Goal: Task Accomplishment & Management: Manage account settings

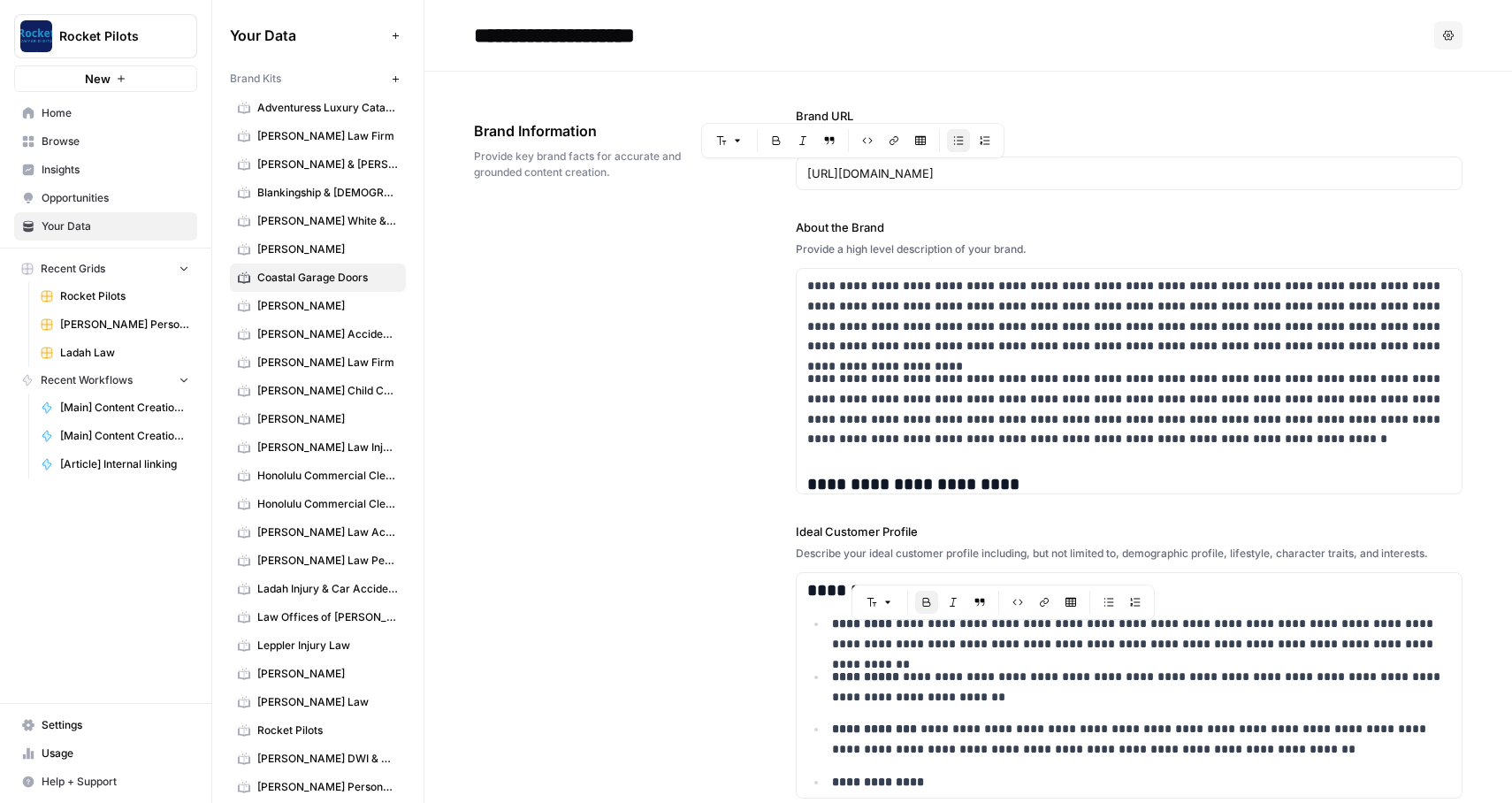
scroll to position [96, 0]
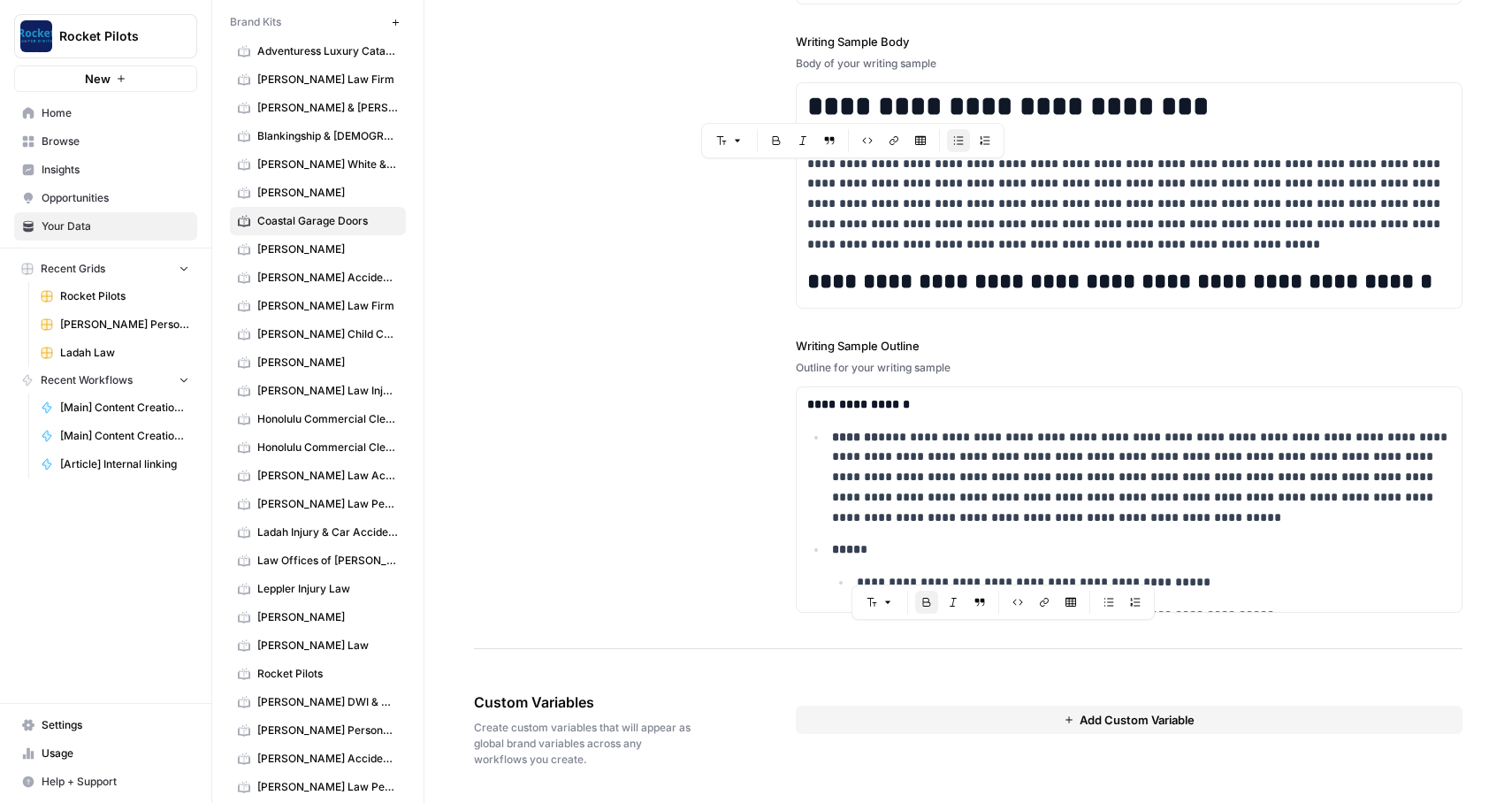
click at [1110, 713] on span "Add Custom Variable" at bounding box center [1137, 720] width 115 height 17
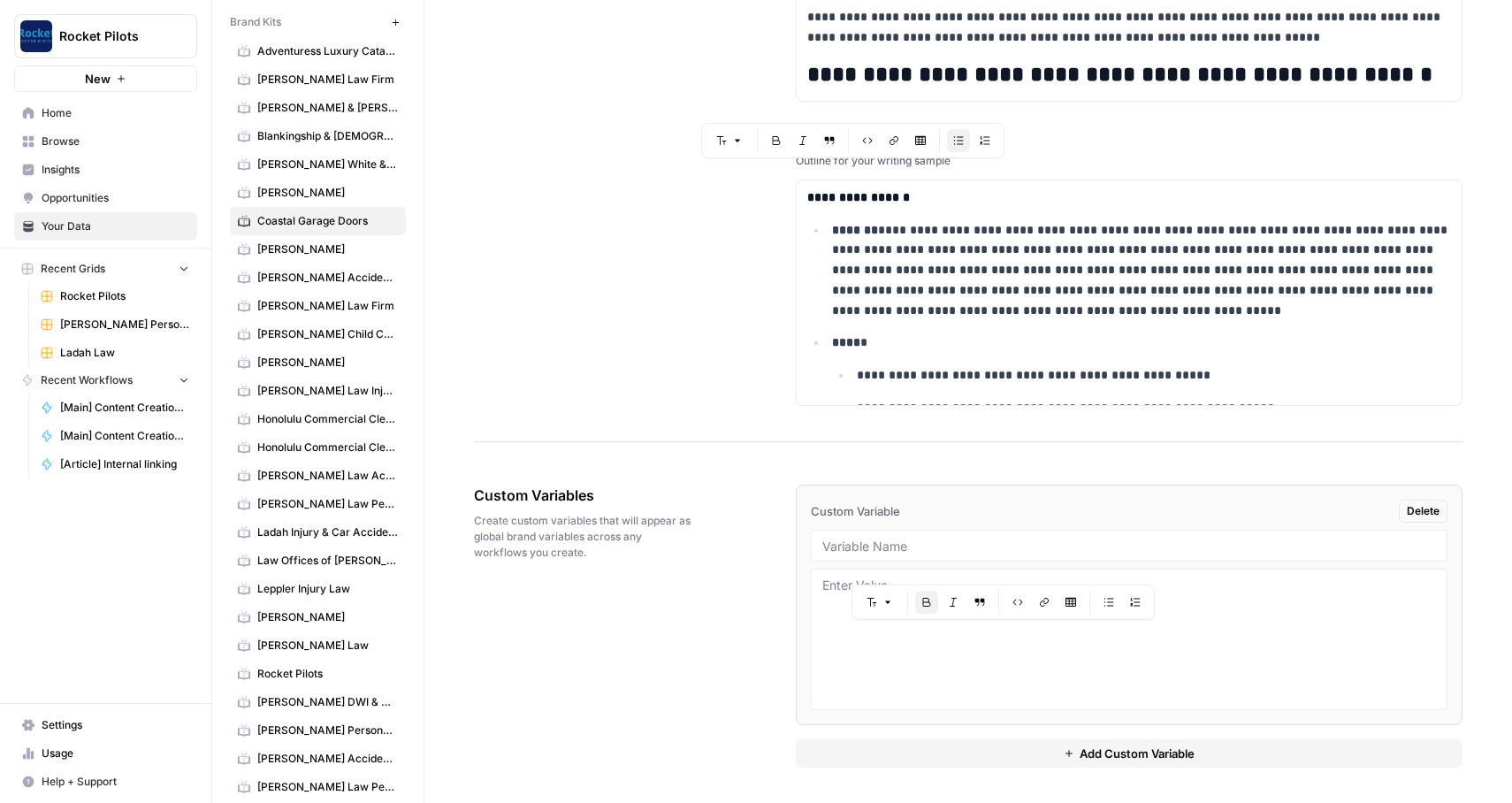
click at [900, 536] on div at bounding box center [1129, 545] width 637 height 32
click at [854, 543] on input "text" at bounding box center [1129, 545] width 614 height 16
paste input "State"
click at [837, 583] on textarea at bounding box center [1129, 639] width 614 height 126
click at [891, 549] on input "Statev" at bounding box center [1129, 545] width 614 height 16
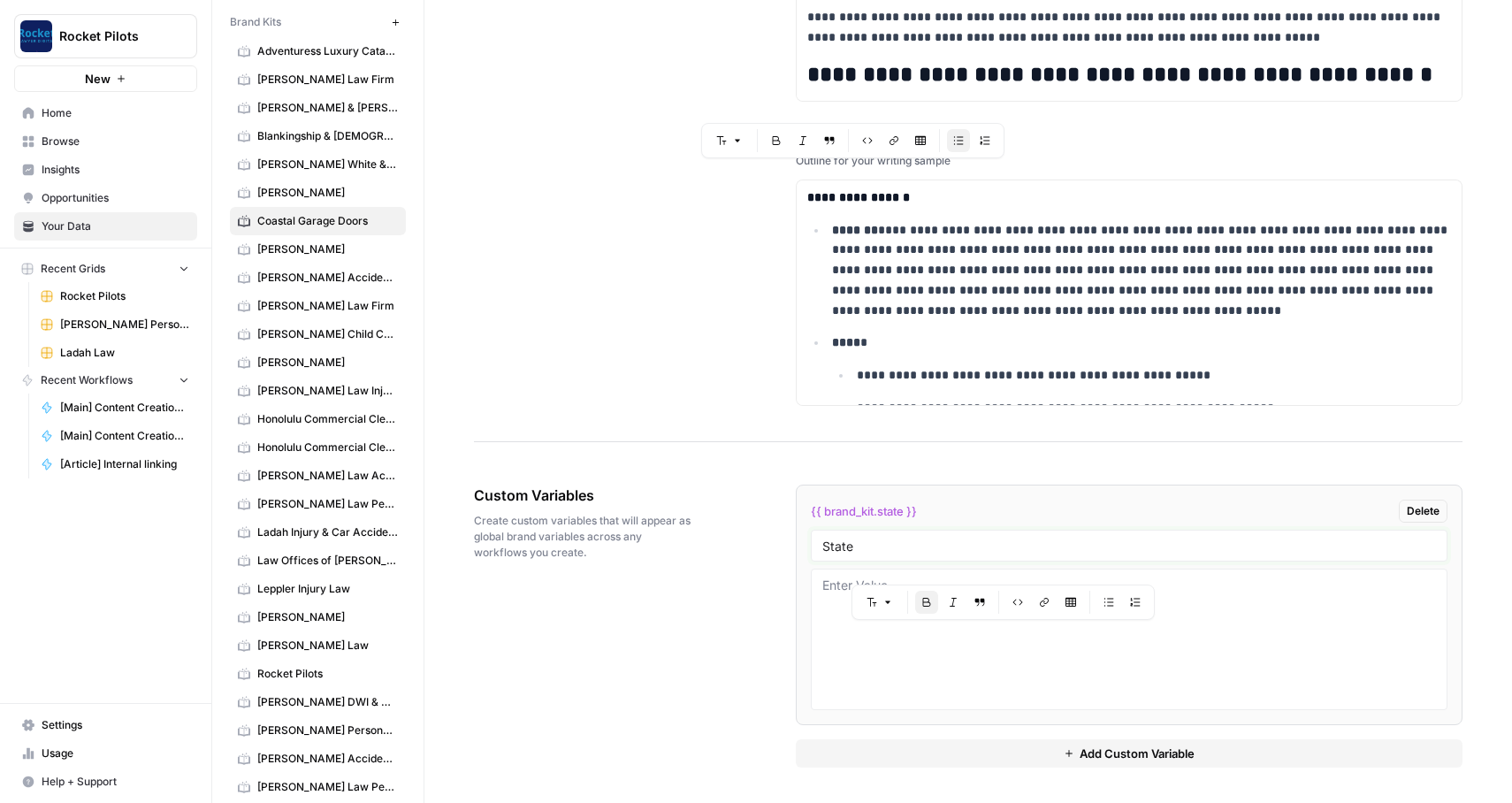
type input "State"
click at [835, 618] on textarea at bounding box center [1129, 639] width 614 height 126
type textarea "[US_STATE]"
click at [685, 513] on span "Create custom variables that will appear as global brand variables across any w…" at bounding box center [585, 537] width 223 height 48
click at [708, 645] on div "Custom Variables Create custom variables that will appear as global brand varia…" at bounding box center [968, 626] width 989 height 354
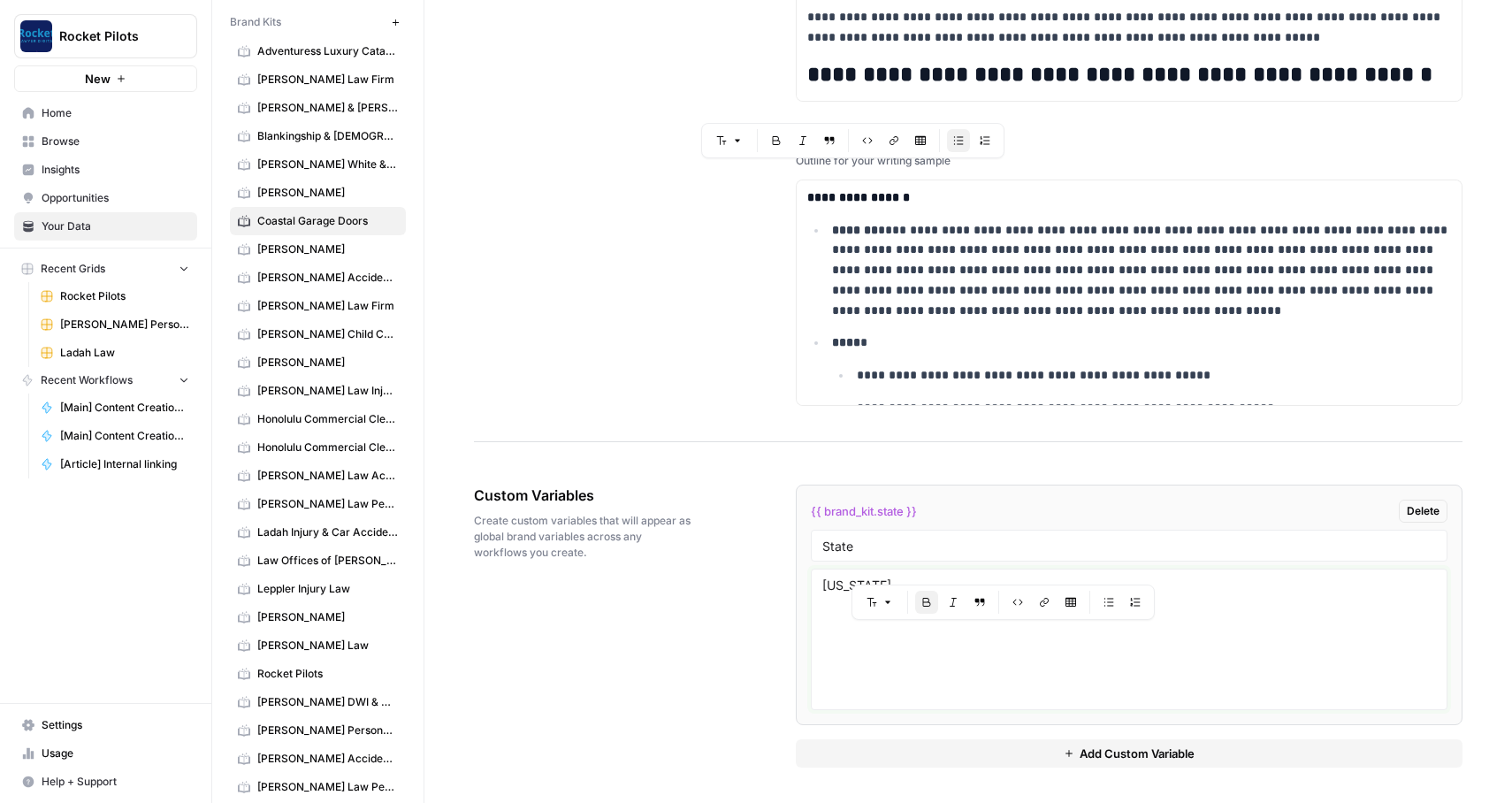
click at [1045, 686] on textarea "[US_STATE]" at bounding box center [1129, 639] width 614 height 126
click at [1098, 745] on span "Add Custom Variable" at bounding box center [1137, 753] width 115 height 17
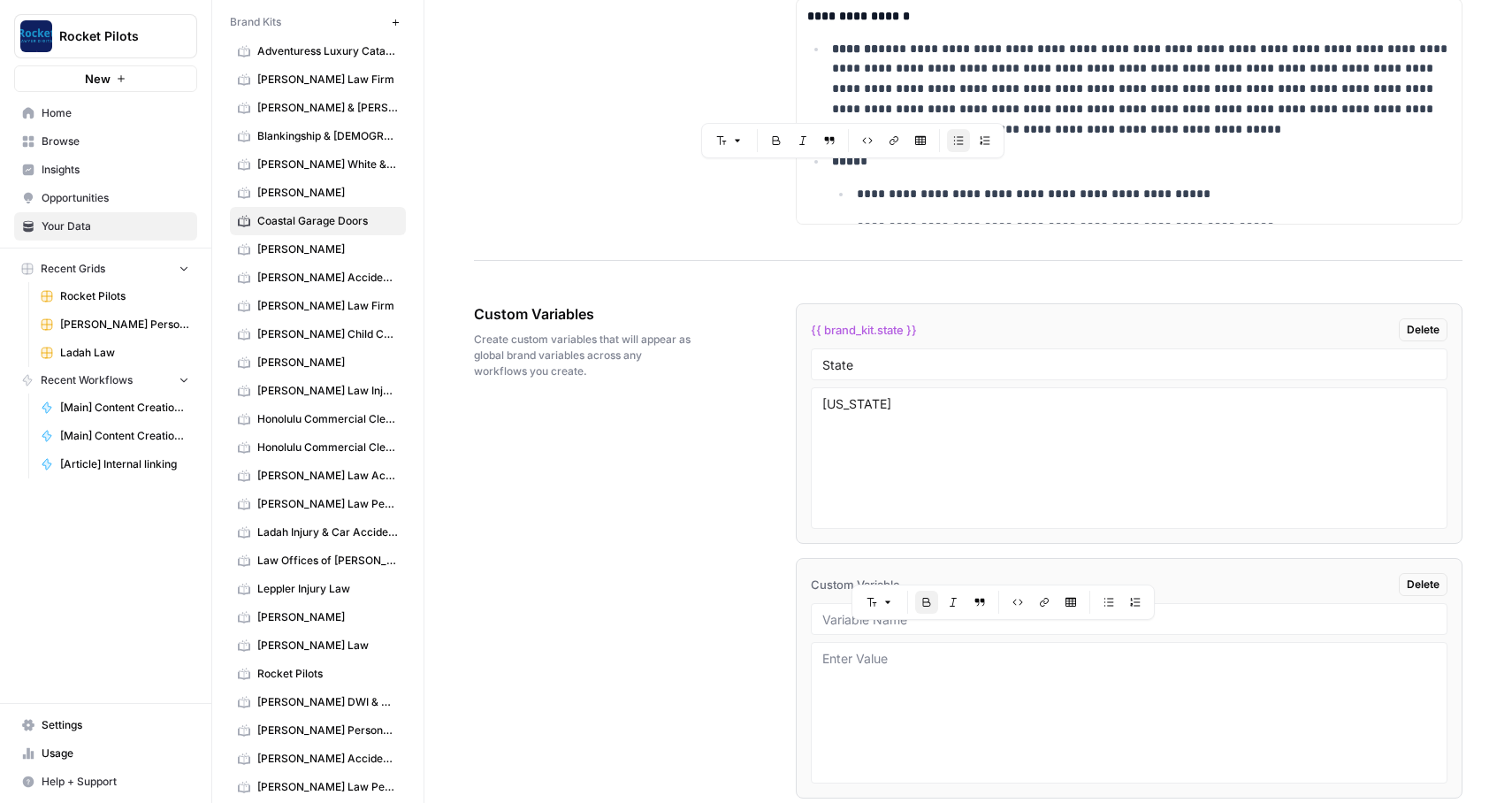
scroll to position [3300, 0]
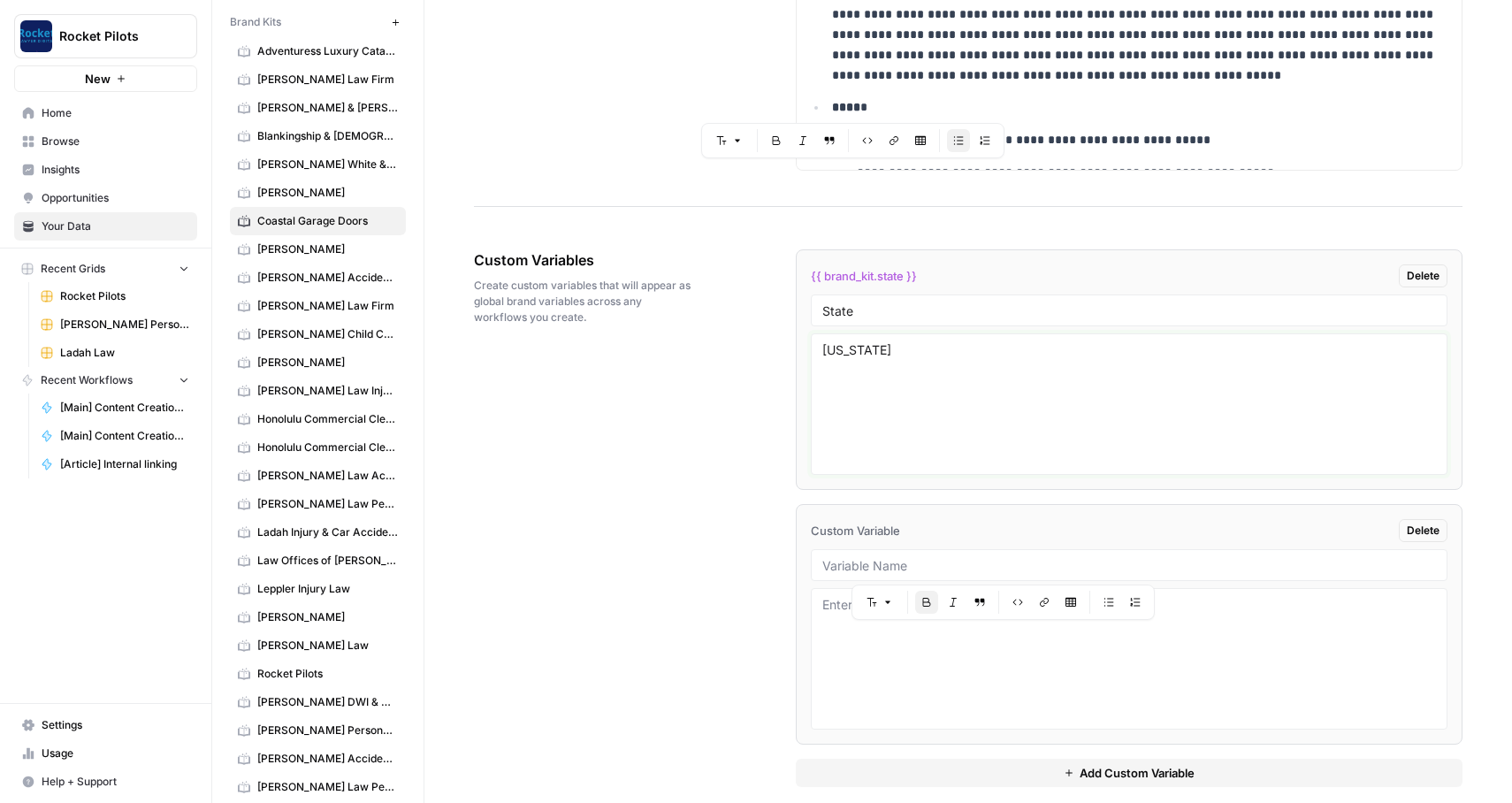
click at [904, 431] on textarea "[US_STATE]" at bounding box center [1129, 405] width 614 height 126
click at [1132, 605] on icon "button" at bounding box center [1136, 603] width 11 height 11
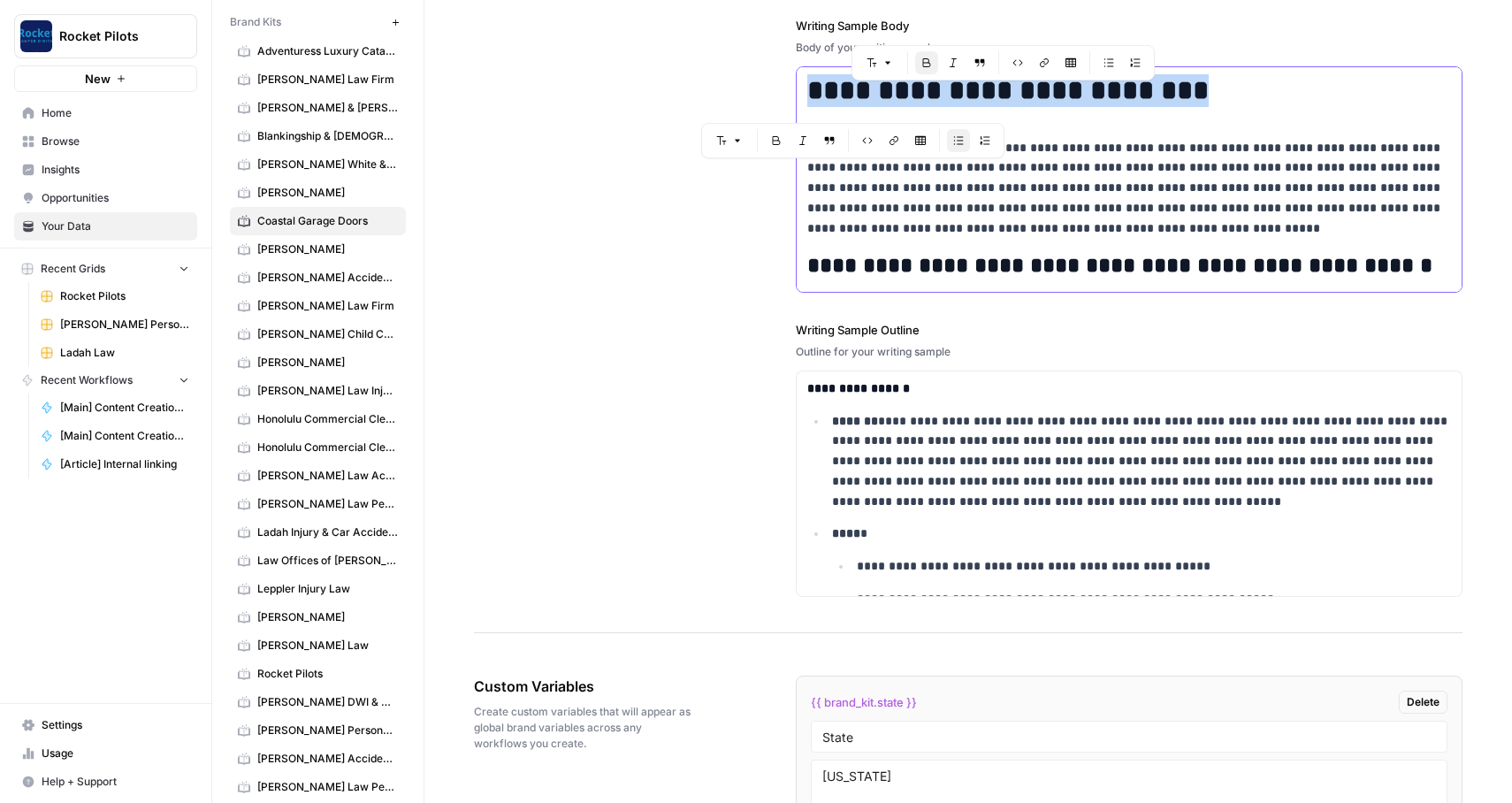
scroll to position [2840, 0]
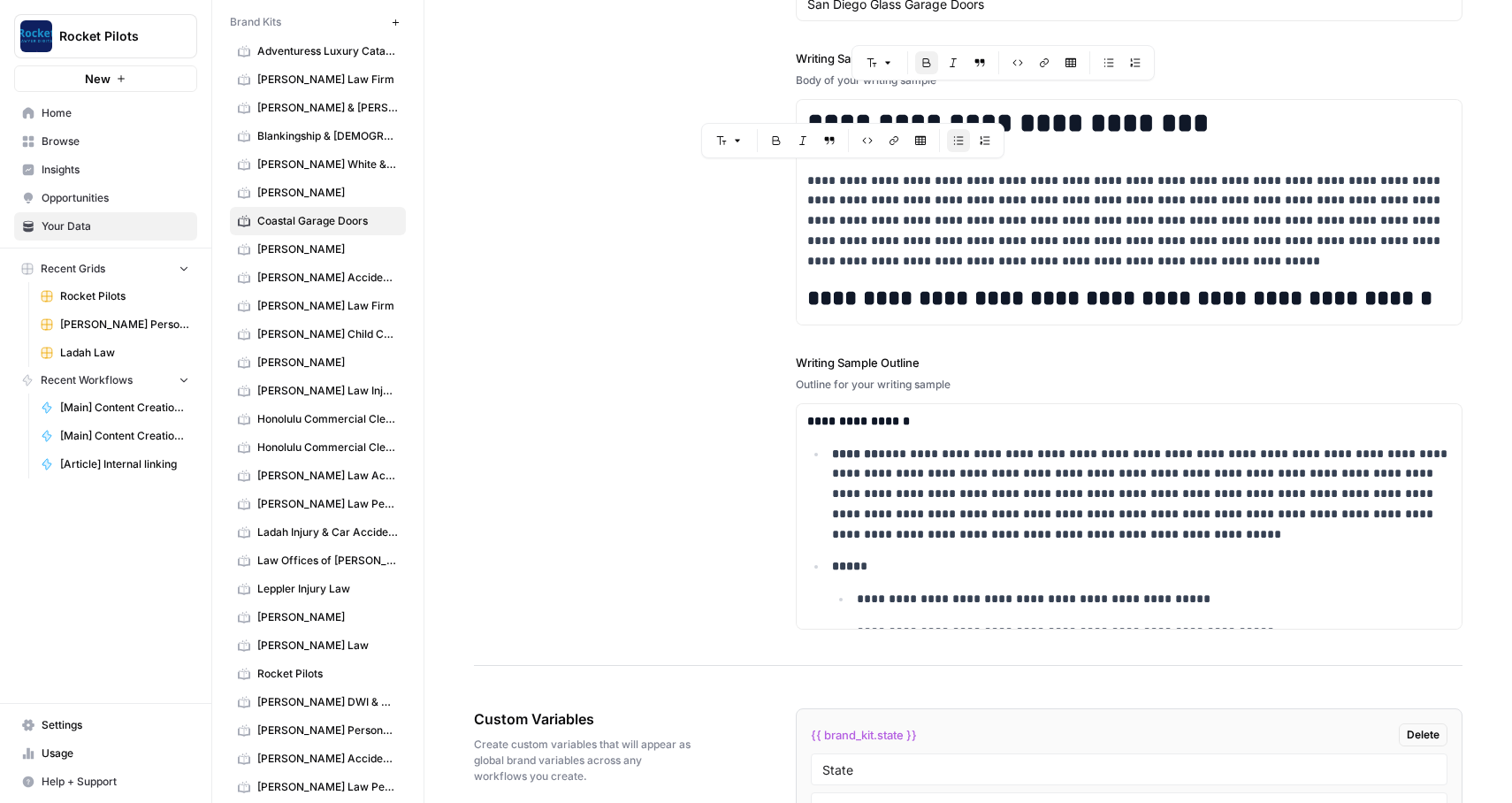
click at [1001, 368] on label "Writing Sample Outline" at bounding box center [1129, 362] width 667 height 17
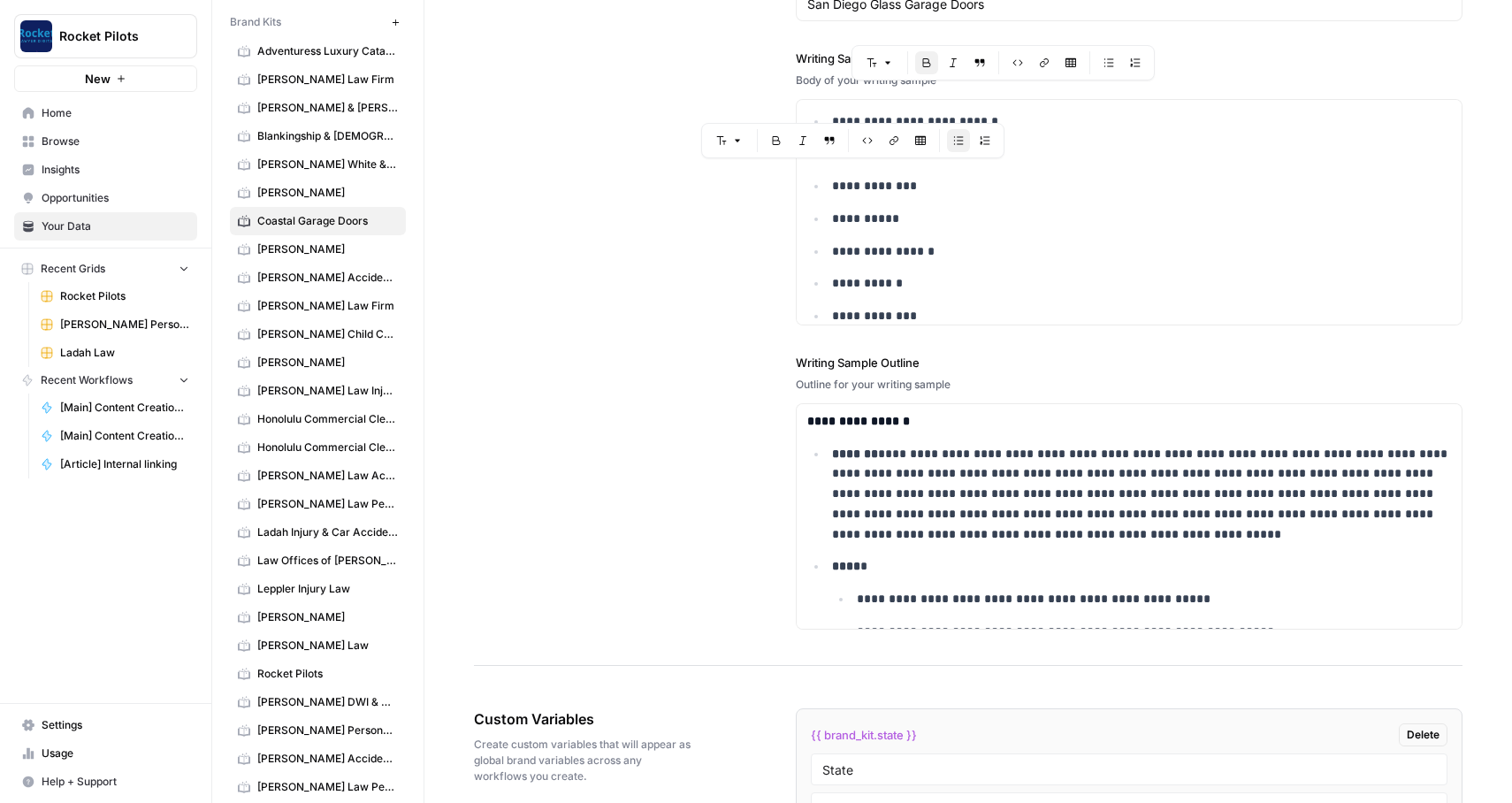
scroll to position [3319, 0]
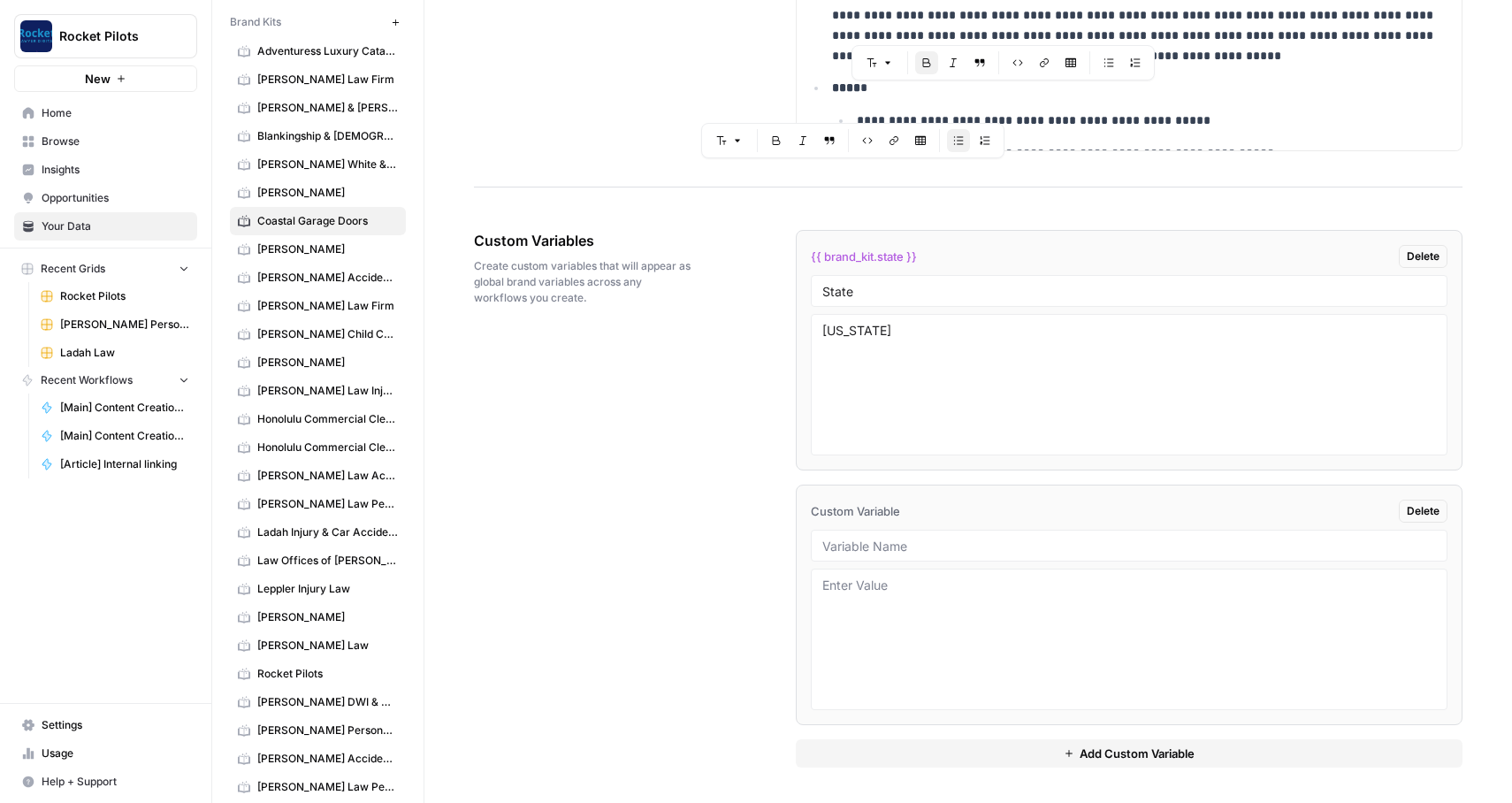
click at [936, 99] on div "Insert Table" at bounding box center [919, 105] width 65 height 17
click at [1154, 276] on div "State" at bounding box center [1129, 291] width 637 height 32
click at [1098, 372] on textarea "[US_STATE]" at bounding box center [1129, 385] width 614 height 126
click at [968, 562] on li "Custom Variable Delete" at bounding box center [1129, 605] width 667 height 240
click at [937, 538] on input "text" at bounding box center [1129, 545] width 614 height 16
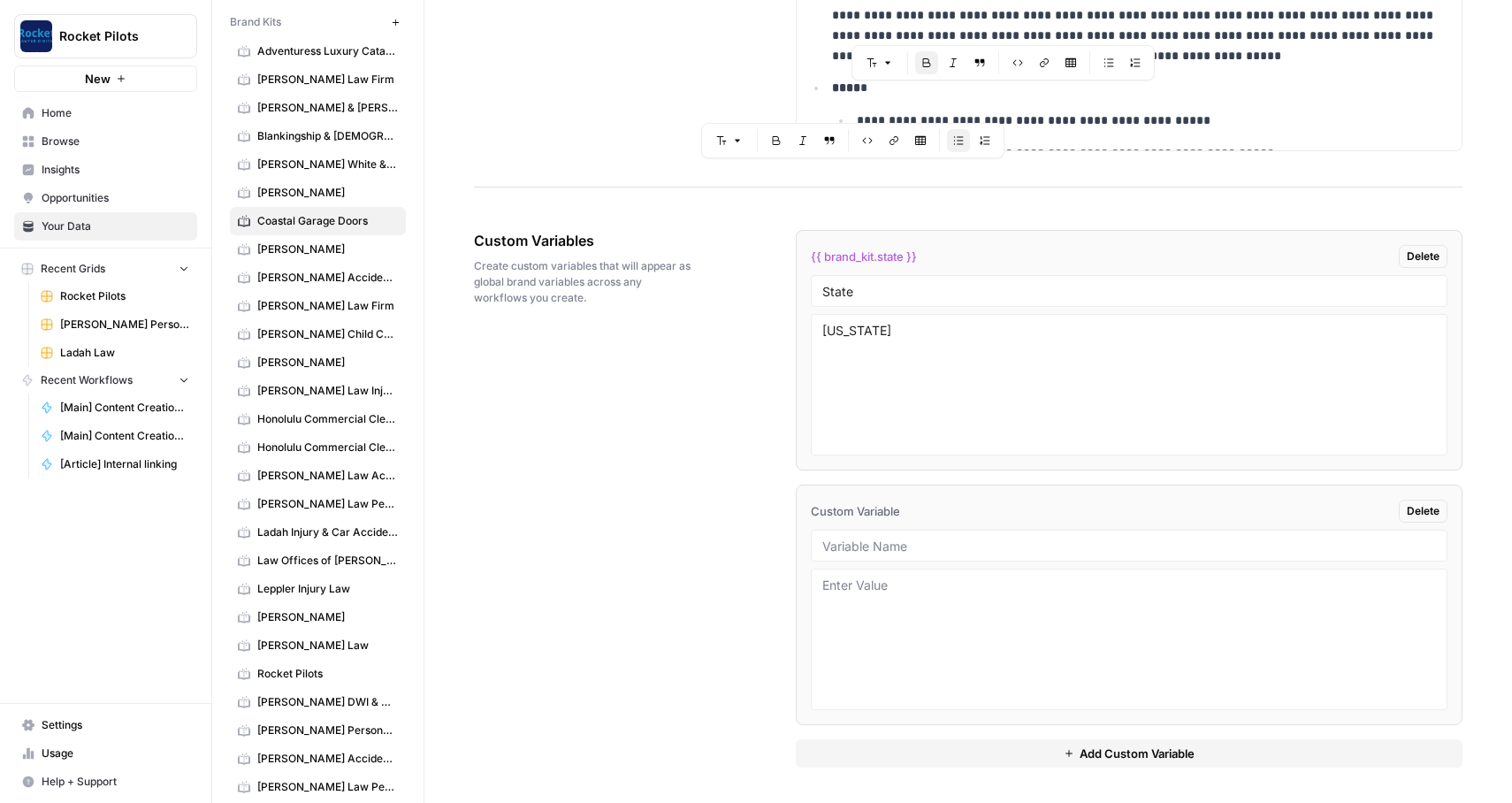
click at [875, 533] on div at bounding box center [1129, 545] width 637 height 32
click at [865, 532] on div at bounding box center [1129, 545] width 637 height 32
click at [866, 544] on input "text" at bounding box center [1129, 545] width 614 height 16
paste input "Sites for Linking"
type input "Sites for Linking"
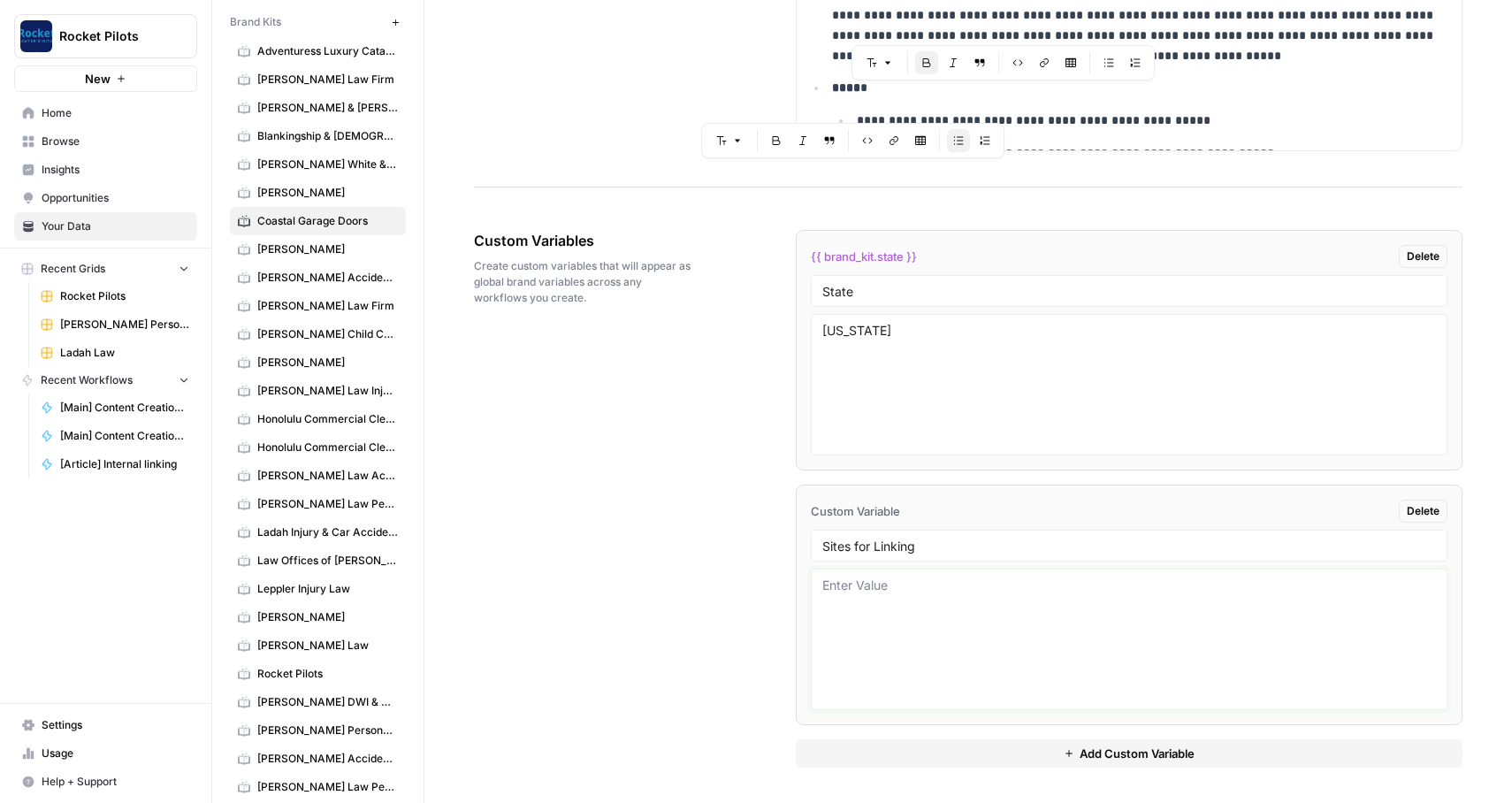
click at [871, 614] on textarea at bounding box center [1129, 639] width 614 height 126
click at [992, 748] on button "Add Custom Variable" at bounding box center [1129, 754] width 667 height 28
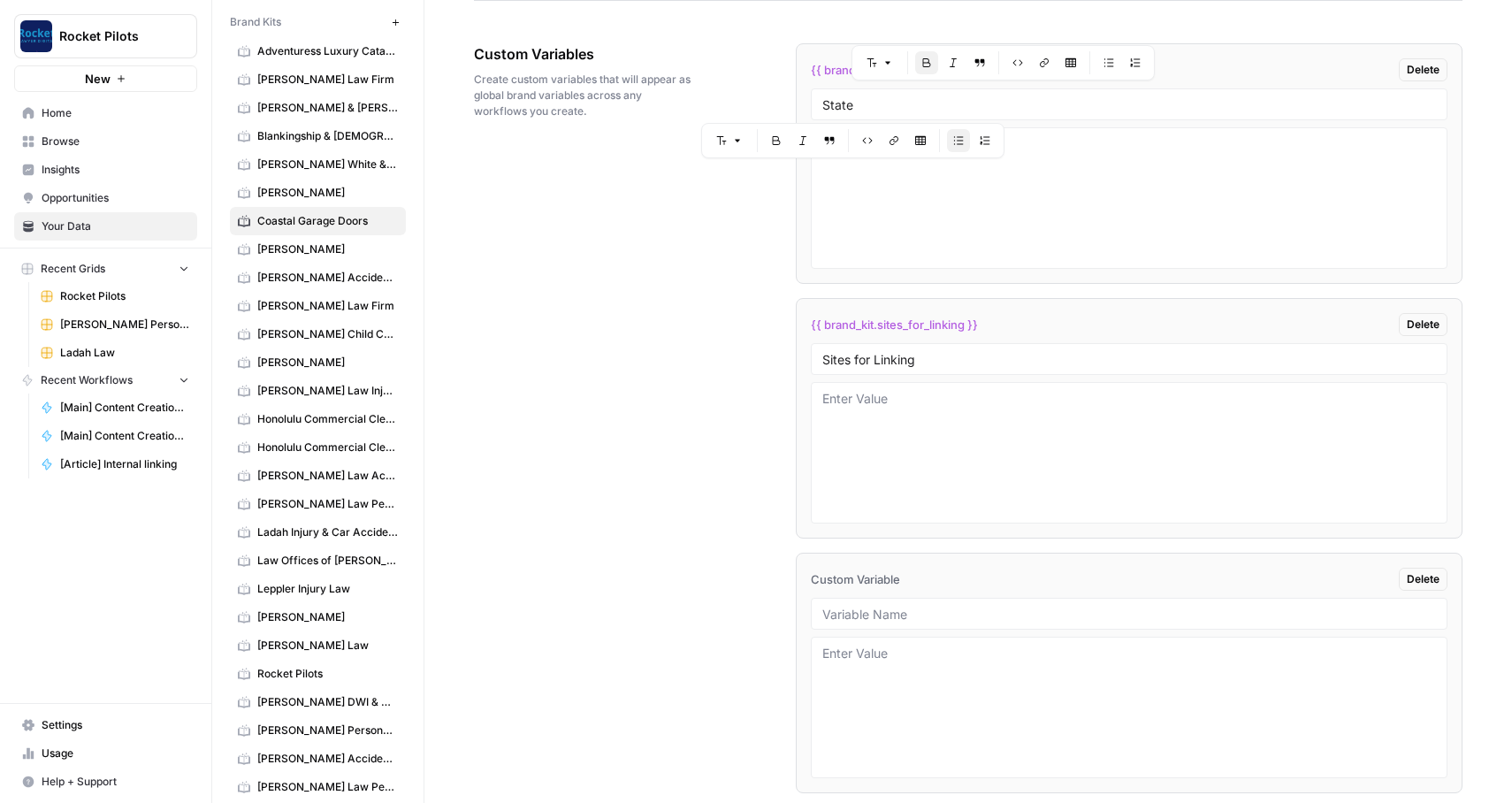
scroll to position [3574, 0]
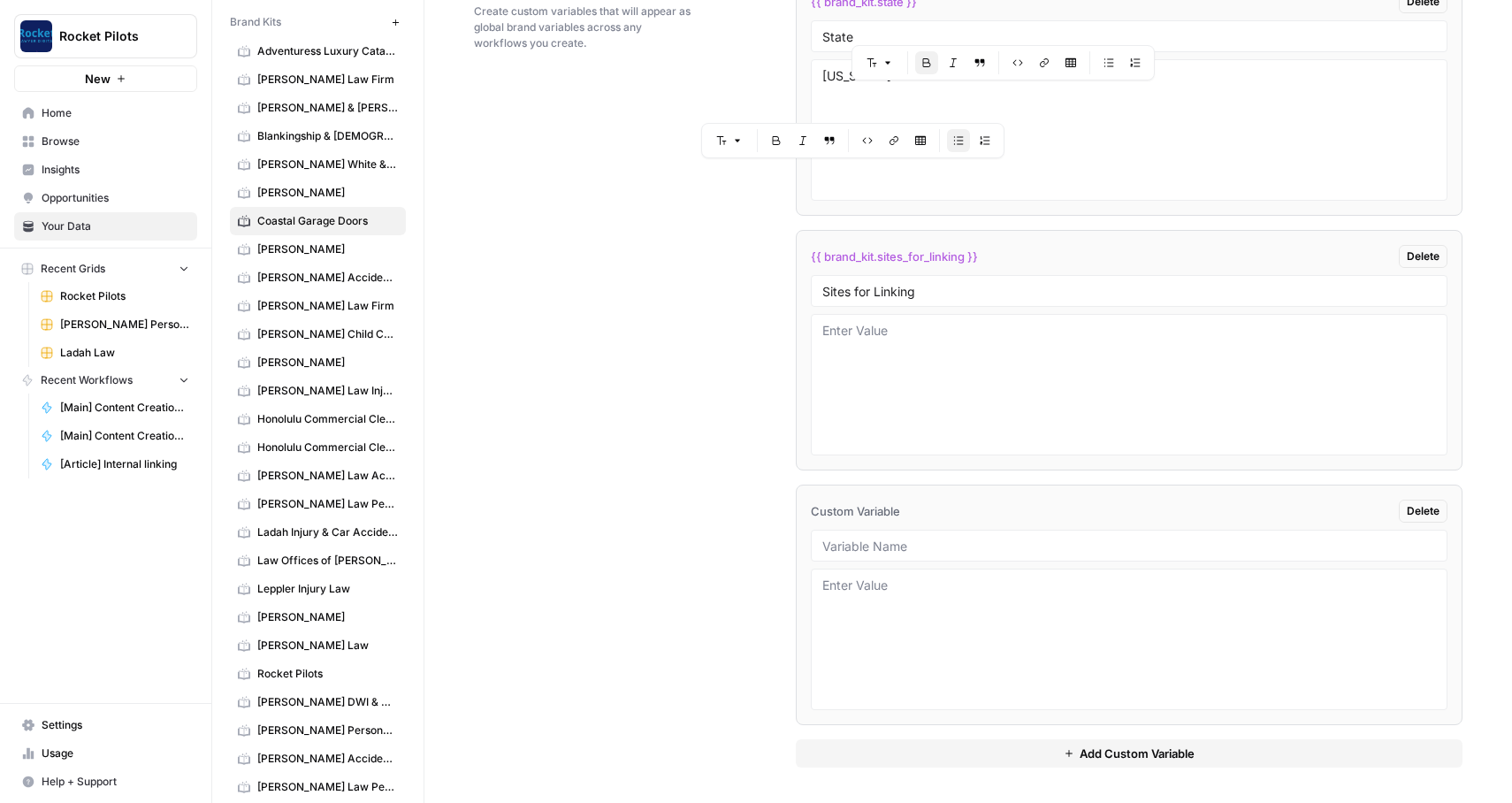
click at [861, 536] on div at bounding box center [1129, 545] width 637 height 32
click at [857, 540] on input "text" at bounding box center [1129, 545] width 614 height 16
paste input "Practice Page CTAs"
type input "Practice Page CTAs"
click at [698, 427] on div "Custom Variables Create custom variables that will appear as global brand varia…" at bounding box center [968, 371] width 989 height 863
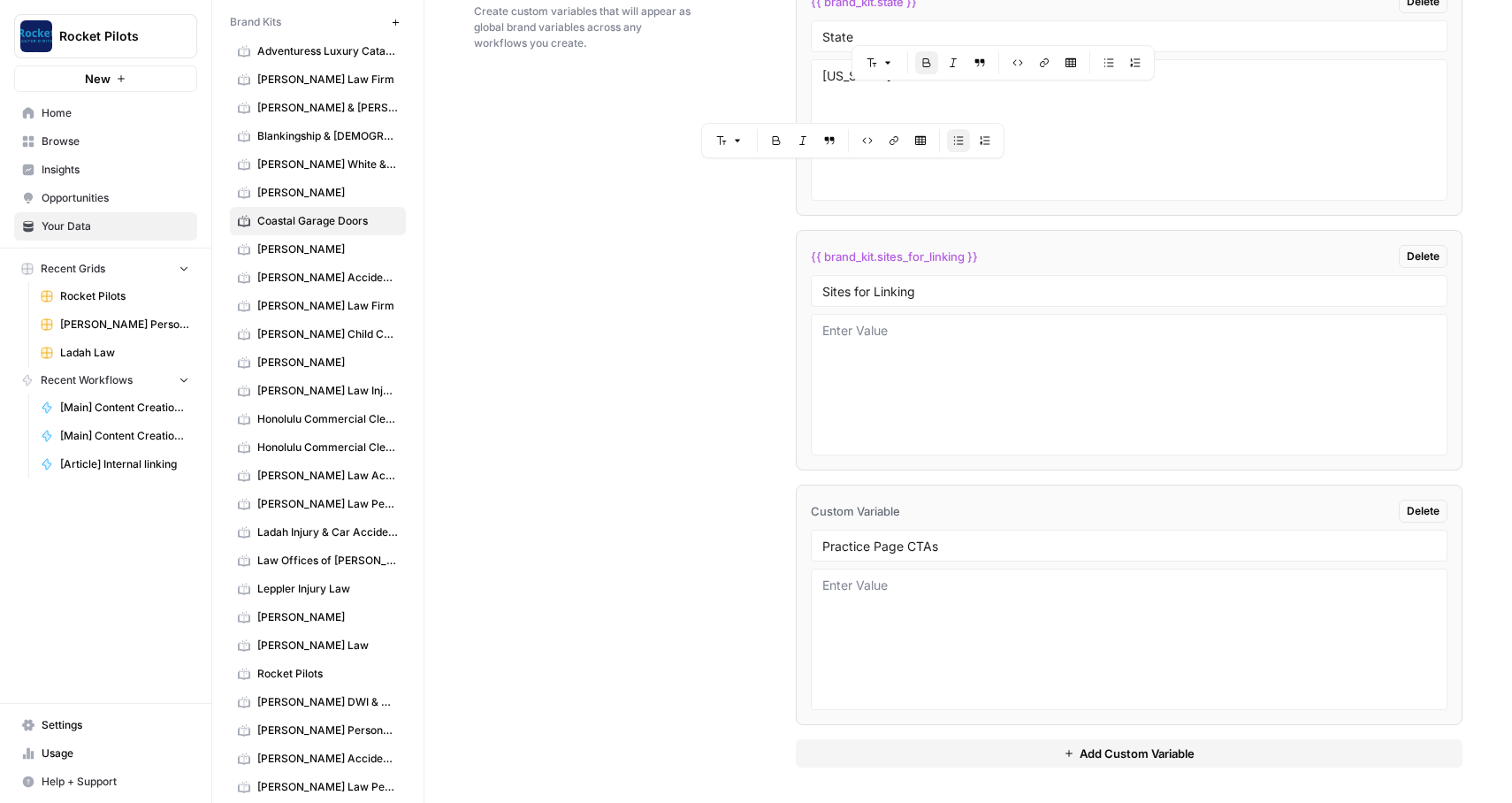
click at [923, 752] on button "Add Custom Variable" at bounding box center [1129, 754] width 667 height 28
click at [875, 542] on input "text" at bounding box center [1129, 545] width 614 height 16
paste input "Blog Introductions"
type input "Blog Introductions"
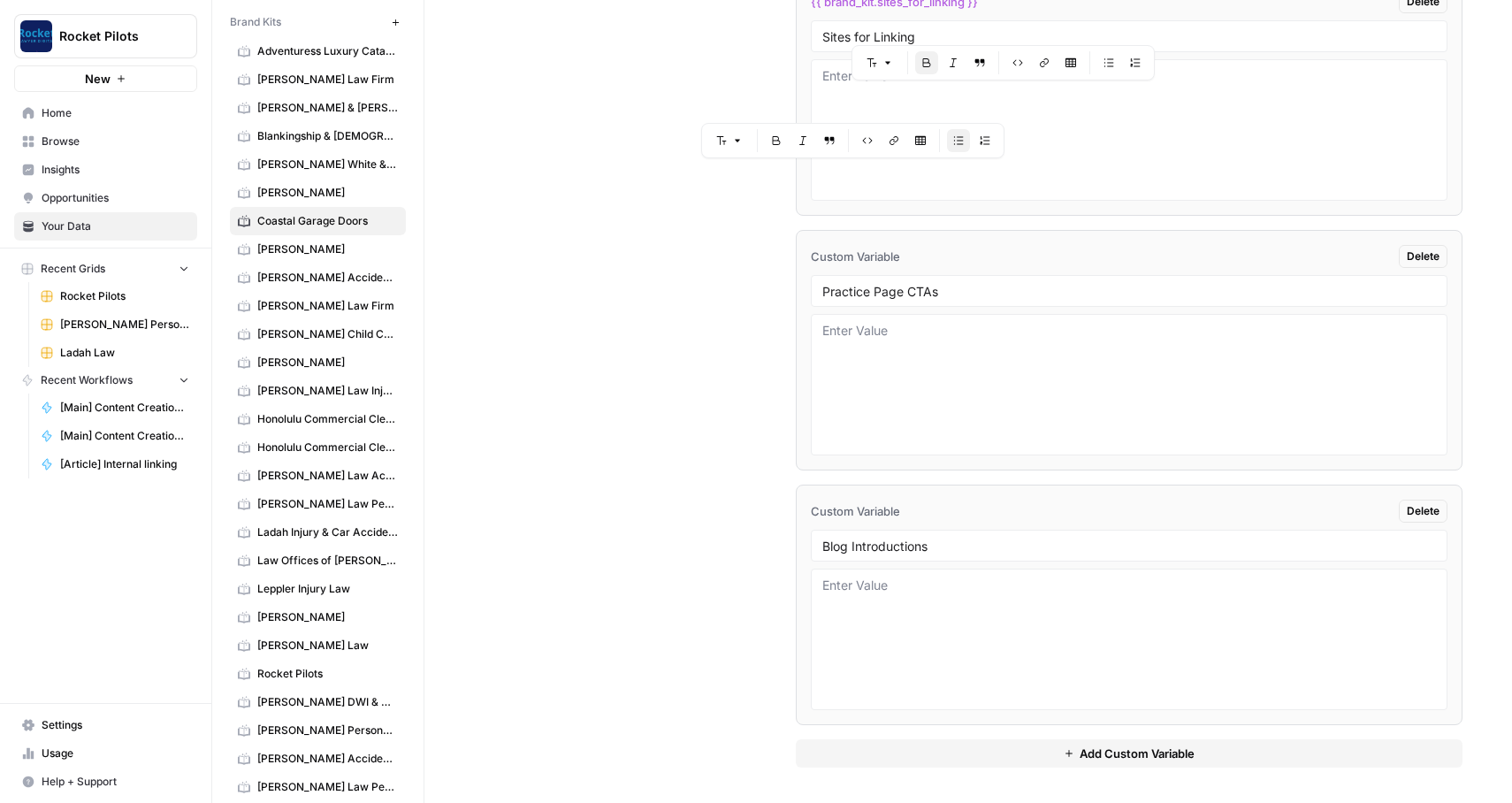
click at [742, 542] on div "Custom Variables Create custom variables that will appear as global brand varia…" at bounding box center [968, 244] width 989 height 1118
click at [947, 754] on button "Add Custom Variable" at bounding box center [1129, 754] width 667 height 28
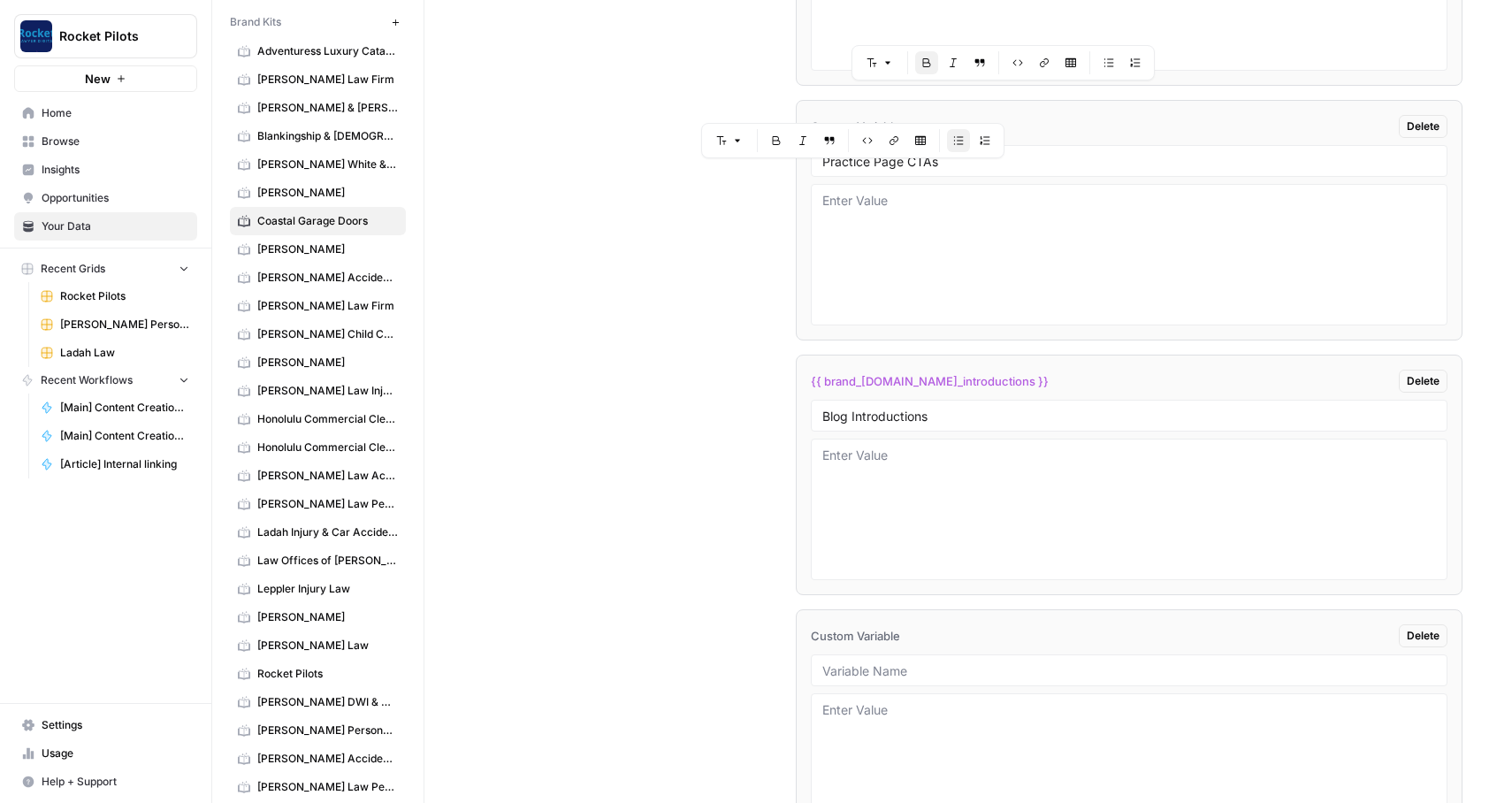
scroll to position [4084, 0]
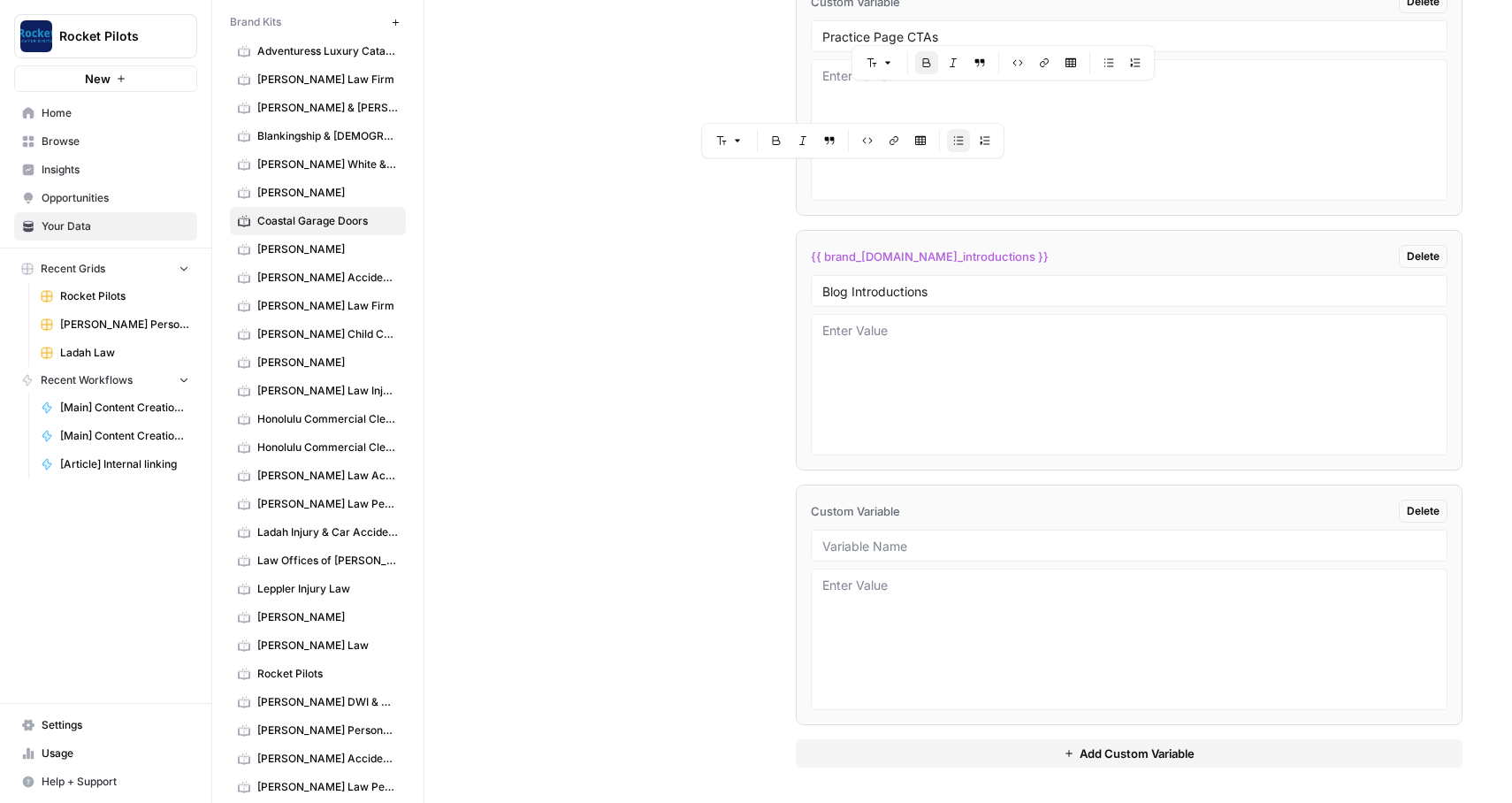
click at [924, 525] on li "Custom Variable Delete" at bounding box center [1129, 605] width 667 height 240
click at [905, 545] on input "text" at bounding box center [1129, 545] width 614 height 16
paste input "Interior Page Introductions"
type input "Interior Page Introductions"
click at [760, 565] on div "Custom Variables Create custom variables that will appear as global brand varia…" at bounding box center [968, 116] width 989 height 1373
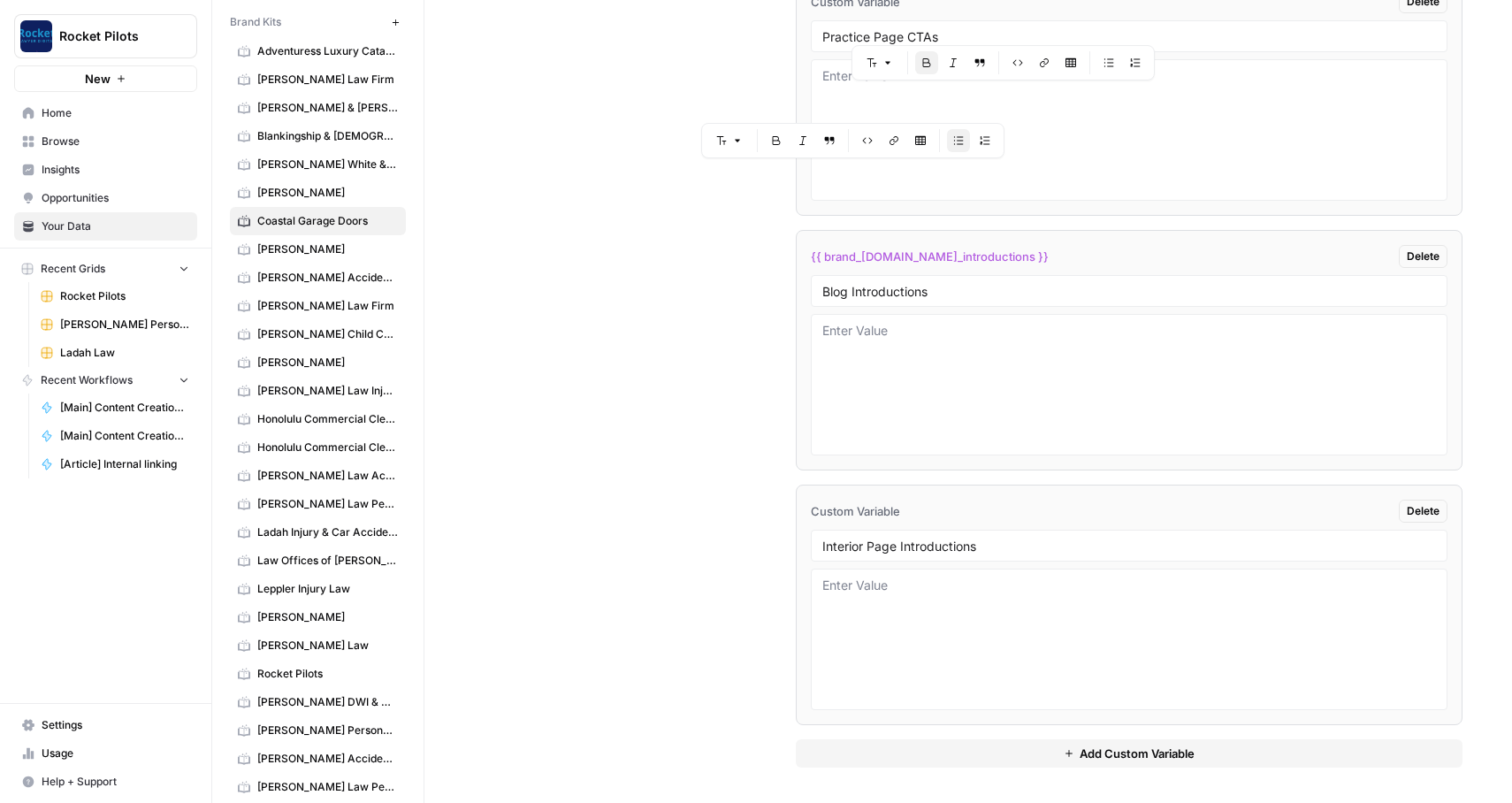
click at [1081, 759] on span "Add Custom Variable" at bounding box center [1137, 753] width 115 height 17
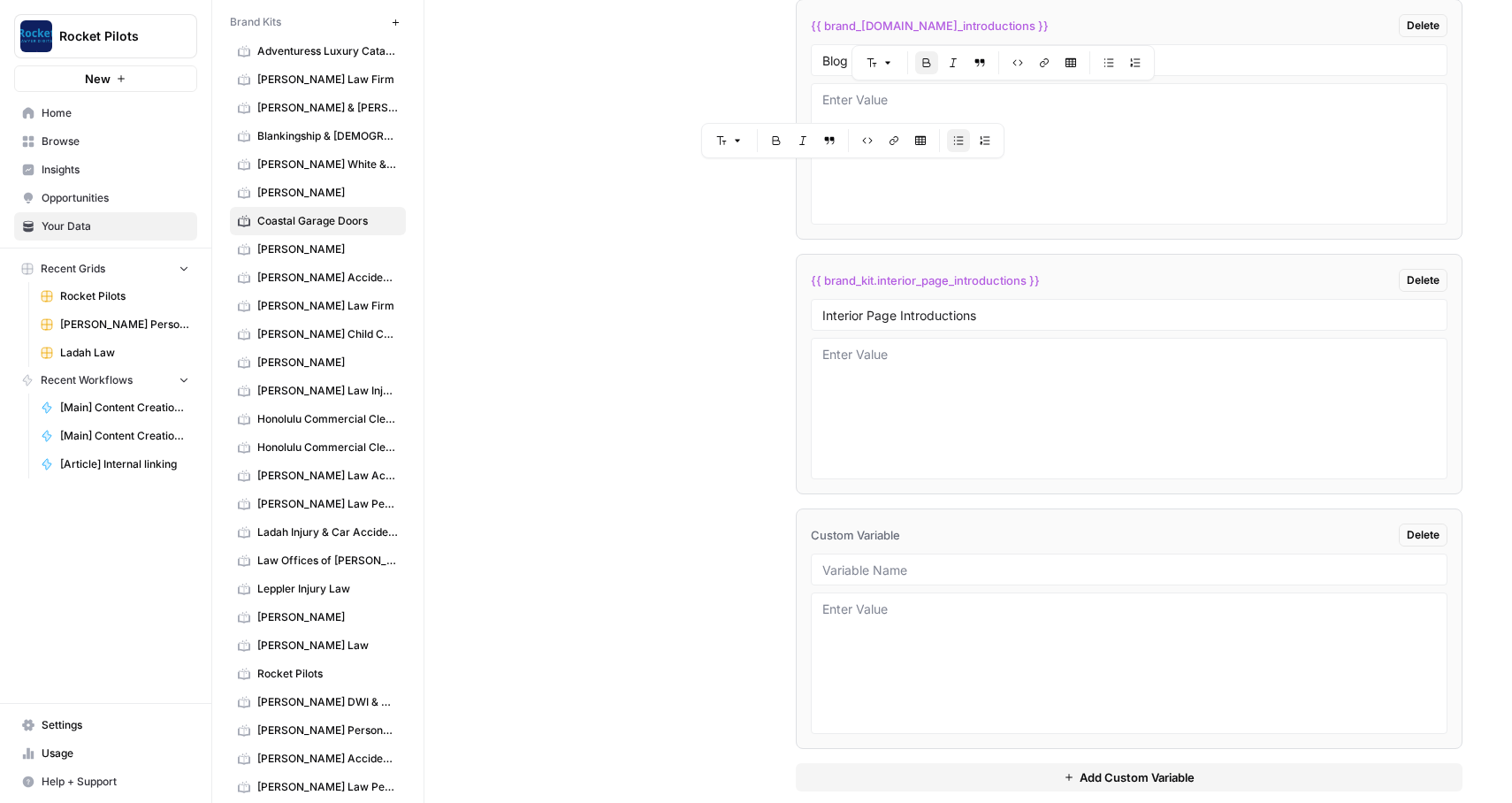
scroll to position [4338, 0]
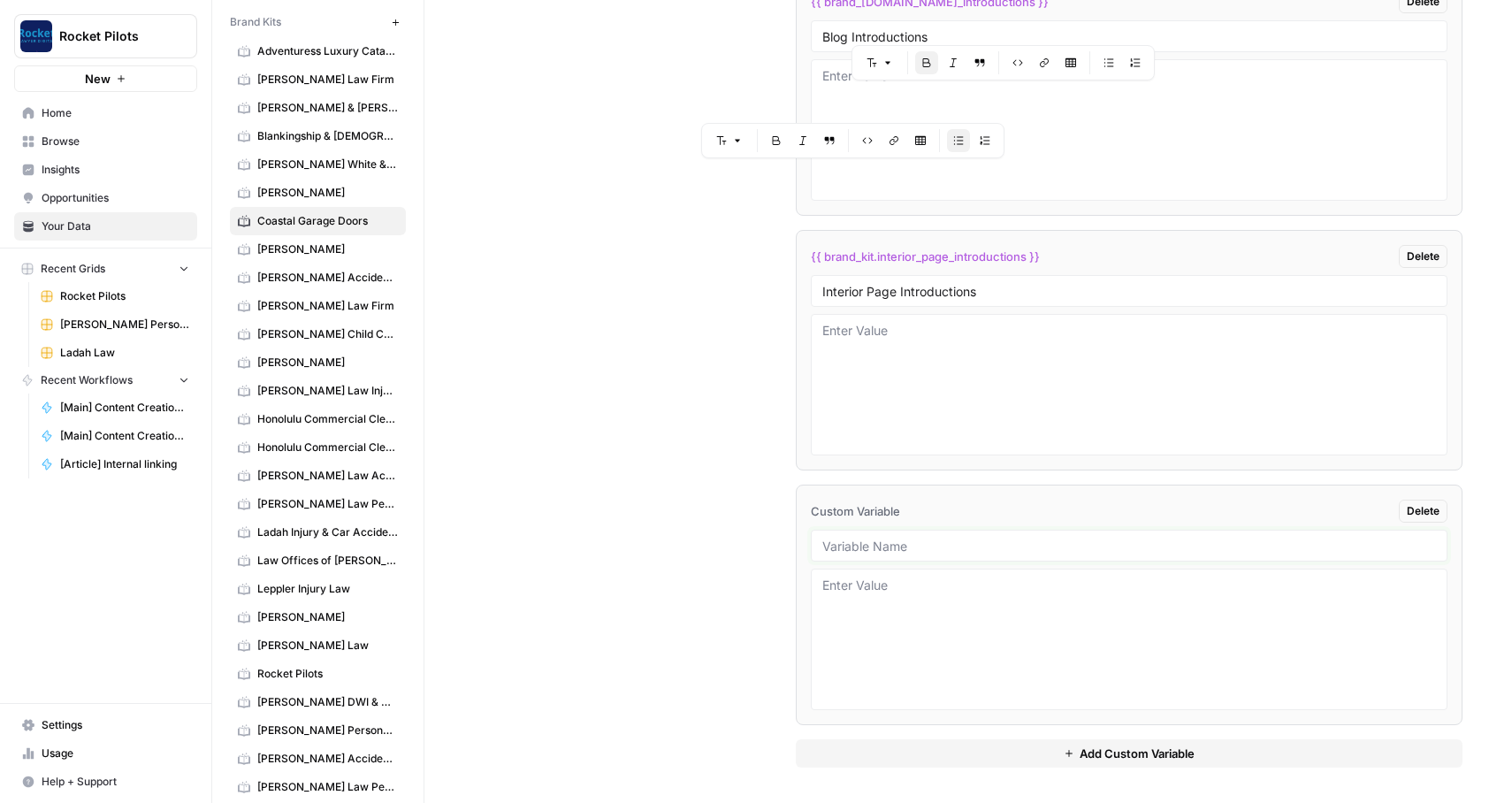
click at [935, 546] on input "text" at bounding box center [1129, 545] width 614 height 16
paste input "Blog Samples"
click at [1079, 759] on span "Add Custom Variable" at bounding box center [1137, 753] width 115 height 17
click at [963, 541] on input "Blog Samples" at bounding box center [1129, 545] width 614 height 16
type input "Blog Samples"
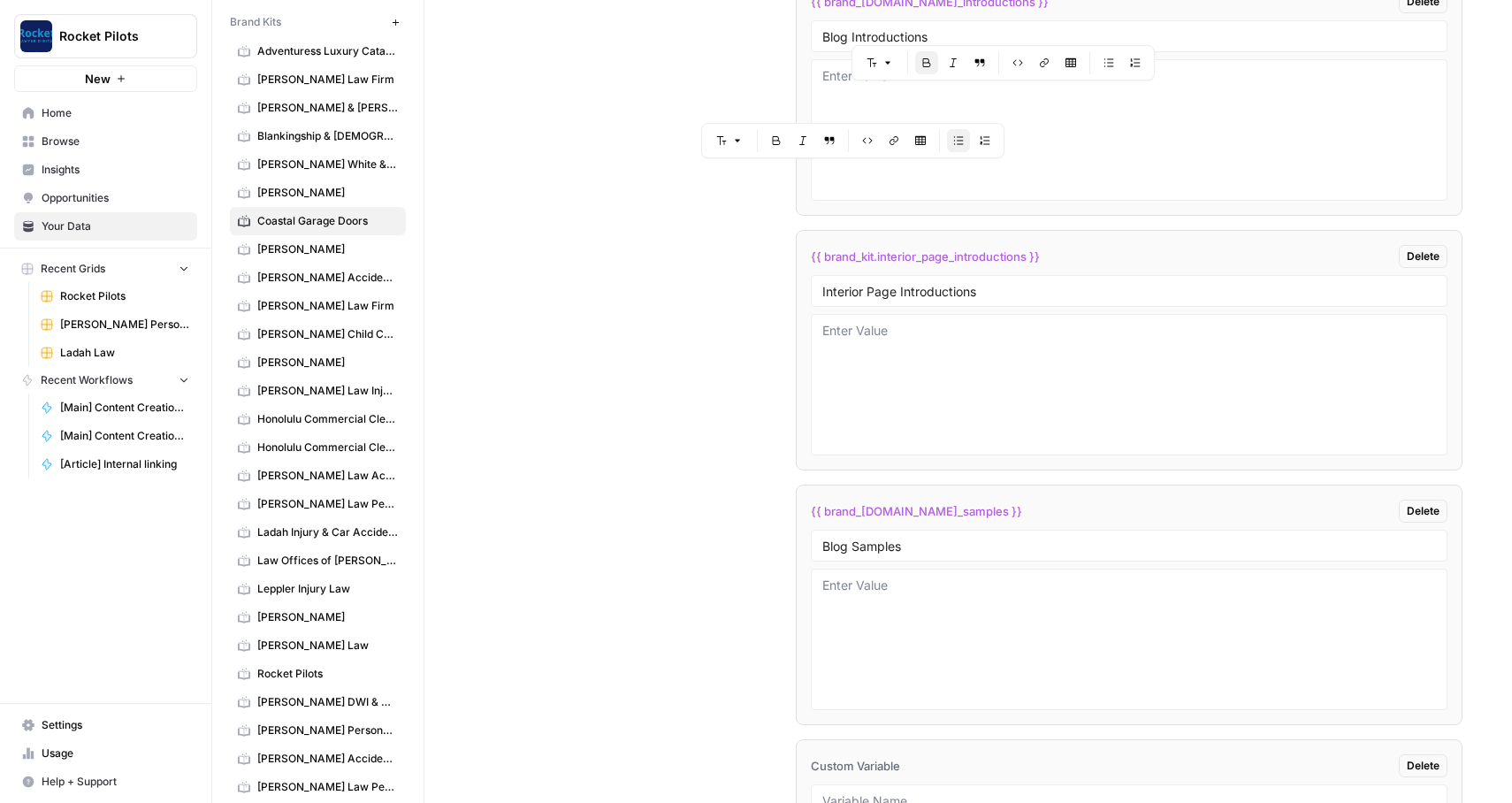
click at [1024, 280] on div "Interior Page Introductions" at bounding box center [1129, 291] width 637 height 32
click at [998, 282] on div "Interior Page Introductions" at bounding box center [1129, 291] width 637 height 32
click at [990, 296] on input "Interior Page Introductions" at bounding box center [1129, 291] width 614 height 16
click at [983, 34] on input "Blog Introductions" at bounding box center [1129, 36] width 614 height 16
click at [719, 469] on div "Custom Variables Create custom variables that will appear as global brand varia…" at bounding box center [968, 116] width 989 height 1883
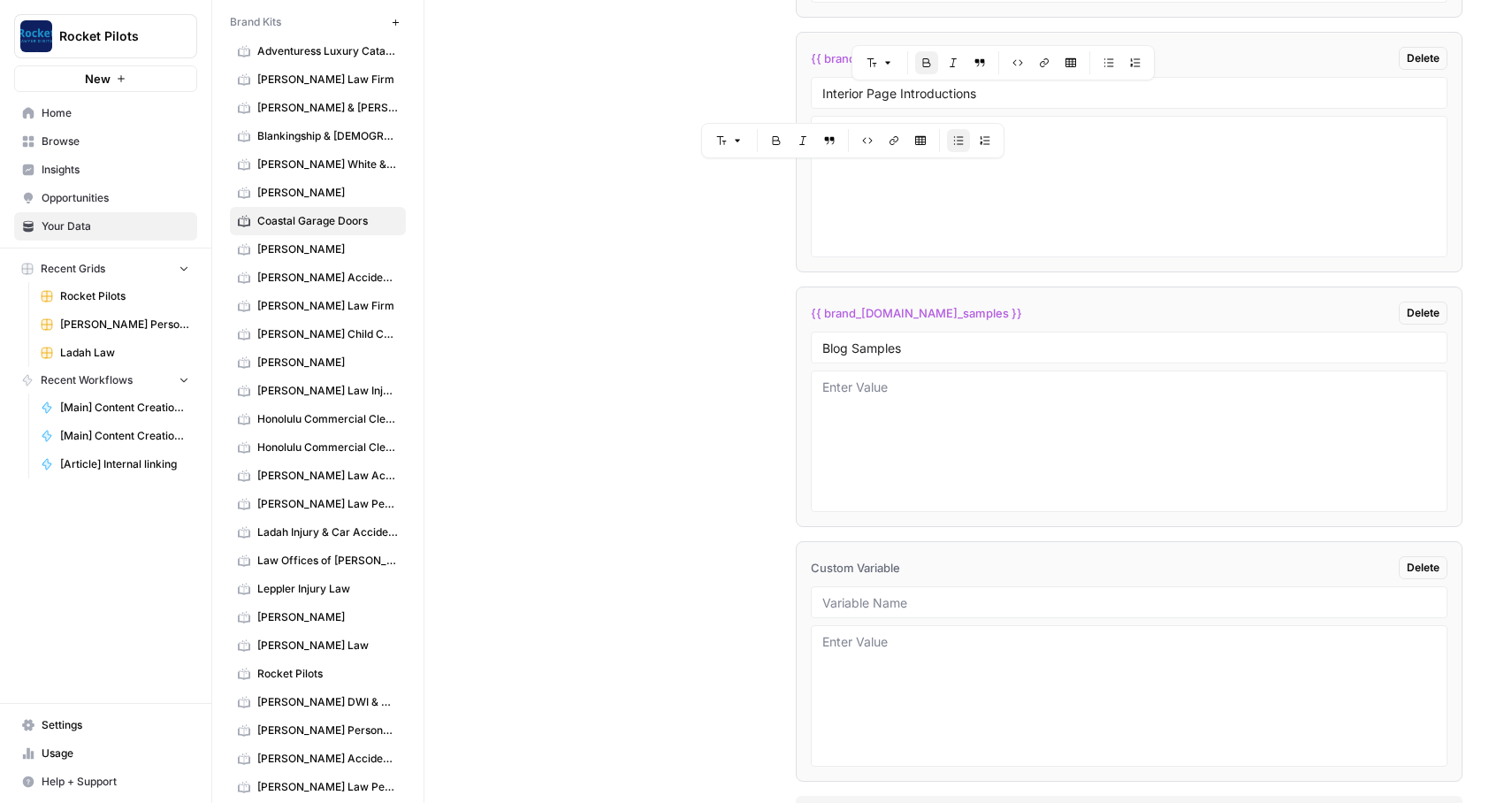
scroll to position [4593, 0]
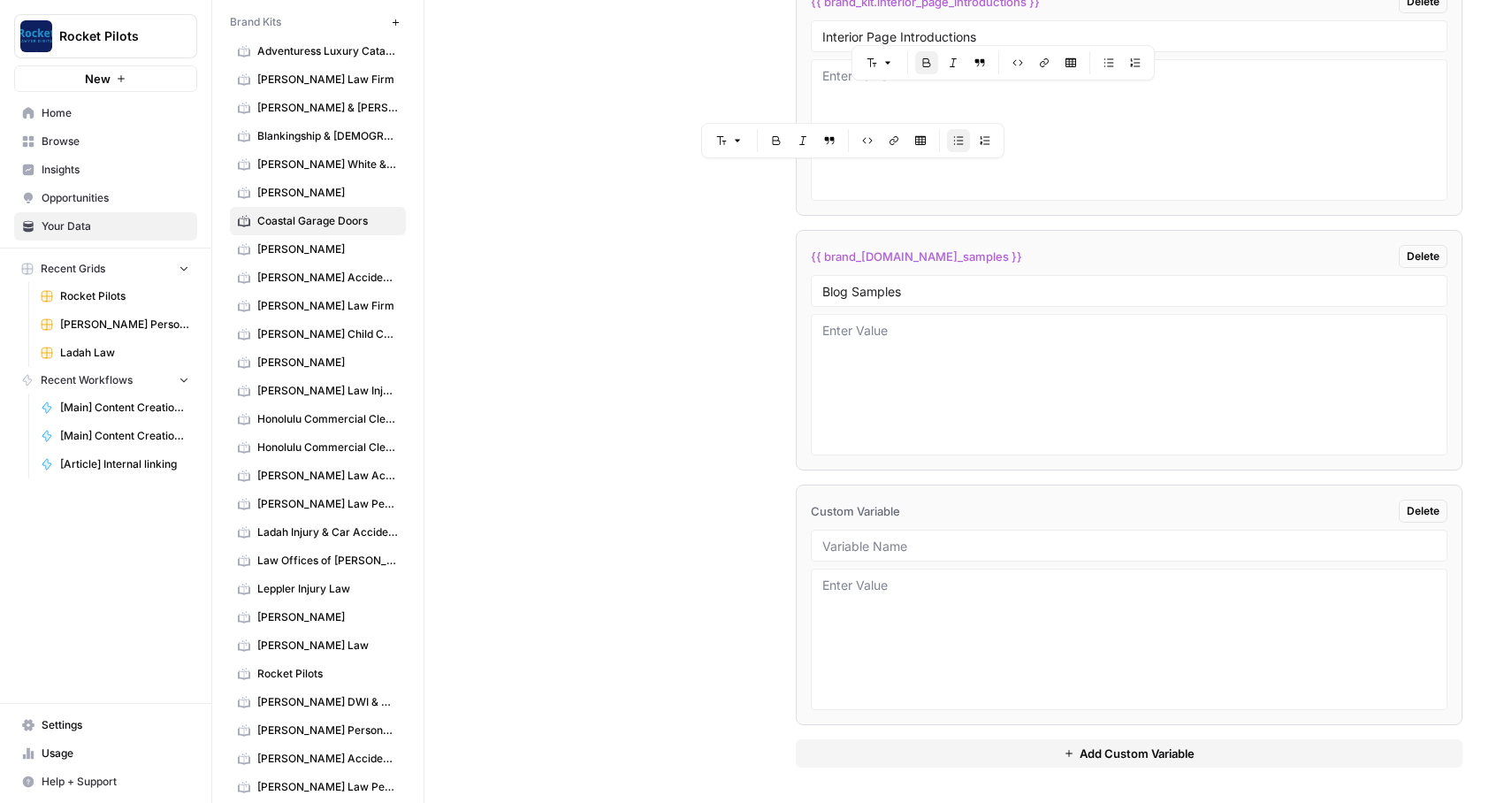
click at [842, 537] on div at bounding box center [1129, 545] width 637 height 32
click at [863, 556] on div at bounding box center [1129, 545] width 637 height 32
click at [852, 536] on div at bounding box center [1129, 545] width 637 height 32
click at [860, 544] on input "text" at bounding box center [1129, 545] width 614 height 16
paste input "Interior Page Samples"
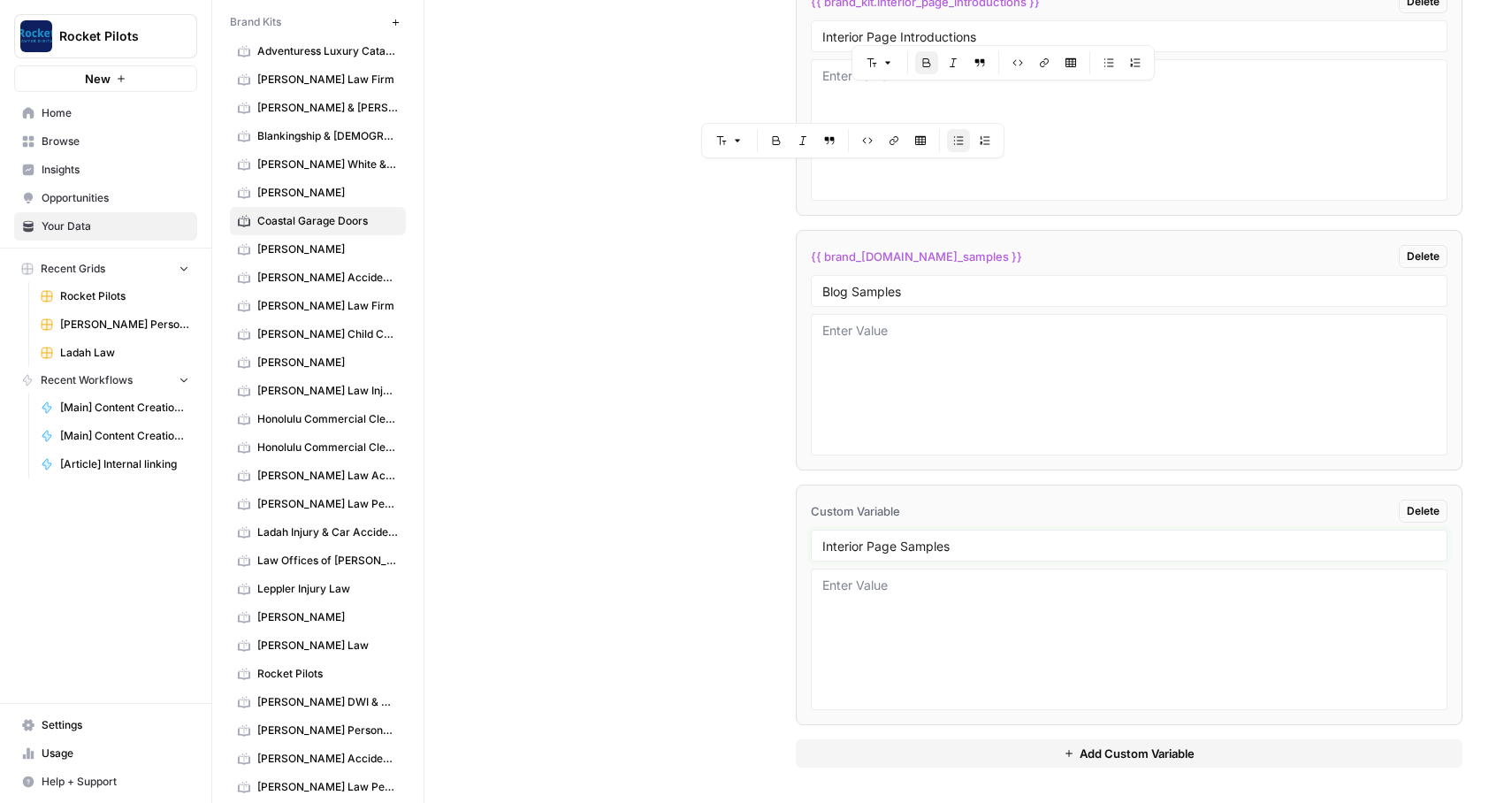
type input "Interior Page Samples"
click at [964, 619] on textarea at bounding box center [1129, 639] width 614 height 126
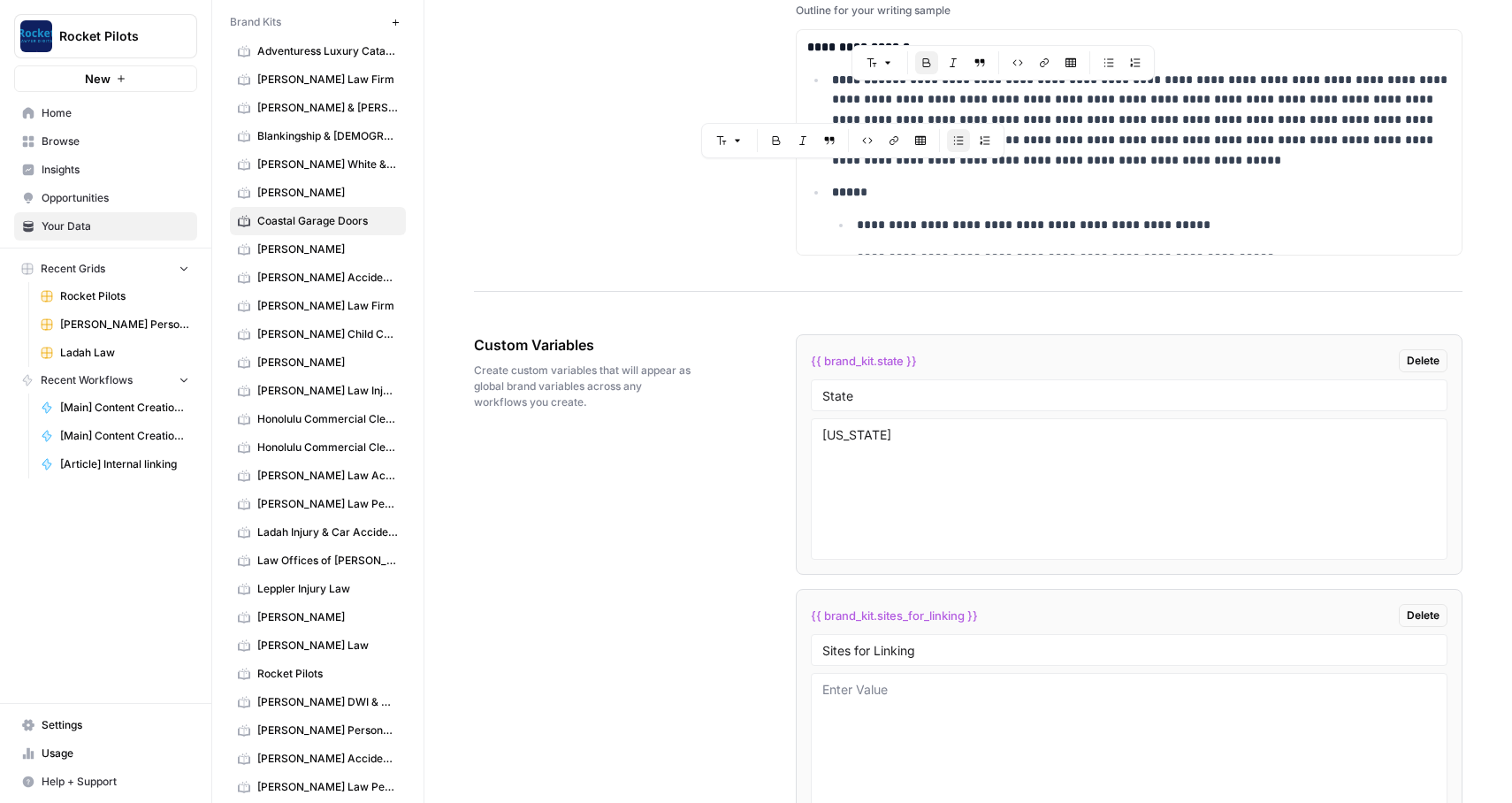
scroll to position [3213, 0]
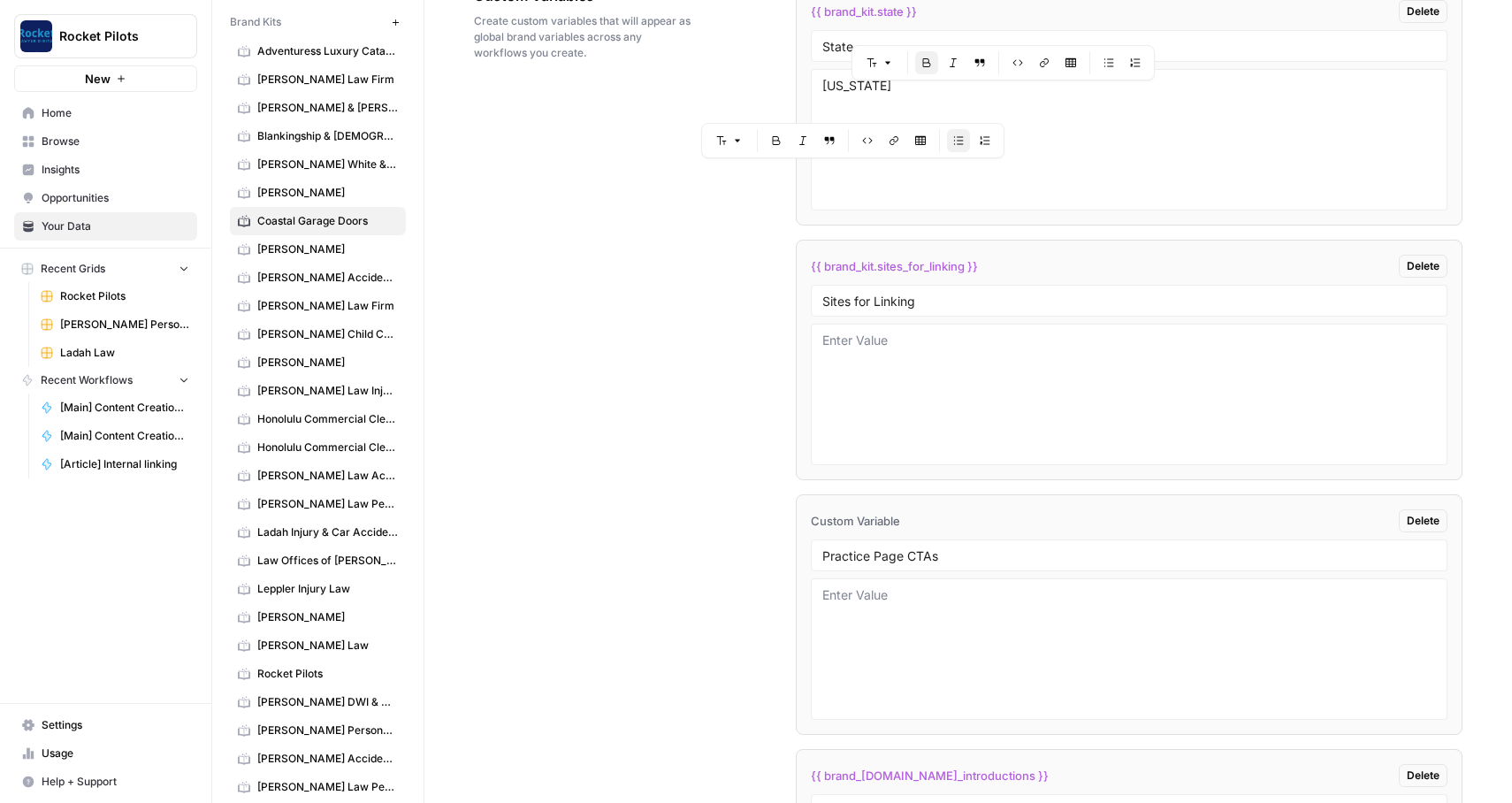
scroll to position [3675, 0]
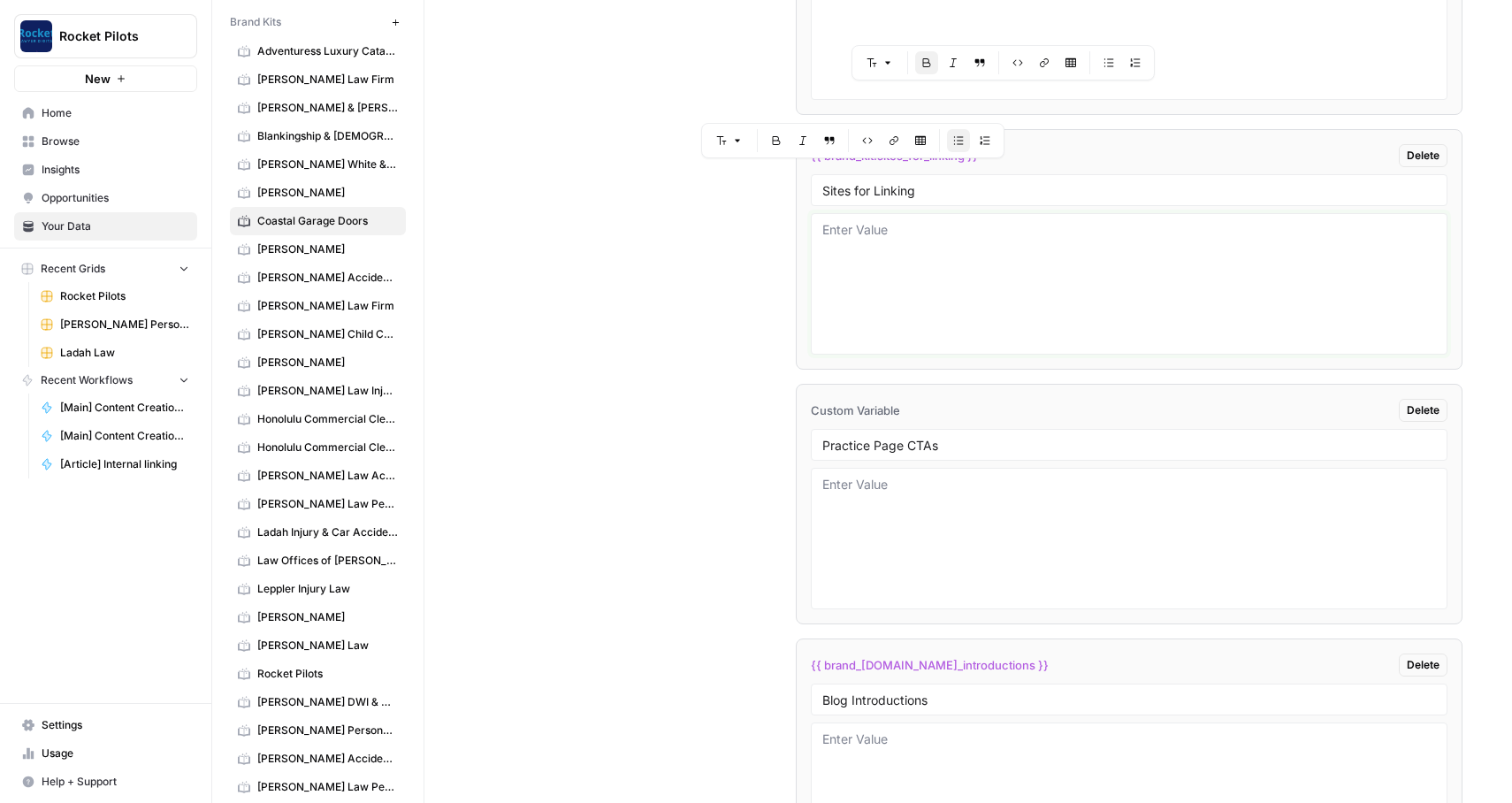
click at [916, 298] on textarea at bounding box center [1129, 284] width 614 height 126
click at [922, 481] on textarea at bounding box center [1129, 539] width 614 height 126
paste textarea "Contact us [DATE] not just if you are looking to buy garage doors, but also if …"
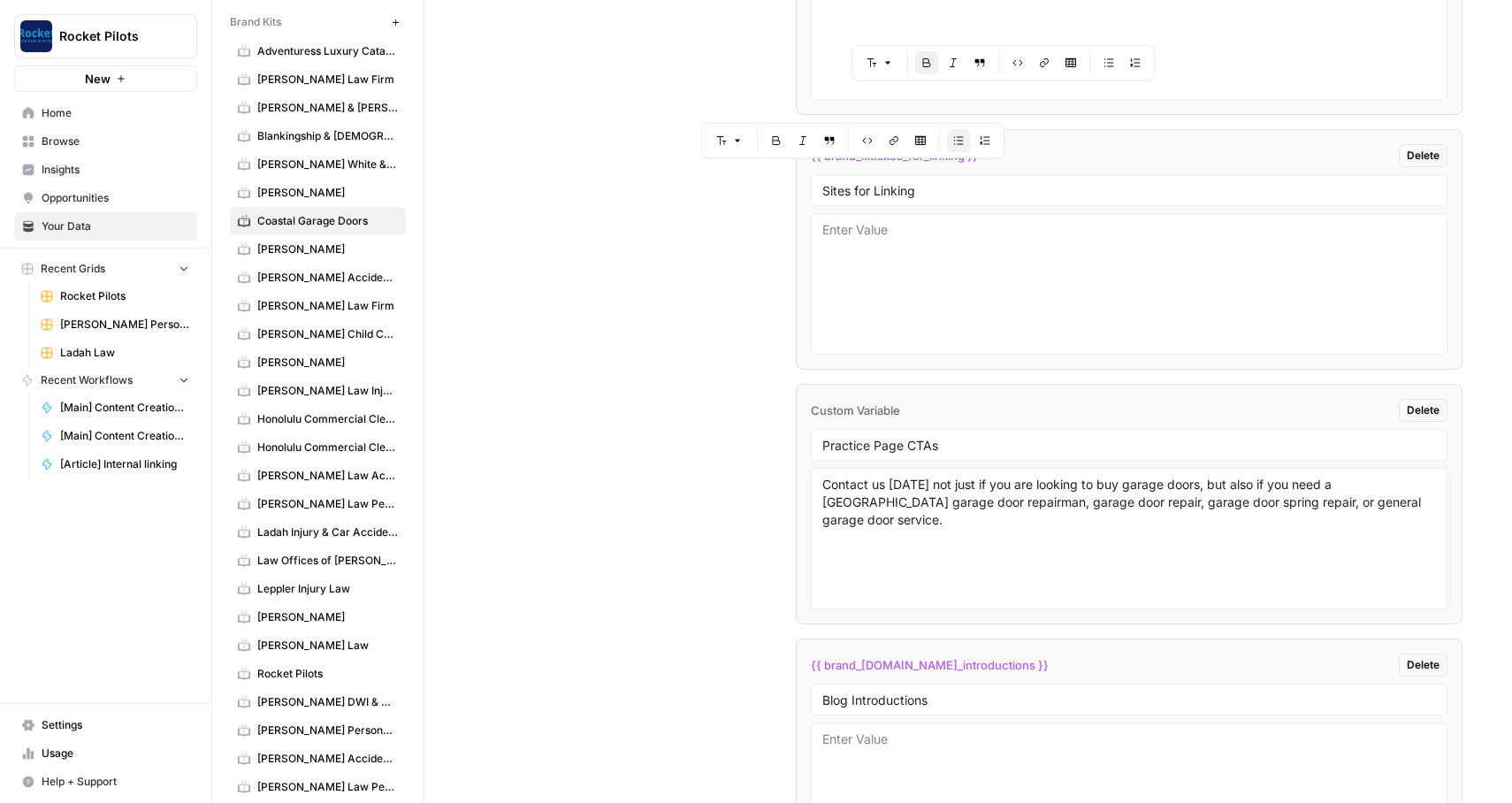
type textarea "Contact us [DATE] not just if you are looking to buy garage doors, but also if …"
click at [691, 478] on div "Custom Variables Create custom variables that will appear as global brand varia…" at bounding box center [968, 780] width 989 height 1883
click at [895, 505] on textarea "Contact us [DATE] not just if you are looking to buy garage doors, but also if …" at bounding box center [1129, 539] width 614 height 126
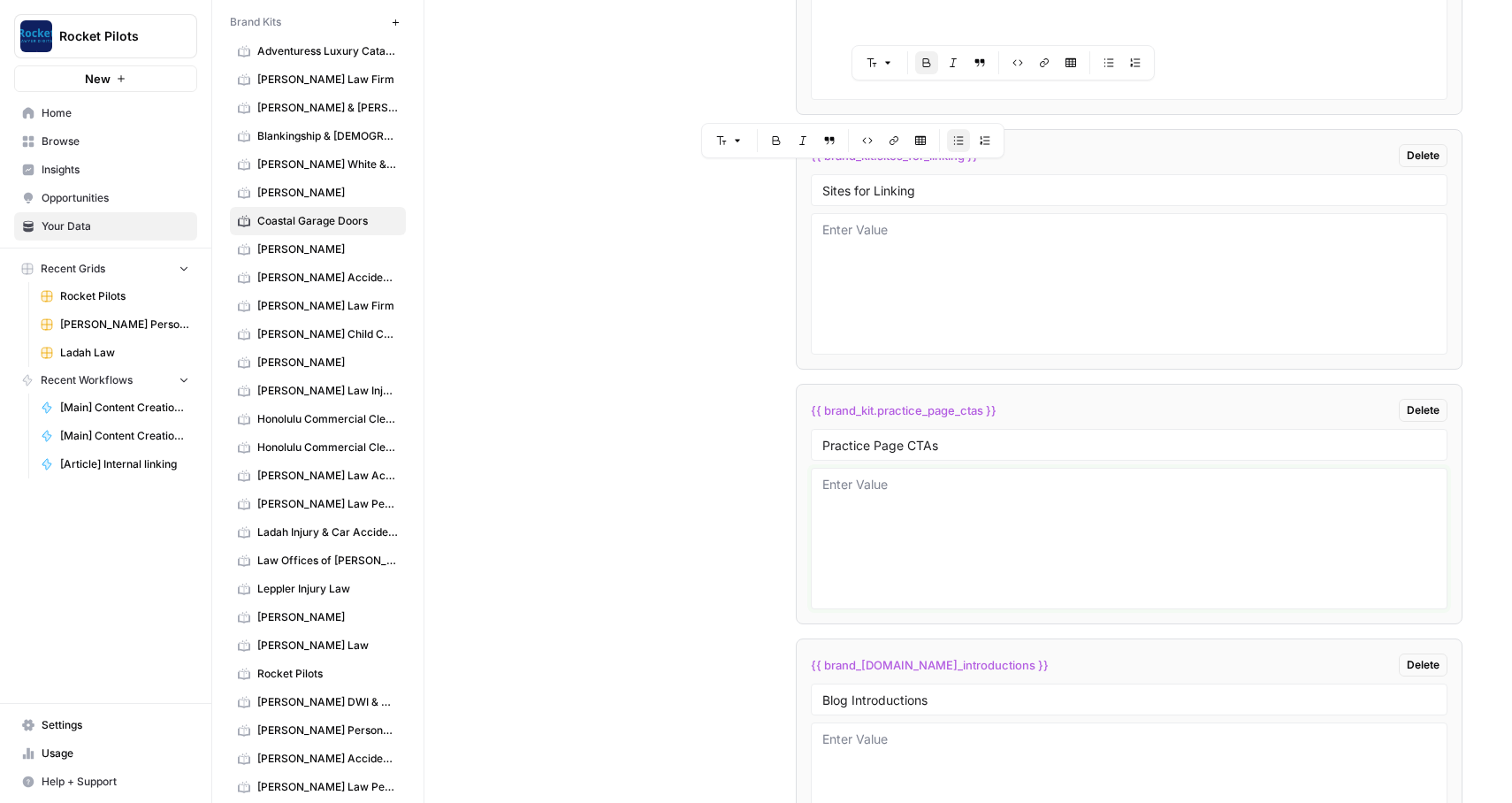
paste textarea "Contact us [DATE] not just if you are looking to buy garage doors, but also if …"
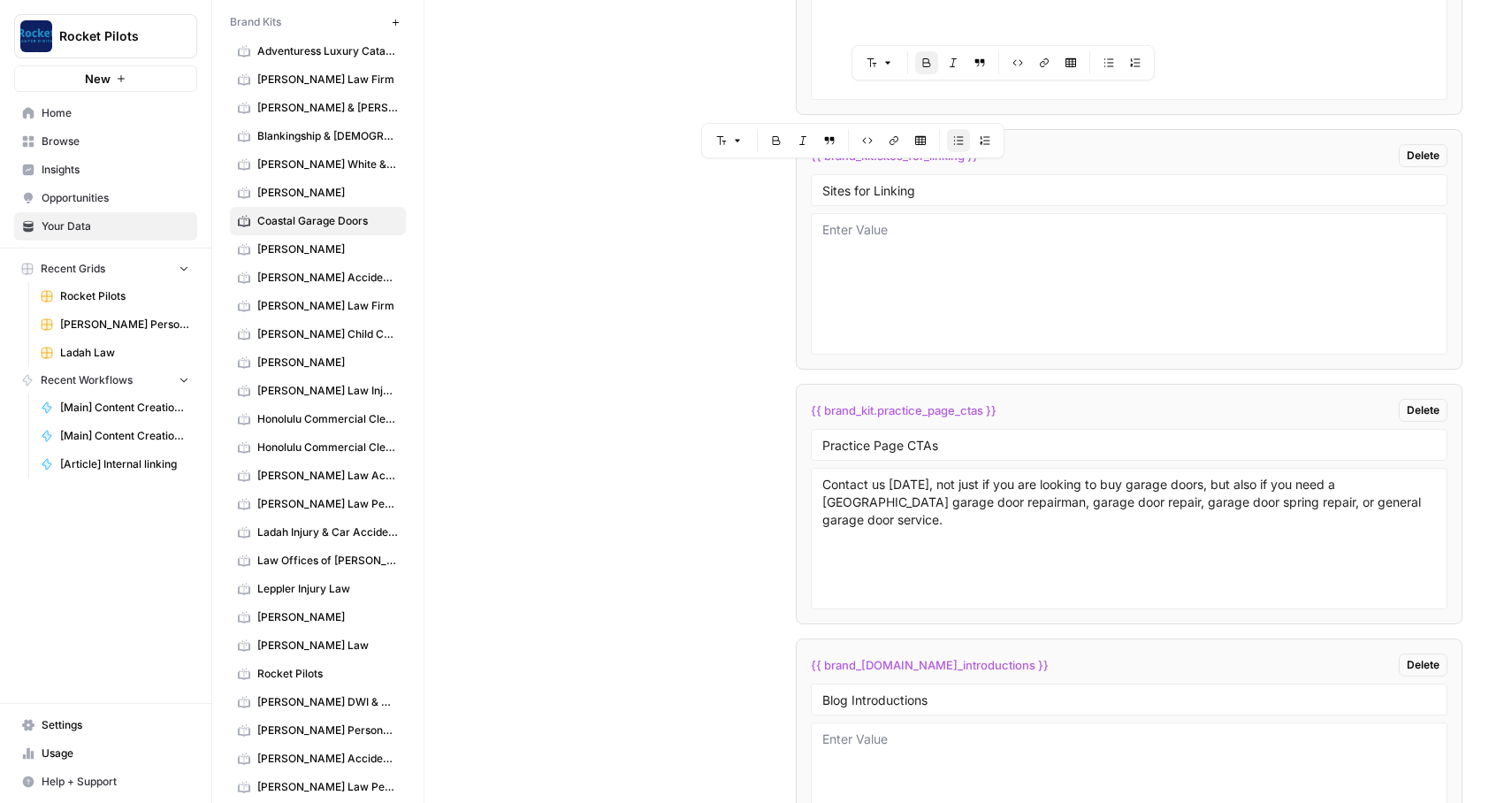
click at [710, 479] on div "Custom Variables Create custom variables that will appear as global brand varia…" at bounding box center [968, 780] width 989 height 1883
click at [994, 491] on textarea "Contact us [DATE], not just if you are looking to buy garage doors, but also if…" at bounding box center [1129, 539] width 614 height 126
paste textarea "not just if you are looking to buy garage doors, but also if you need a [GEOGRA…"
type textarea "Contact us [DATE] not just if you are looking to buy garage doors, but also if …"
click at [900, 520] on textarea "Contact us [DATE] not just if you are looking to buy garage doors, but also if …" at bounding box center [1129, 539] width 614 height 126
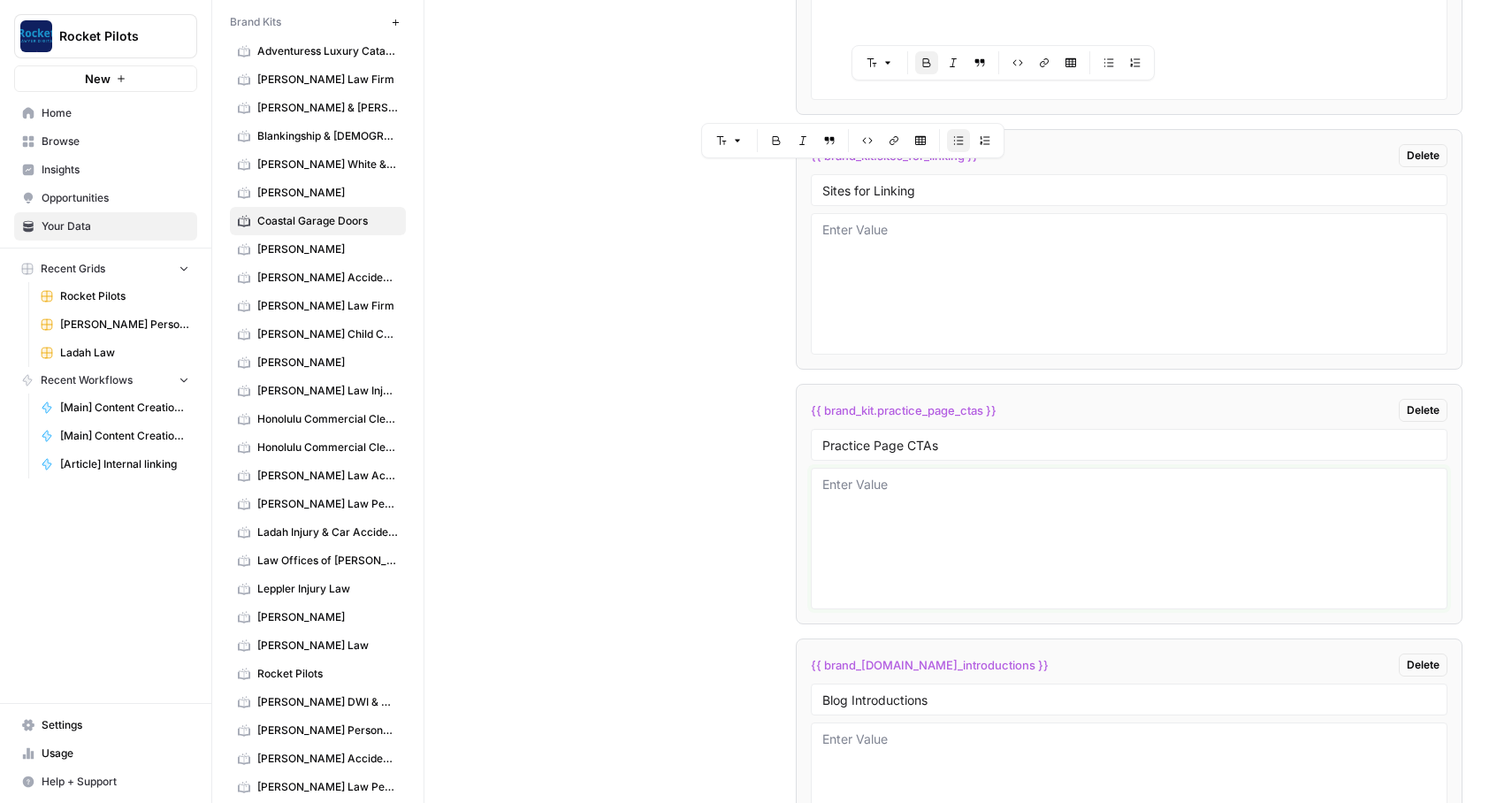
paste textarea "Contact us [DATE] not just if you are looking to buy garage doors, but also if …"
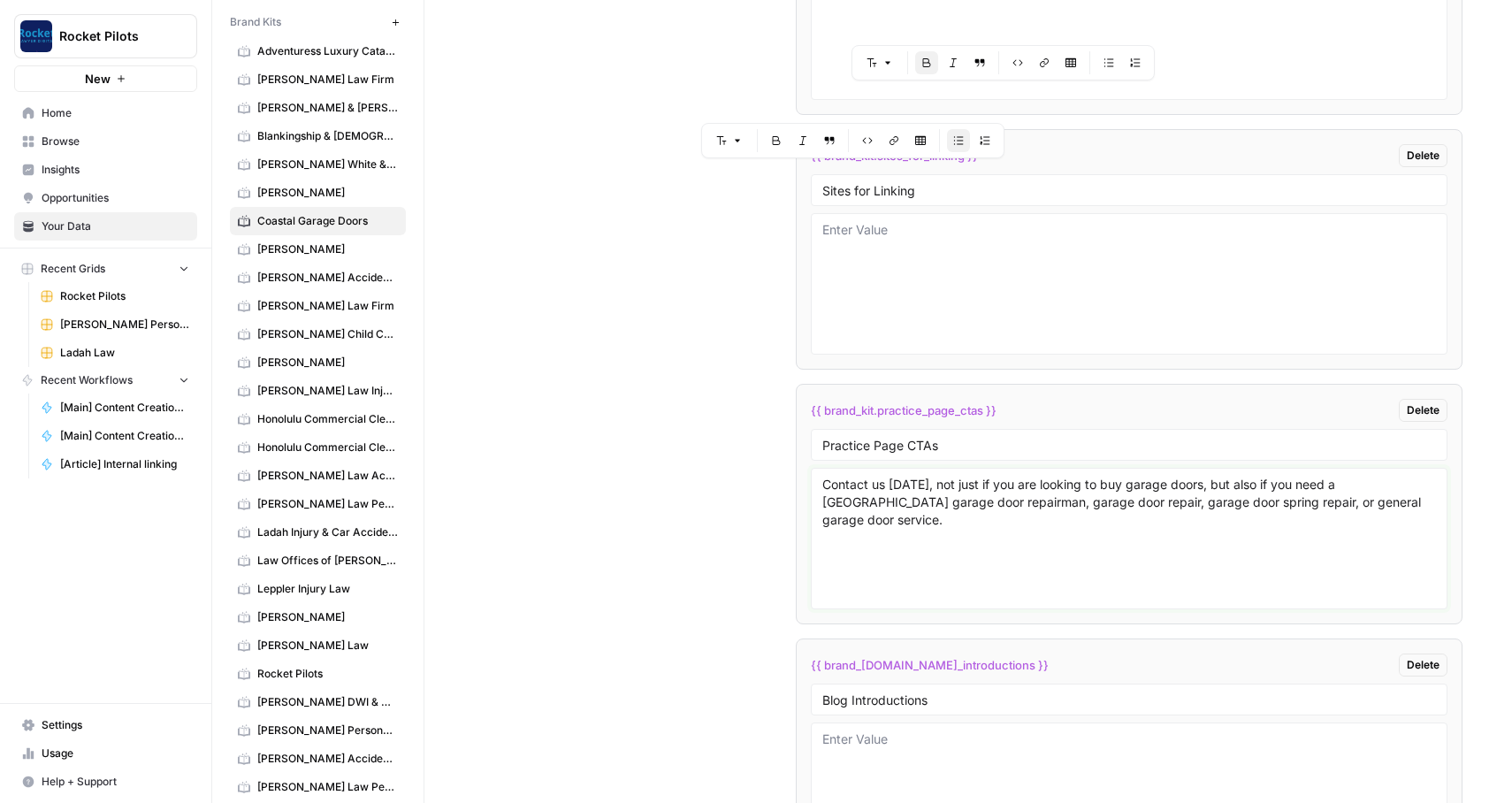
type textarea "Contact us [DATE], not just if you are looking to buy garage doors, but also if…"
click at [694, 479] on div "Custom Variables Create custom variables that will appear as global brand varia…" at bounding box center [968, 780] width 989 height 1883
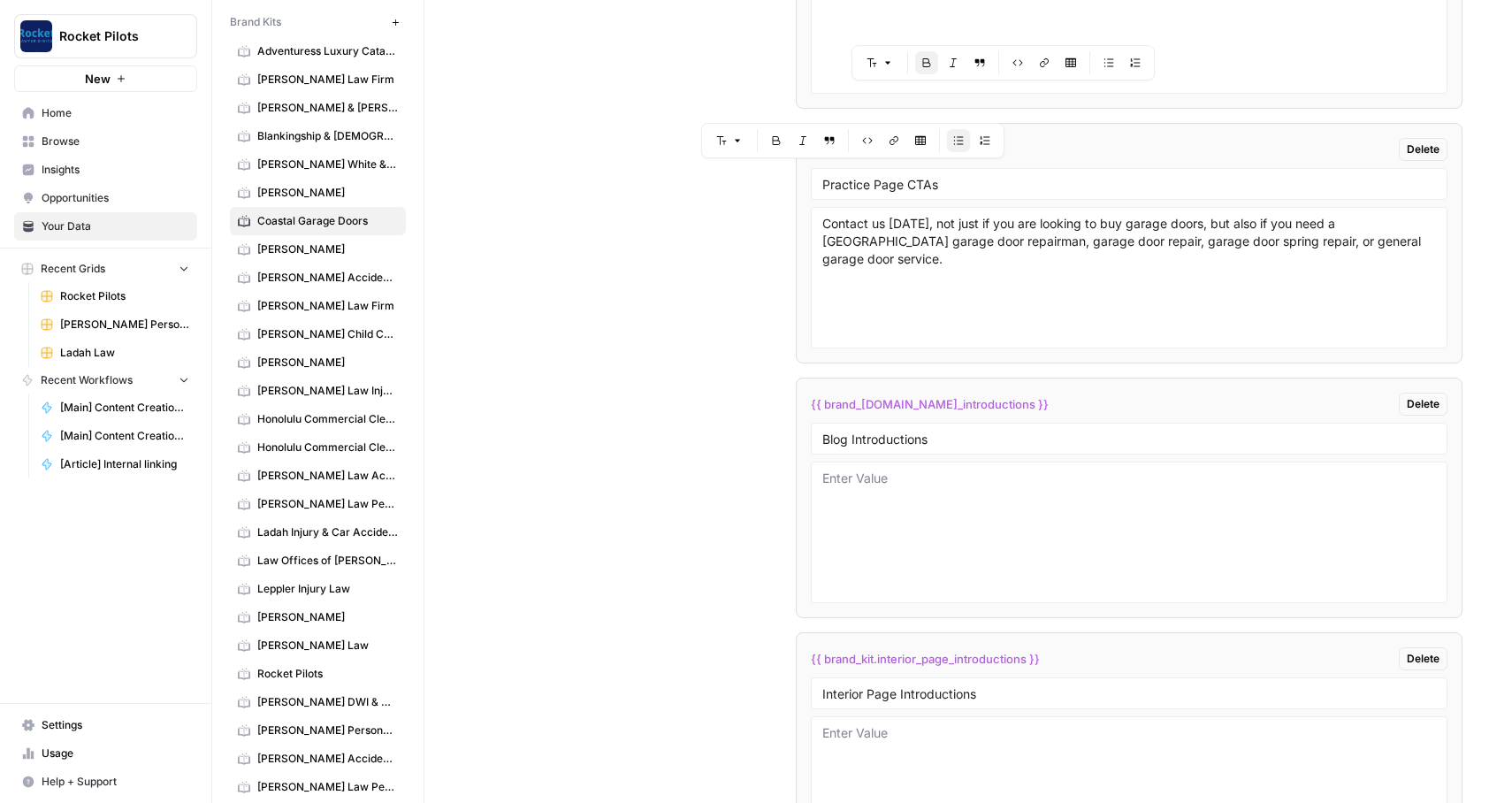
scroll to position [3999, 0]
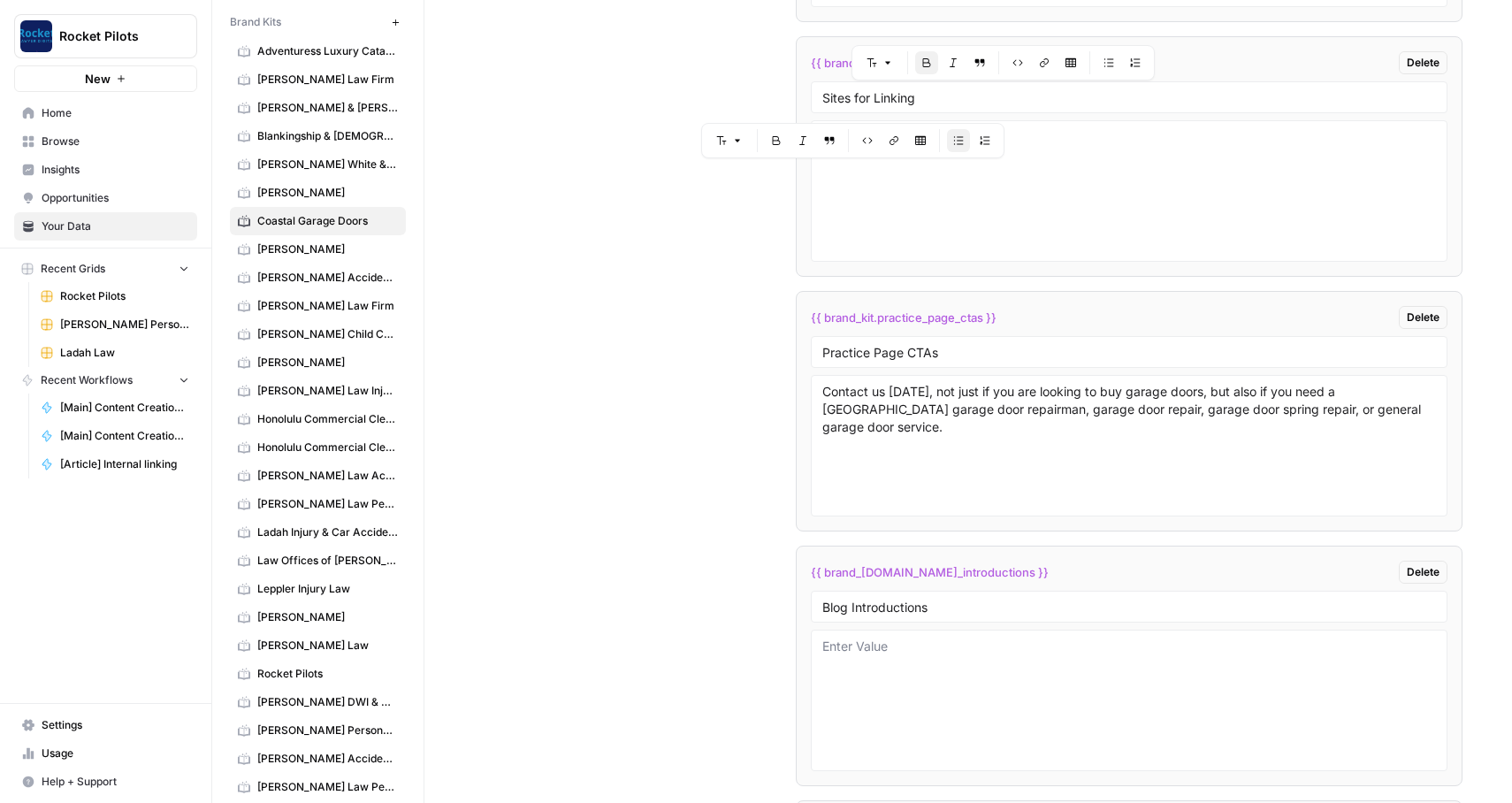
click at [580, 238] on div "Custom Variables Create custom variables that will appear as global brand varia…" at bounding box center [968, 687] width 989 height 1883
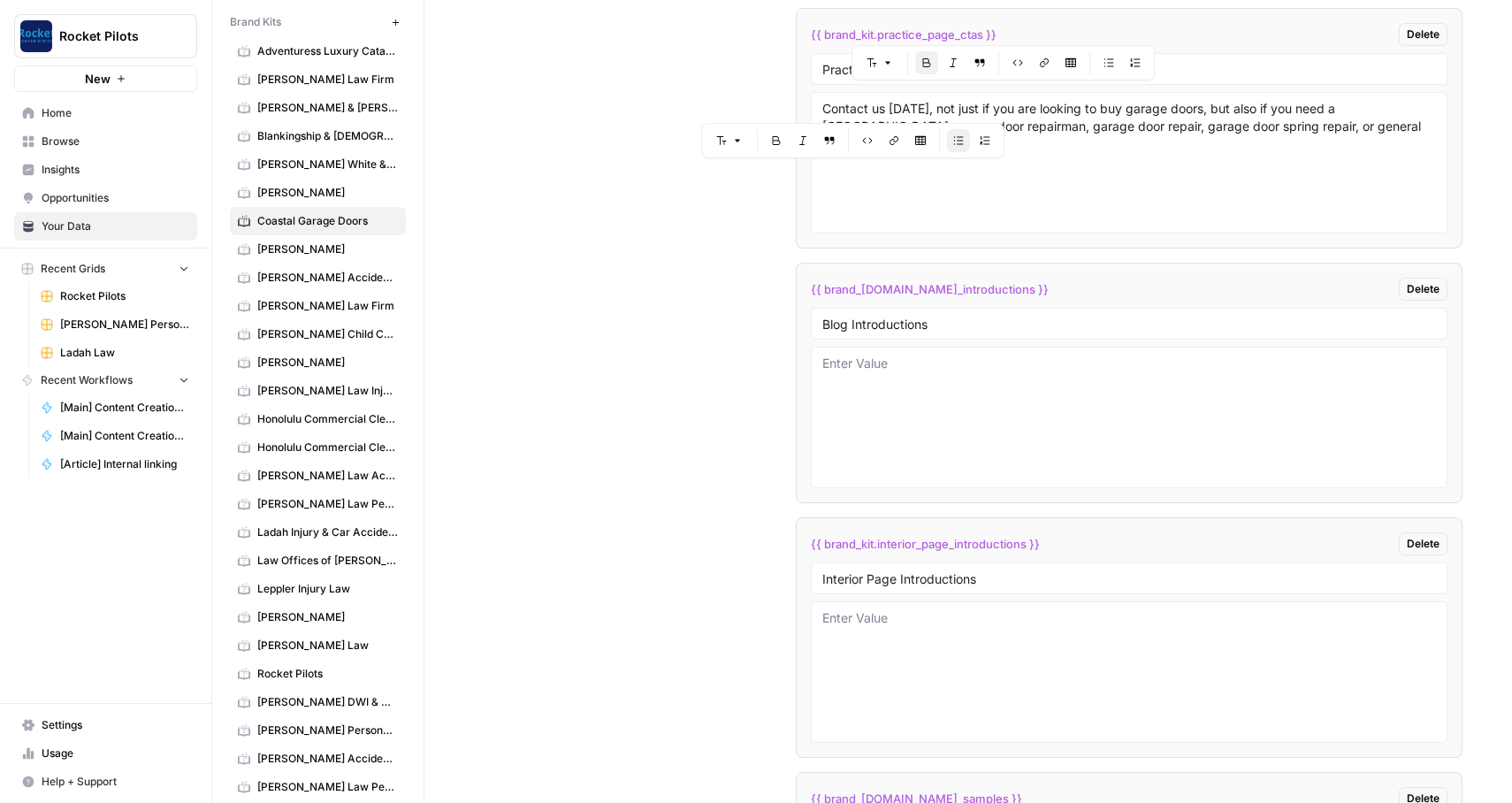
scroll to position [4063, 0]
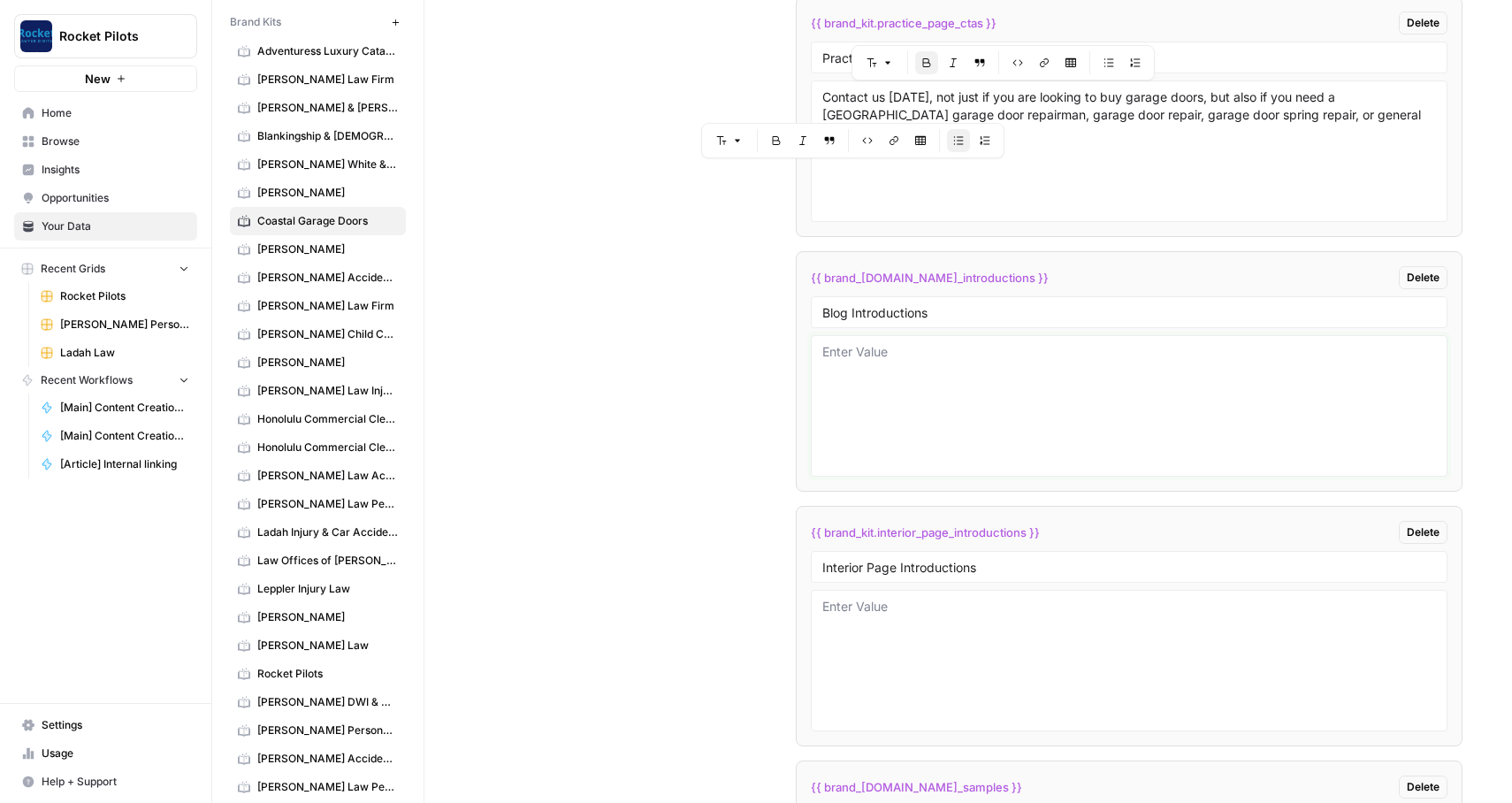
click at [896, 388] on textarea at bounding box center [1129, 407] width 614 height 126
paste textarea "Lor Ipsu Do Sitame Cons Adipisc Elit? Seddo Ei’t Inci utl e Doloremagna Aliq En…"
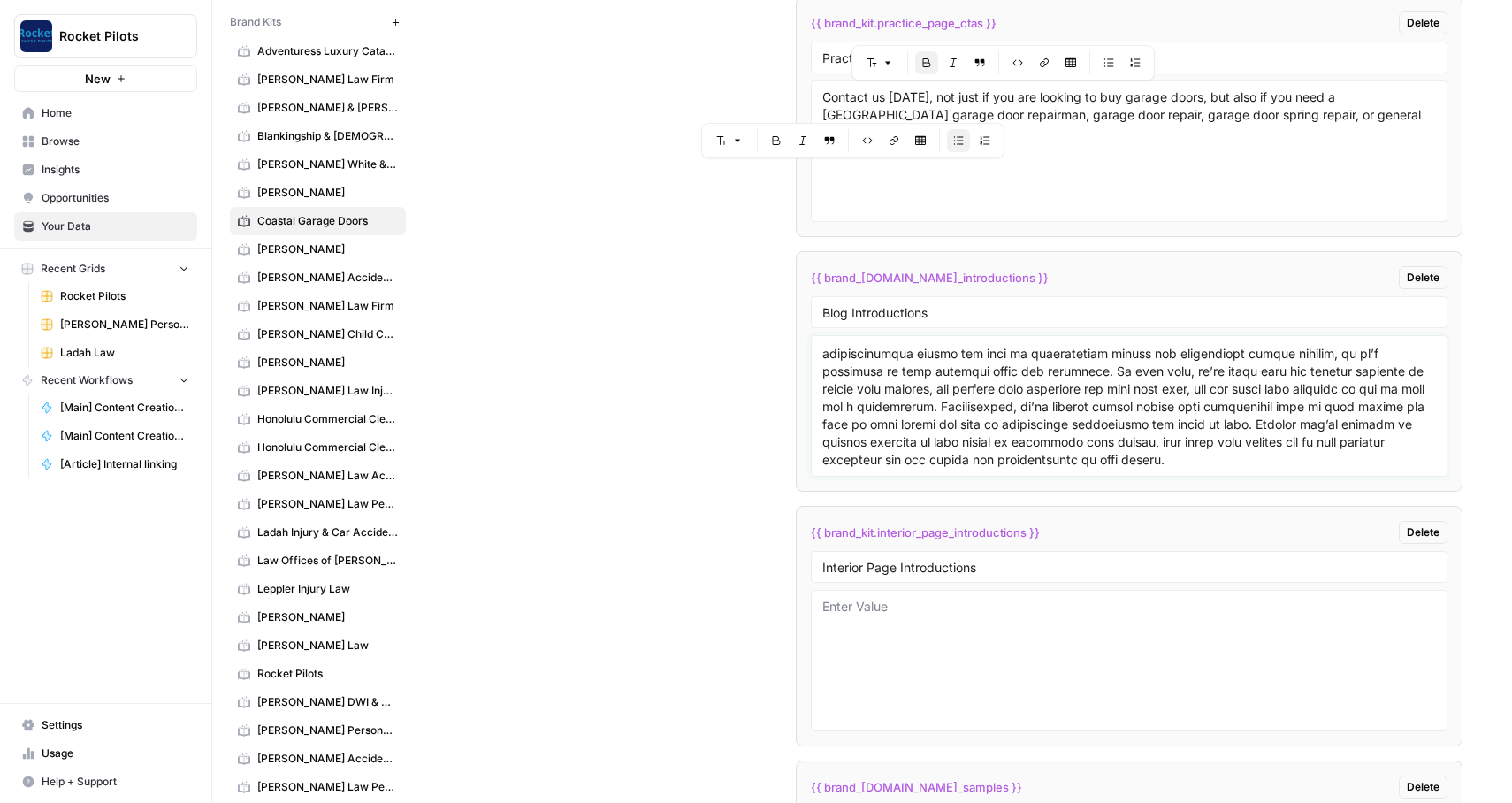
type textarea "Lor Ipsu Do Sitame Cons Adipisc Elit? Seddo Ei’t Inci utl e Doloremagna Aliq En…"
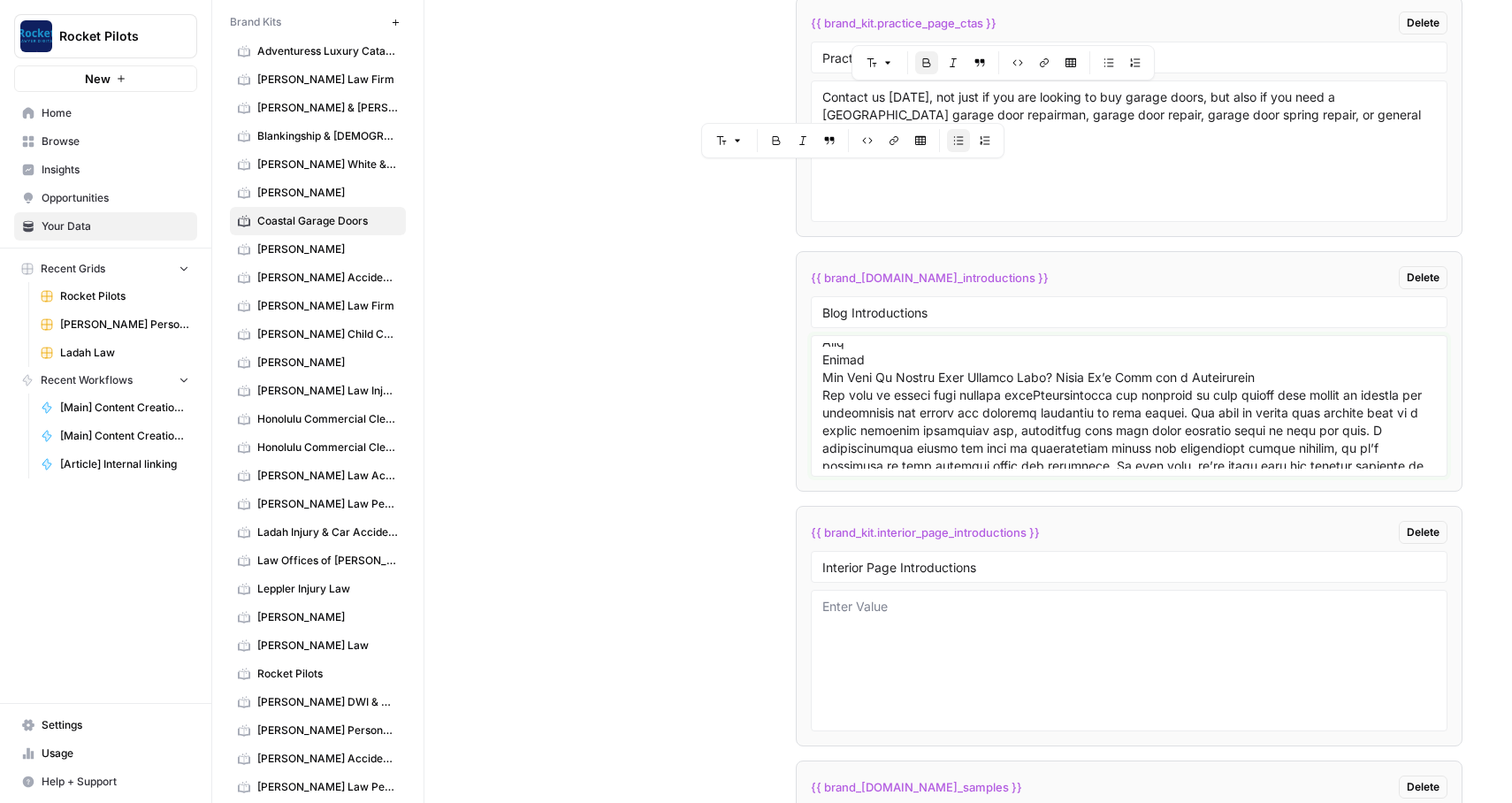
scroll to position [0, 0]
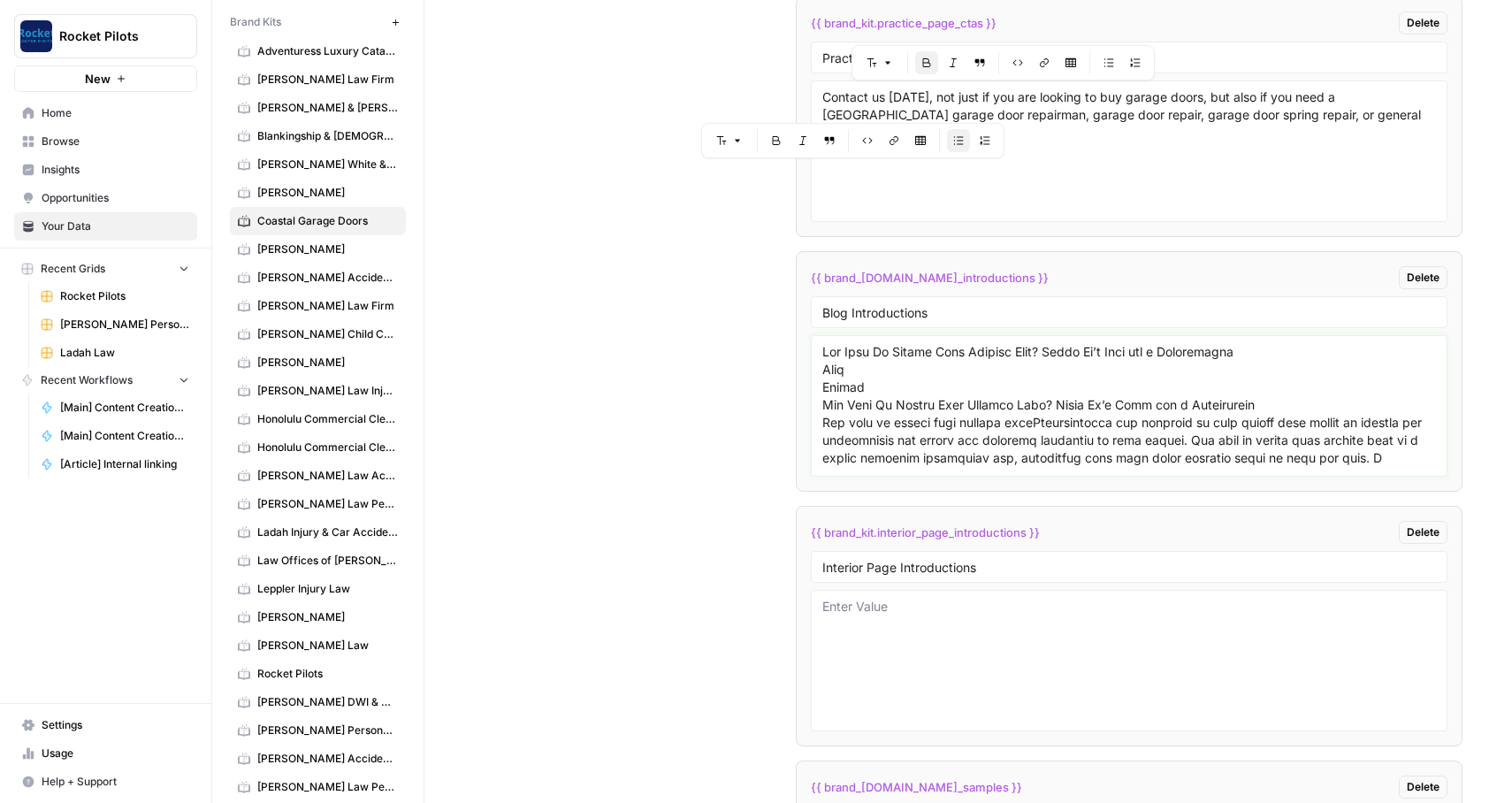
click at [896, 386] on textarea at bounding box center [1129, 407] width 614 height 126
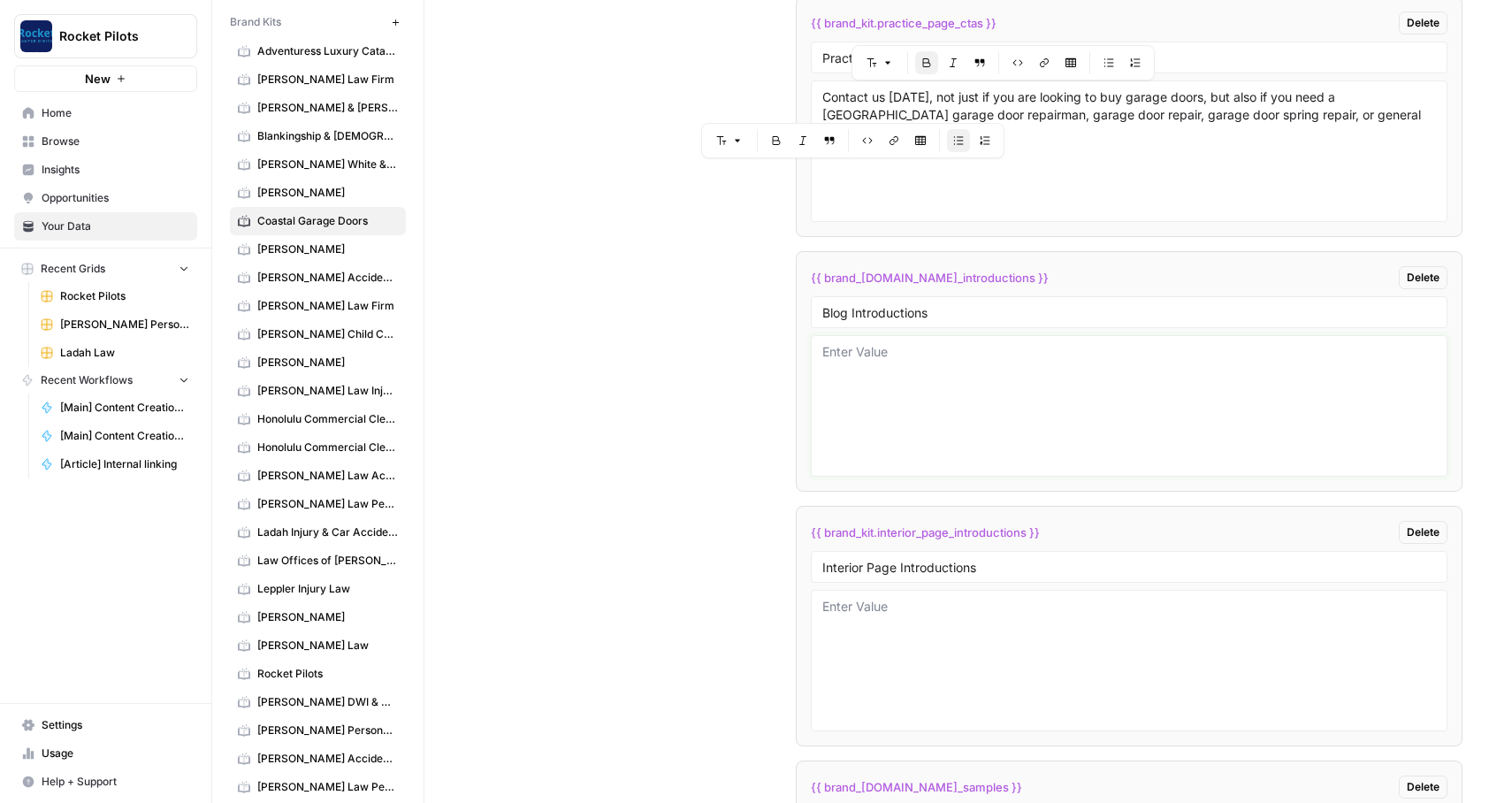
paste textarea "# Lor Ipsu Do Sitame Cons Adipisc Elit? Seddo Ei’t Inci utl e Doloremagna 6. [A…"
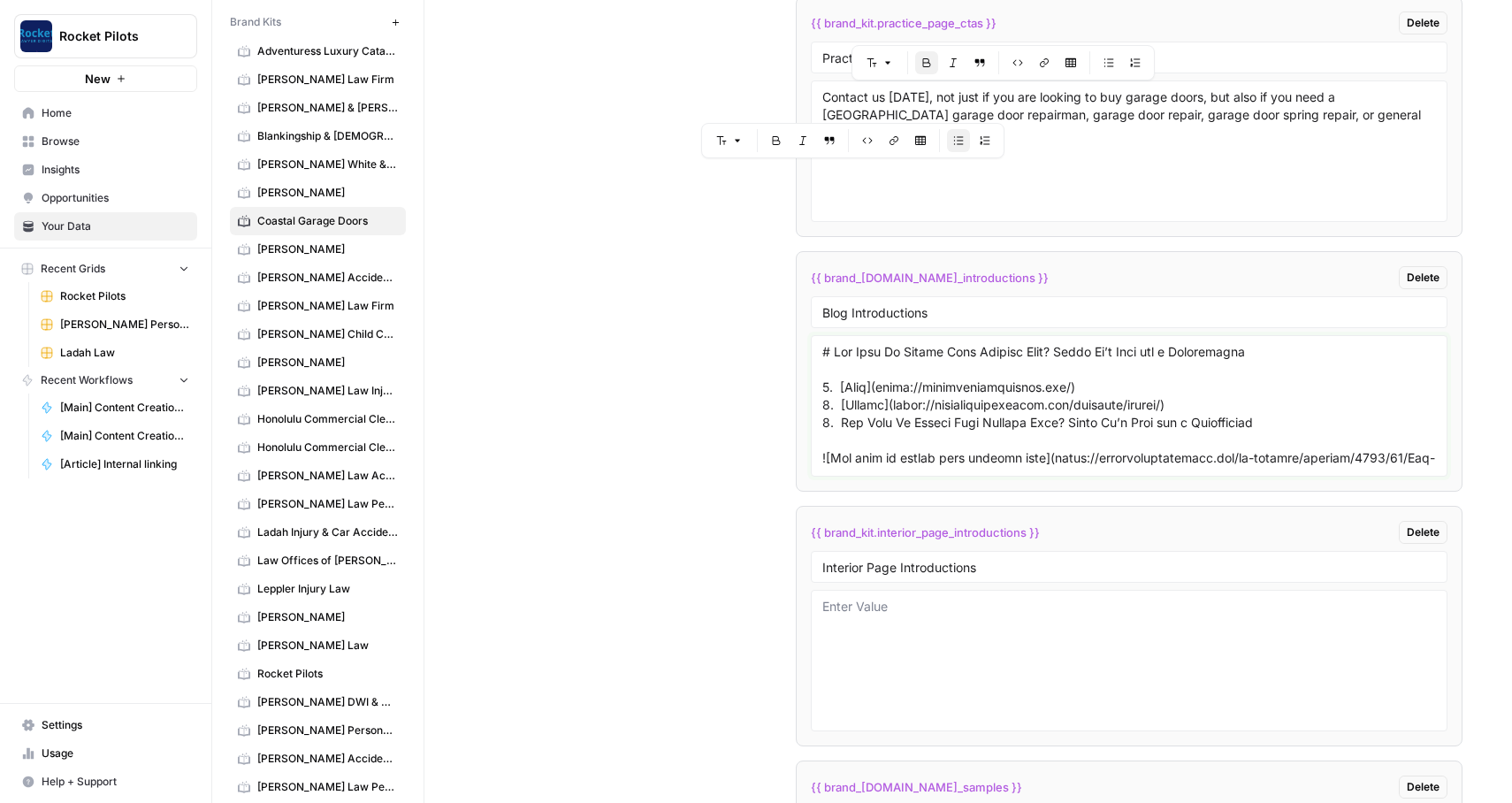
type textarea "# Lor Ipsu Do Sitame Cons Adipisc Elit? Seddo Ei’t Inci utl e Doloremagna 6. [A…"
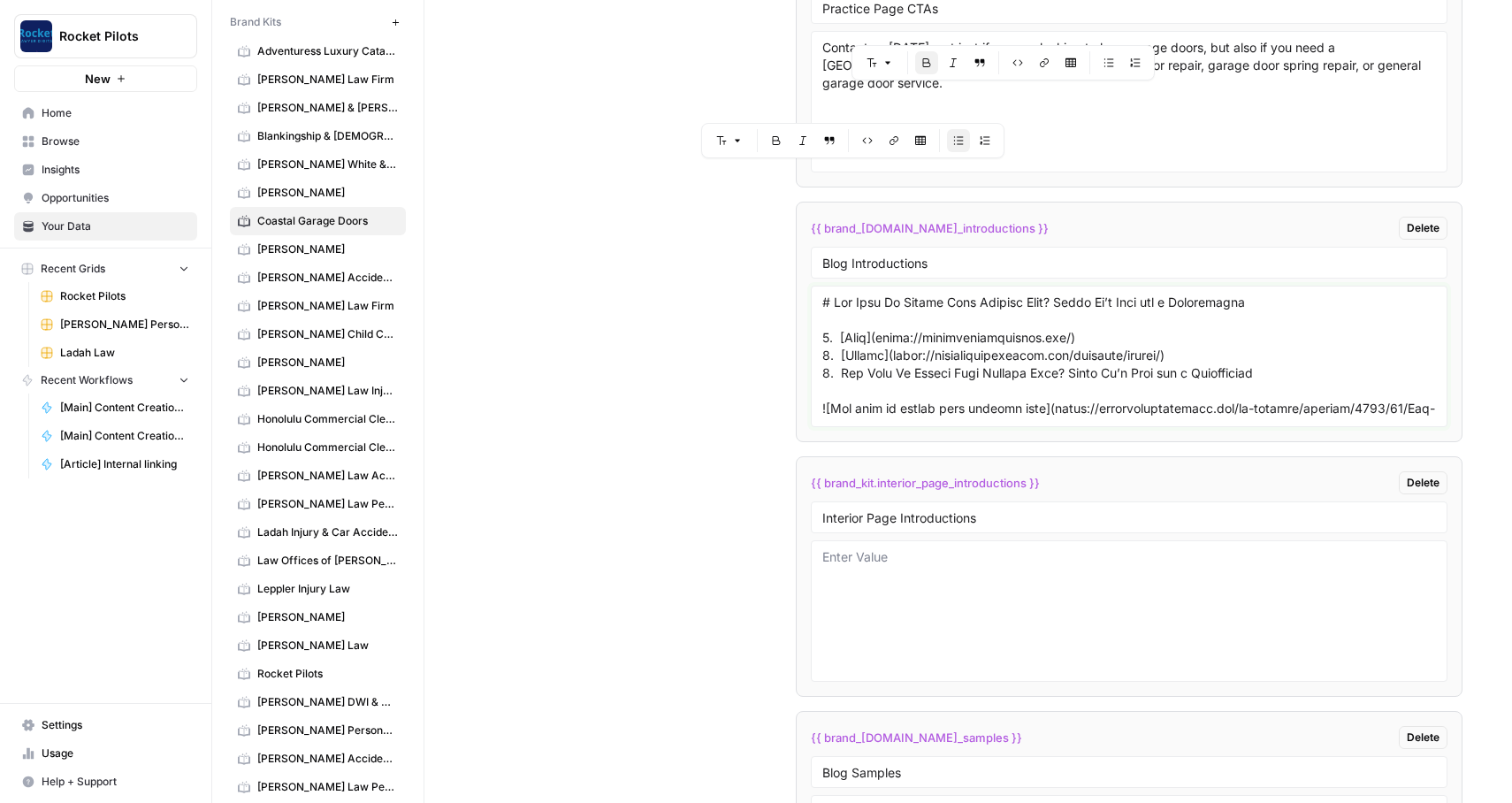
scroll to position [4125, 0]
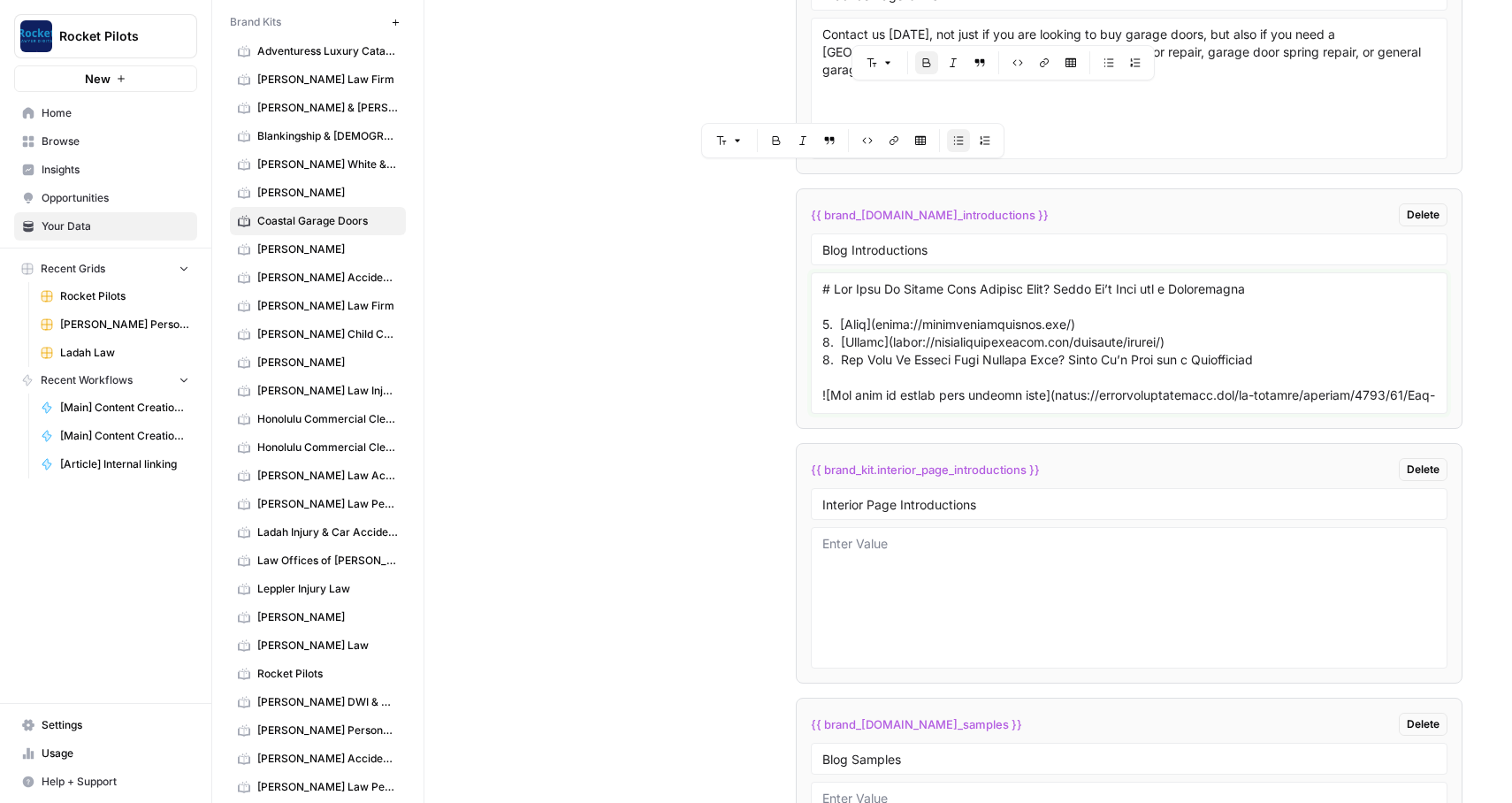
click at [907, 390] on textarea at bounding box center [1129, 343] width 614 height 126
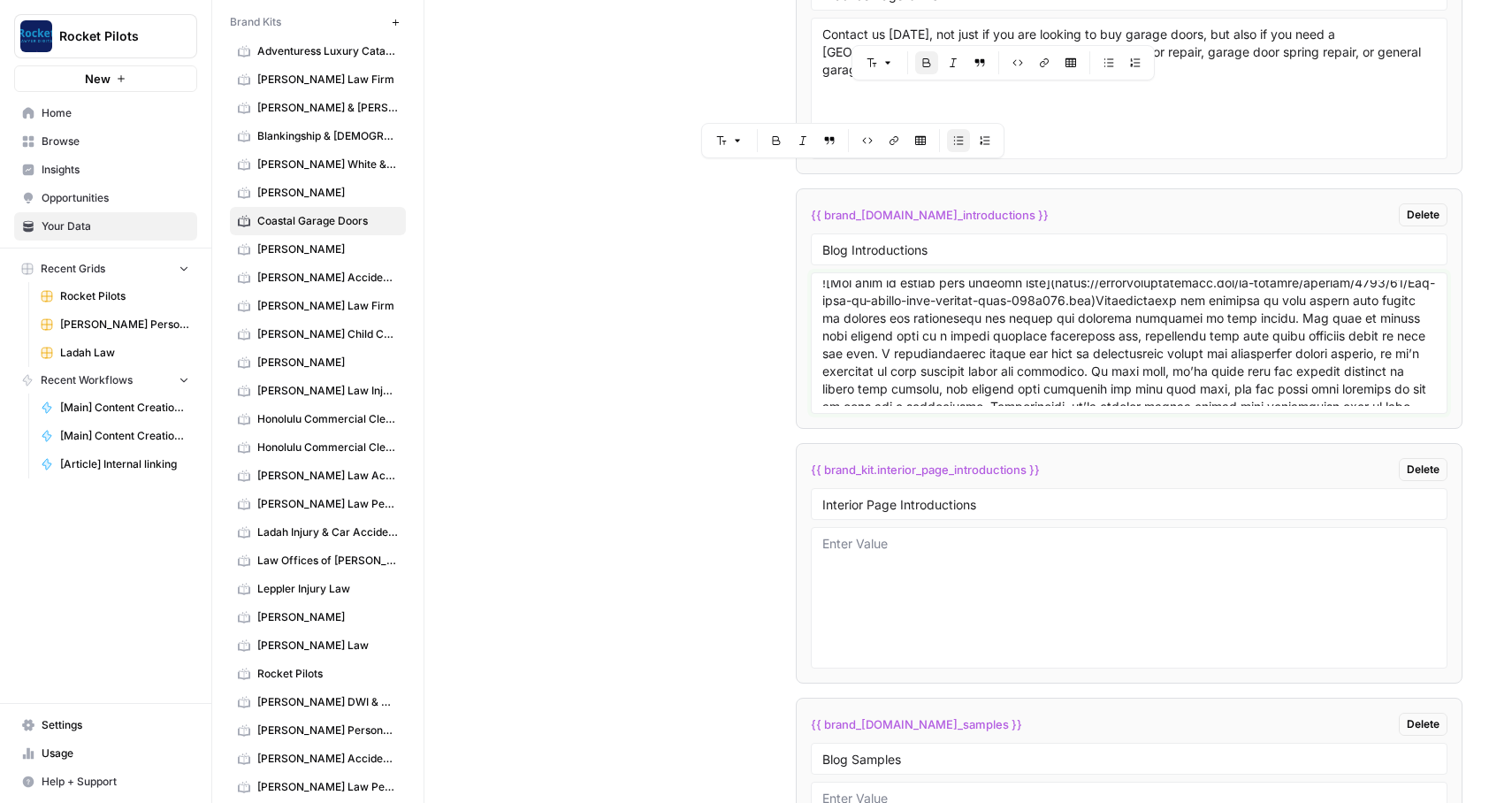
scroll to position [0, 0]
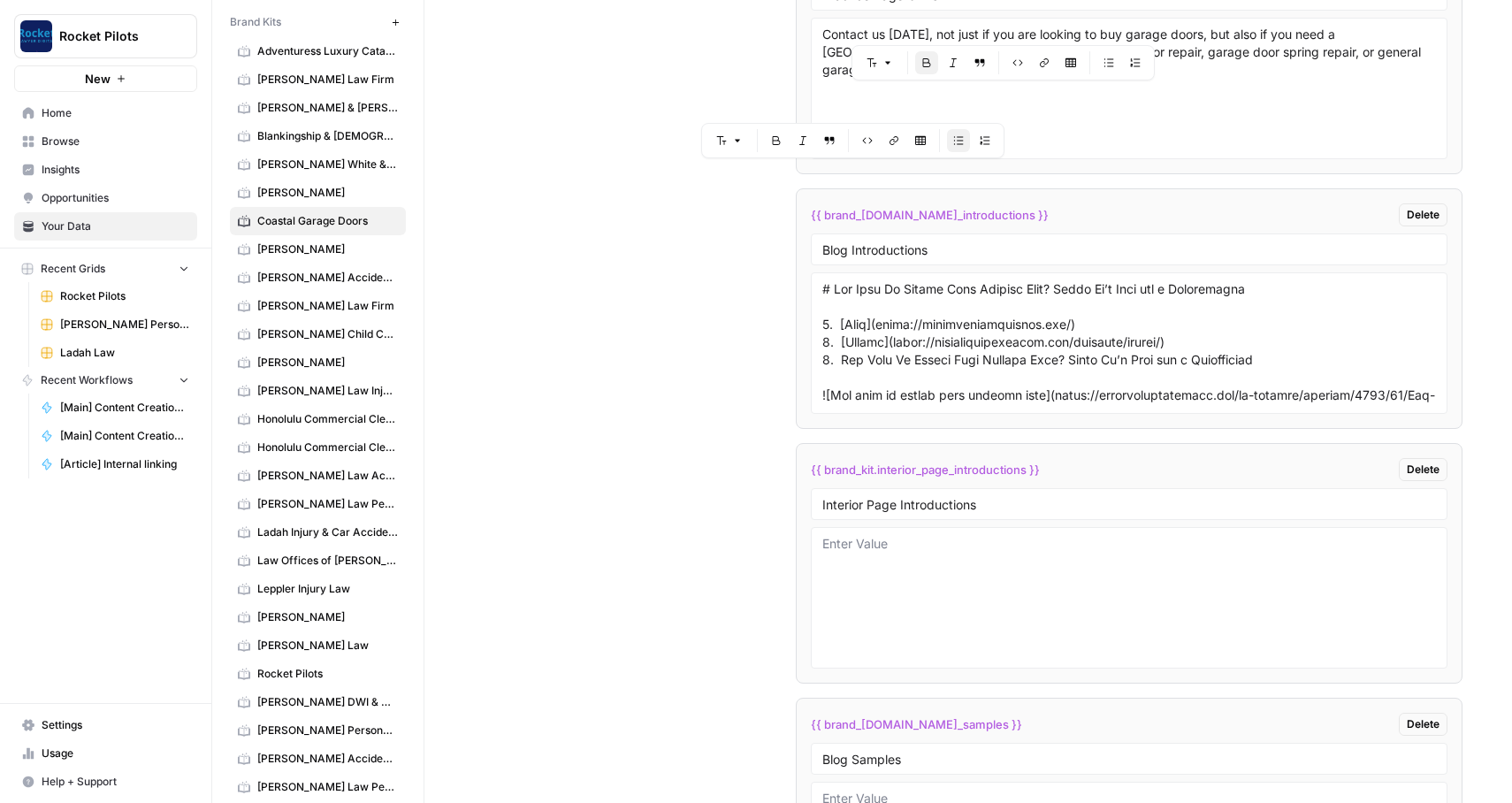
click at [702, 349] on div "Custom Variables Create custom variables that will appear as global brand varia…" at bounding box center [968, 330] width 989 height 1883
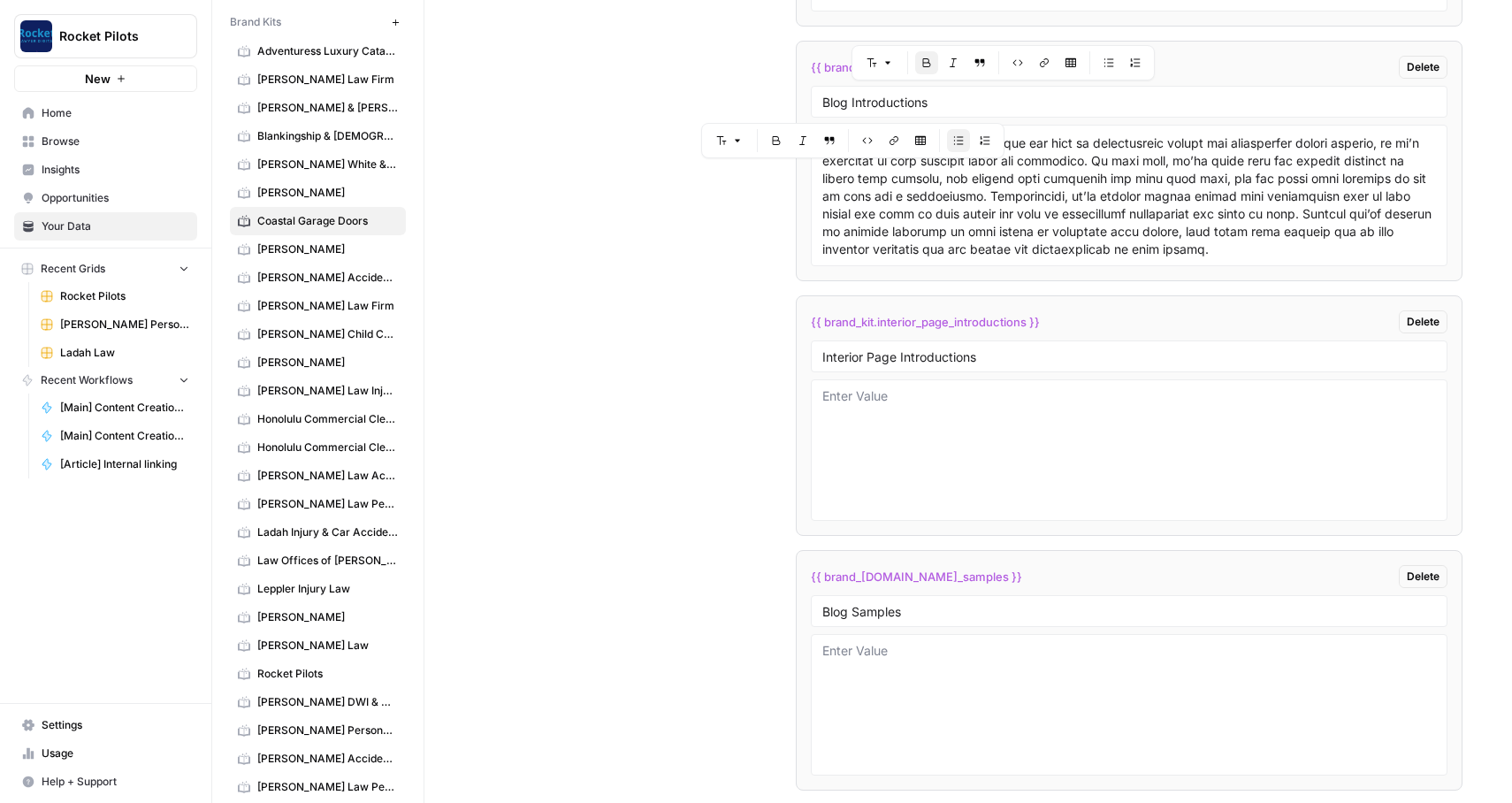
scroll to position [4317, 0]
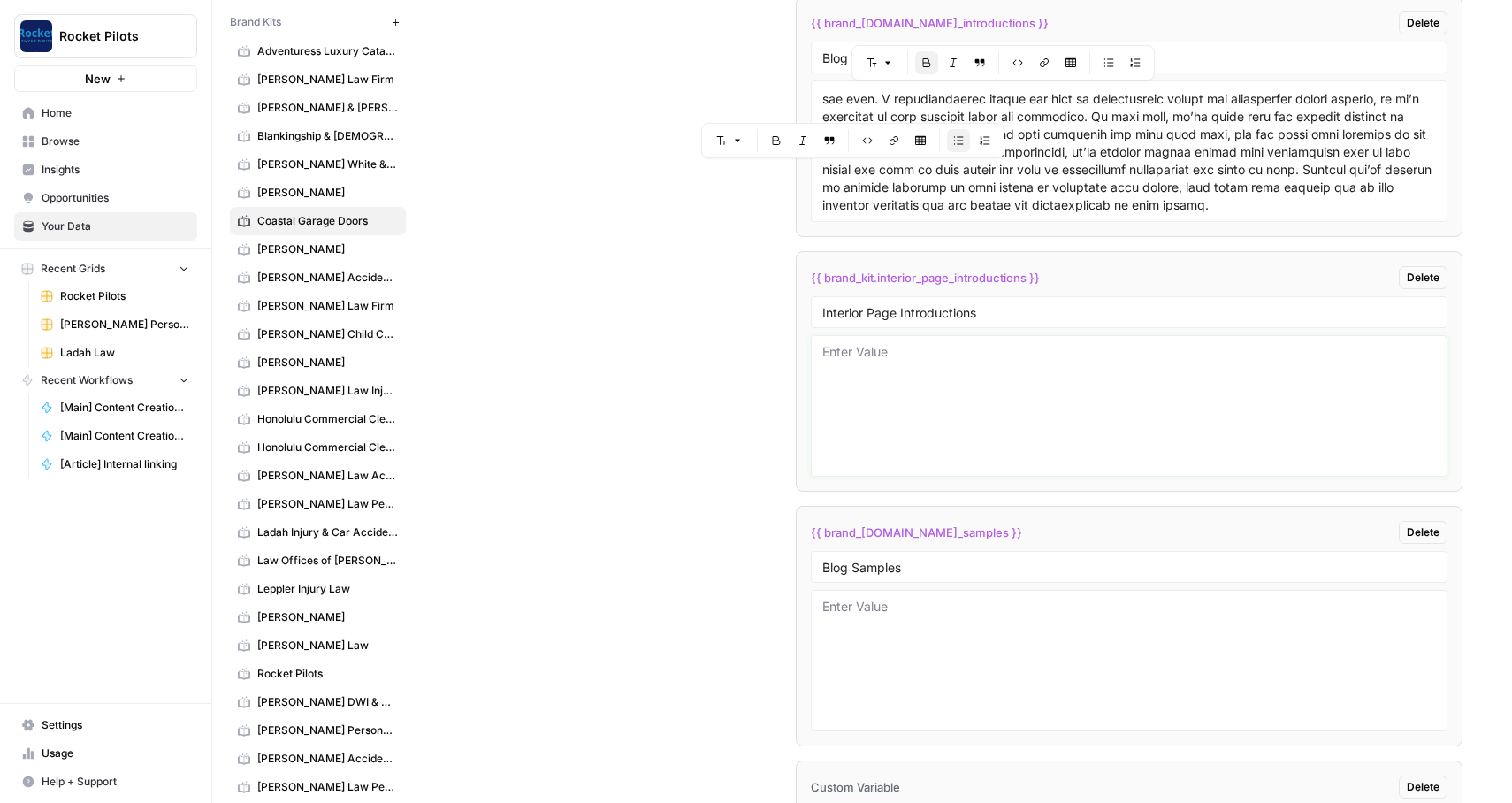
click at [918, 373] on textarea at bounding box center [1129, 407] width 614 height 126
paste textarea "Garage Door Repair in [GEOGRAPHIC_DATA] garage door repair in [GEOGRAPHIC_DATA]…"
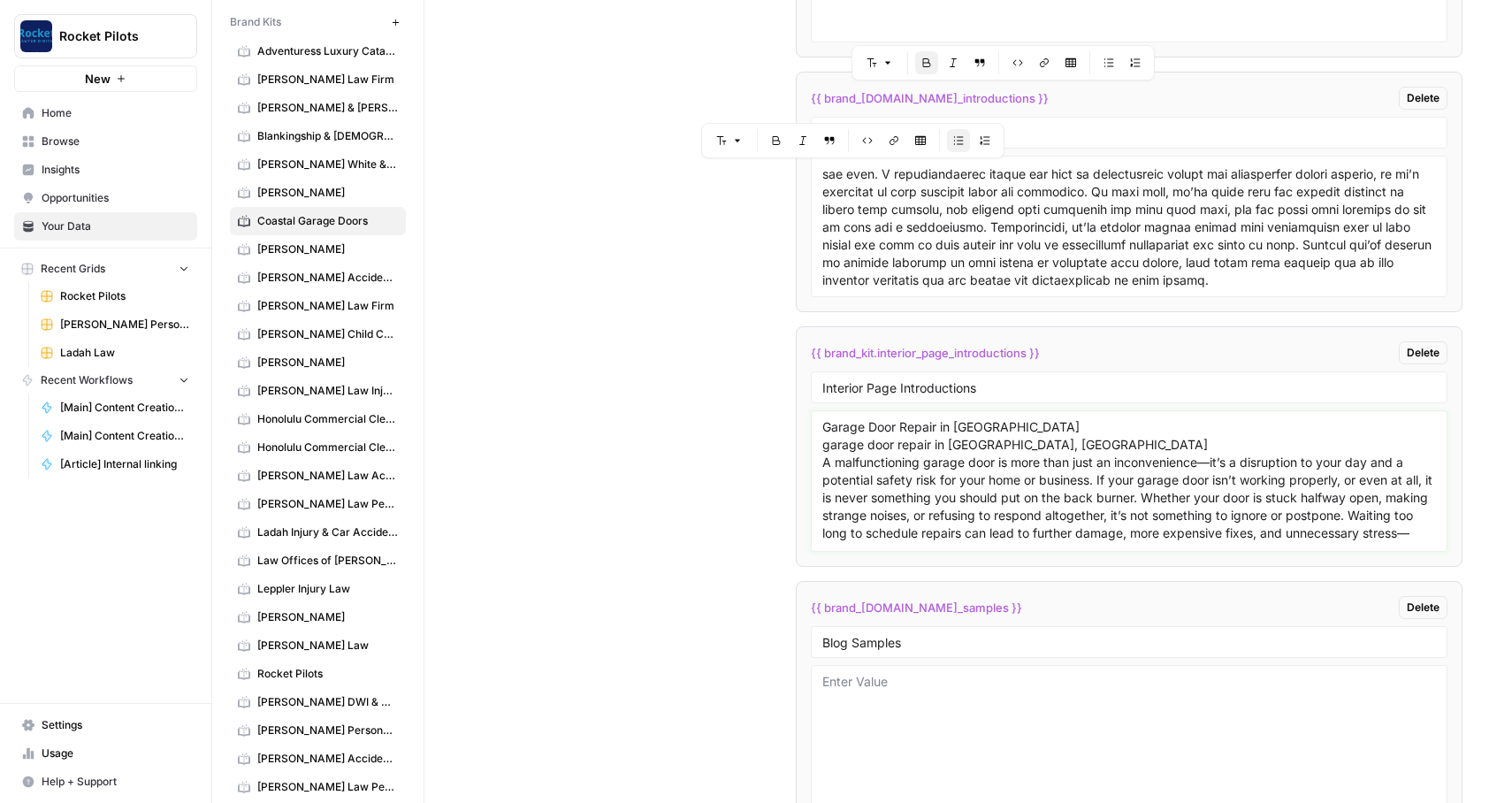
scroll to position [4223, 0]
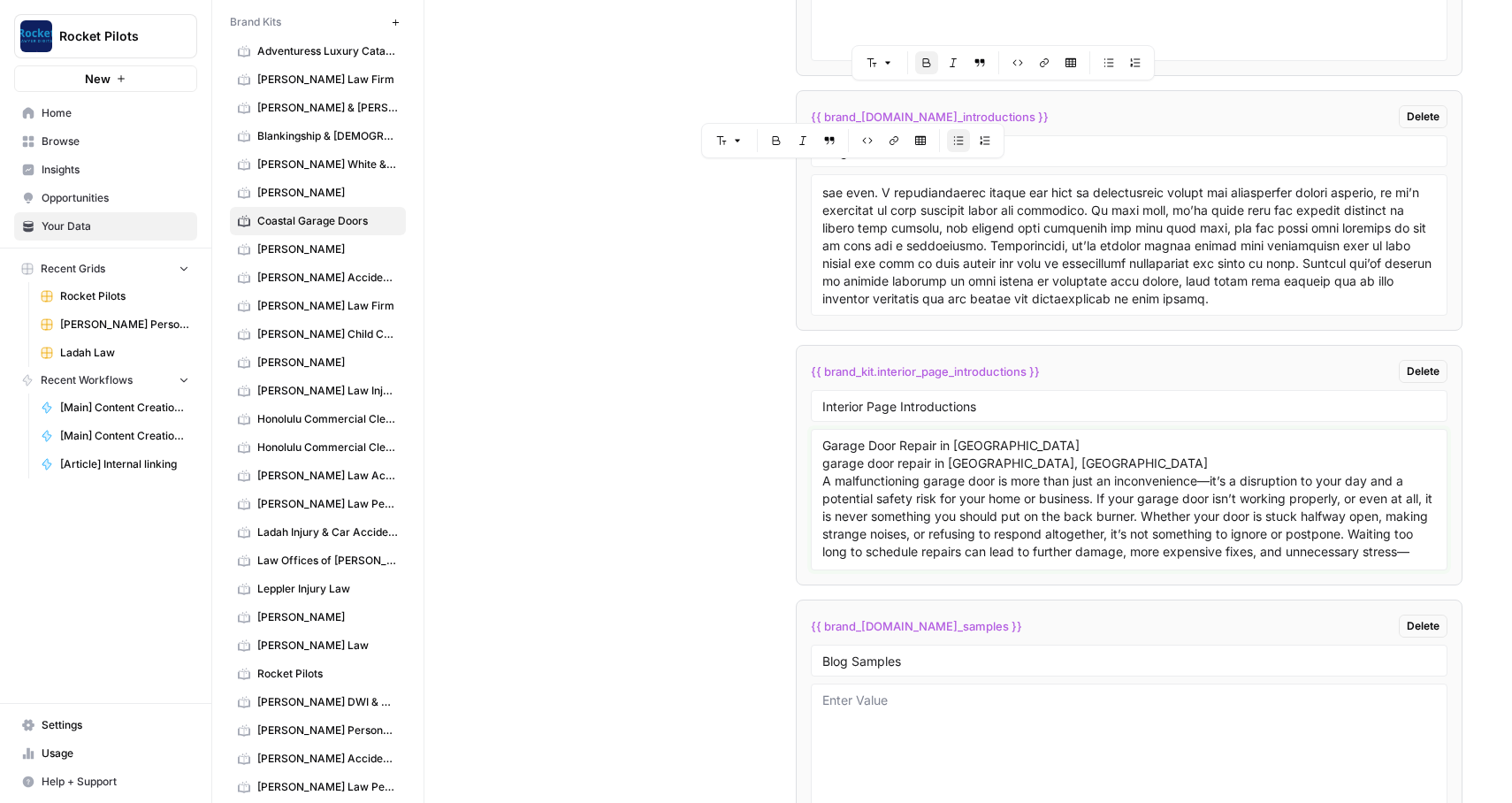
drag, startPoint x: 824, startPoint y: 439, endPoint x: 824, endPoint y: 362, distance: 77.0
click at [824, 362] on li "{{ brand_kit.interior_page_introductions }} Delete Interior Page Introductions …" at bounding box center [1129, 465] width 667 height 240
type textarea "Garage Door Repair in [GEOGRAPHIC_DATA] garage door repair in [GEOGRAPHIC_DATA]…"
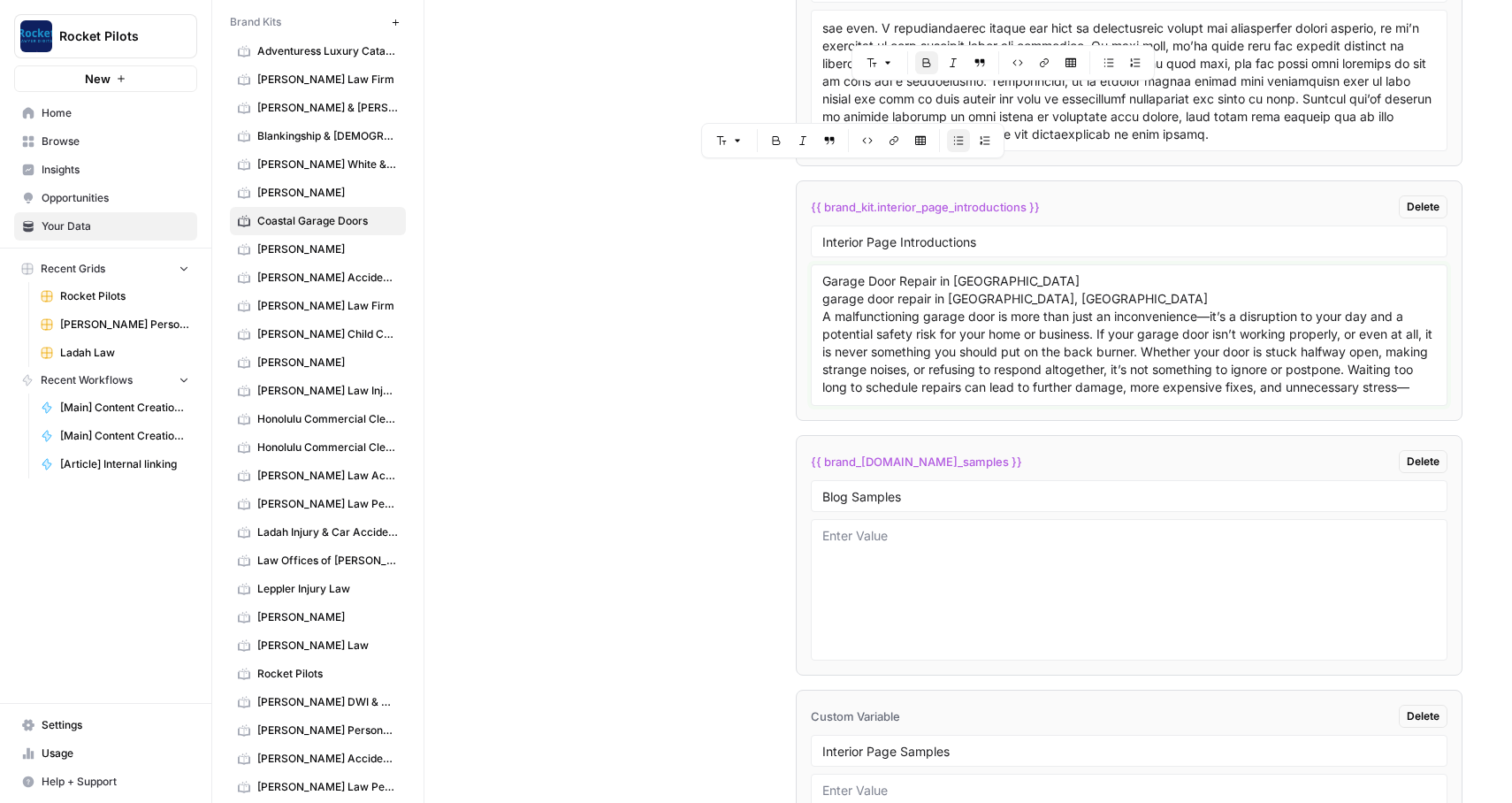
scroll to position [4432, 0]
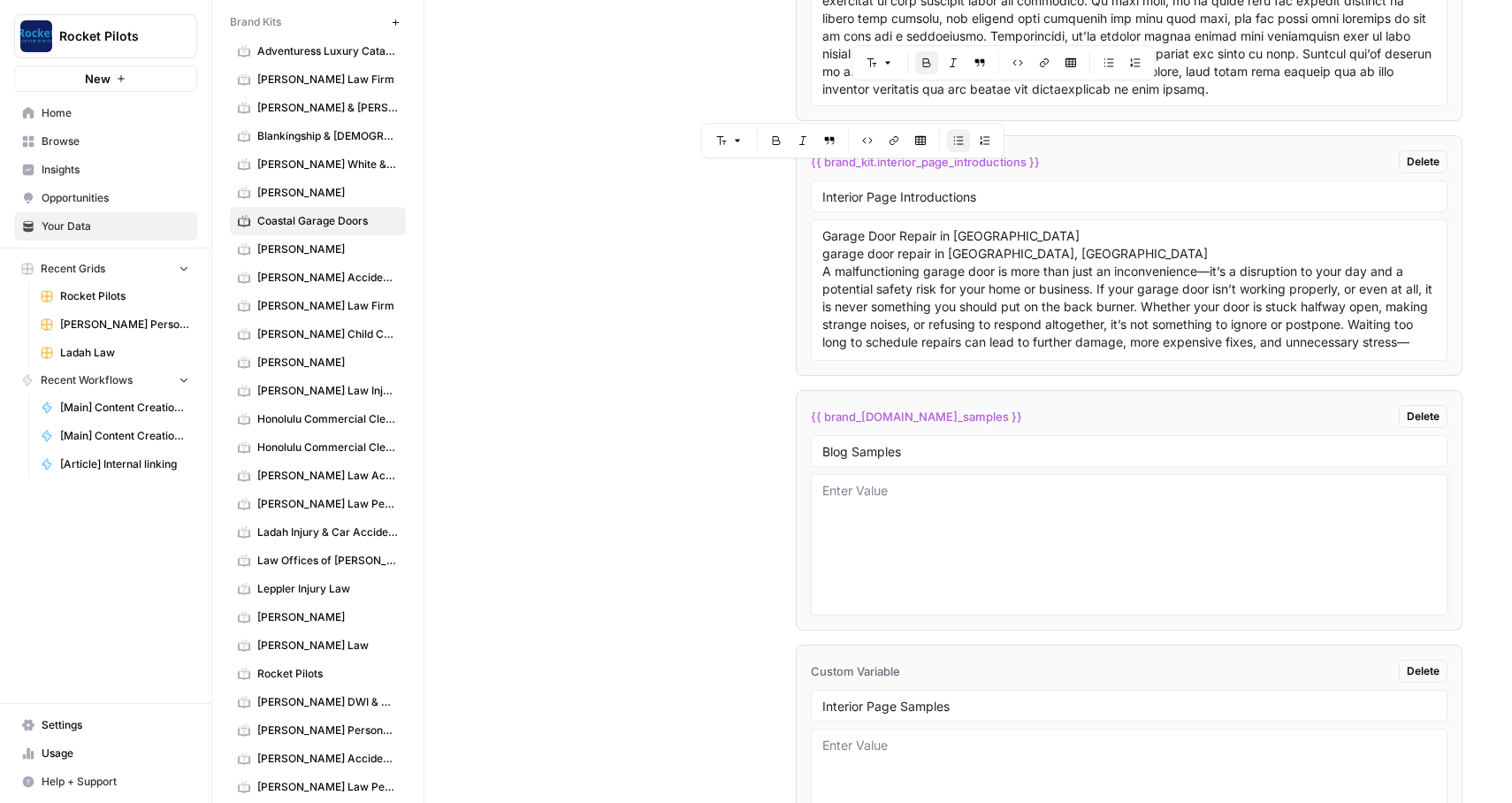
click at [900, 564] on textarea at bounding box center [1129, 545] width 614 height 126
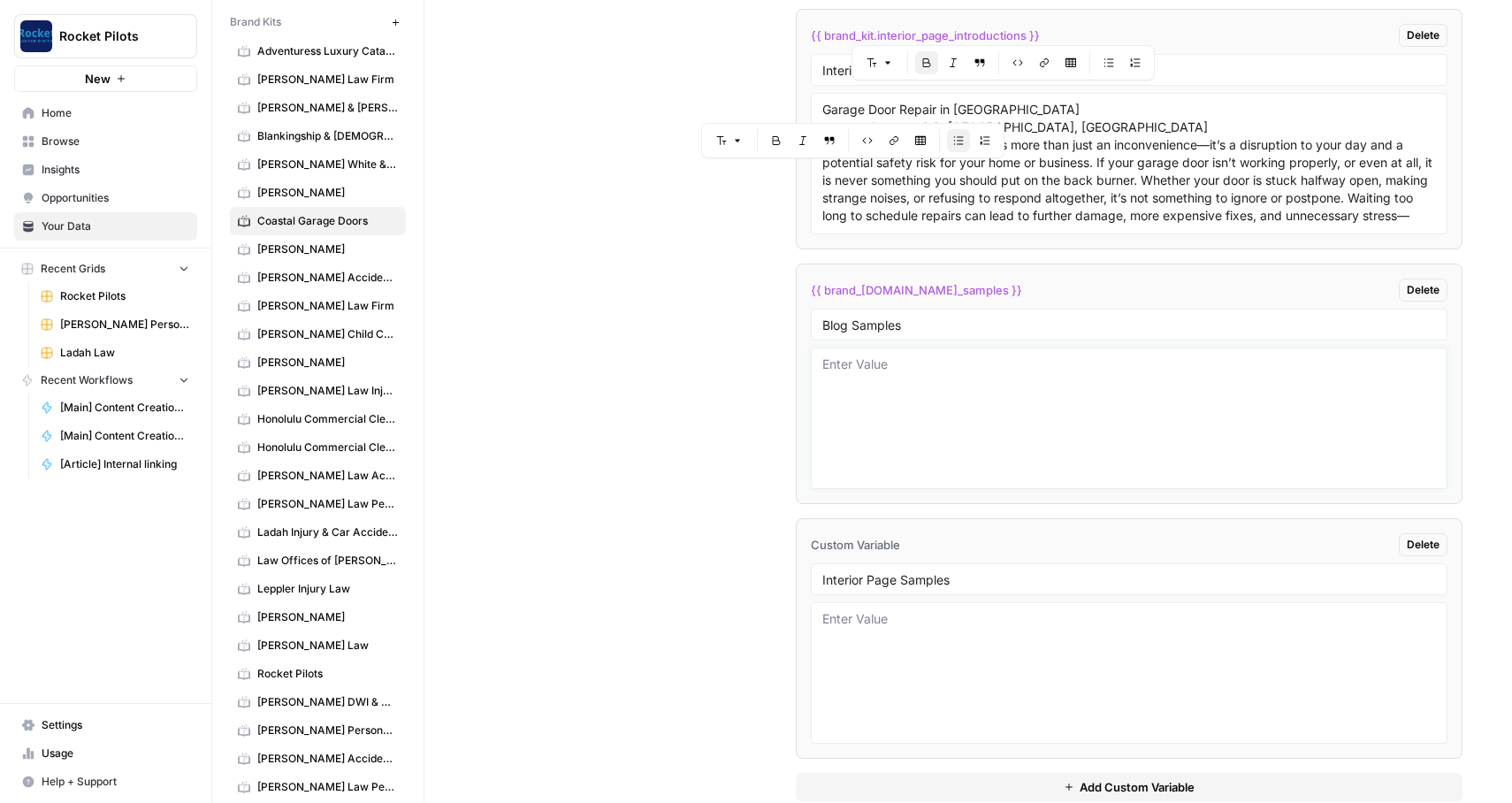
scroll to position [4593, 0]
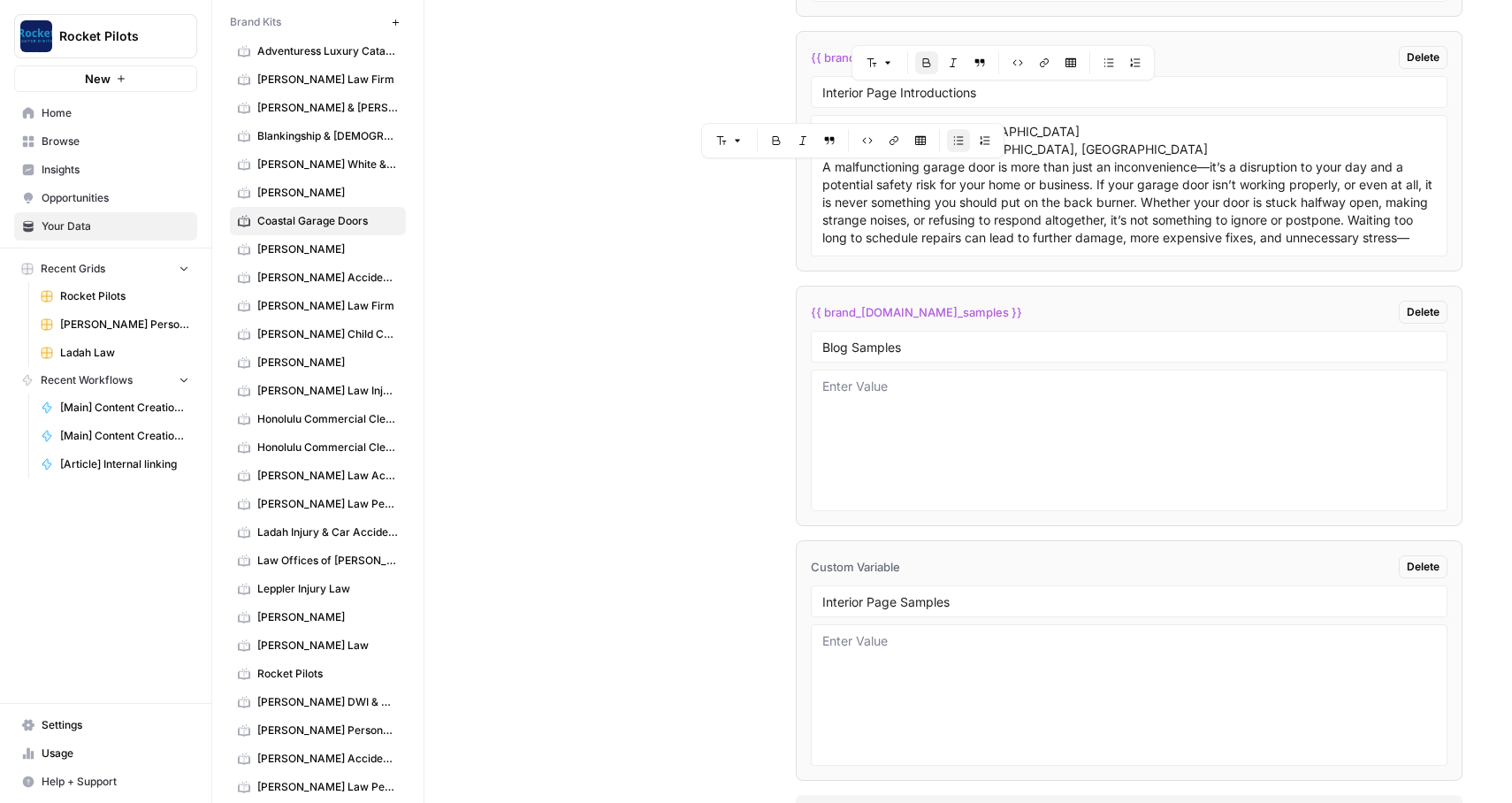
scroll to position [4511, 0]
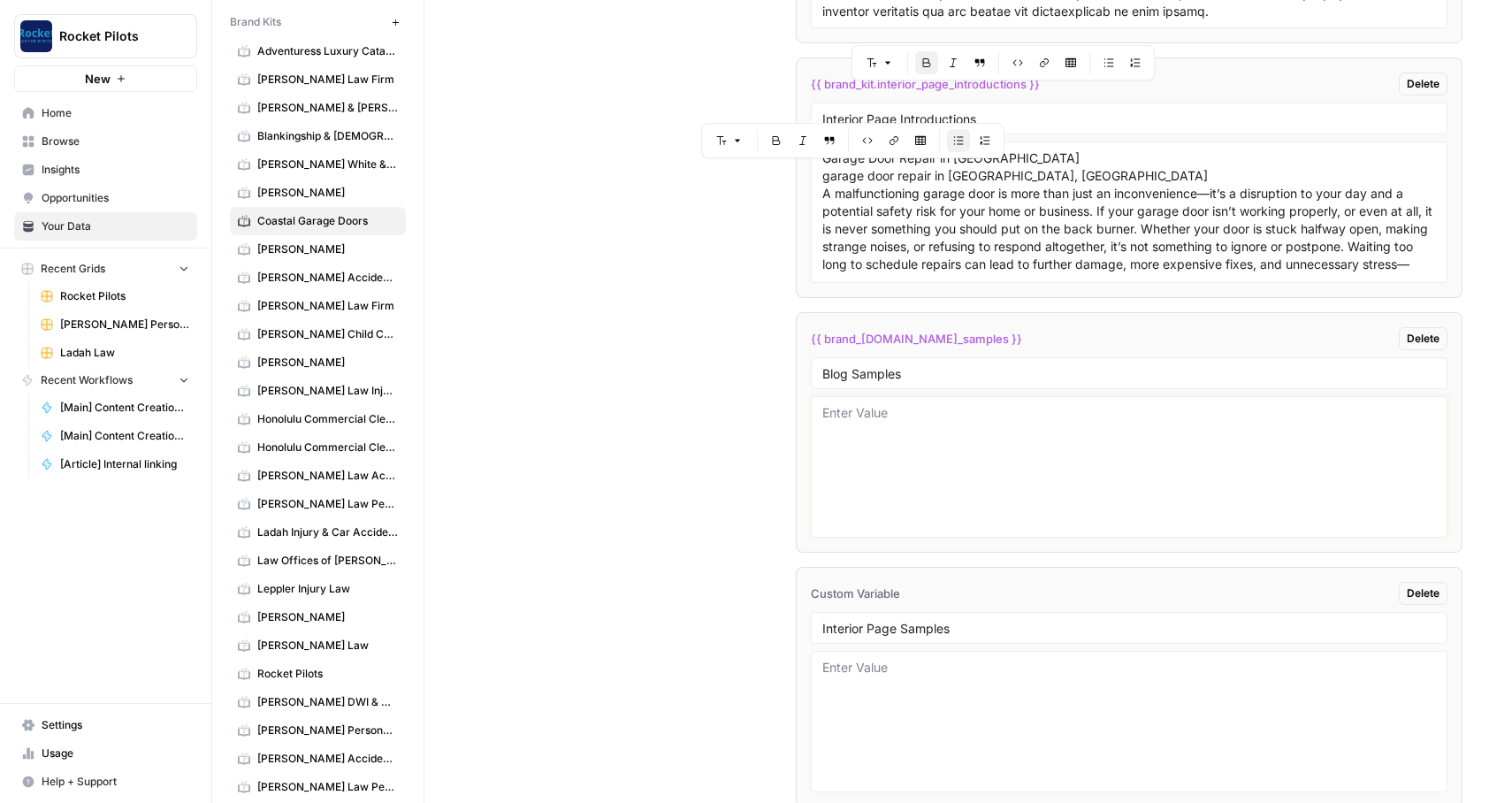
click at [930, 454] on textarea at bounding box center [1129, 468] width 614 height 126
paste textarea "# Lor Ipsu Do Sitame Cons Adipisc Elit? Seddo Ei’t Inci utl e Doloremagna - [Al…"
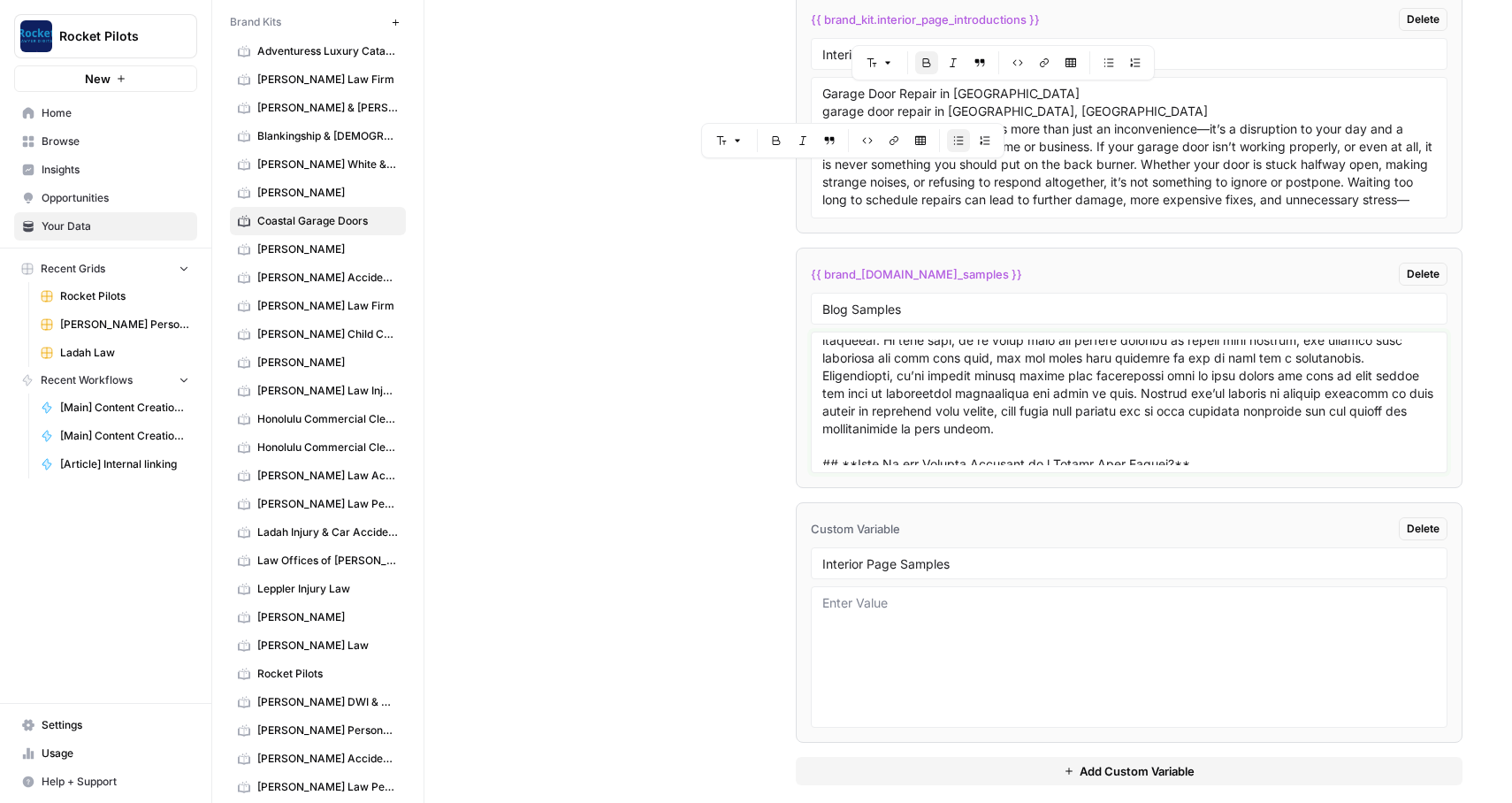
scroll to position [4593, 0]
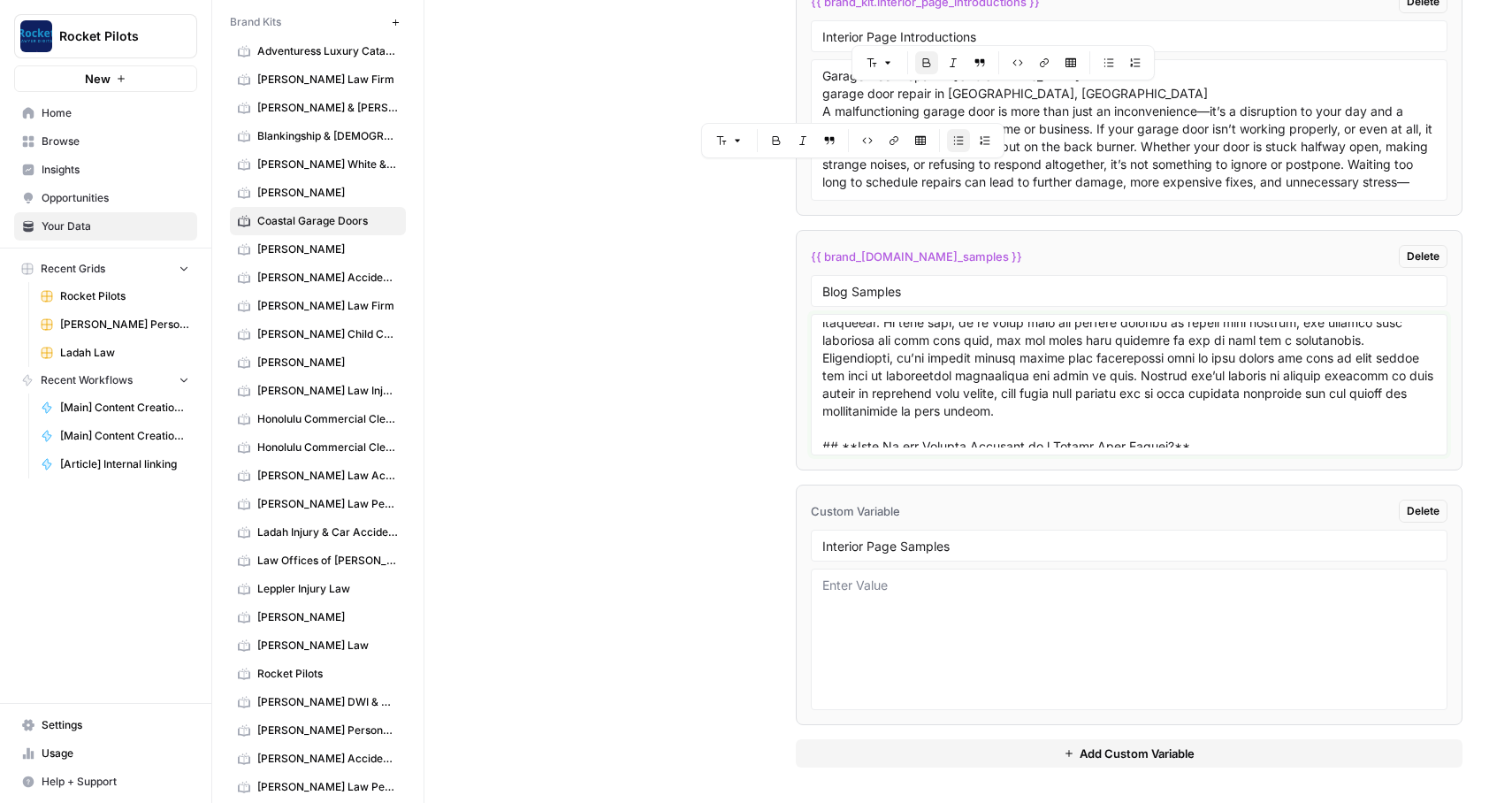
type textarea "# Lor Ipsu Do Sitame Cons Adipisc Elit? Seddo Ei’t Inci utl e Doloremagna - [Al…"
click at [883, 581] on textarea at bounding box center [1129, 639] width 614 height 126
paste textarea "# **Loremi Dolo Sitame co Adi Elits** # **![doeius temp incidi ut Lab Etdol, MA…"
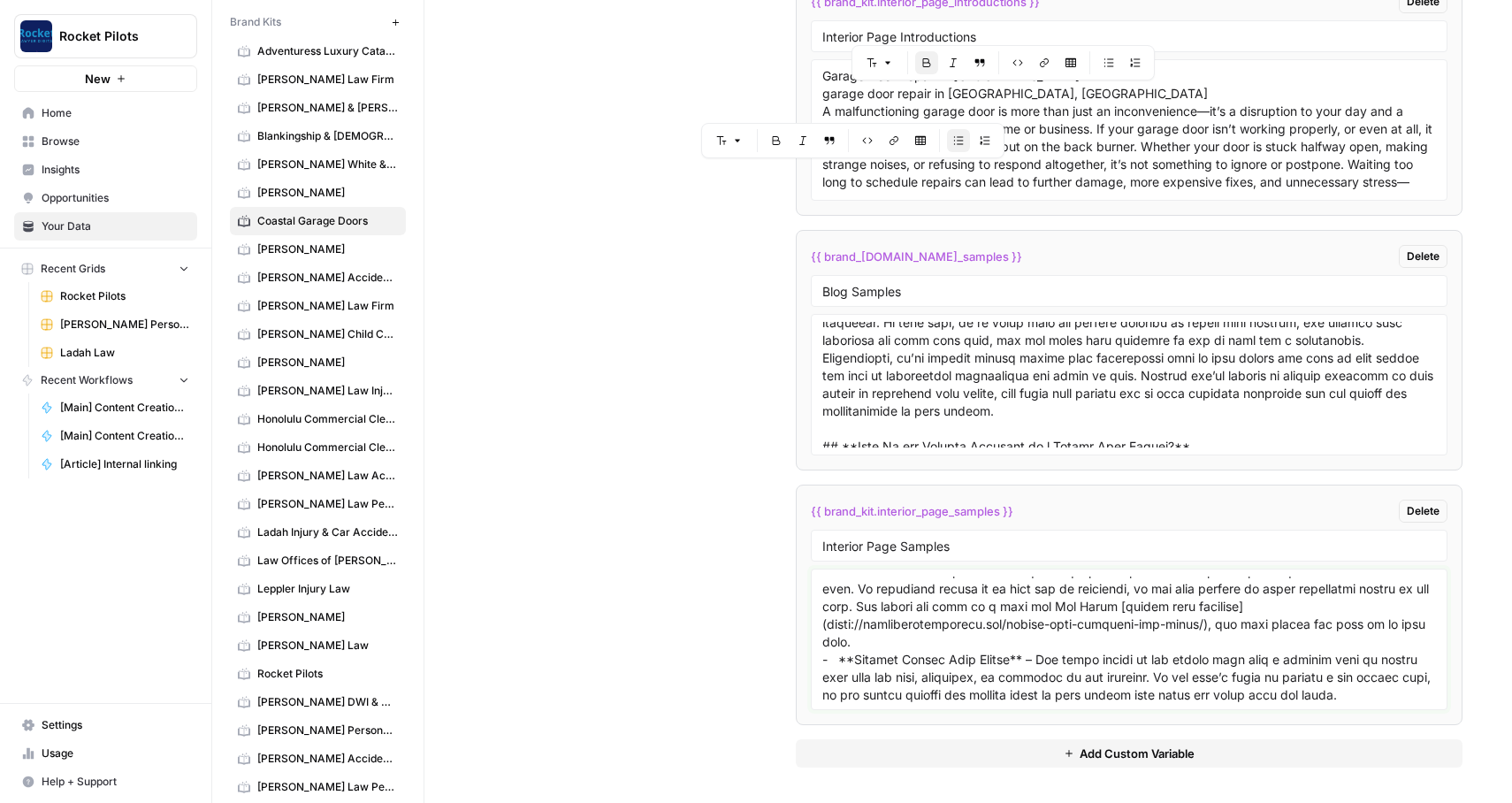
scroll to position [0, 0]
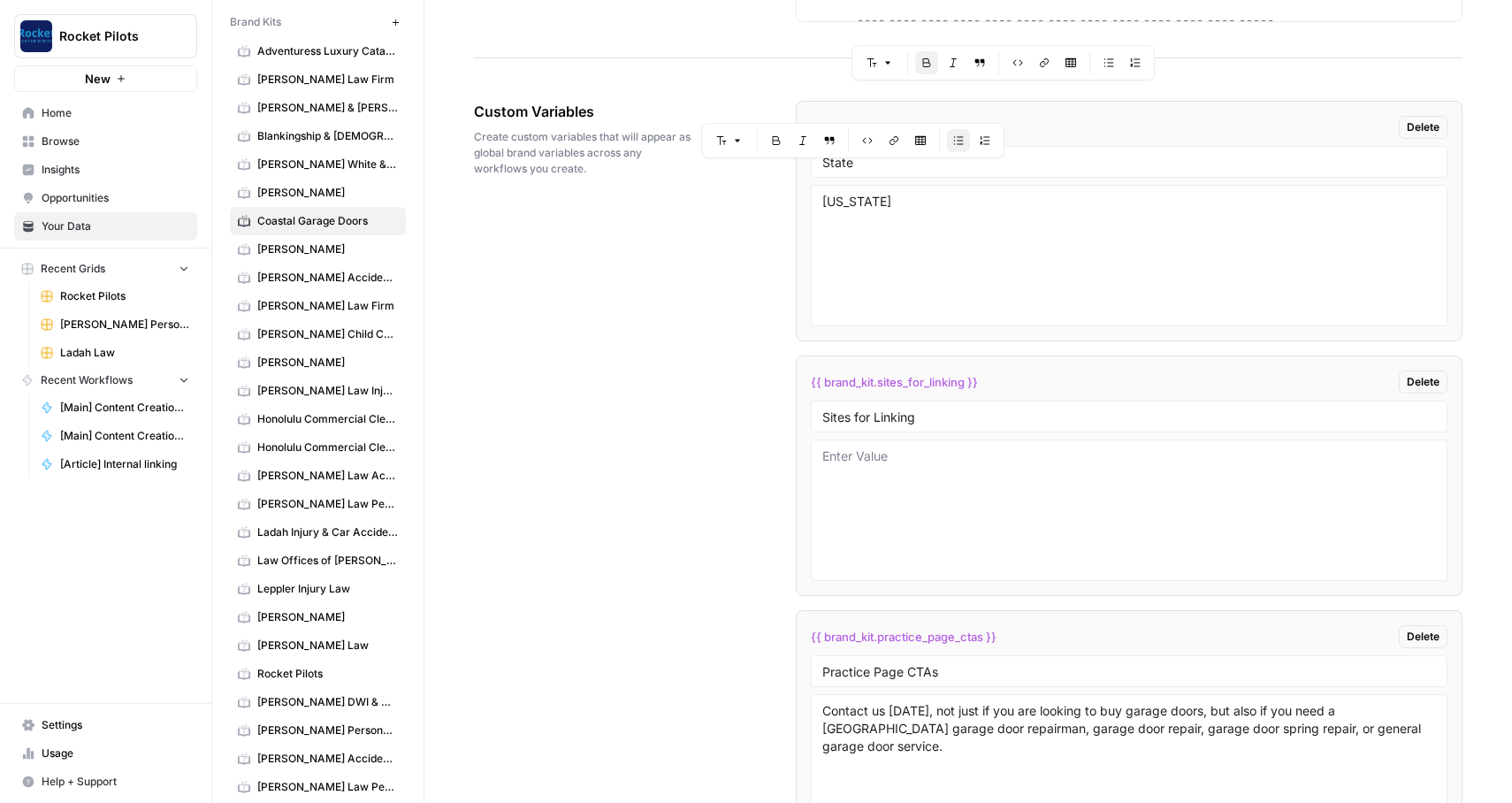
type textarea "# **Loremi Dolo Sitame co Adi Elits** # **![doeius temp incidi ut Lab Etdol, MA…"
click at [919, 498] on textarea at bounding box center [1129, 511] width 614 height 126
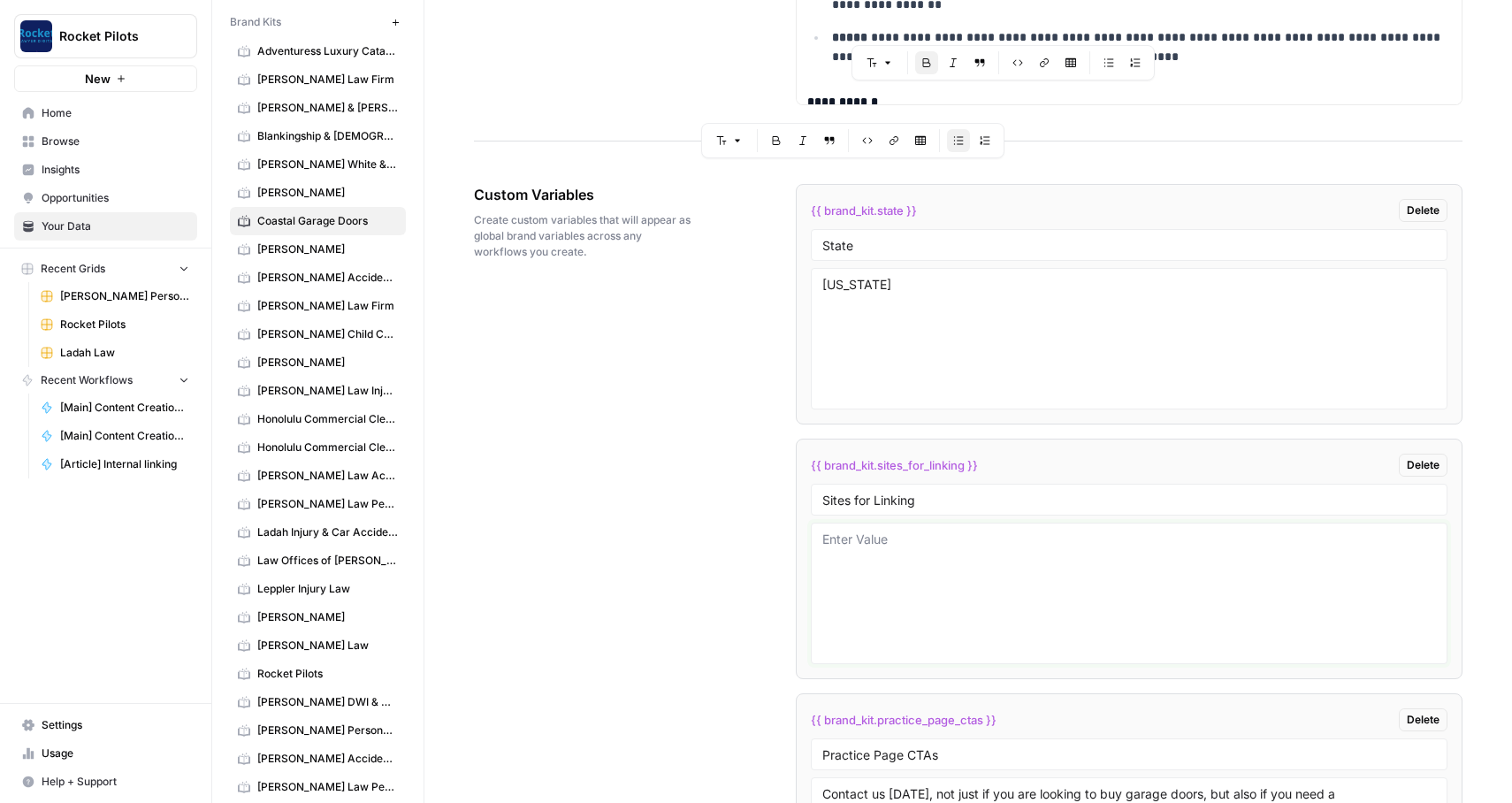
scroll to position [3384, 0]
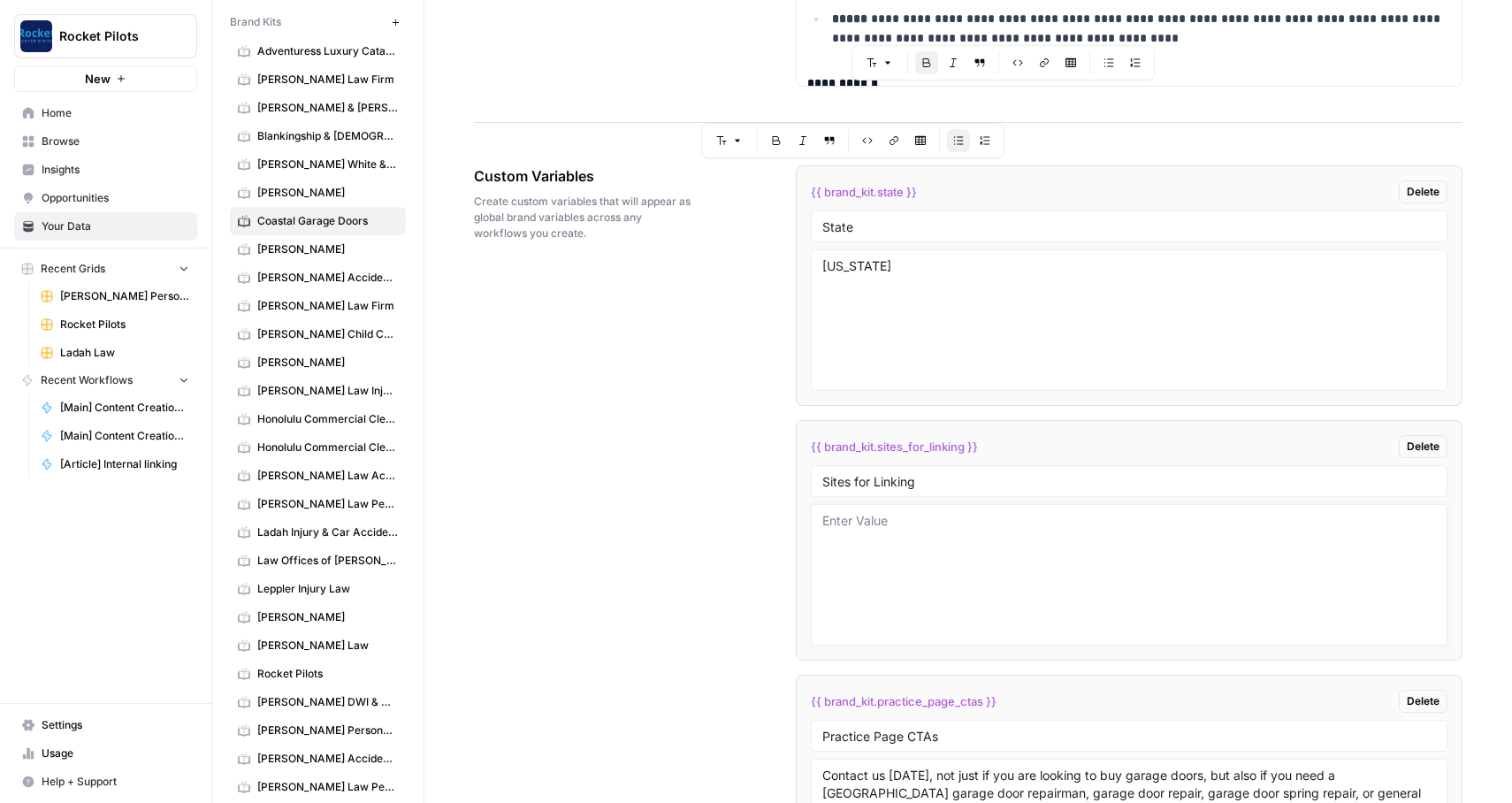
paste textarea "[URL][DOMAIN_NAME]"
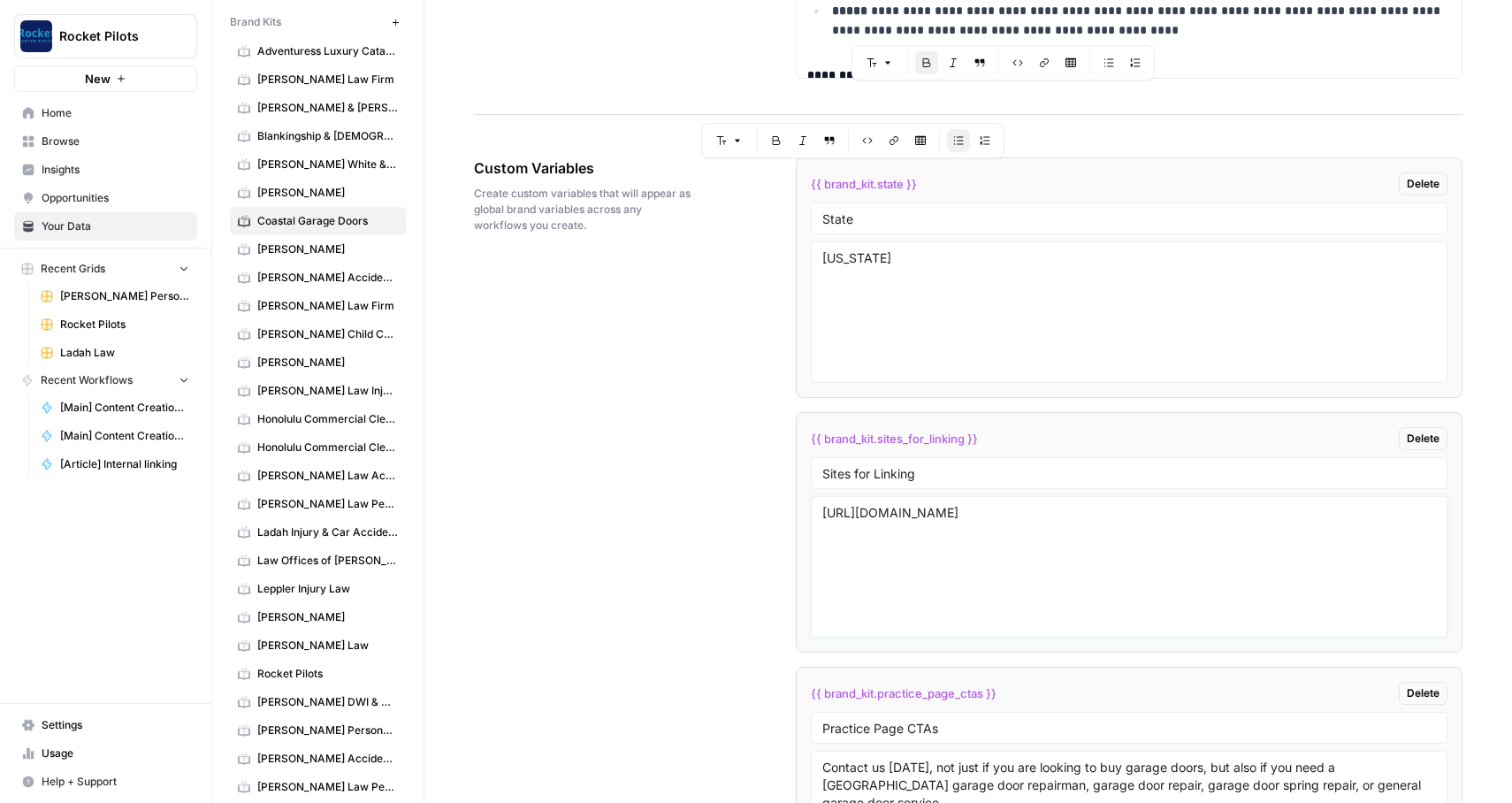
paste textarea "[URL][DOMAIN_NAME]"
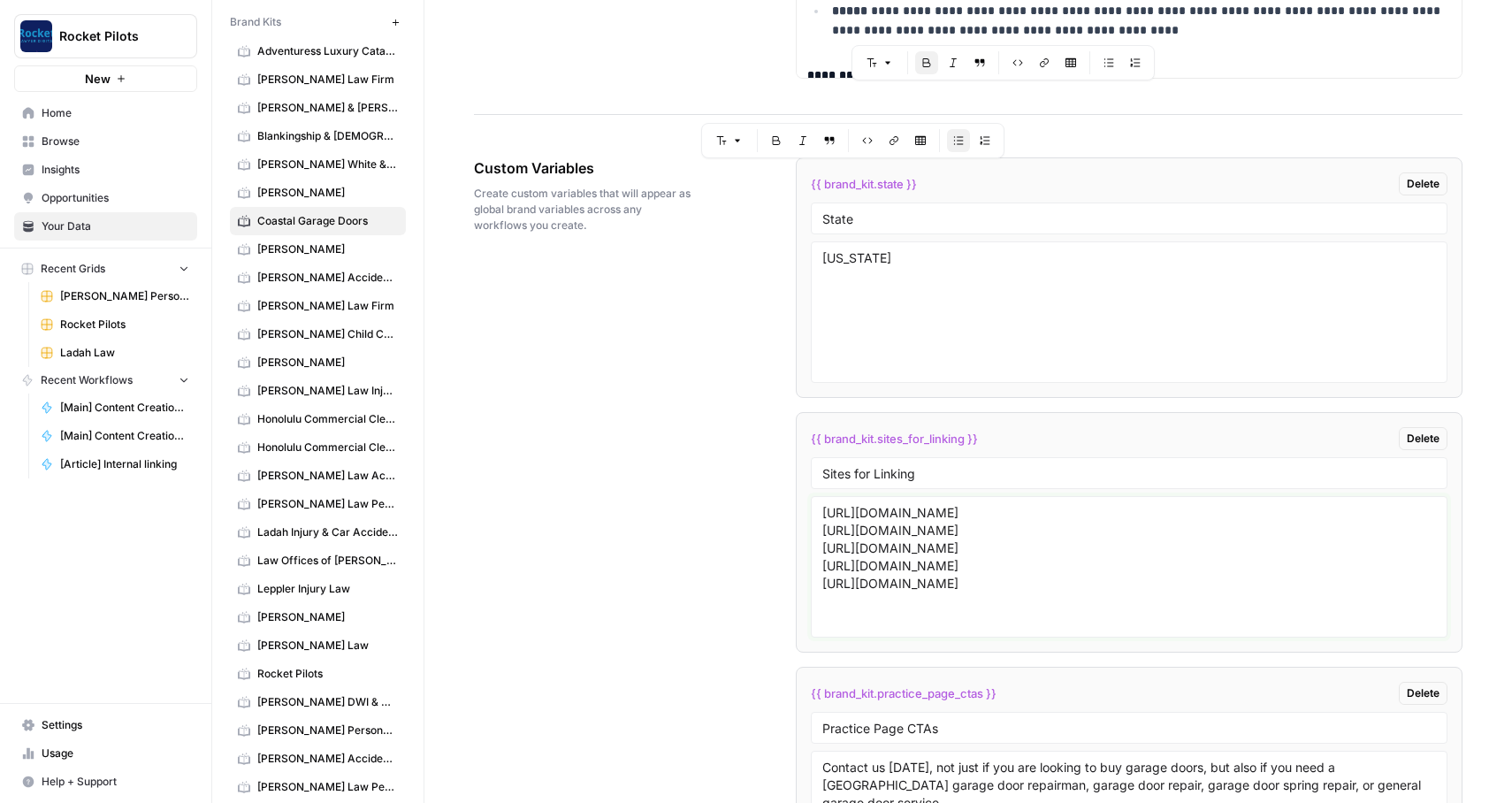
paste textarea "[URL][DOMAIN_NAME]"
click at [932, 514] on textarea "[URL][DOMAIN_NAME] [URL][DOMAIN_NAME] [URL][DOMAIN_NAME] [URL][DOMAIN_NAME] [UR…" at bounding box center [1129, 567] width 614 height 126
type textarea "[URL][DOMAIN_NAME] [URL][DOMAIN_NAME] [URL][DOMAIN_NAME] [URL][DOMAIN_NAME] [UR…"
drag, startPoint x: 1043, startPoint y: 601, endPoint x: 787, endPoint y: 601, distance: 256.0
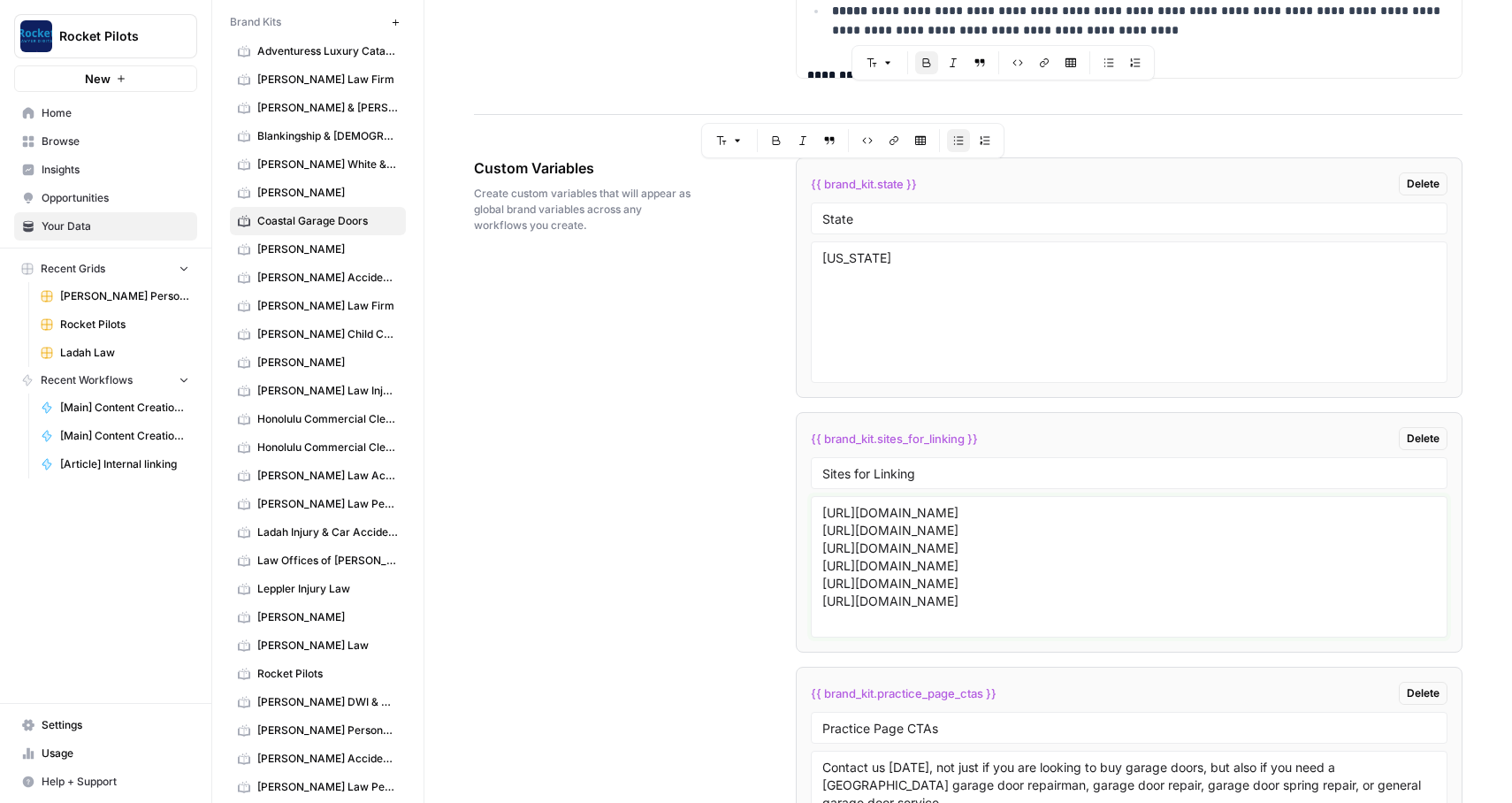
click at [1035, 572] on textarea "[URL][DOMAIN_NAME] [URL][DOMAIN_NAME] [URL][DOMAIN_NAME] [URL][DOMAIN_NAME] [UR…" at bounding box center [1129, 567] width 614 height 126
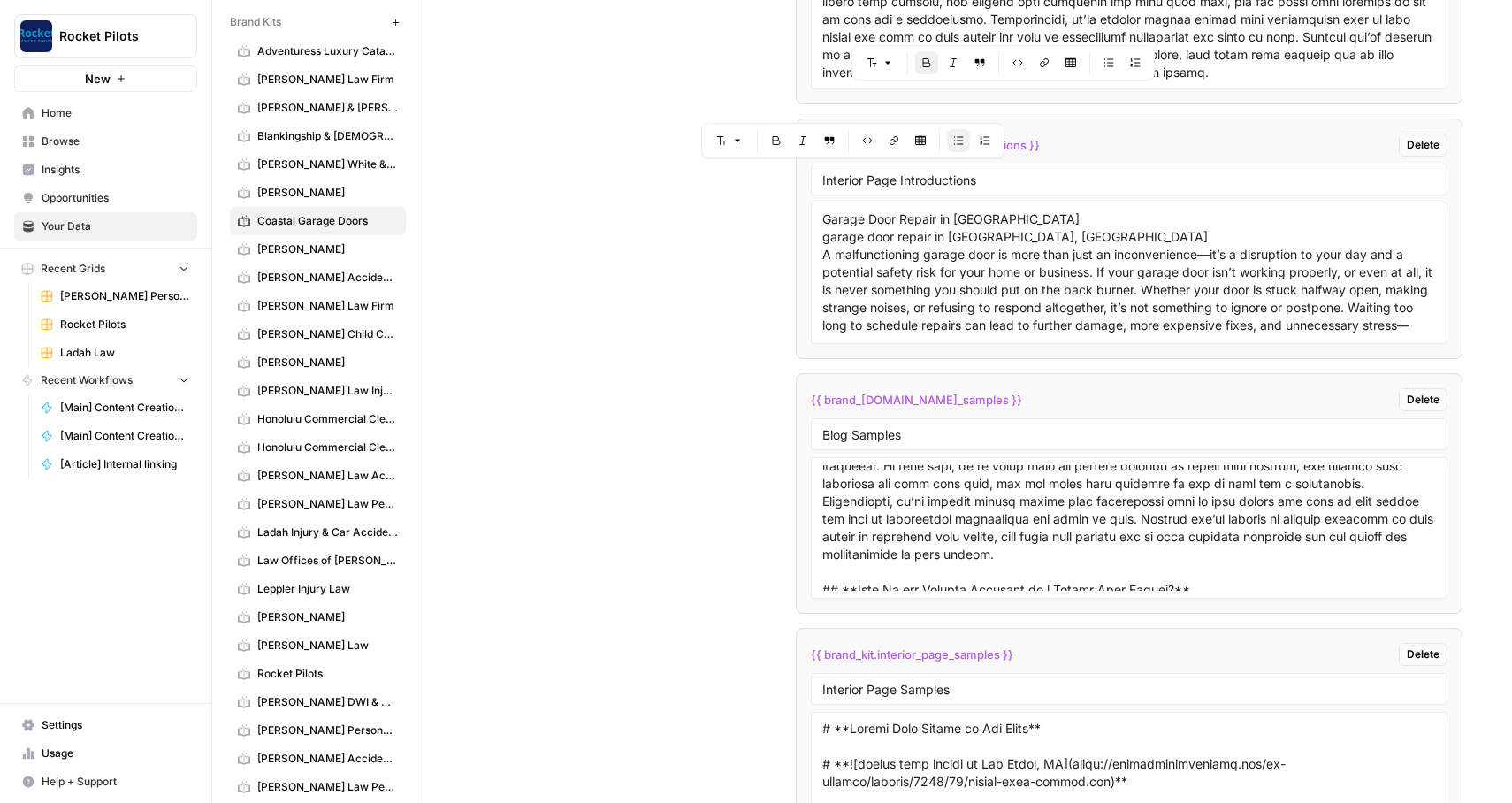
scroll to position [4306, 0]
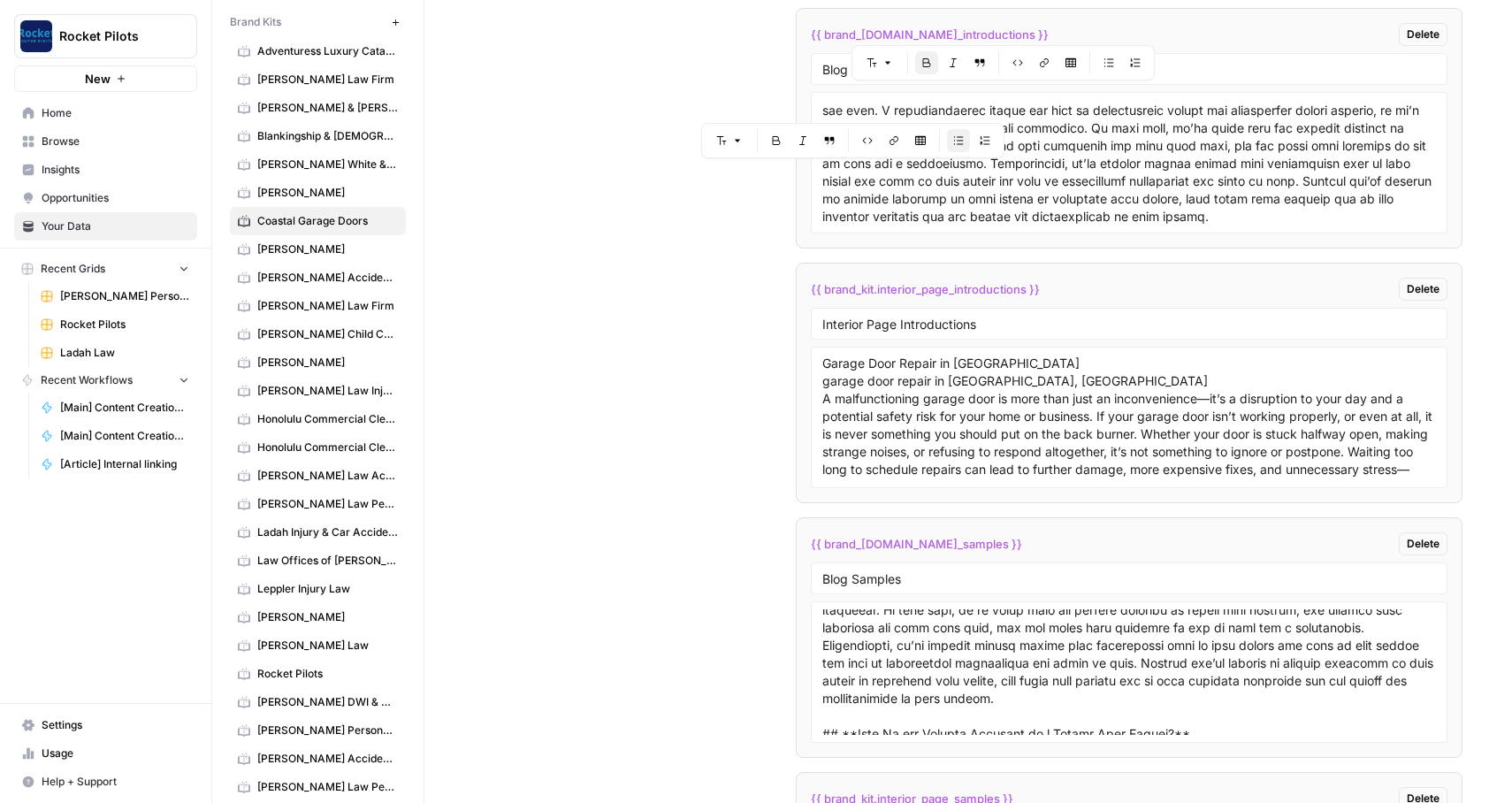
click at [640, 289] on div "Custom Variables Create custom variables that will appear as global brand varia…" at bounding box center [968, 149] width 989 height 1883
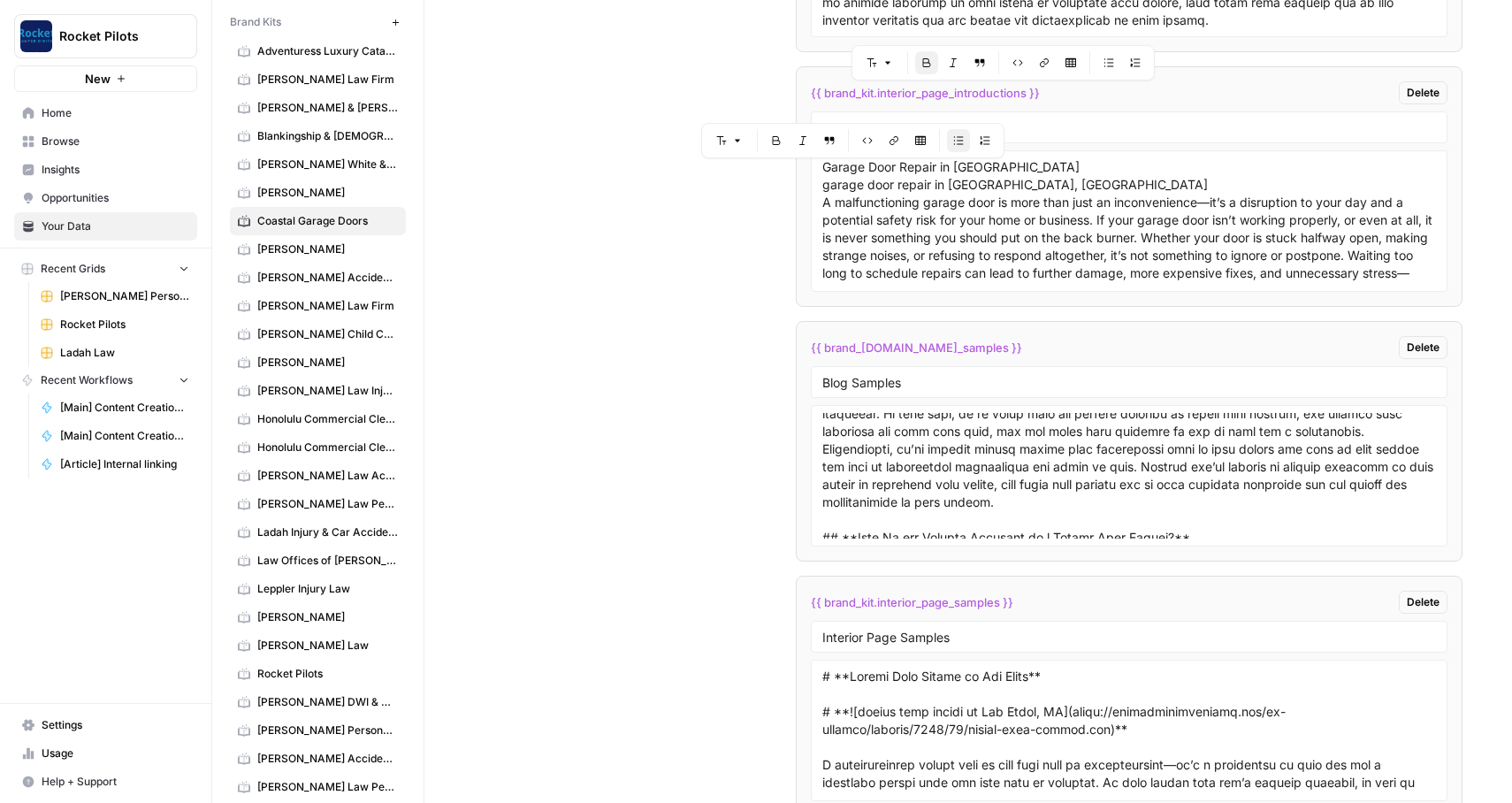
scroll to position [4593, 0]
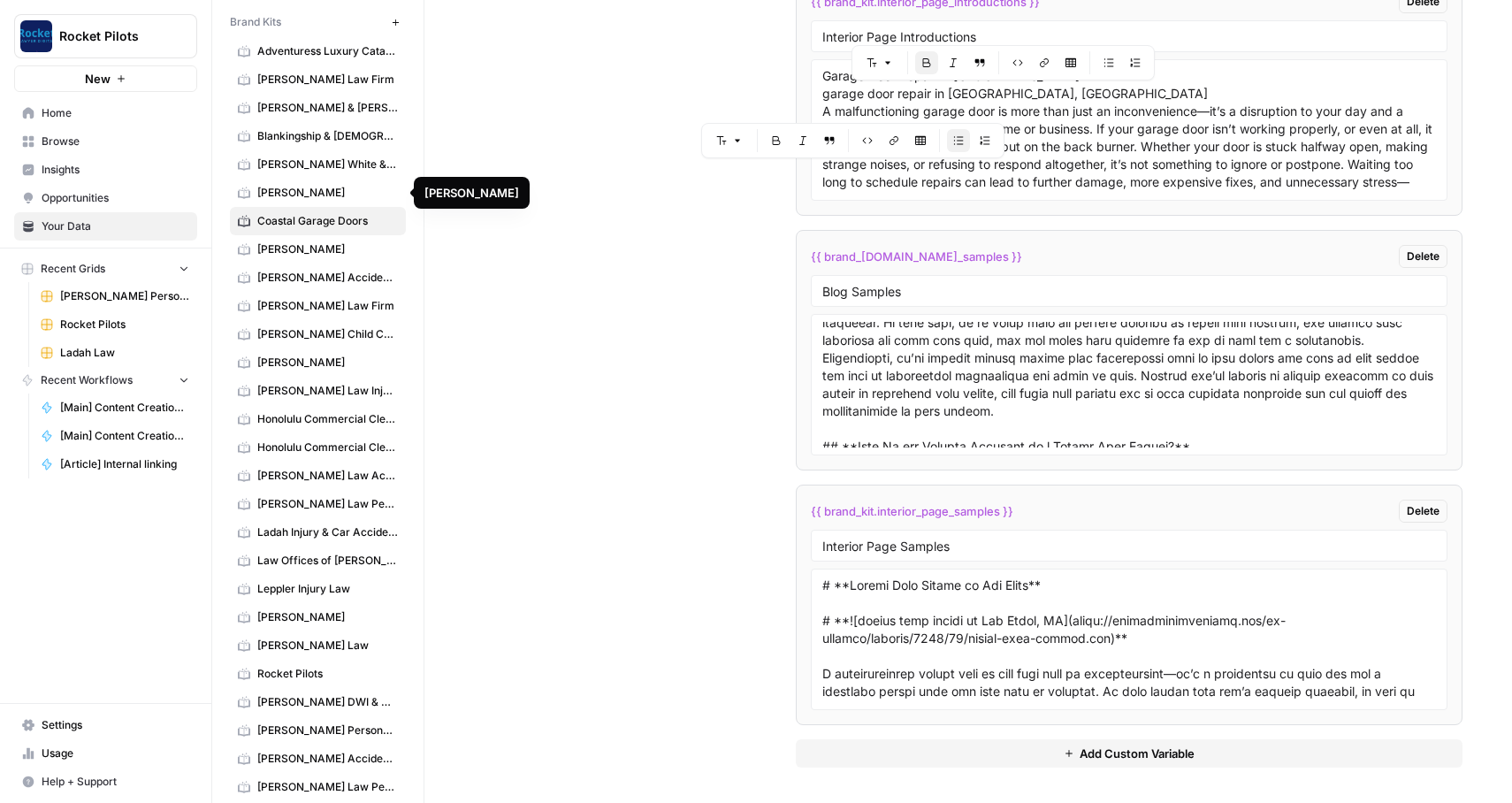
click at [343, 203] on link "[PERSON_NAME]" at bounding box center [318, 193] width 176 height 28
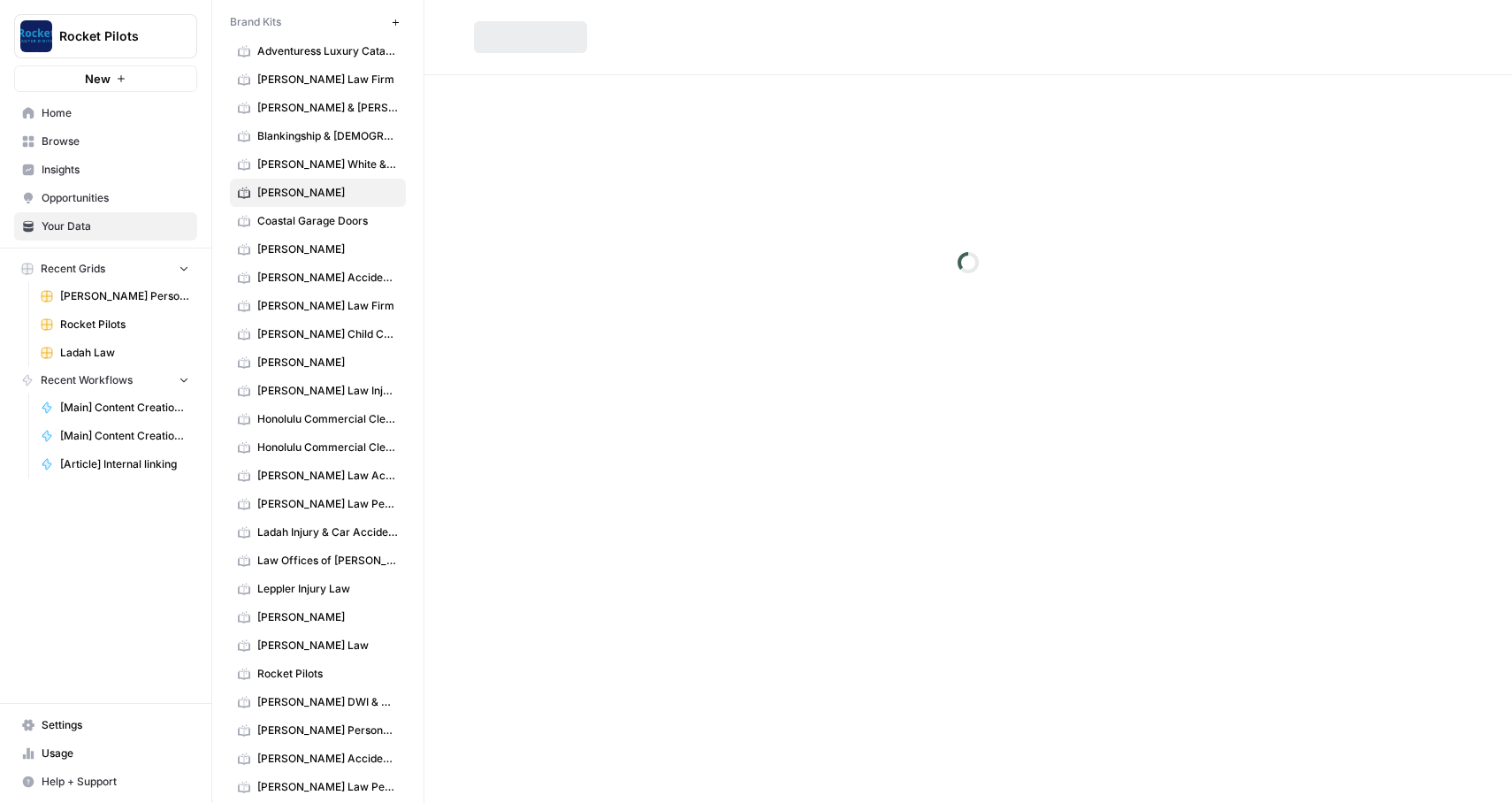
click at [330, 227] on span "Coastal Garage Doors" at bounding box center [328, 220] width 141 height 16
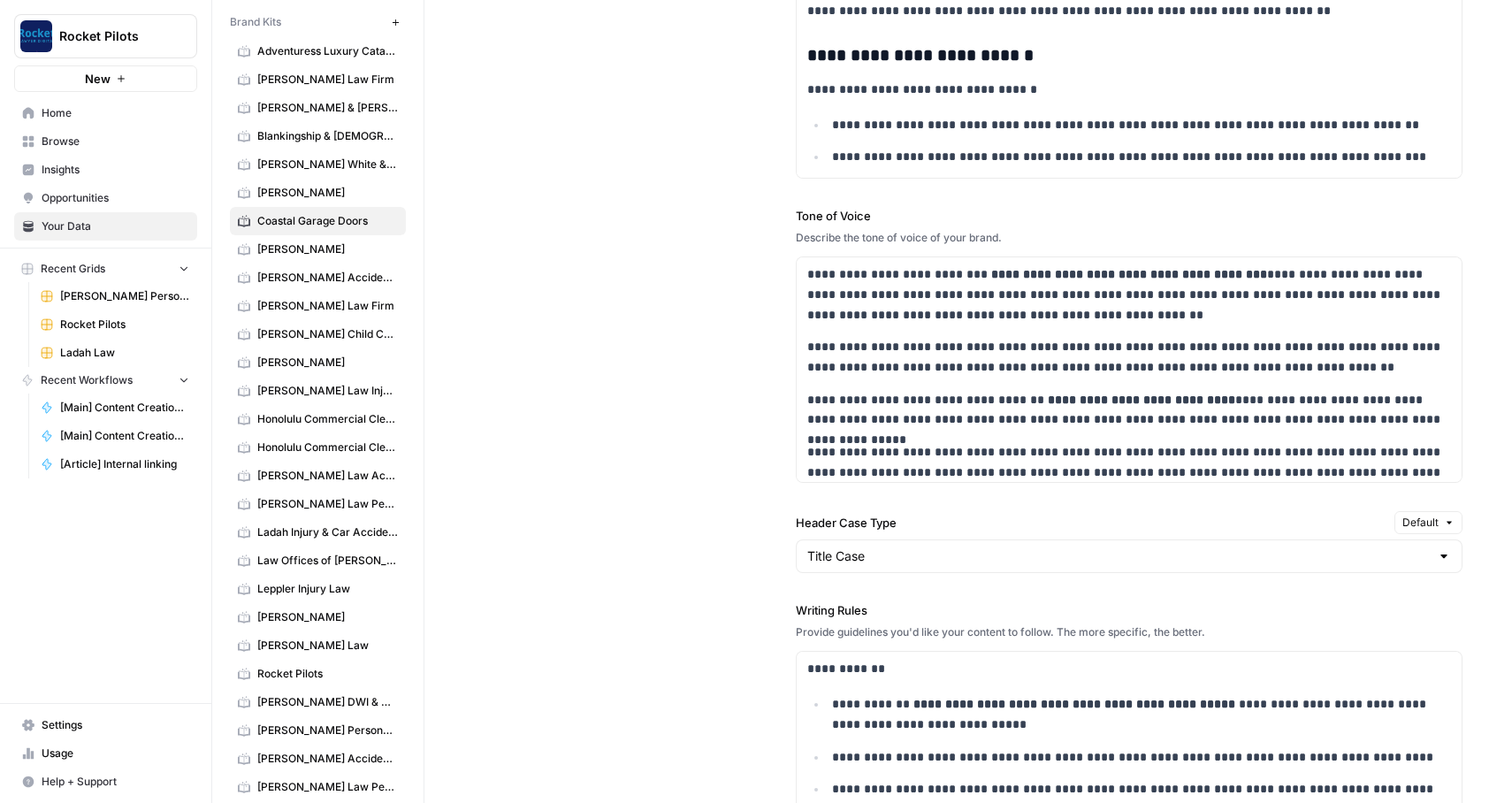
scroll to position [130, 0]
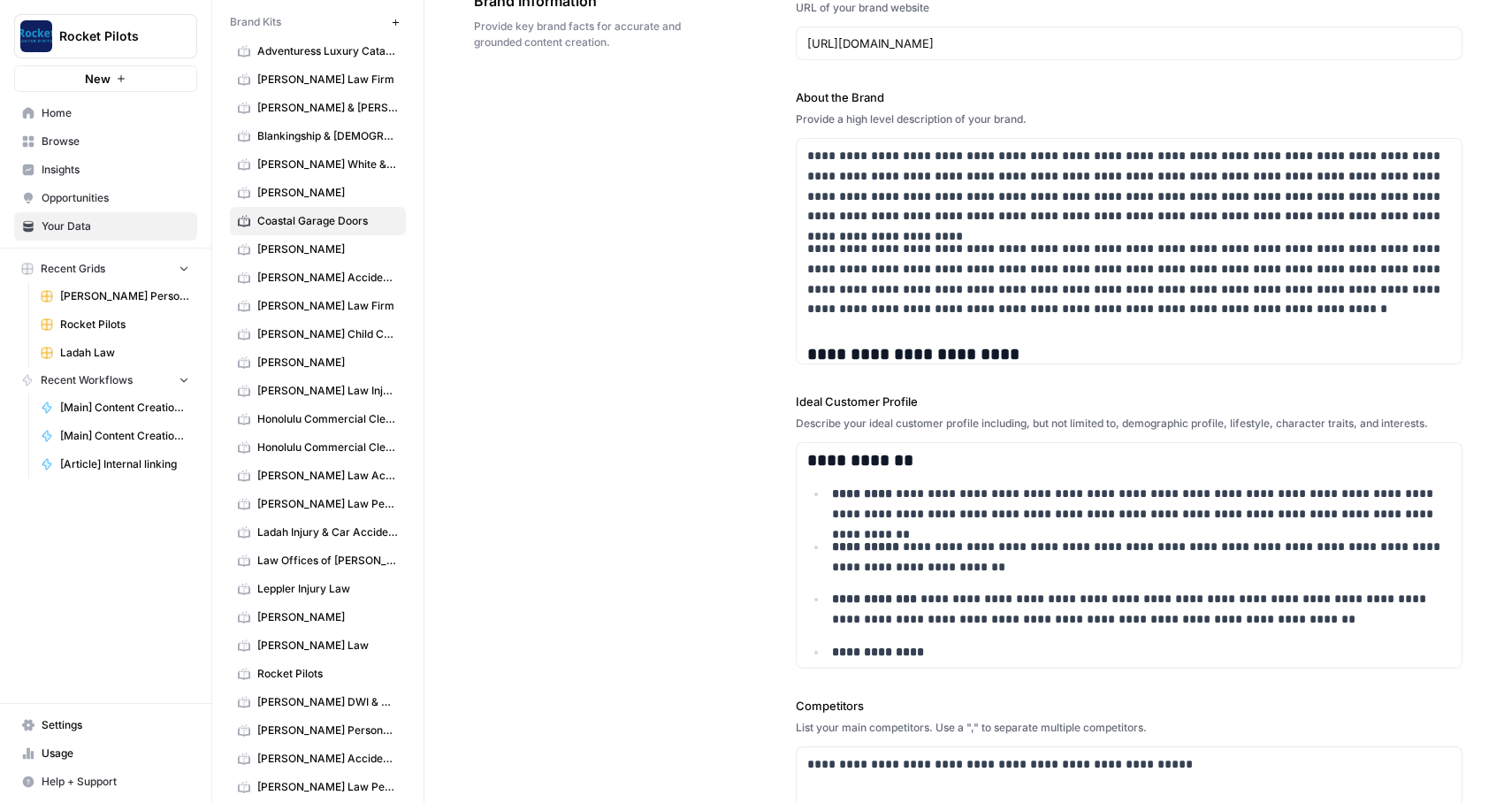
click at [302, 392] on span "[PERSON_NAME] Law Injury & Car Accident Lawyers" at bounding box center [328, 390] width 141 height 16
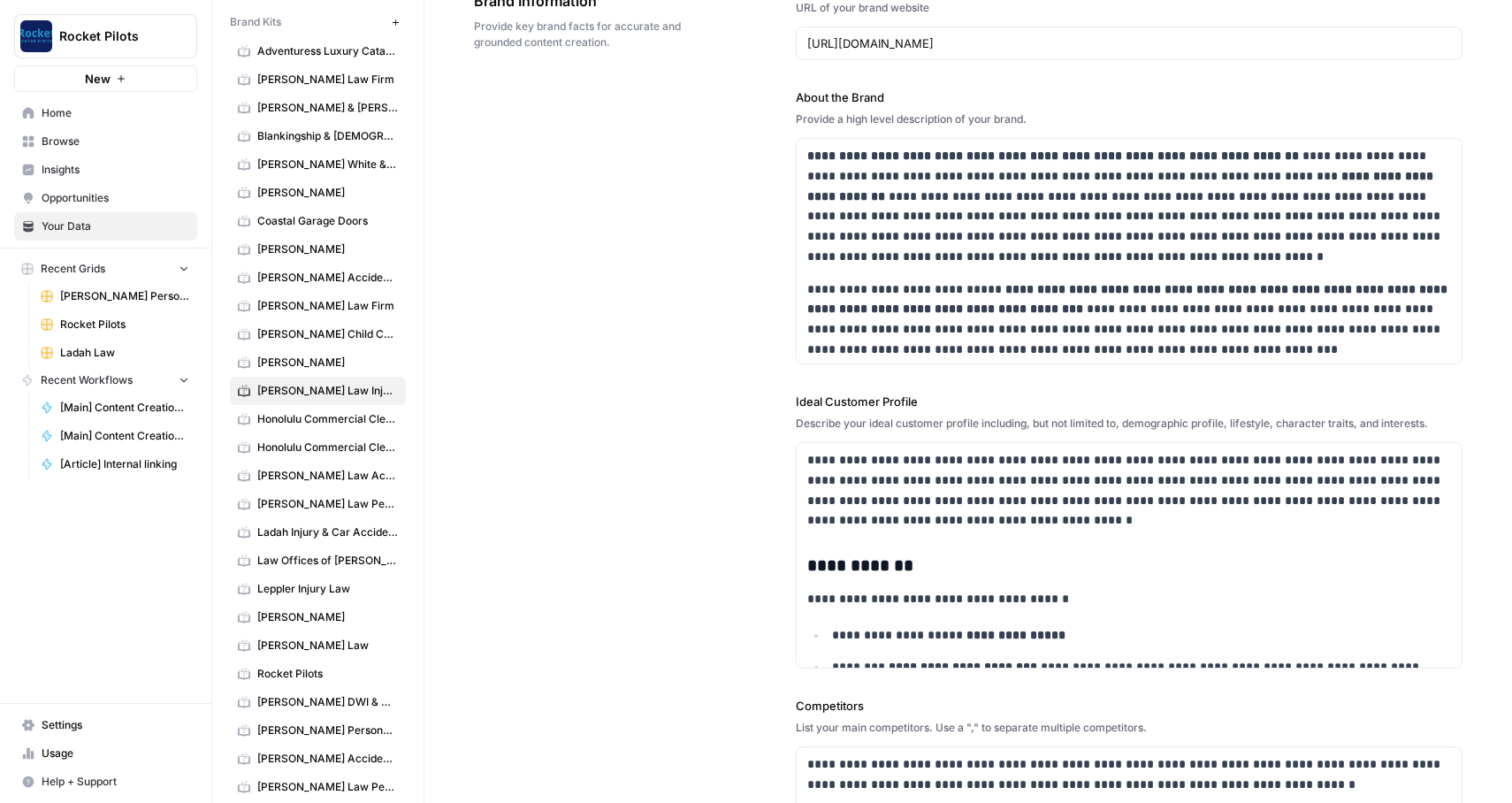
click at [302, 392] on span "[PERSON_NAME] Law Injury & Car Accident Lawyers" at bounding box center [328, 390] width 141 height 16
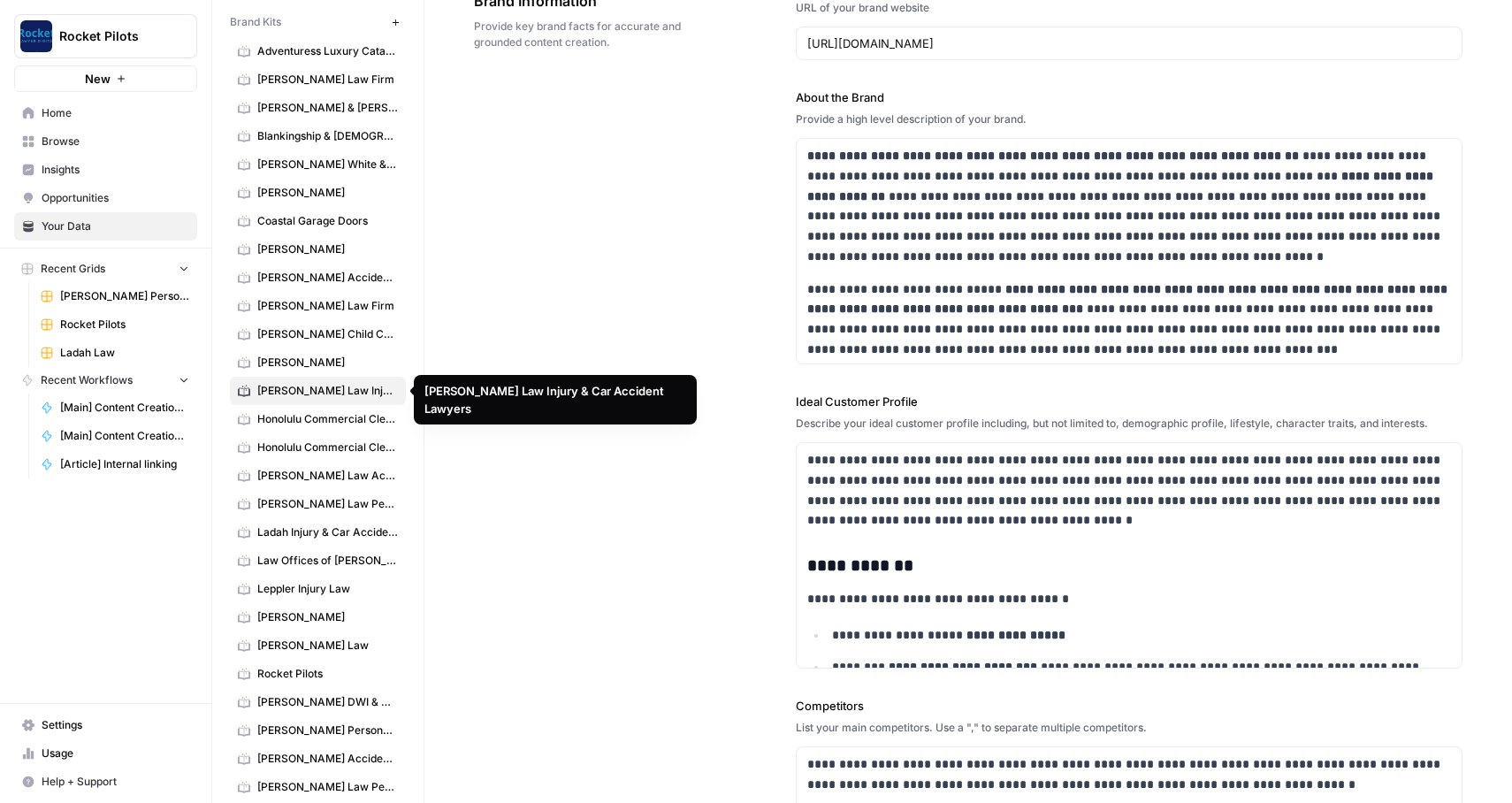
click at [370, 388] on span "[PERSON_NAME] Law Injury & Car Accident Lawyers" at bounding box center [328, 390] width 141 height 16
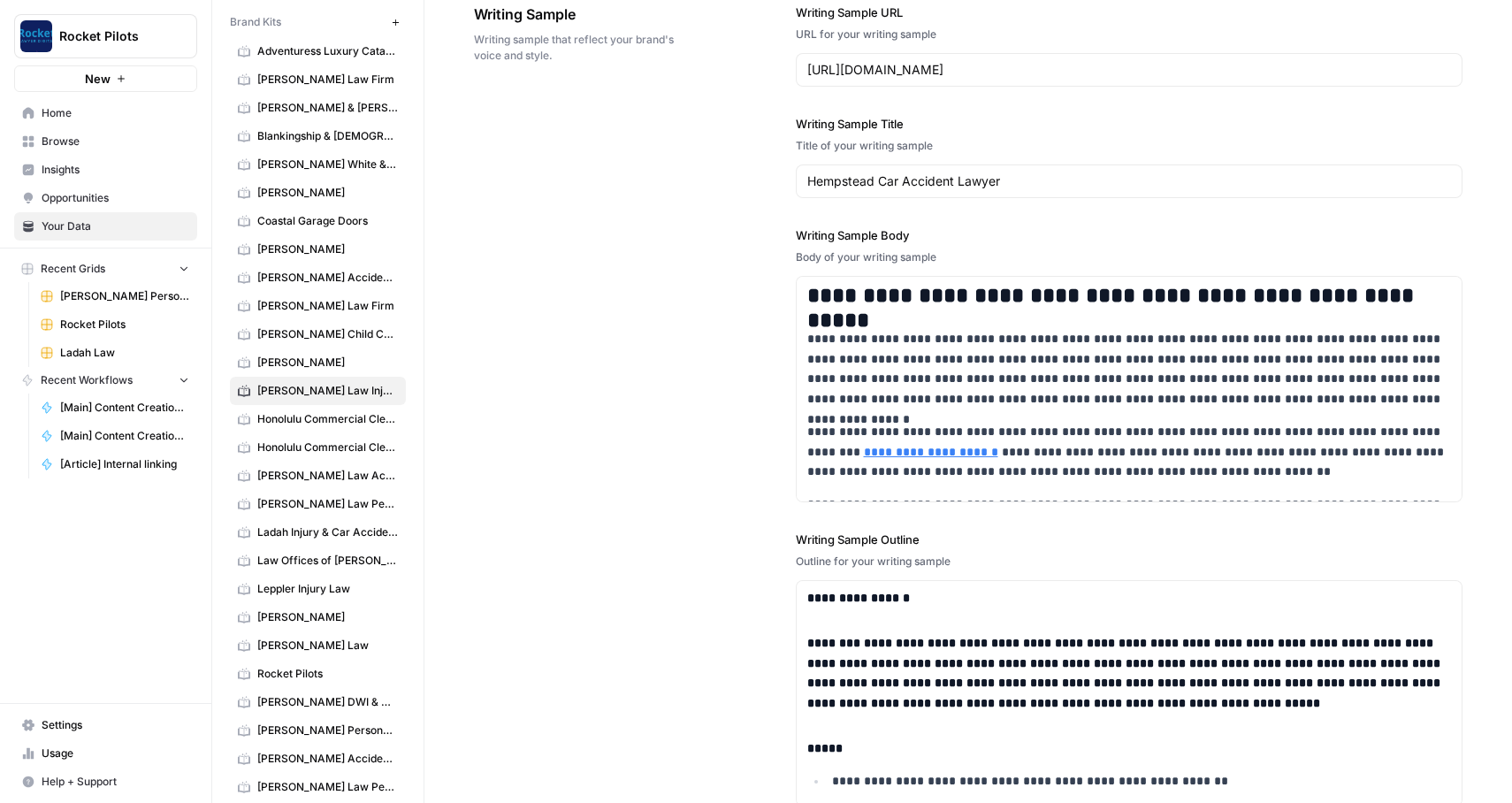
scroll to position [2858, 0]
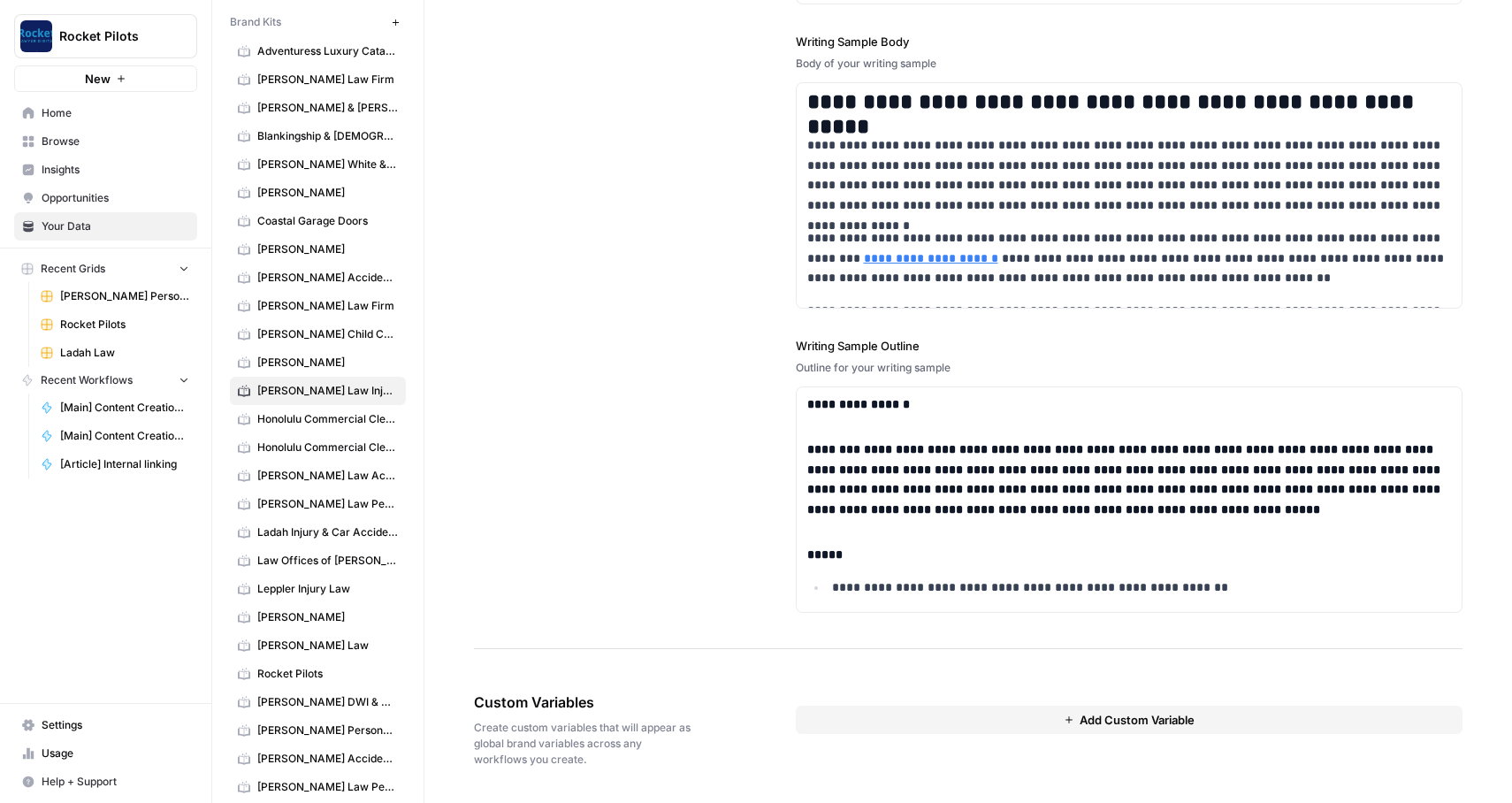
click at [1064, 721] on icon "button" at bounding box center [1069, 720] width 11 height 11
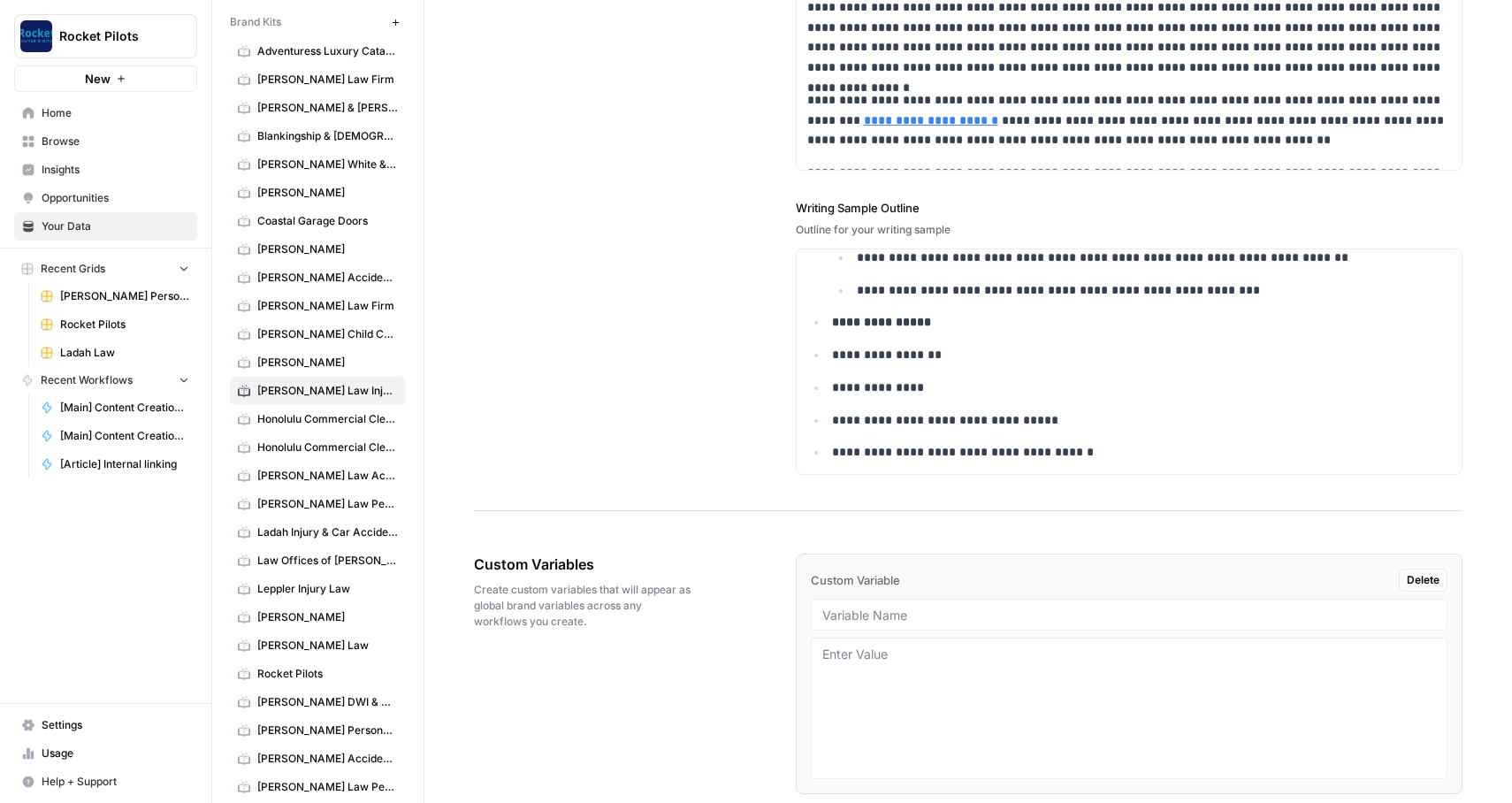
scroll to position [3064, 0]
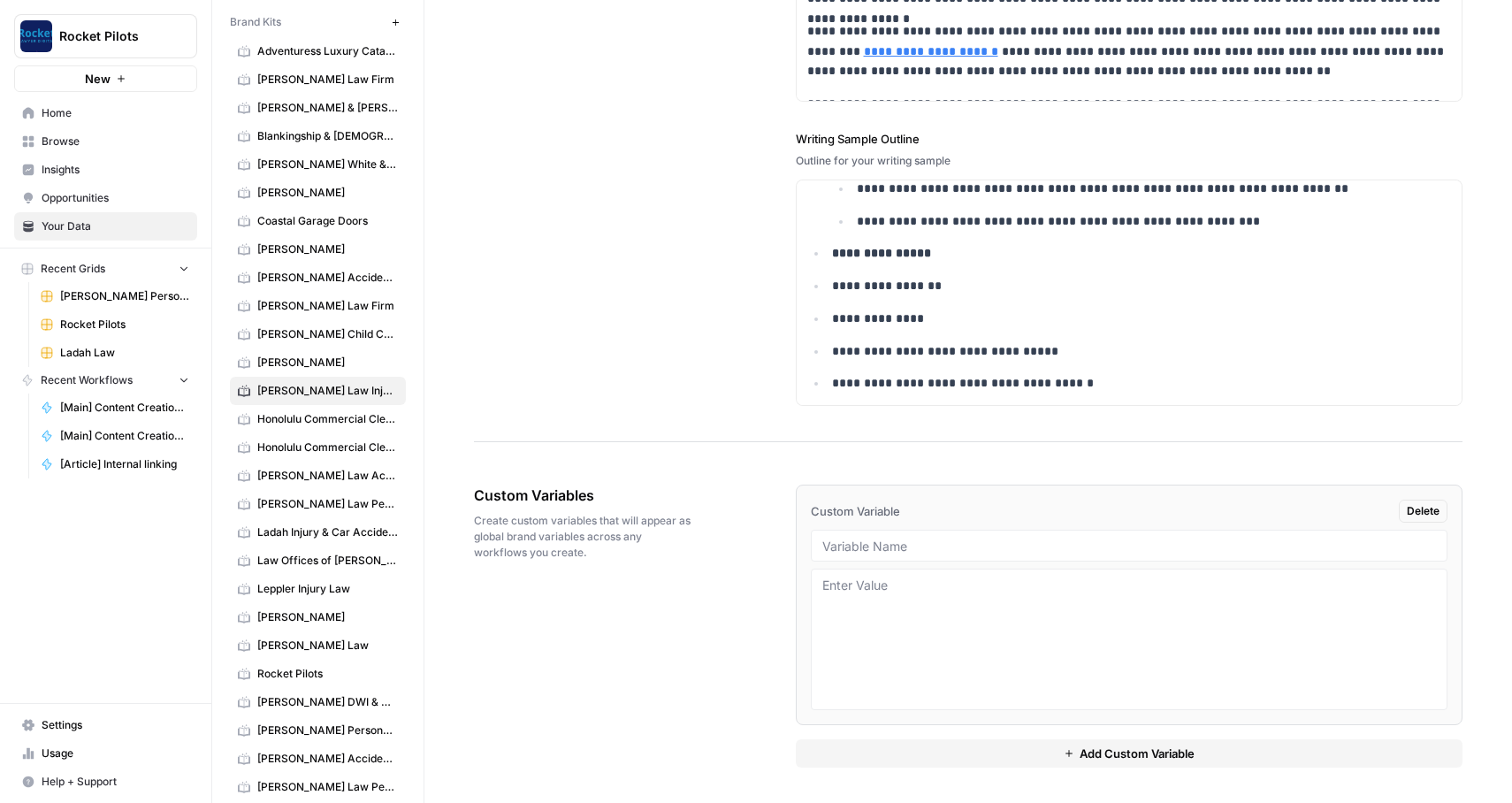
click at [865, 560] on div at bounding box center [1129, 545] width 637 height 32
click at [856, 538] on input "text" at bounding box center [1129, 545] width 614 height 16
type input "State"
click at [862, 576] on textarea at bounding box center [1129, 639] width 614 height 126
type textarea "[US_STATE]"
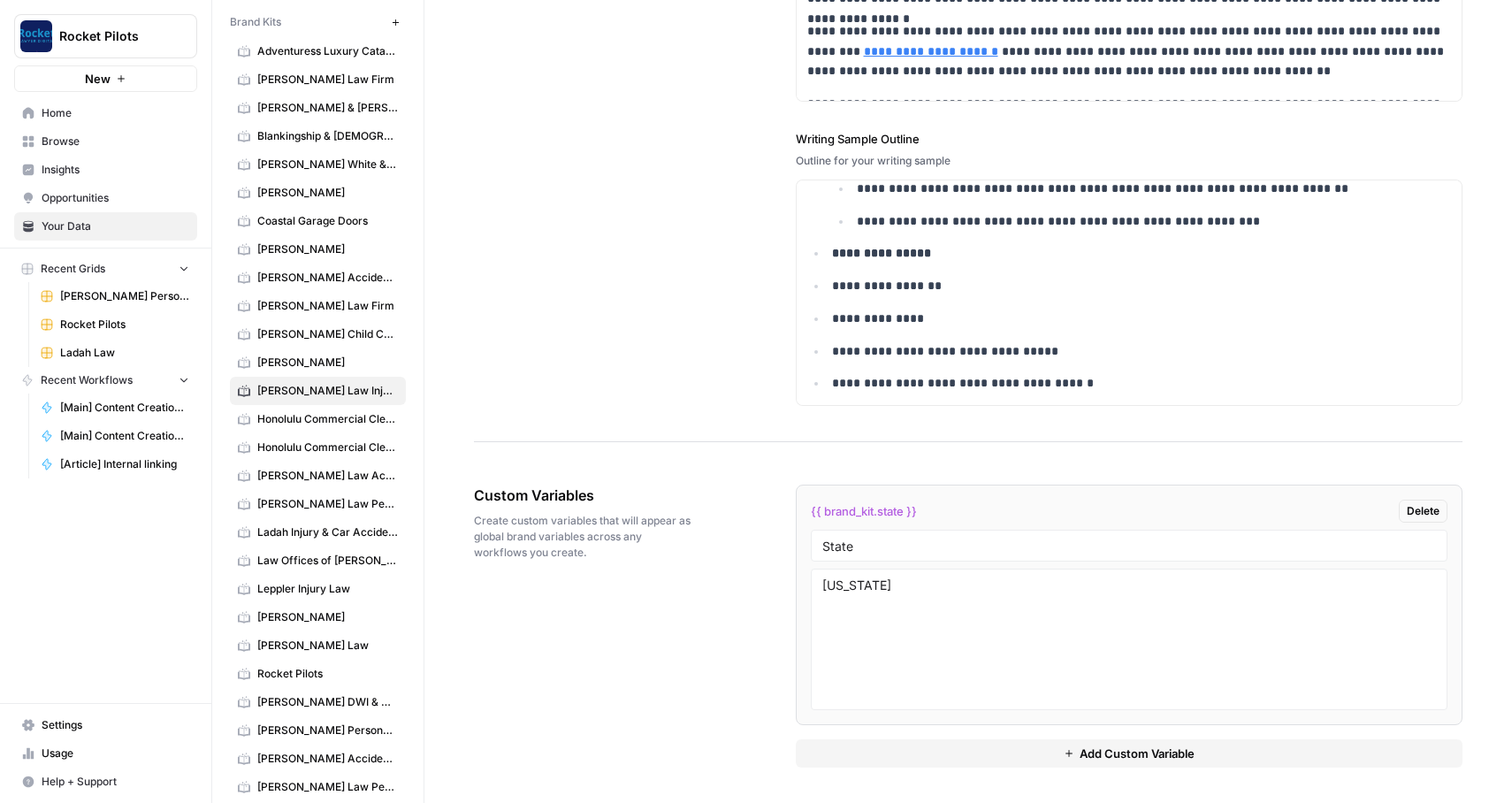
click at [958, 747] on button "Add Custom Variable" at bounding box center [1129, 754] width 667 height 28
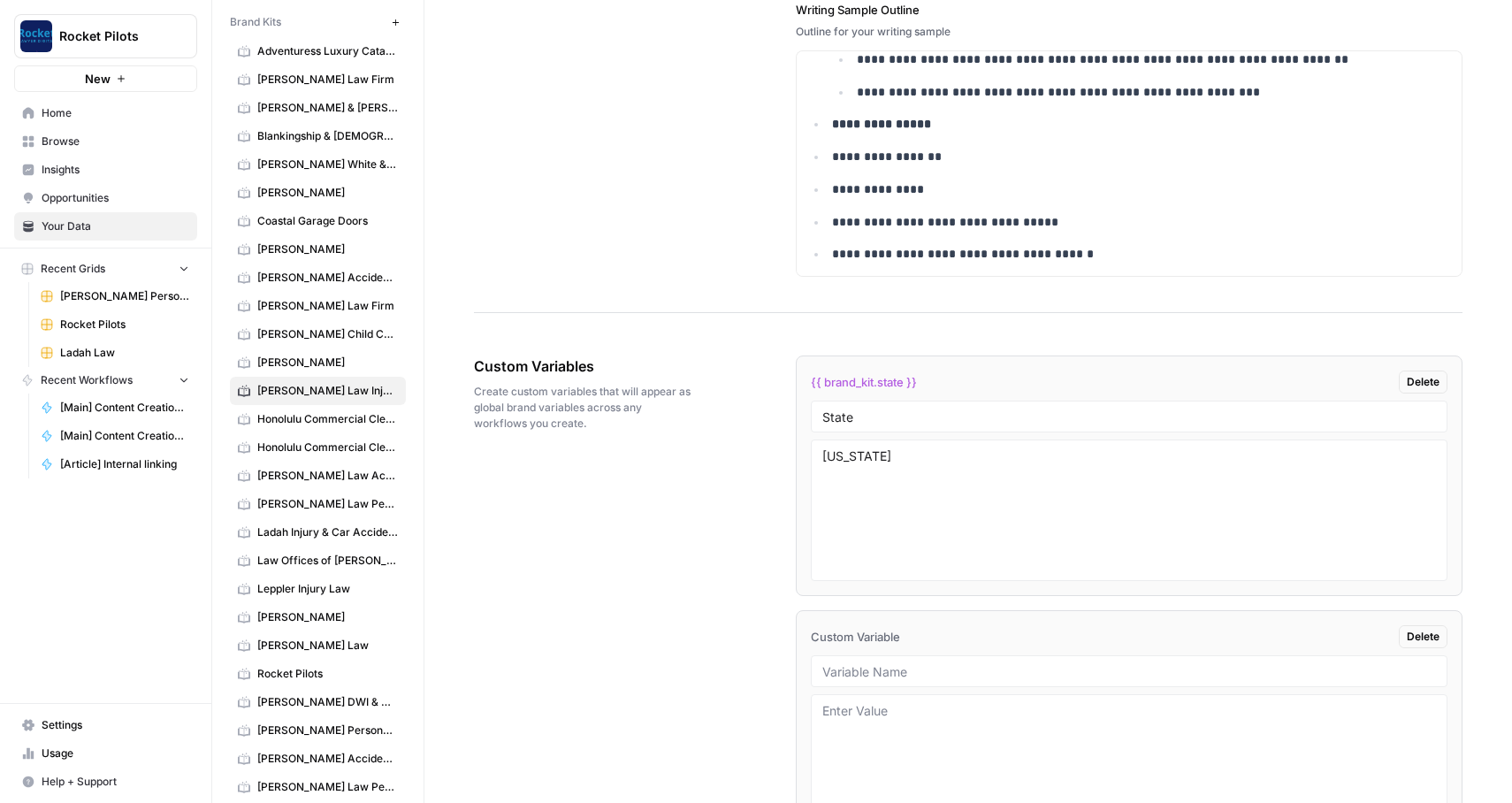
scroll to position [3319, 0]
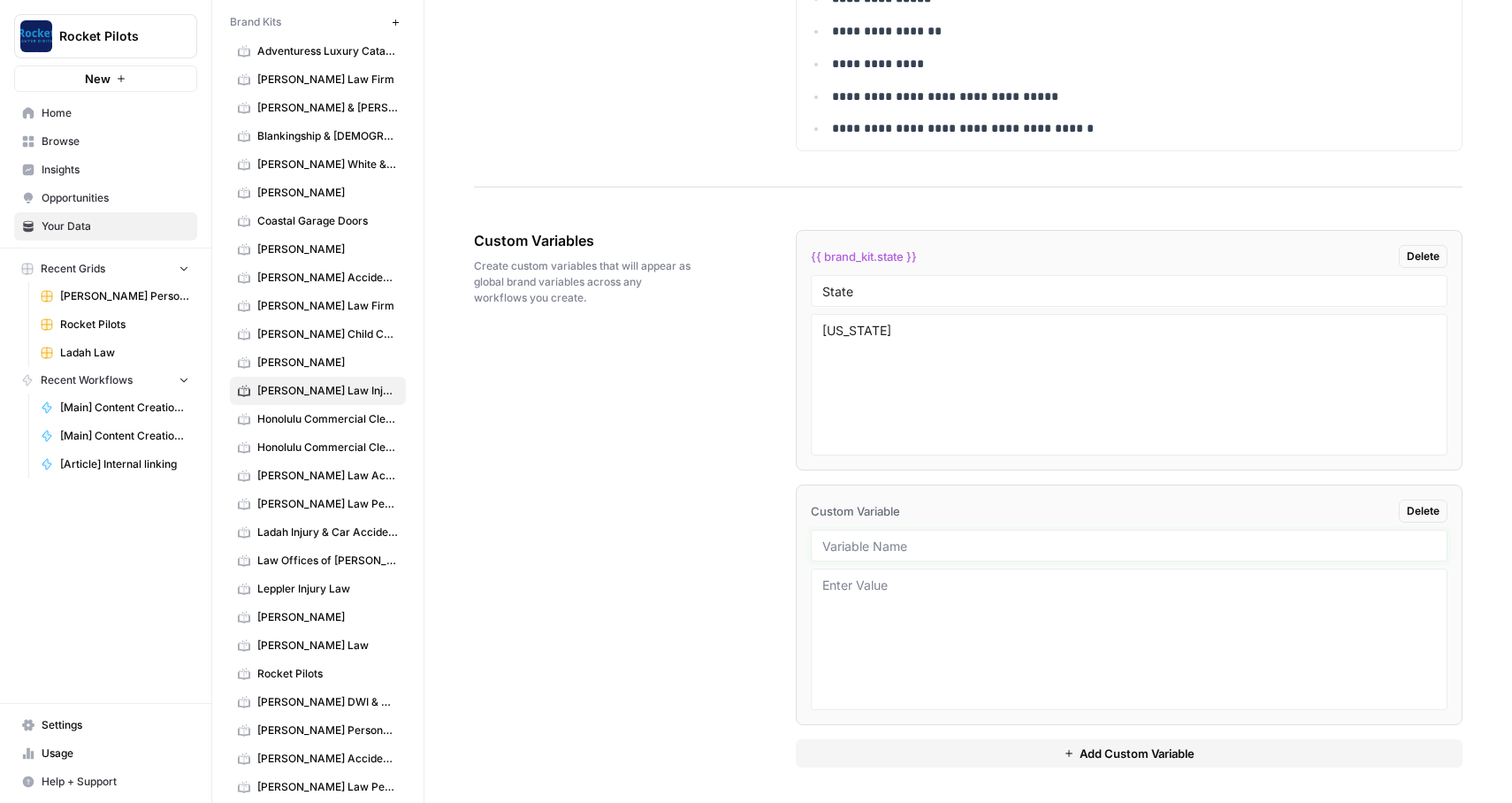
click at [940, 546] on input "text" at bounding box center [1129, 545] width 614 height 16
paste input "Sites for Linking"
type input "Sites for Linking"
click at [934, 746] on button "Add Custom Variable" at bounding box center [1129, 754] width 667 height 28
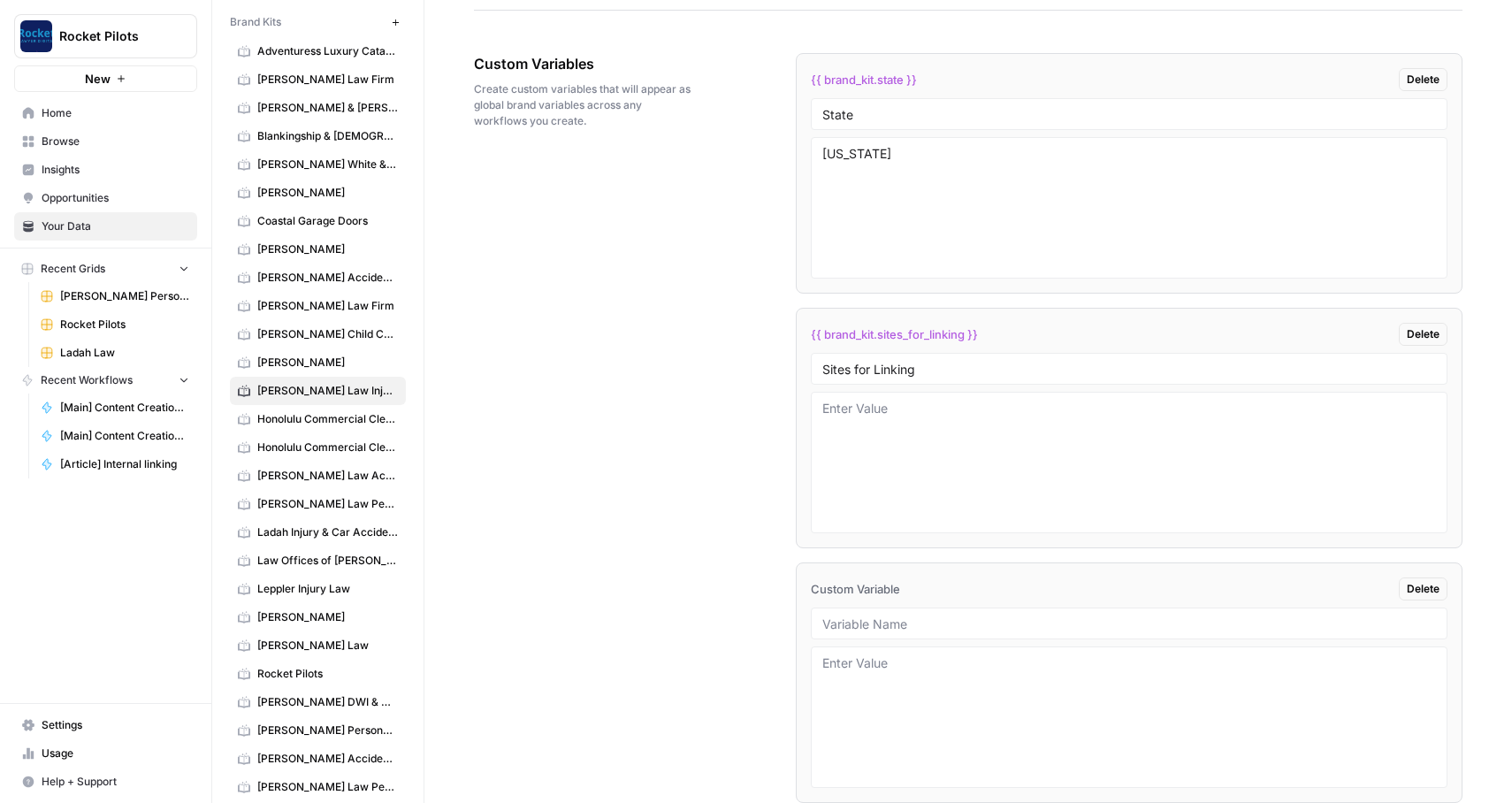
scroll to position [3574, 0]
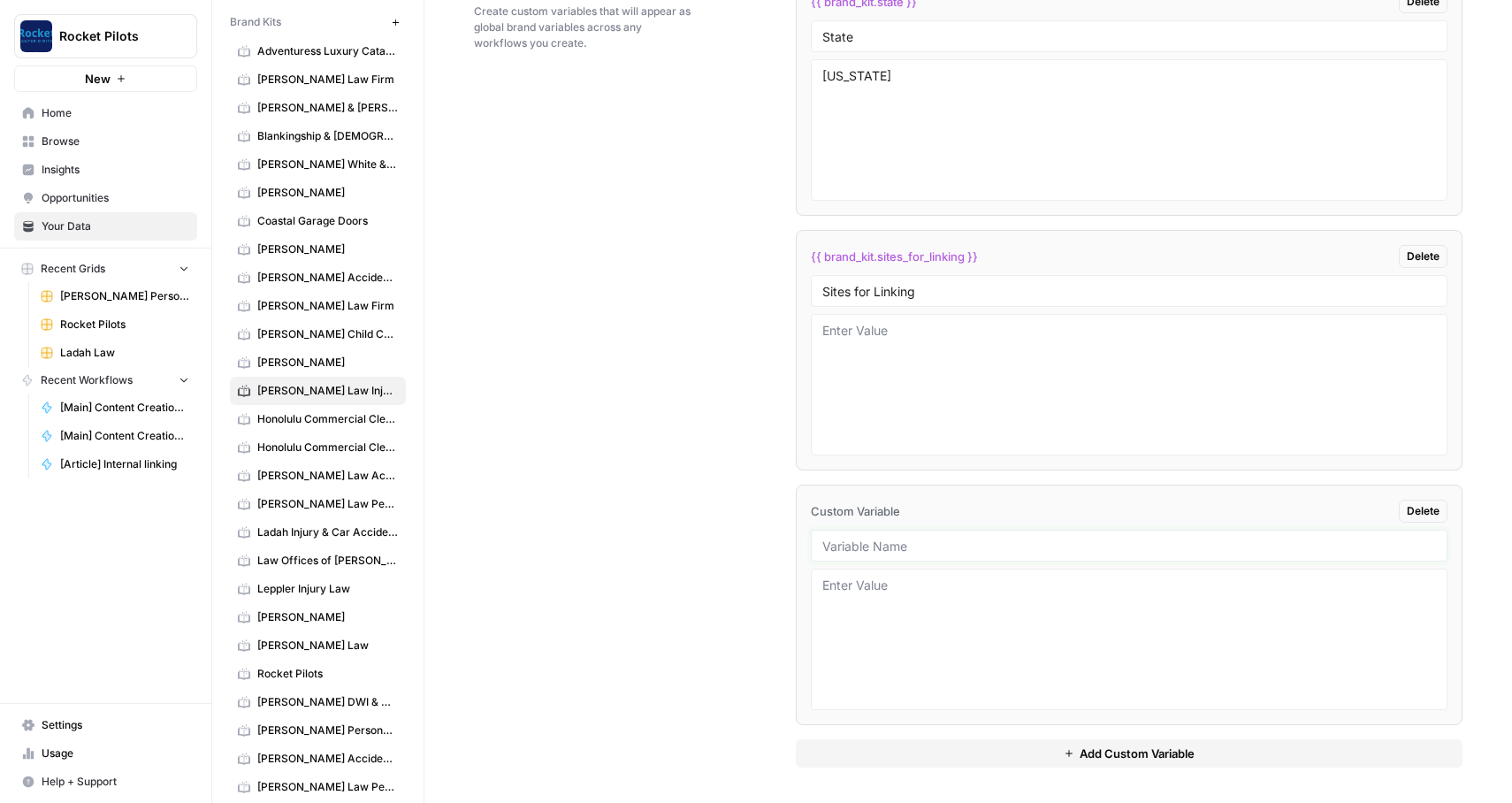
click at [946, 539] on input "text" at bounding box center [1129, 545] width 614 height 16
paste input "Practice Page CTAs"
type input "Practice Page CTAs"
click at [962, 738] on div "{{ brand_kit.state }} Delete State [US_STATE] {{ brand_kit.sites_for_linking }}…" at bounding box center [1129, 372] width 667 height 793
click at [949, 763] on button "Add Custom Variable" at bounding box center [1129, 754] width 667 height 28
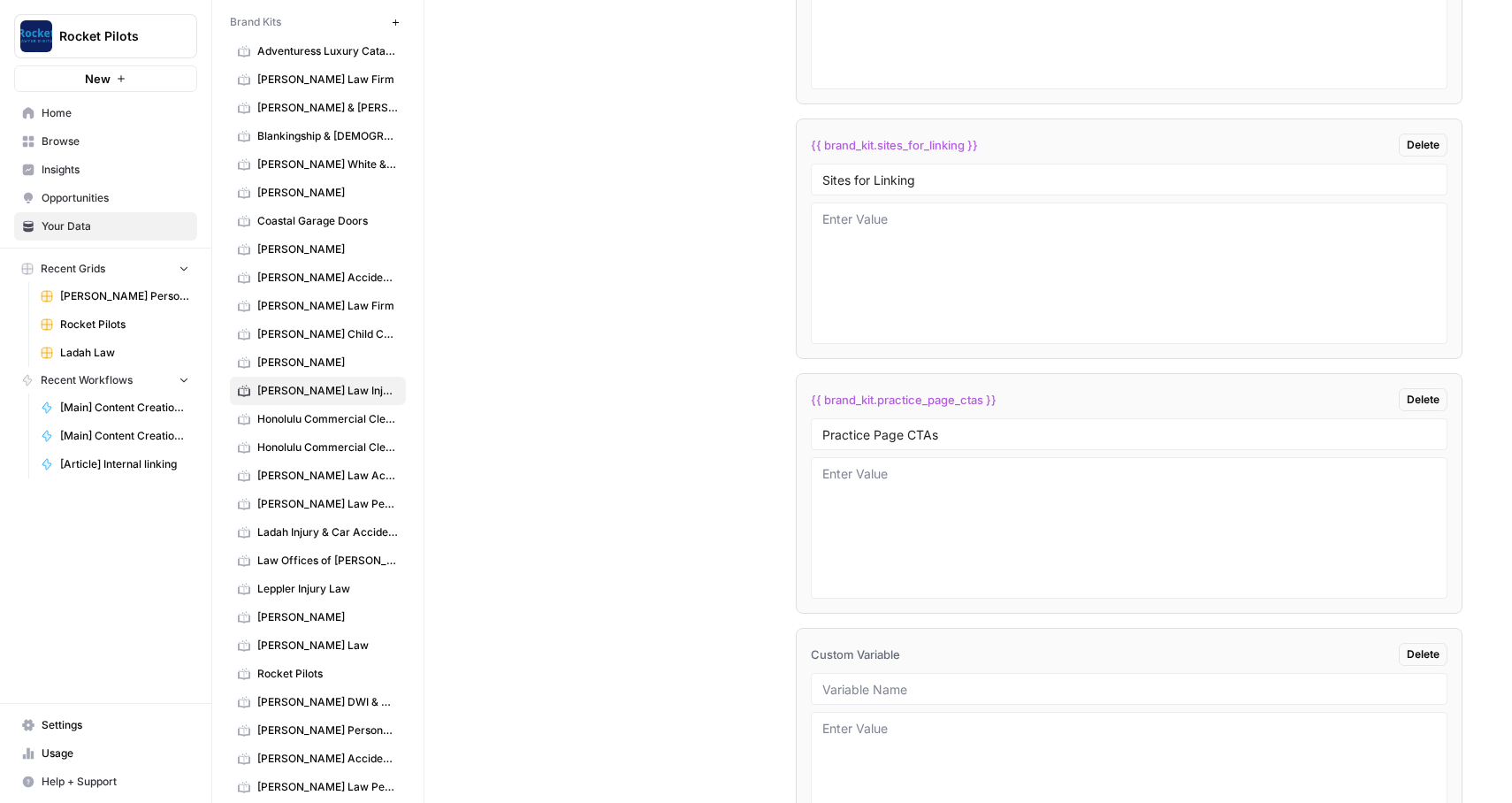
scroll to position [3829, 0]
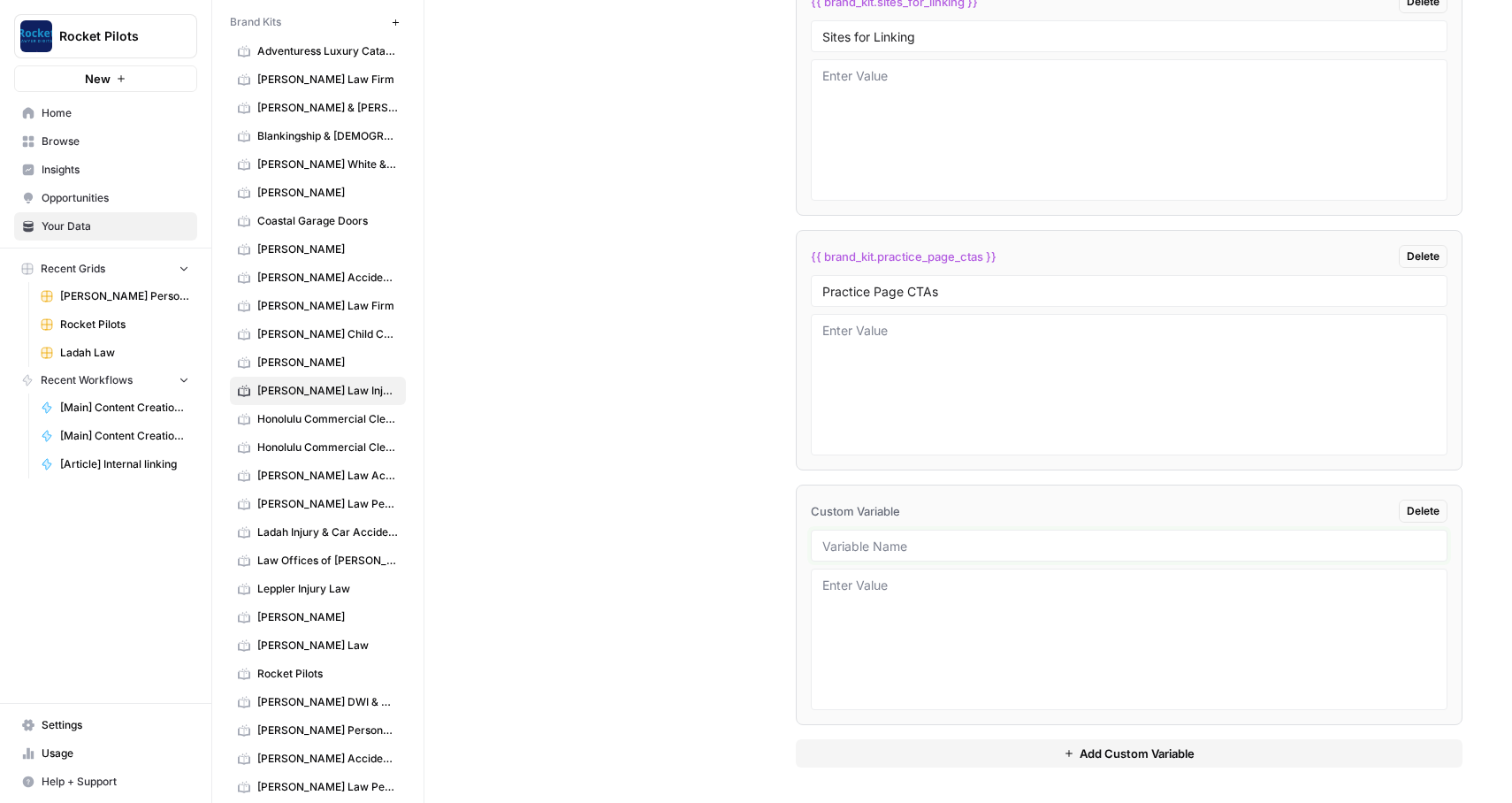
click at [872, 553] on input "text" at bounding box center [1129, 545] width 614 height 16
paste input "Blog Introductions"
type input "Blog Introductions"
click at [1007, 747] on button "Add Custom Variable" at bounding box center [1129, 754] width 667 height 28
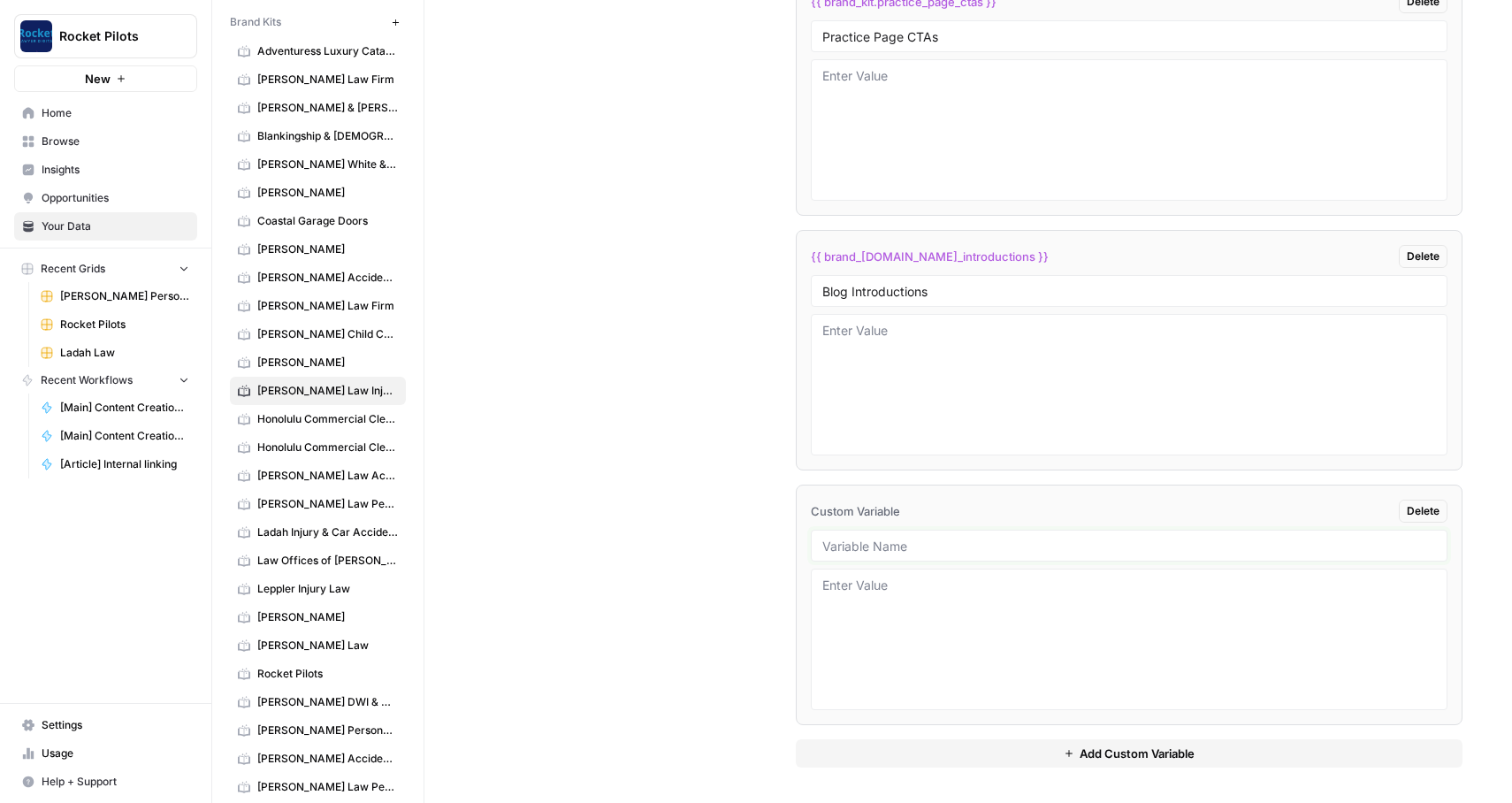
click at [912, 553] on input "text" at bounding box center [1129, 545] width 614 height 16
paste input "Interior Page Introductions"
type input "Interior Page Introductions"
click at [1063, 760] on button "Add Custom Variable" at bounding box center [1129, 754] width 667 height 28
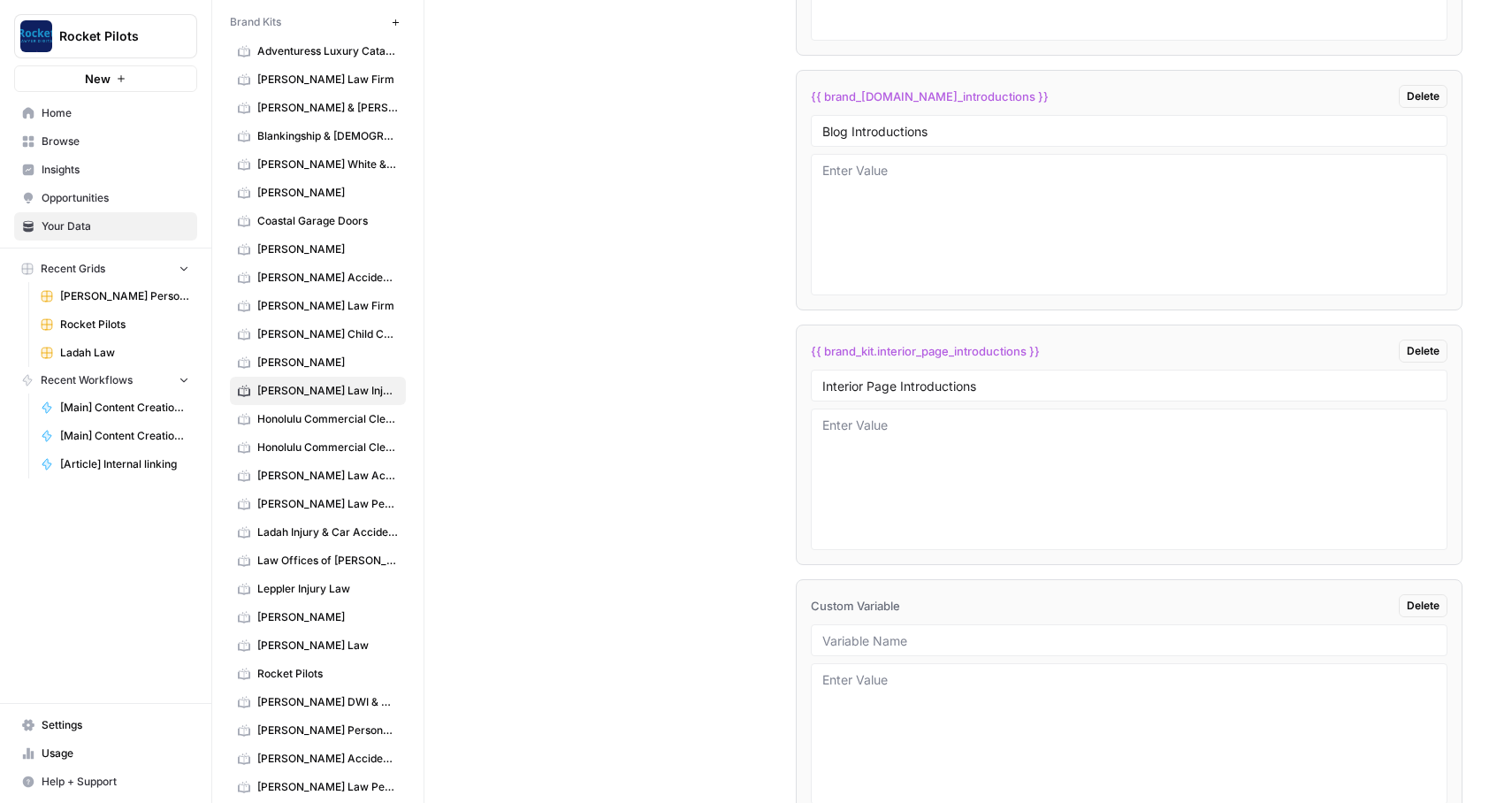
scroll to position [4338, 0]
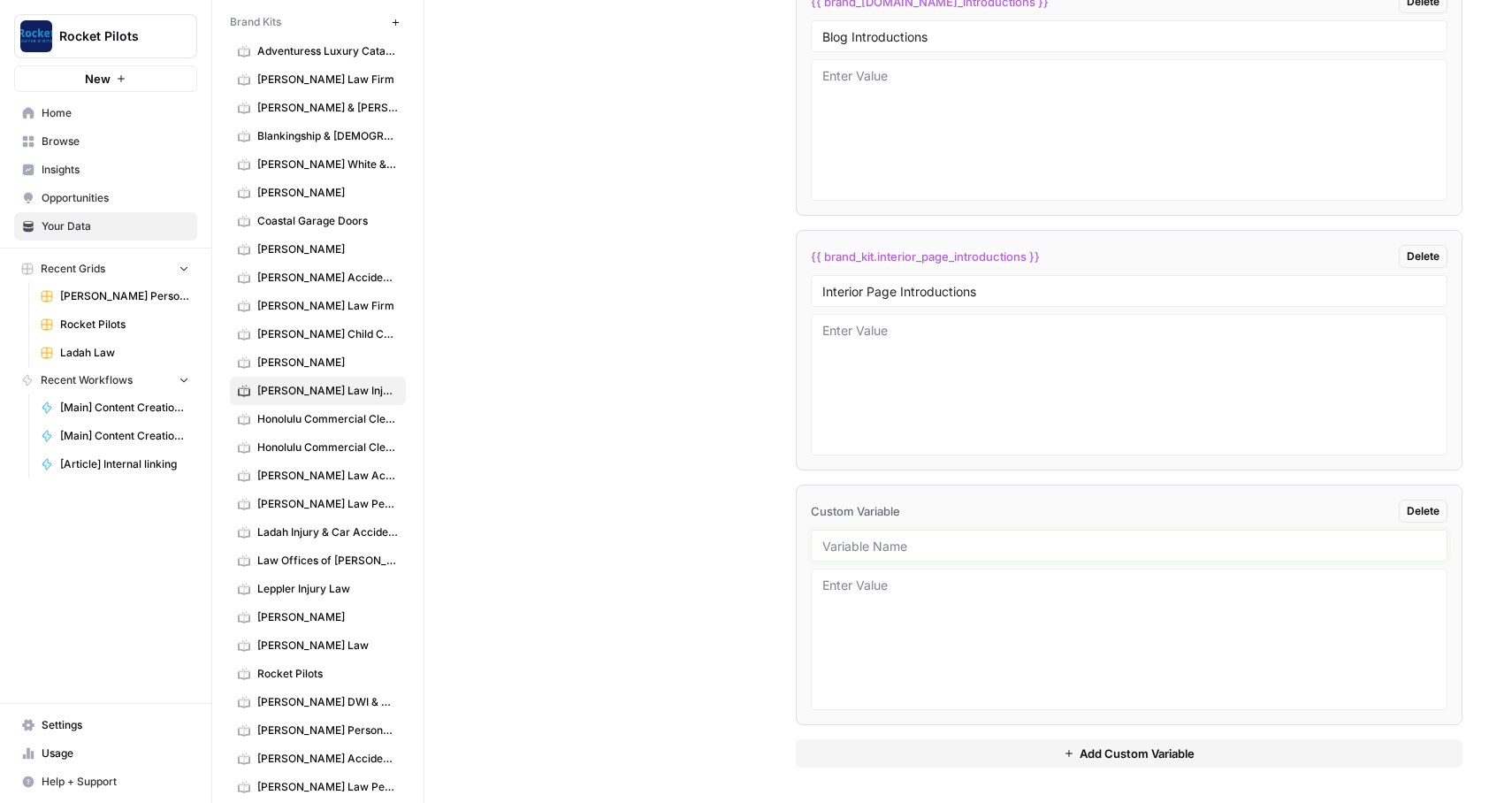
click at [888, 542] on input "text" at bounding box center [1129, 545] width 614 height 16
paste input "Blog Samples"
type input "Blog Samples"
click at [1101, 761] on span "Add Custom Variable" at bounding box center [1137, 753] width 115 height 17
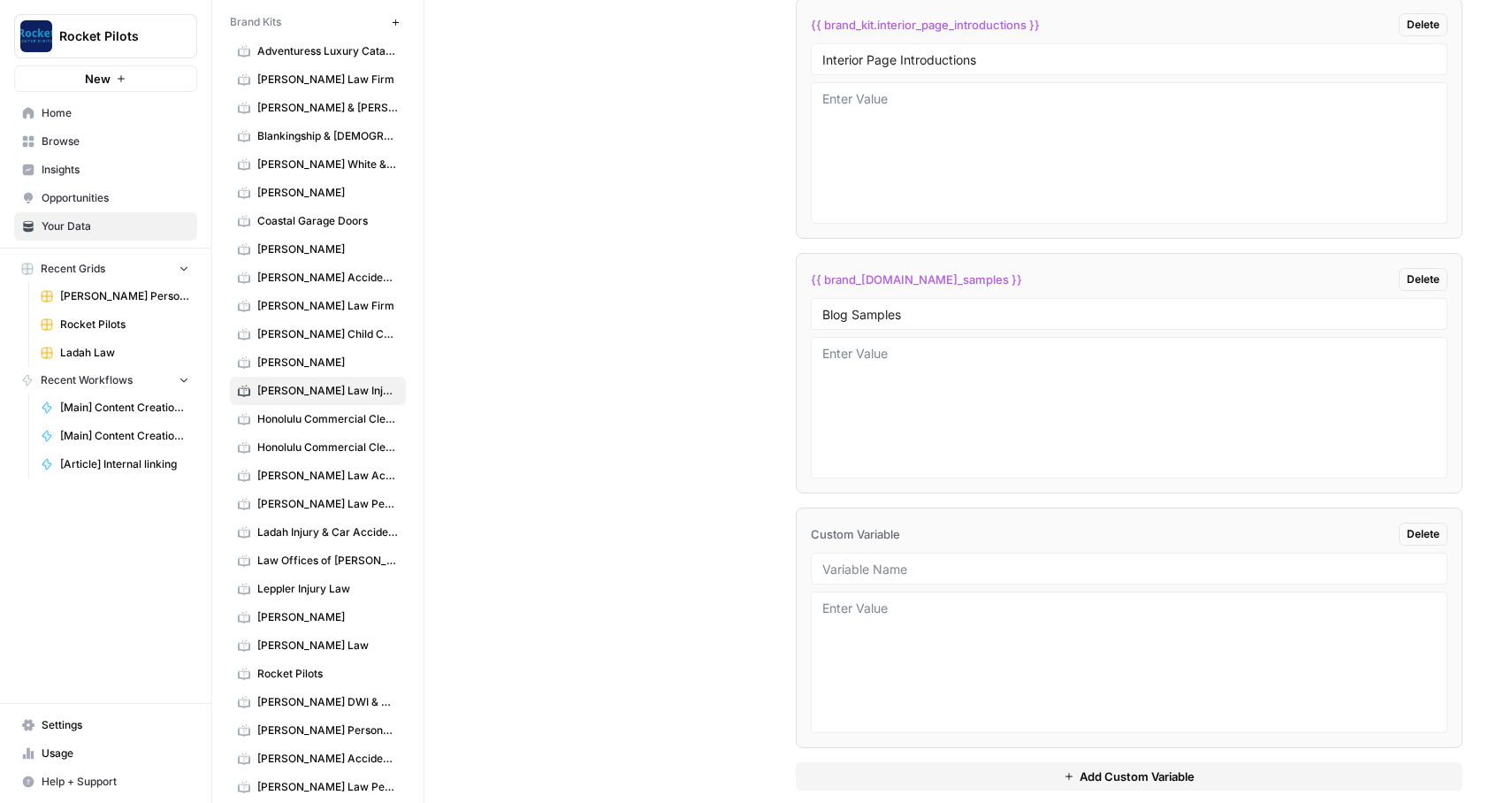
scroll to position [4593, 0]
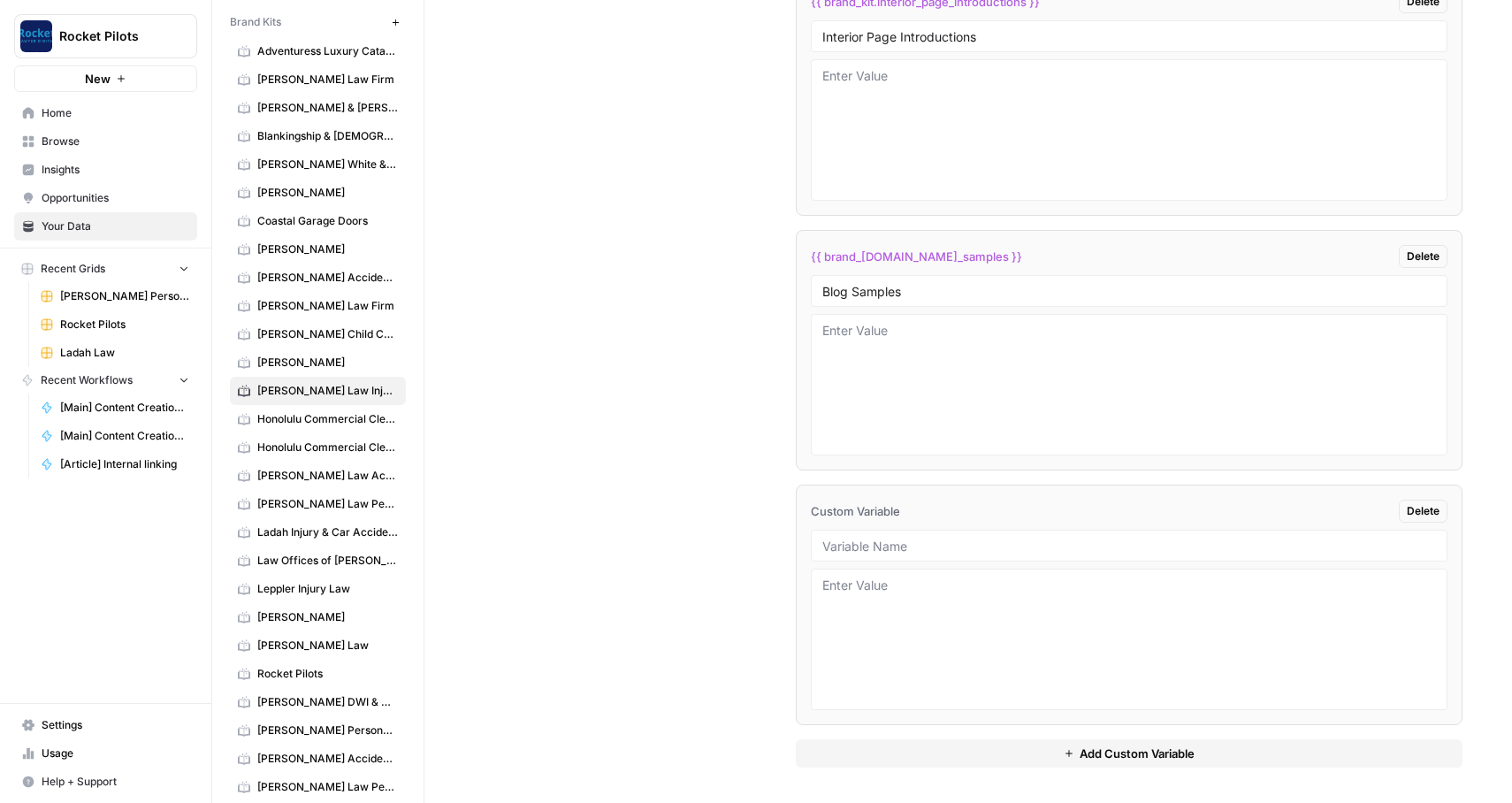
click at [853, 534] on div at bounding box center [1129, 545] width 637 height 32
click at [896, 540] on input "text" at bounding box center [1129, 545] width 614 height 16
paste input "Interior Page Samples"
type input "Interior Page Samples"
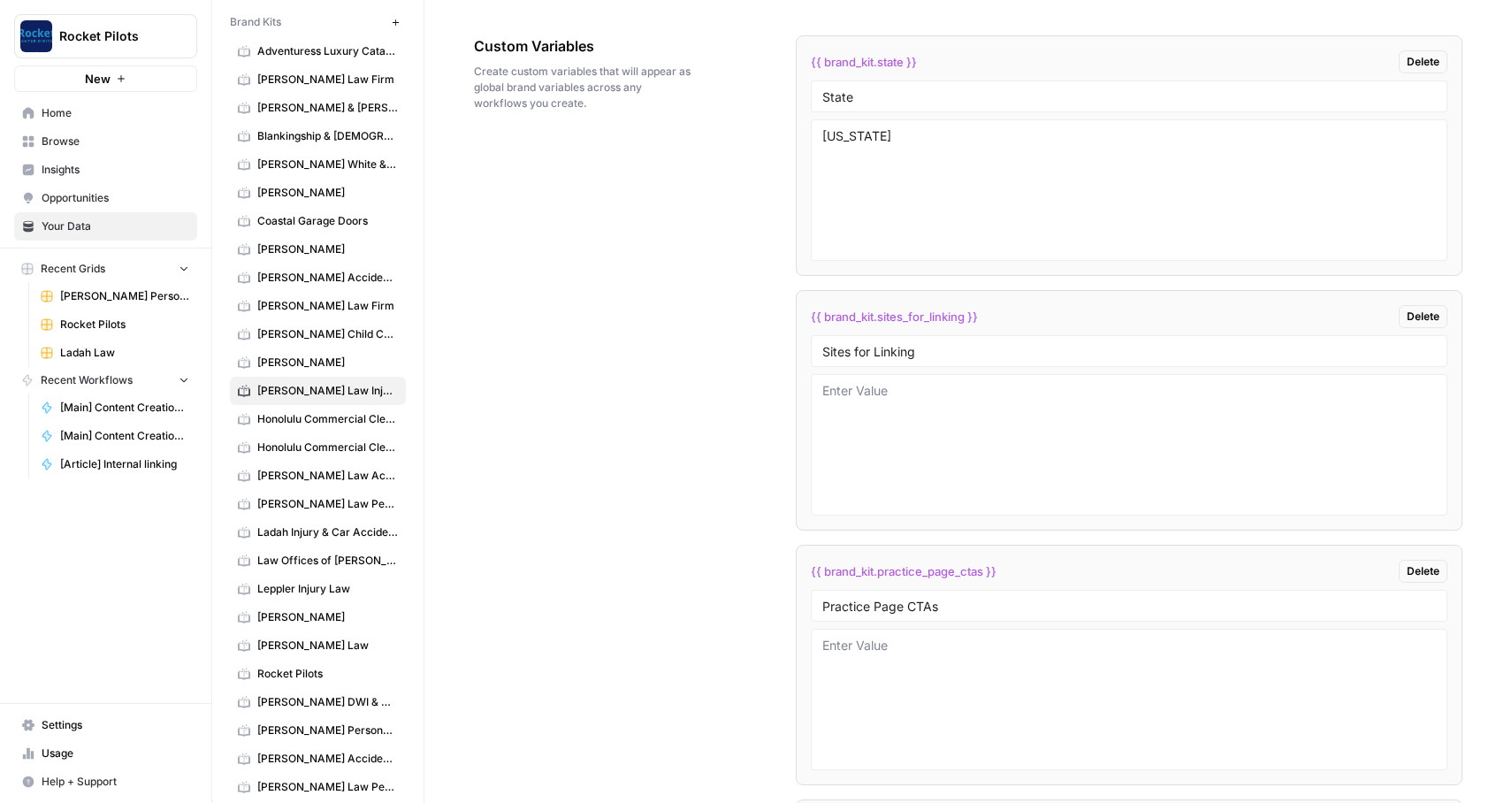
scroll to position [3535, 0]
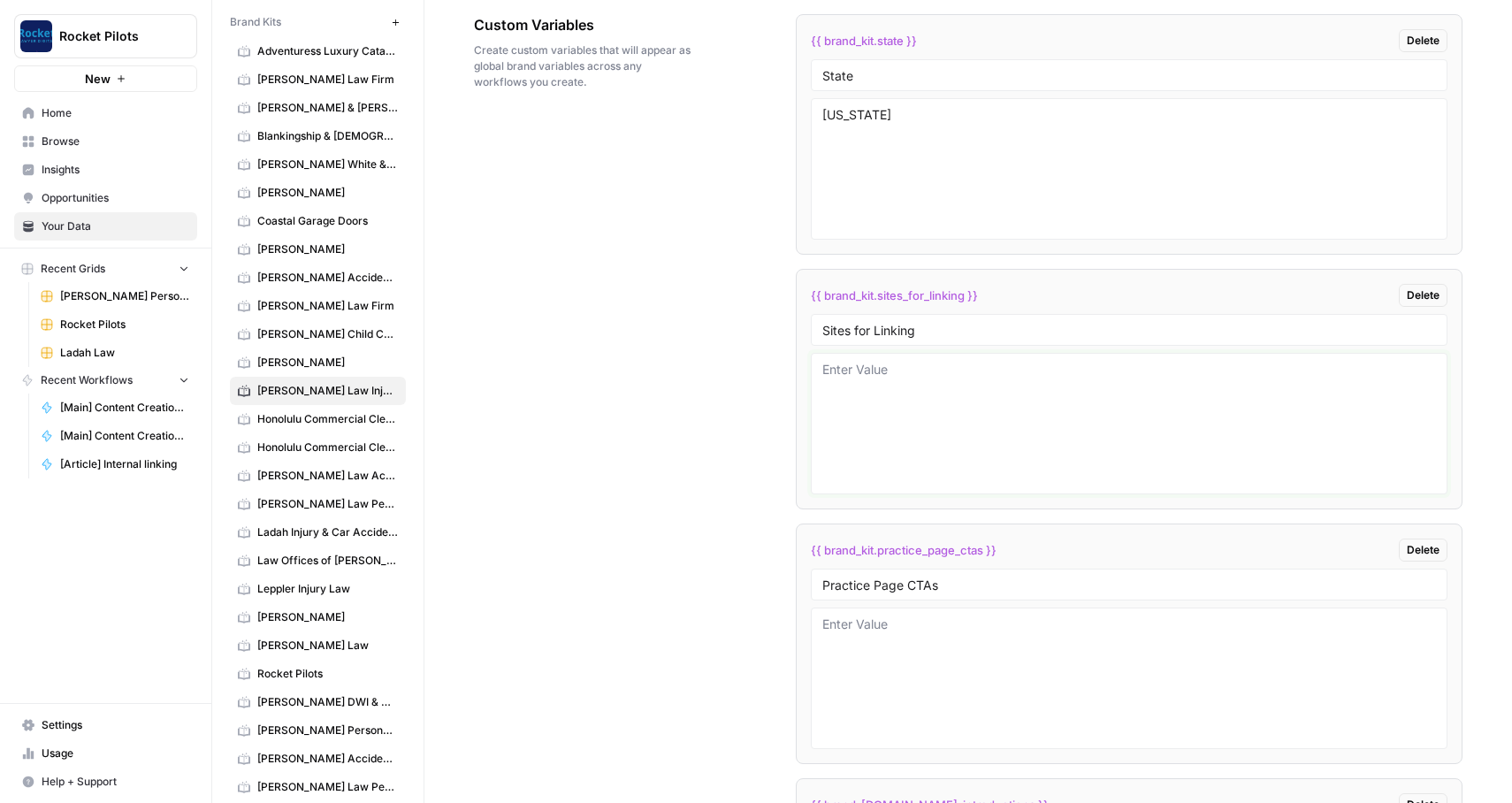
click at [1080, 414] on textarea at bounding box center [1129, 424] width 614 height 126
paste textarea "[URL][DOMAIN_NAME] [URL][DOMAIN_NAME] [URL][DOMAIN_NAME] [URL][DOMAIN_NAME] [UR…"
paste textarea "[URL][DOMAIN_NAME]"
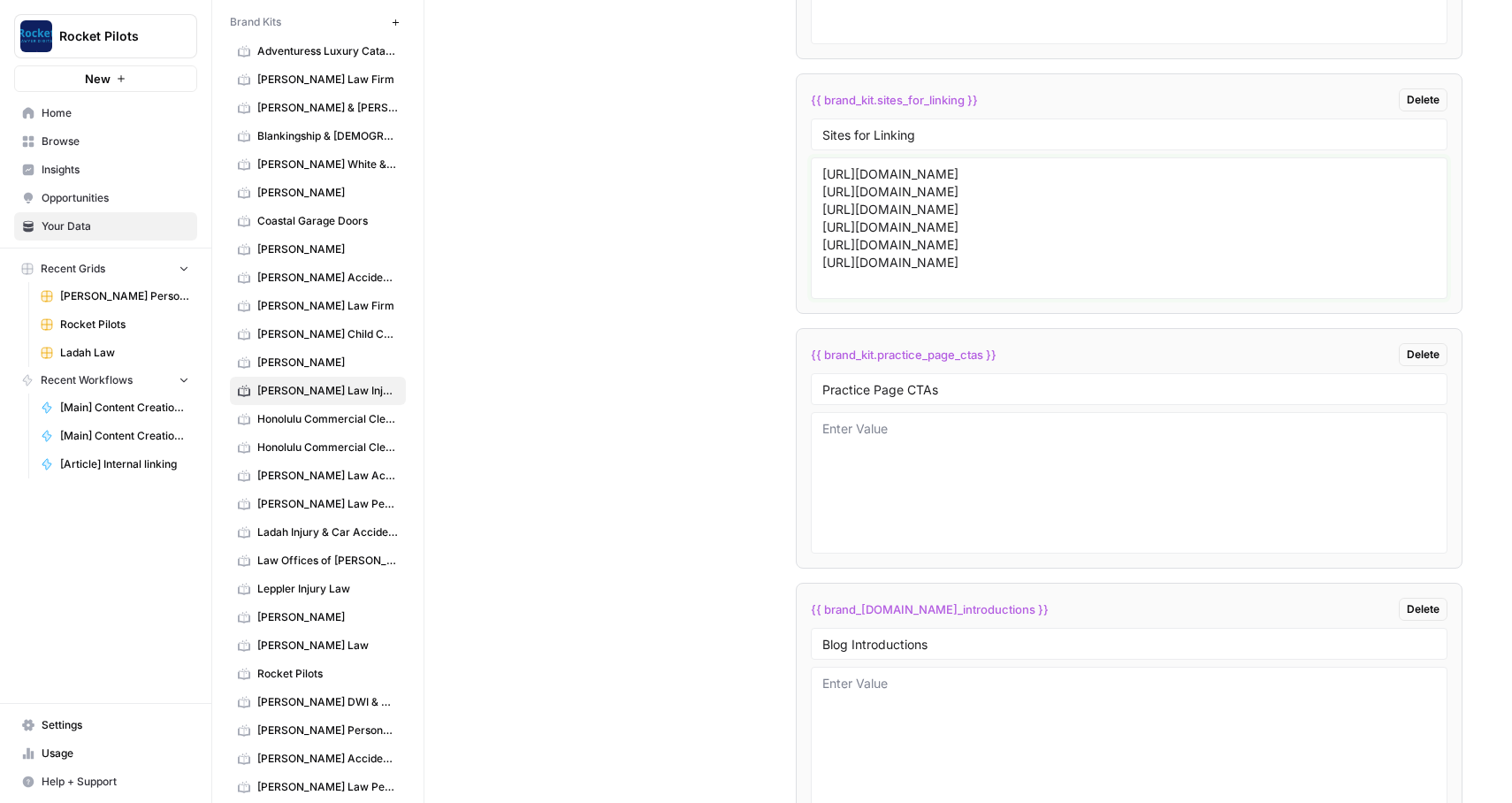
scroll to position [3734, 0]
type textarea "[URL][DOMAIN_NAME] [URL][DOMAIN_NAME] [URL][DOMAIN_NAME] [URL][DOMAIN_NAME] [UR…"
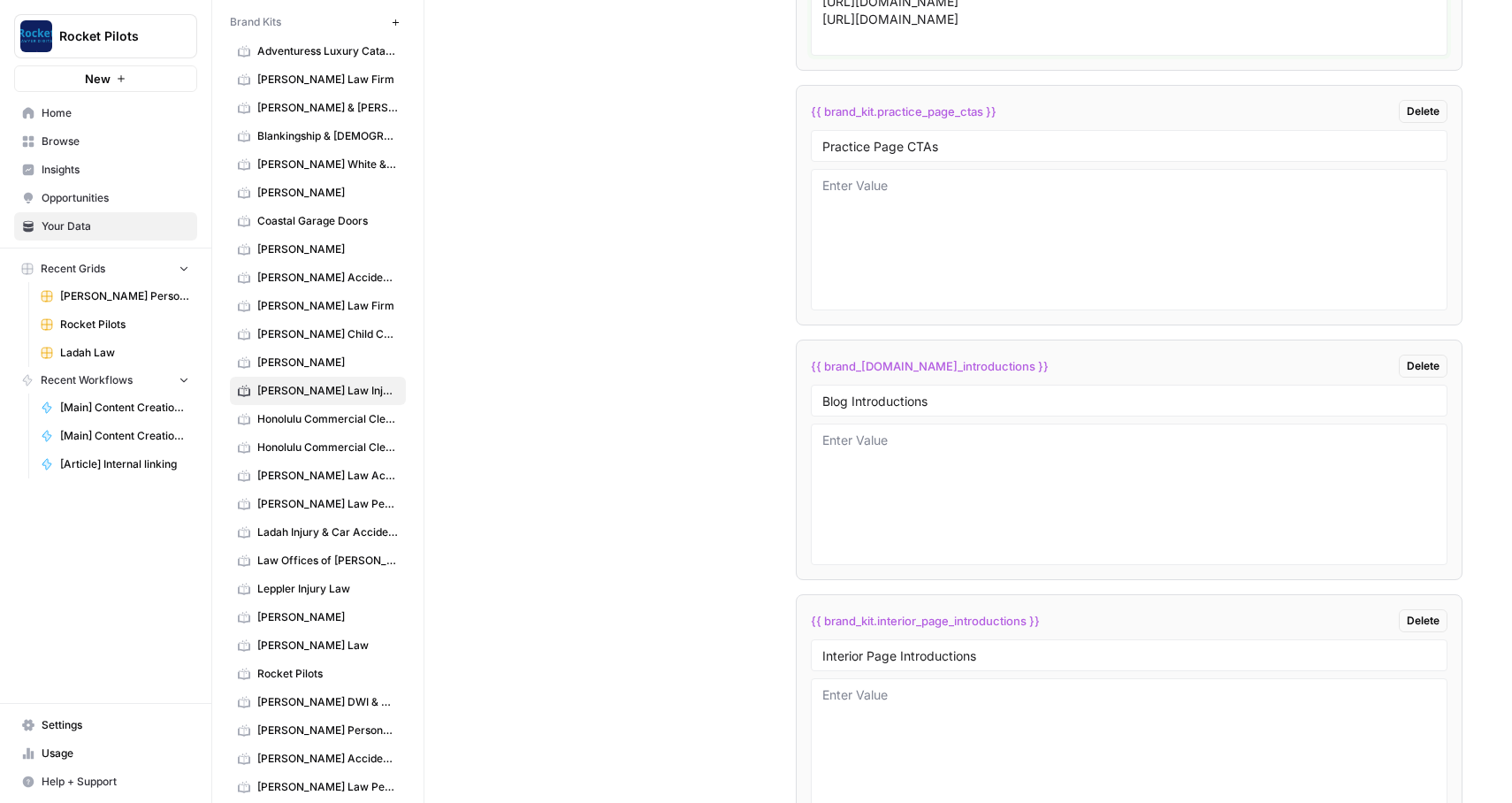
scroll to position [4008, 0]
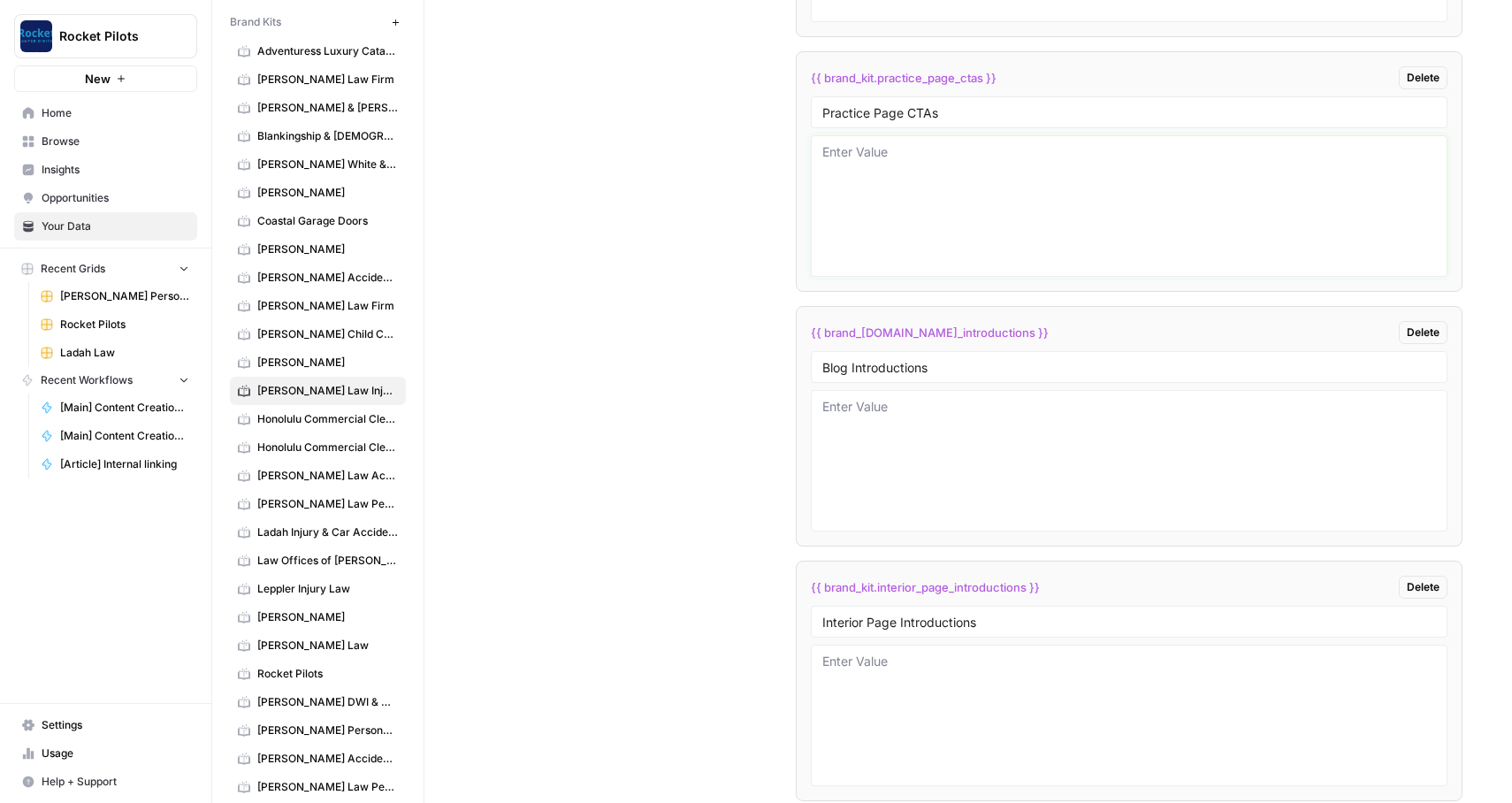
click at [880, 191] on textarea at bounding box center [1129, 206] width 614 height 126
click at [906, 150] on textarea at bounding box center [1129, 206] width 614 height 126
click at [688, 157] on div "Custom Variables Create custom variables that will appear as global brand varia…" at bounding box center [968, 448] width 989 height 1883
click at [929, 166] on textarea at bounding box center [1129, 206] width 614 height 126
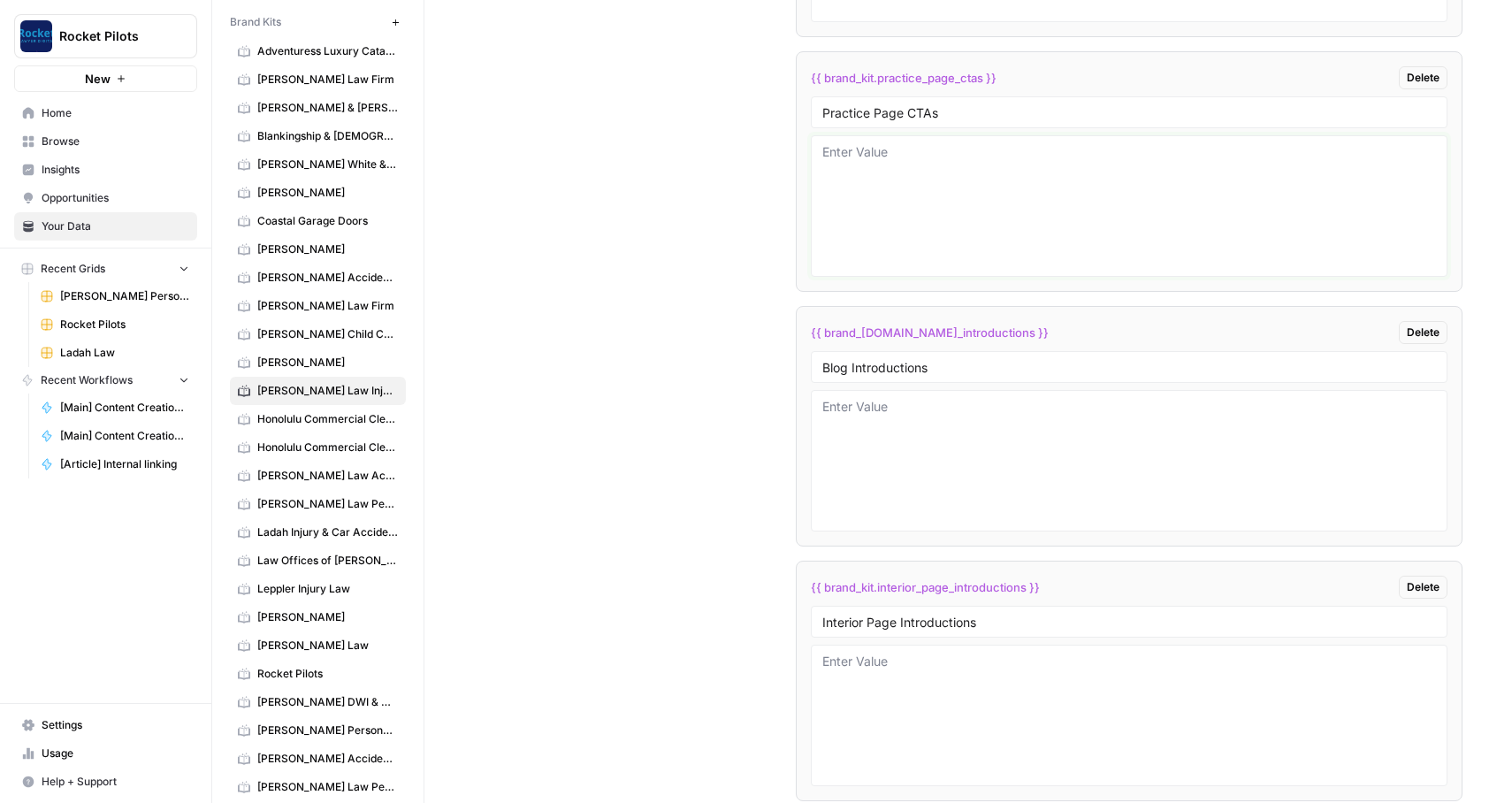
click at [929, 166] on textarea at bounding box center [1129, 206] width 614 height 126
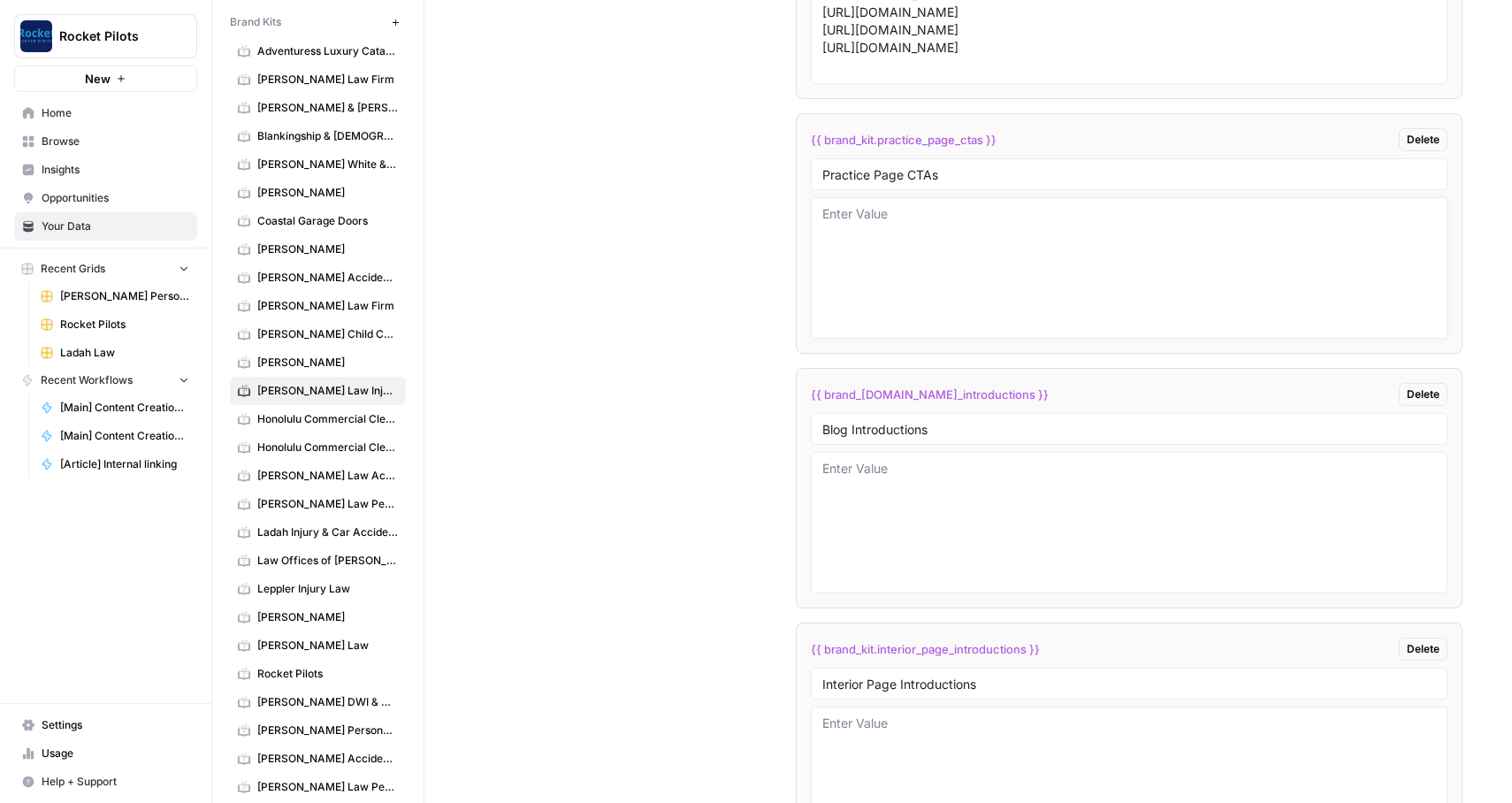
scroll to position [3872, 0]
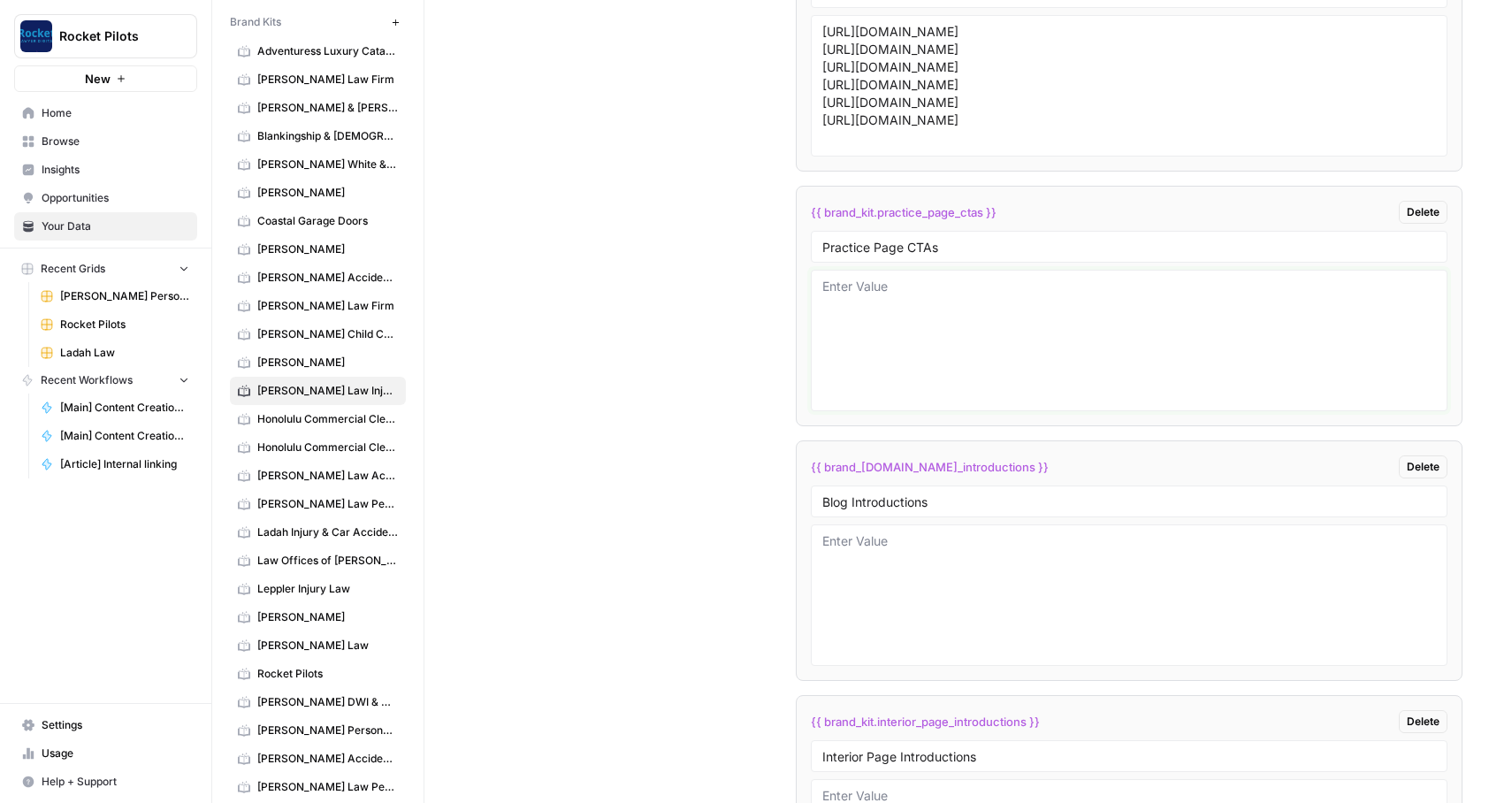
click at [910, 333] on textarea at bounding box center [1129, 341] width 614 height 126
paste textarea "Injured in an accident in [GEOGRAPHIC_DATA]? Don’t wait. Contact [PERSON_NAME] …"
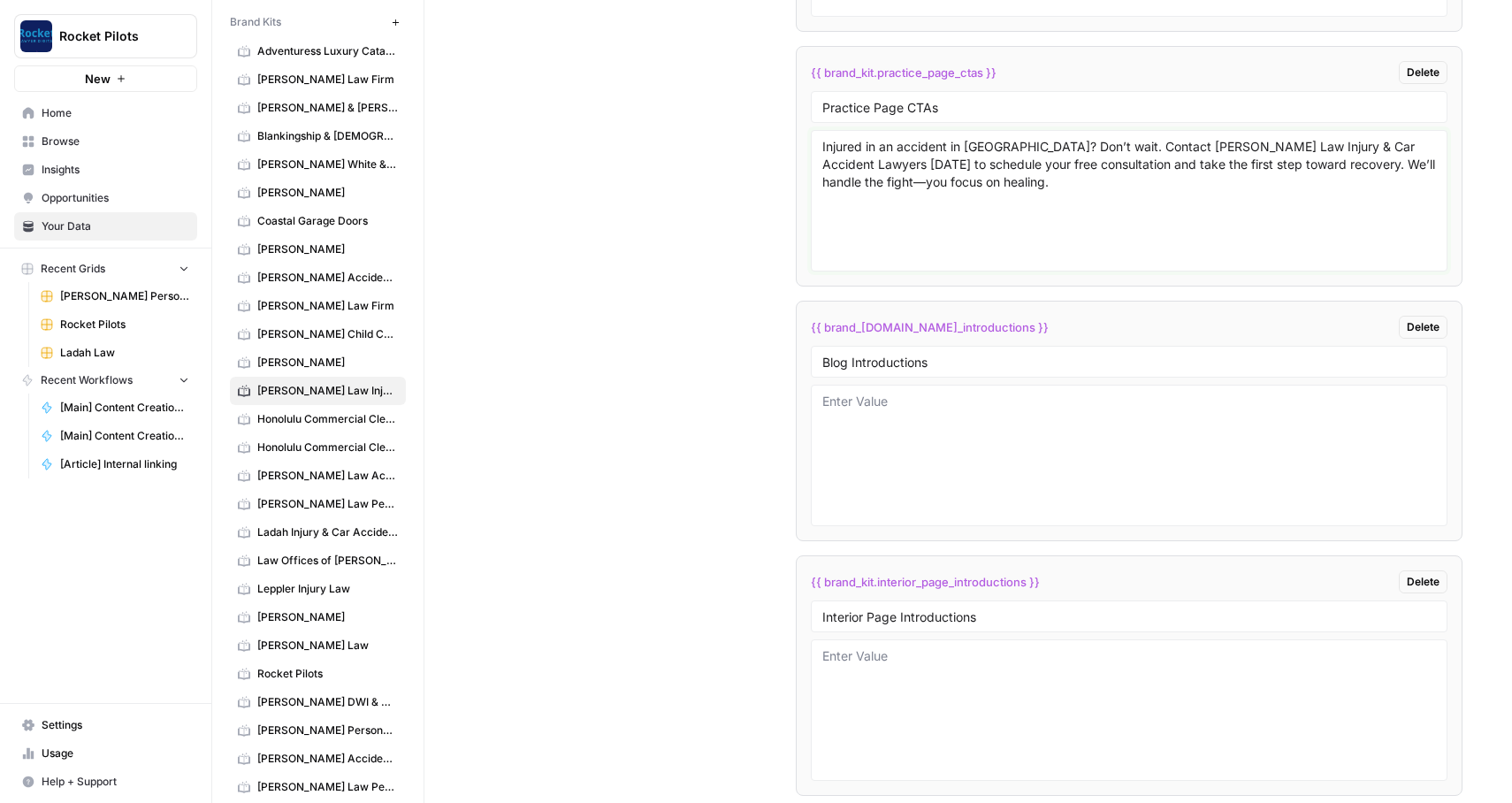
scroll to position [4020, 0]
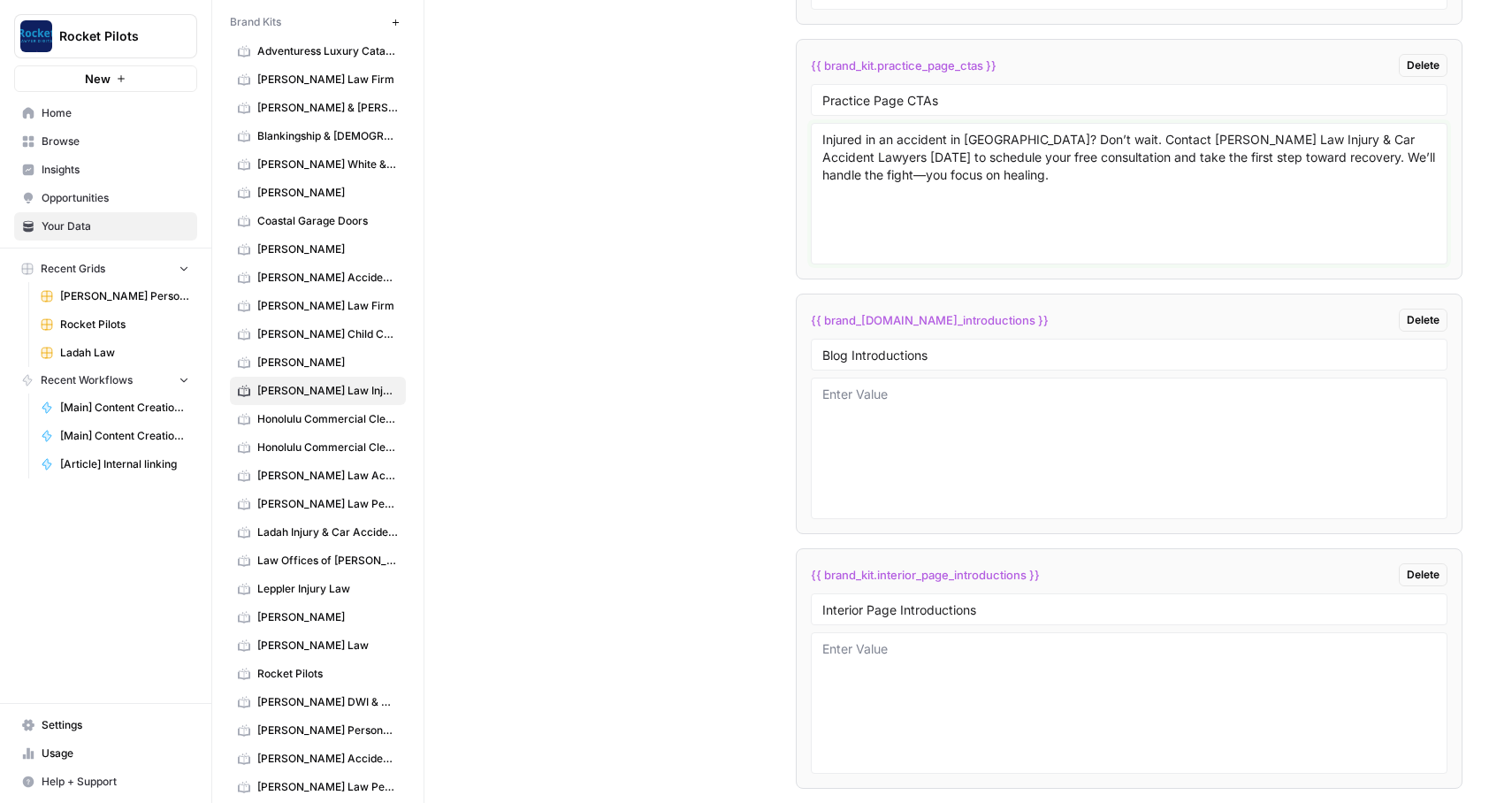
type textarea "Injured in an accident in [GEOGRAPHIC_DATA]? Don’t wait. Contact [PERSON_NAME] …"
click at [902, 410] on textarea at bounding box center [1129, 449] width 614 height 126
paste textarea "Feeling unsure about your current lawyer? You’re not alone. Many people ask: “C…"
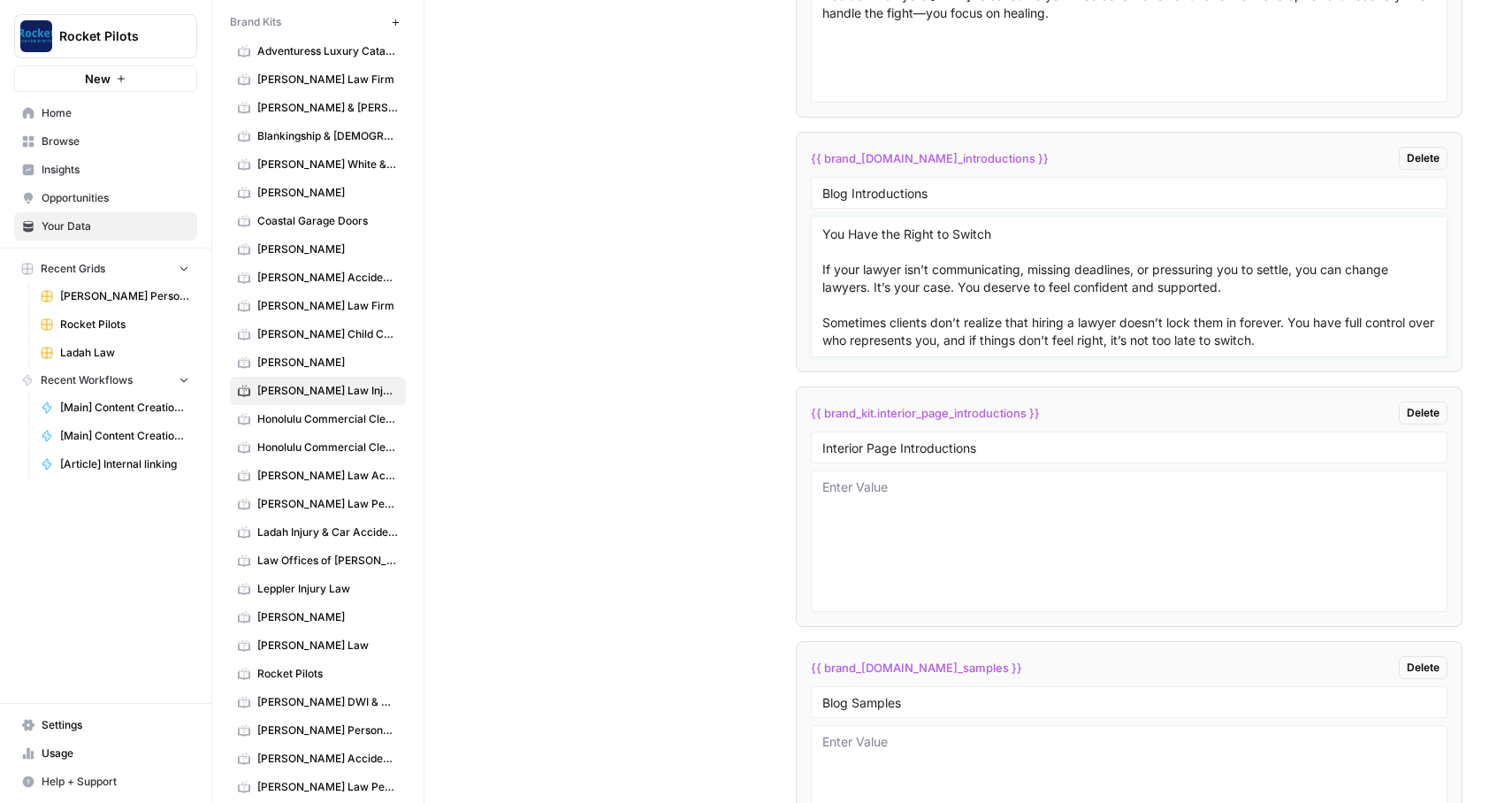
scroll to position [4233, 0]
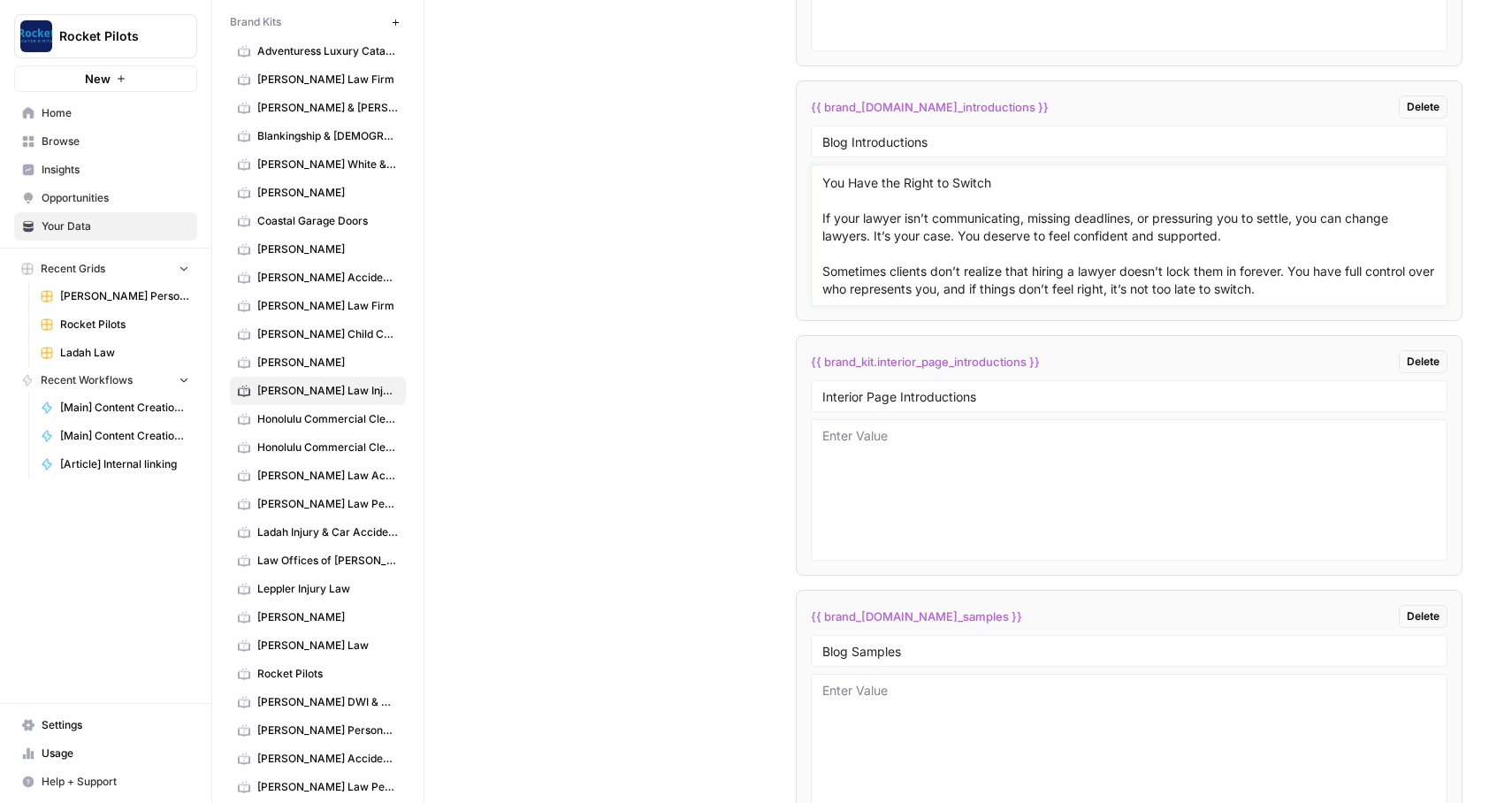
type textarea "Feeling unsure about your current lawyer? You’re not alone. Many people ask: “C…"
click at [910, 490] on textarea at bounding box center [1129, 491] width 614 height 126
click at [658, 349] on div "Custom Variables Create custom variables that will appear as global brand varia…" at bounding box center [968, 222] width 989 height 1883
click at [906, 502] on textarea at bounding box center [1129, 491] width 614 height 126
paste textarea "When someone’s carelessness puts you in a hospital bed, life doesn’t pause to l…"
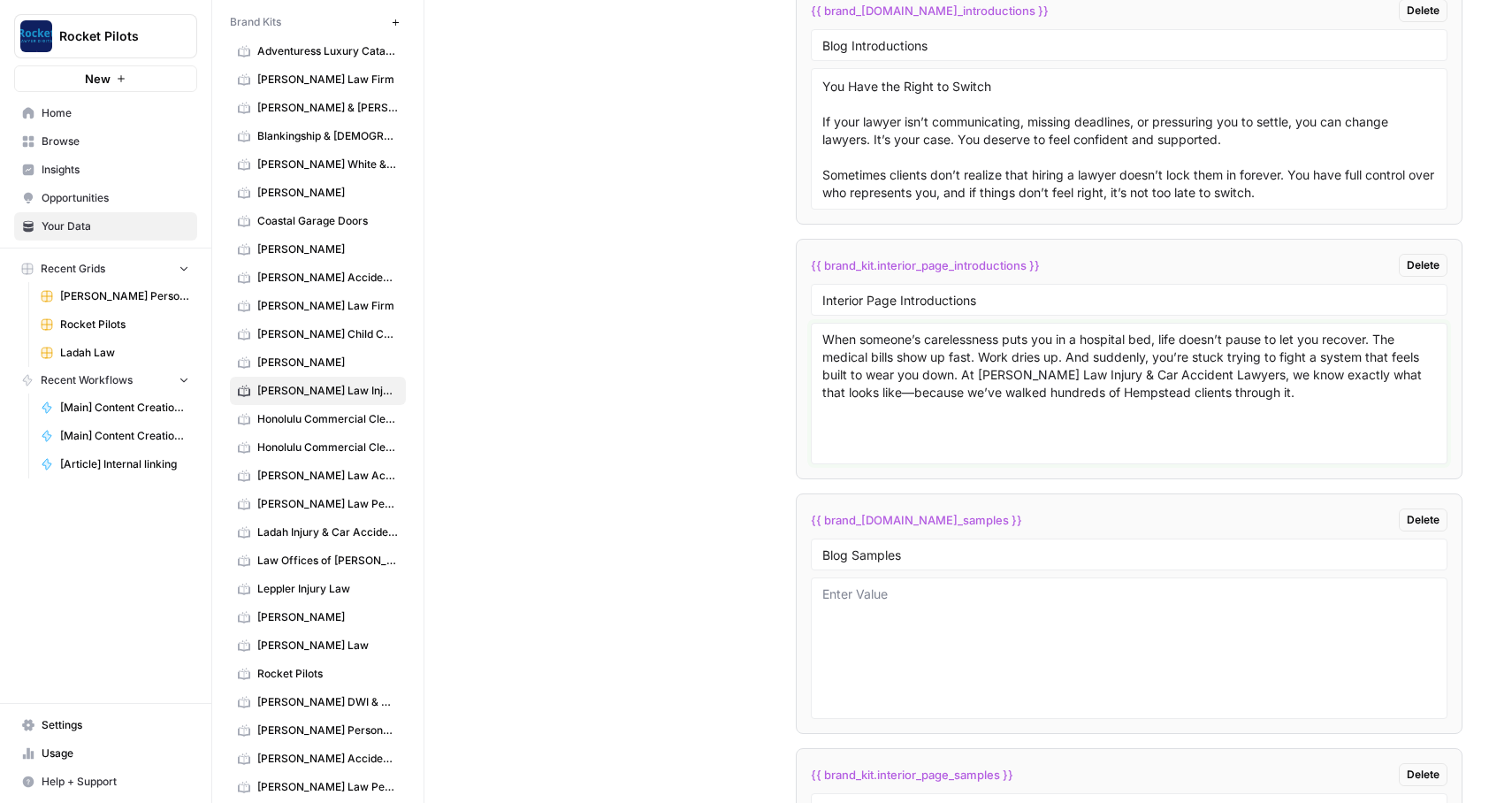
scroll to position [4398, 0]
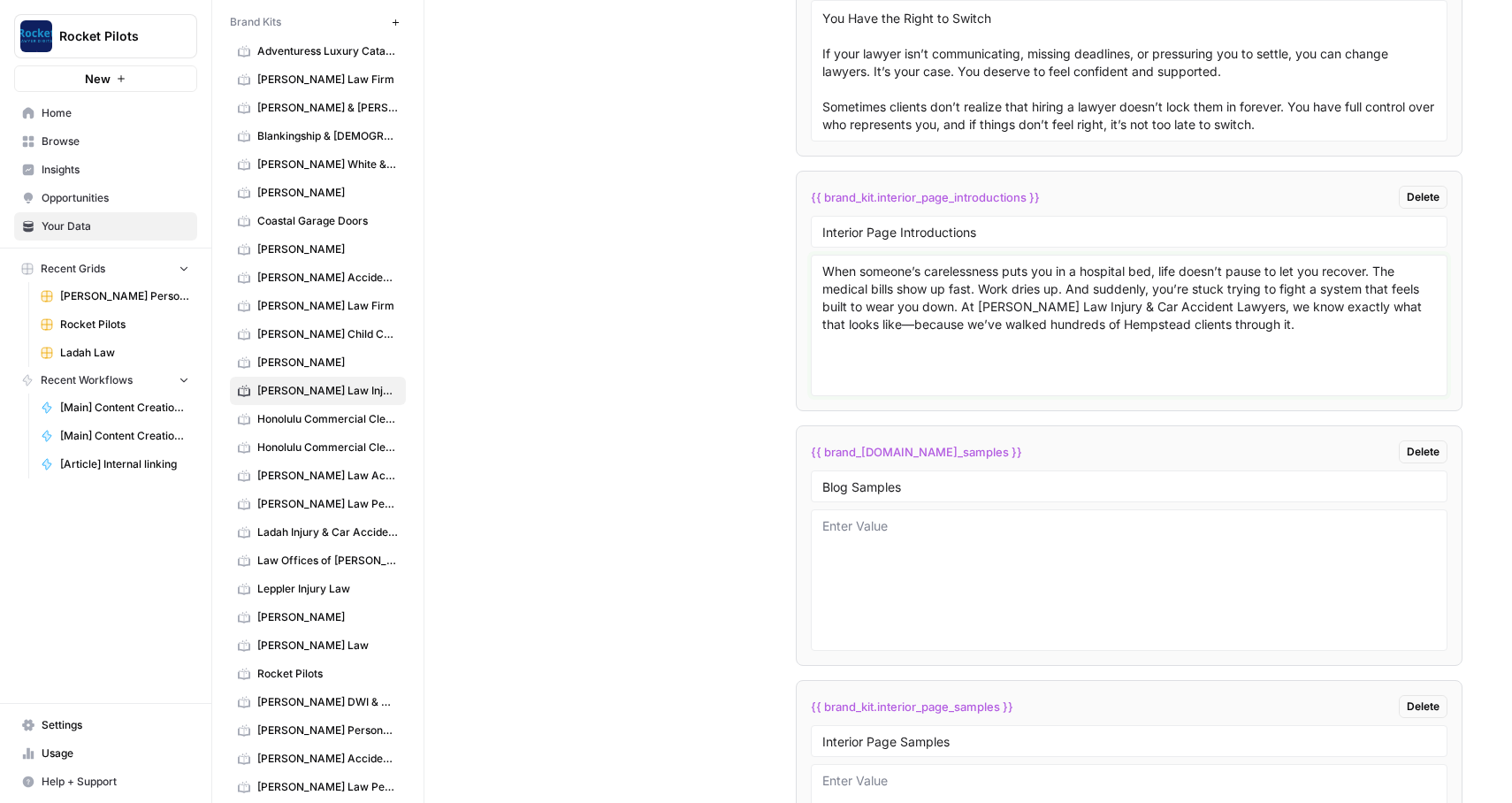
type textarea "When someone’s carelessness puts you in a hospital bed, life doesn’t pause to l…"
click at [878, 576] on textarea at bounding box center [1129, 580] width 614 height 126
paste textarea "# Lor I Dolors Am Con Adipisci Elitse? Doei Tem Incidi—utl Etd ma Al En Admin V…"
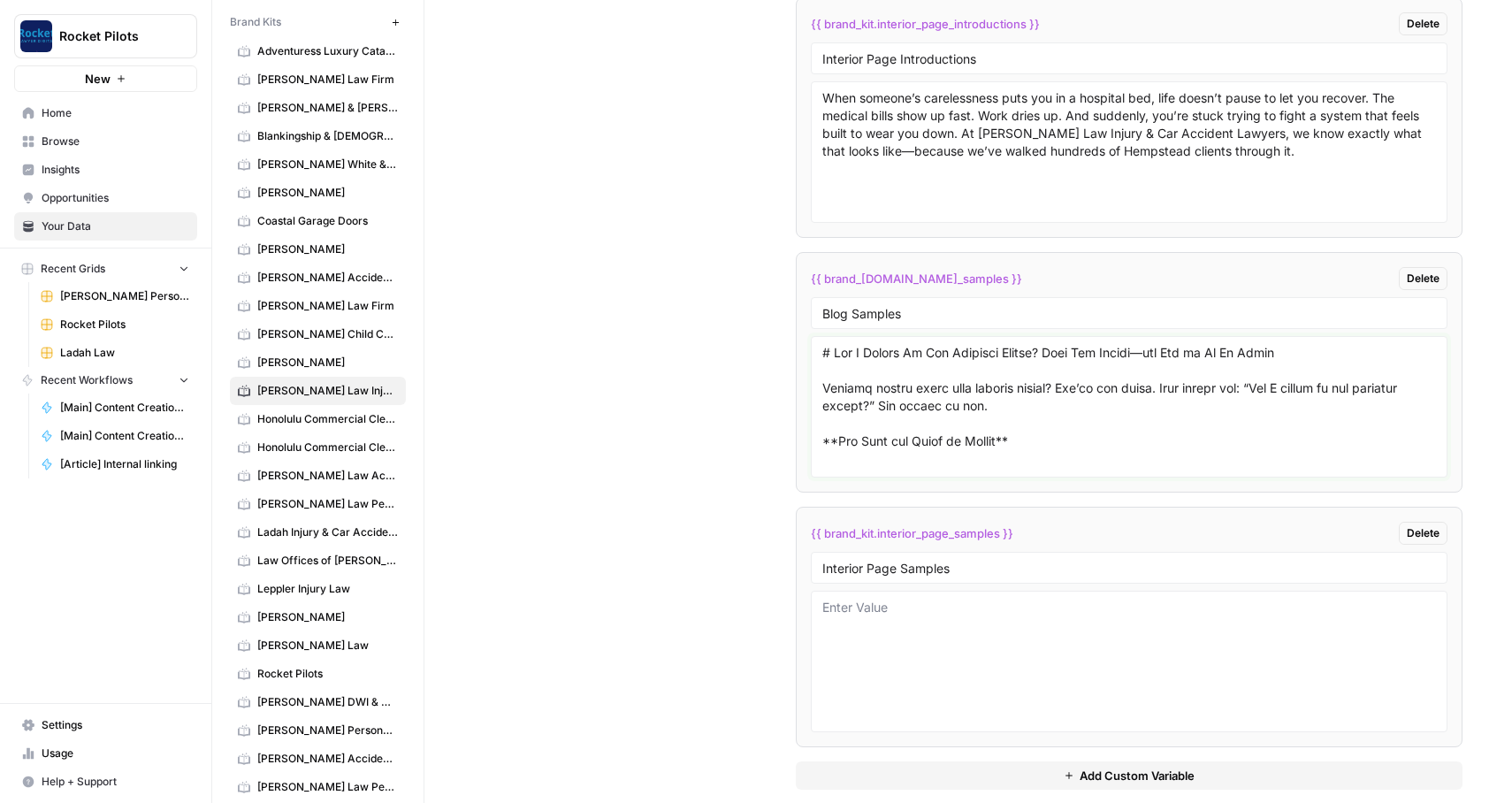
scroll to position [4593, 0]
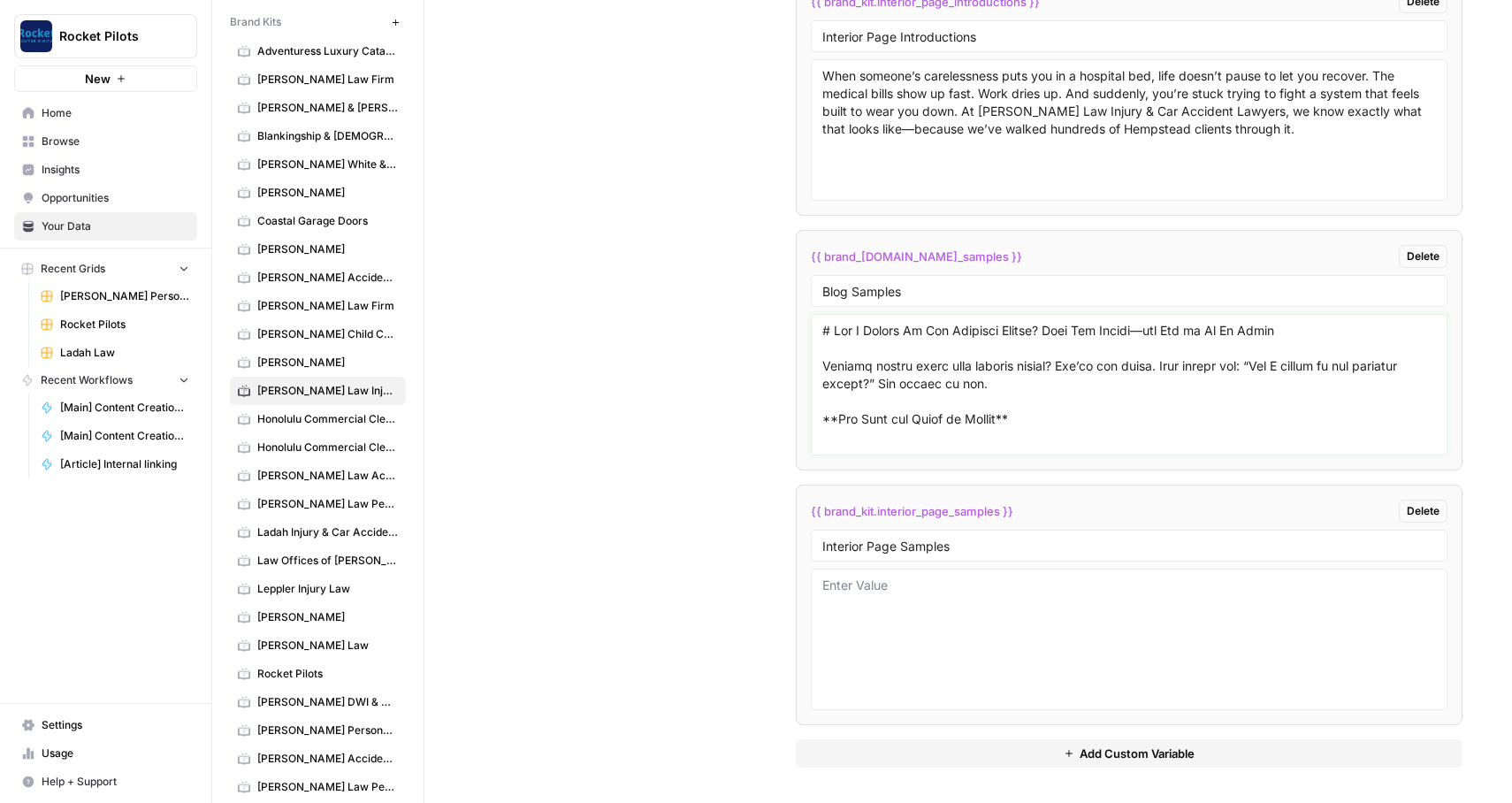
type textarea "# Lor I Dolors Am Con Adipisci Elitse? Doei Tem Incidi—utl Etd ma Al En Admin V…"
click at [956, 600] on textarea at bounding box center [1129, 639] width 614 height 126
paste textarea "## Loremips Dolors Ametconse Adipisci Eli Seddoei te Incididun, UT Labo etdolor…"
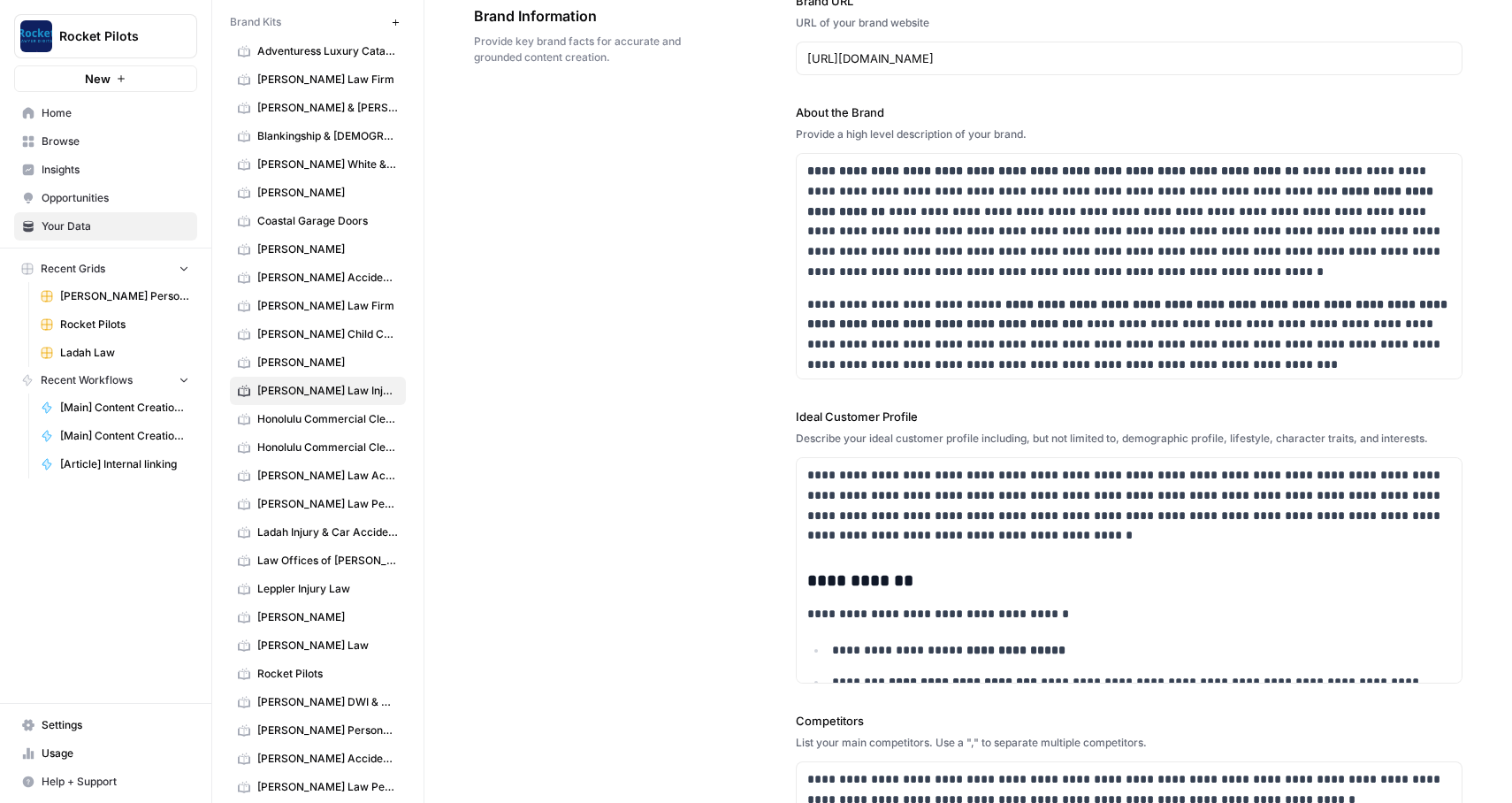
scroll to position [0, 0]
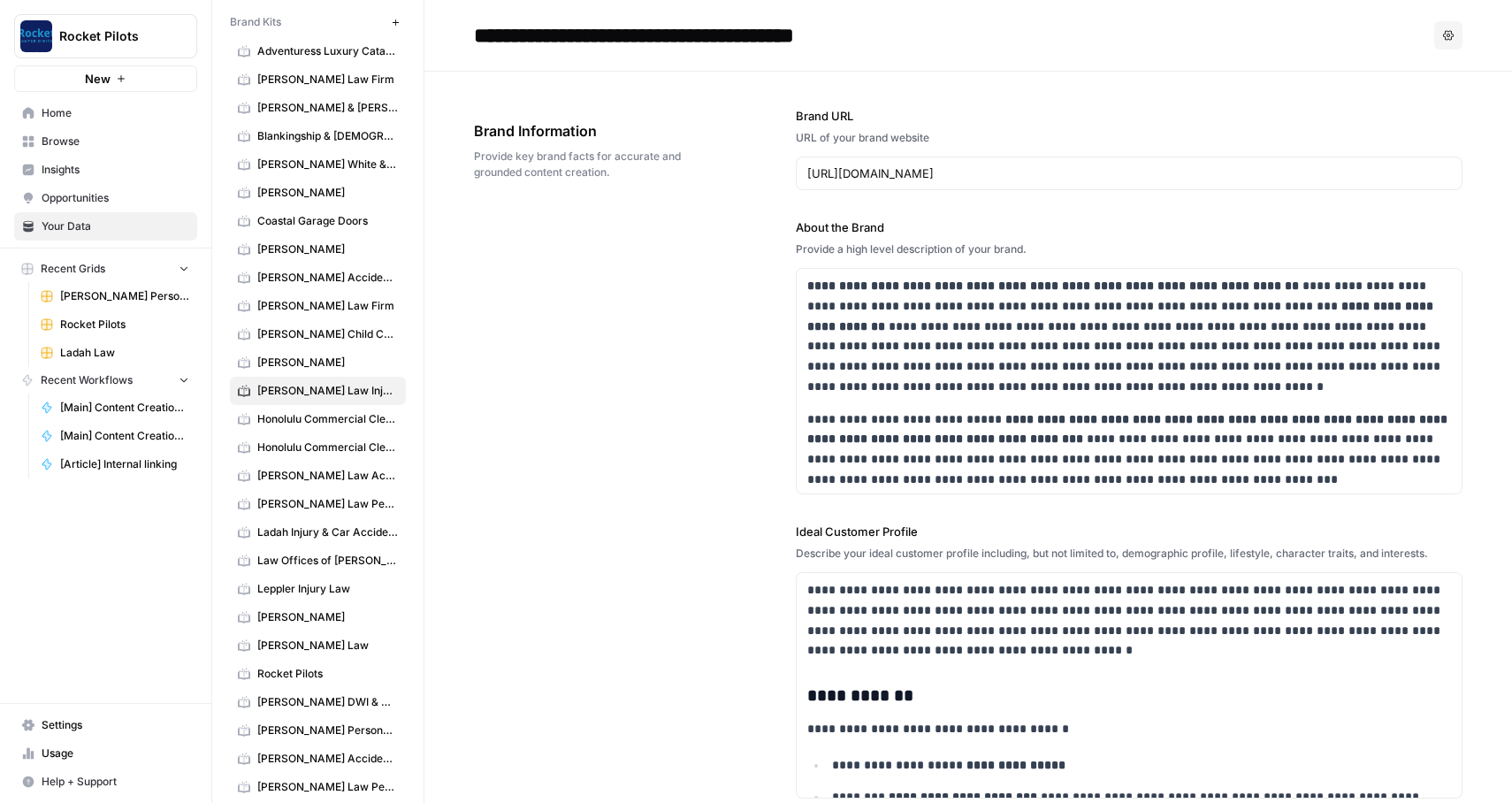
type textarea "## Loremips Dolors Ametconse Adipisci Eli Seddoei te Incididun, UT Labo etdolor…"
click at [695, 379] on div "**********" at bounding box center [968, 702] width 989 height 1261
click at [335, 215] on span "Coastal Garage Doors" at bounding box center [328, 220] width 141 height 16
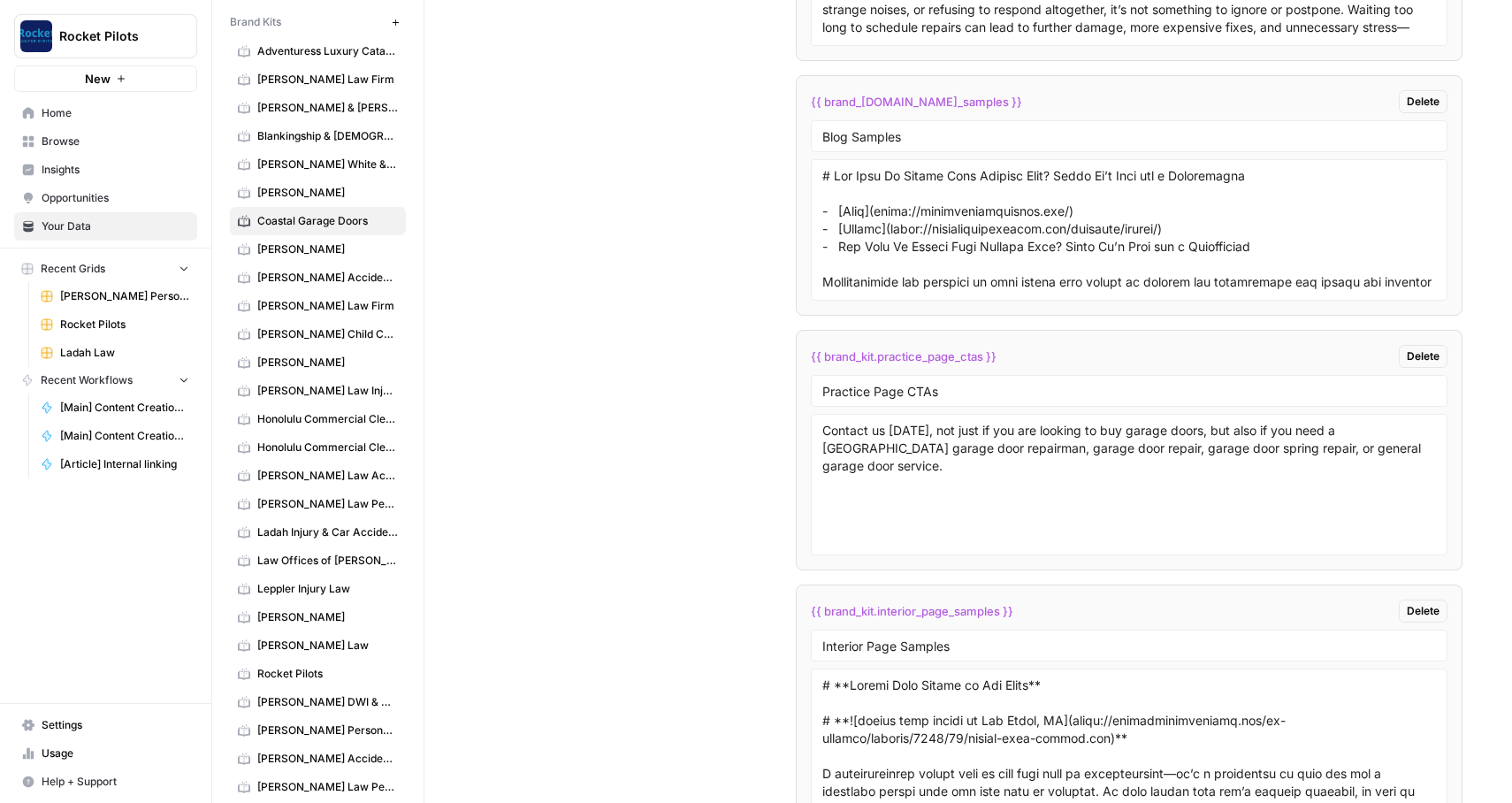
scroll to position [4593, 0]
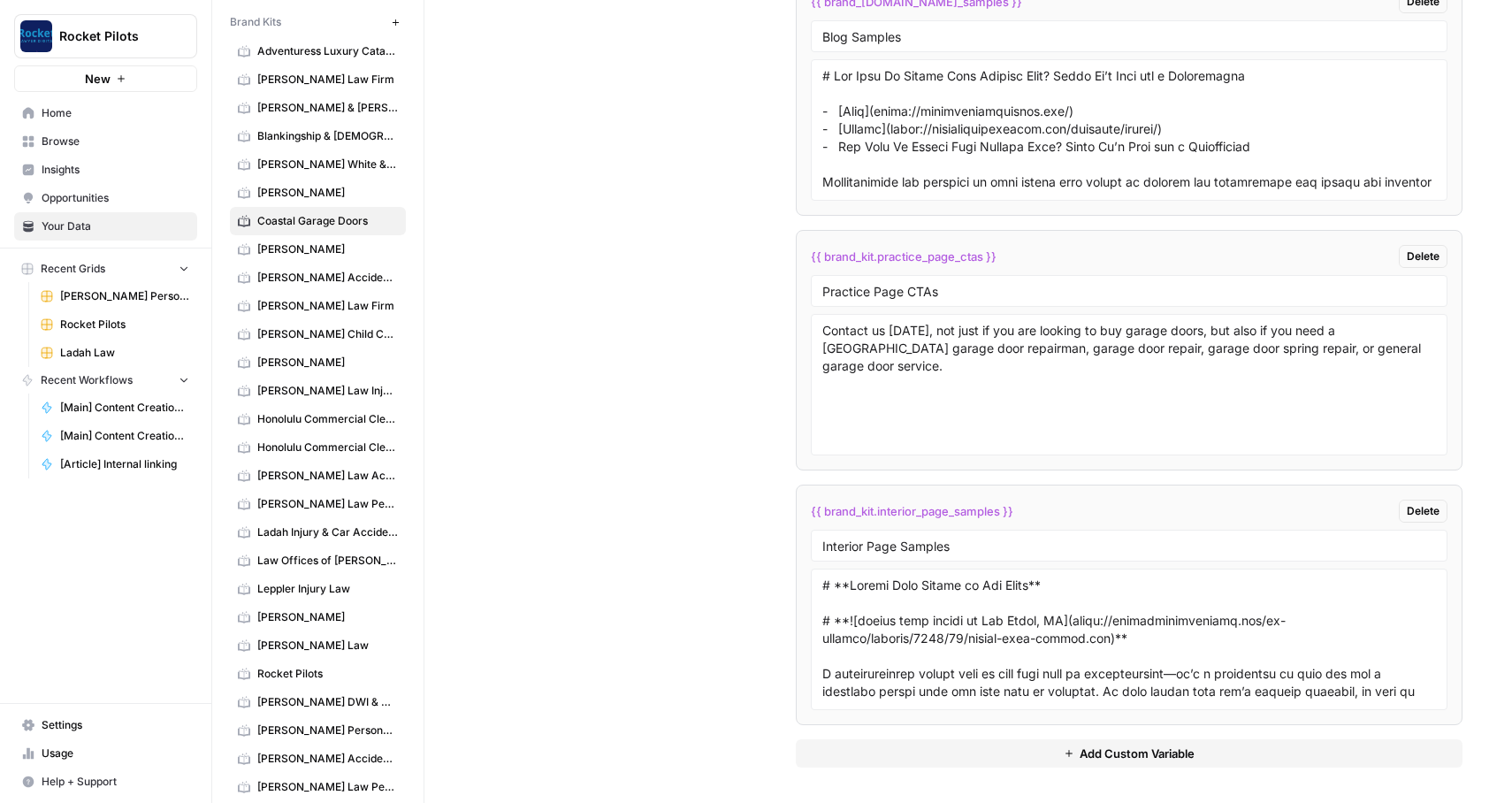
click at [315, 645] on span "[PERSON_NAME] Law" at bounding box center [328, 645] width 141 height 16
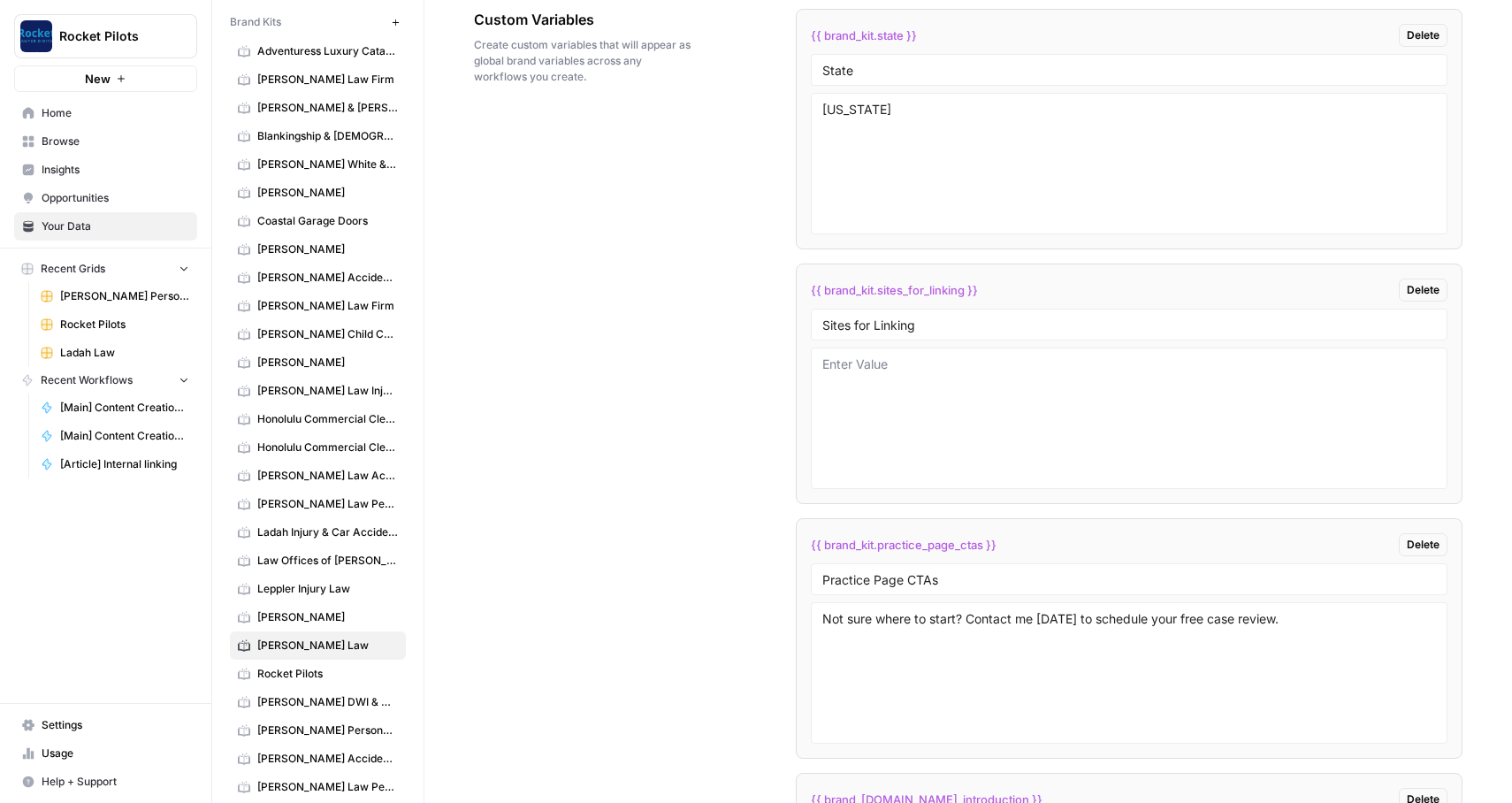
scroll to position [3080, 0]
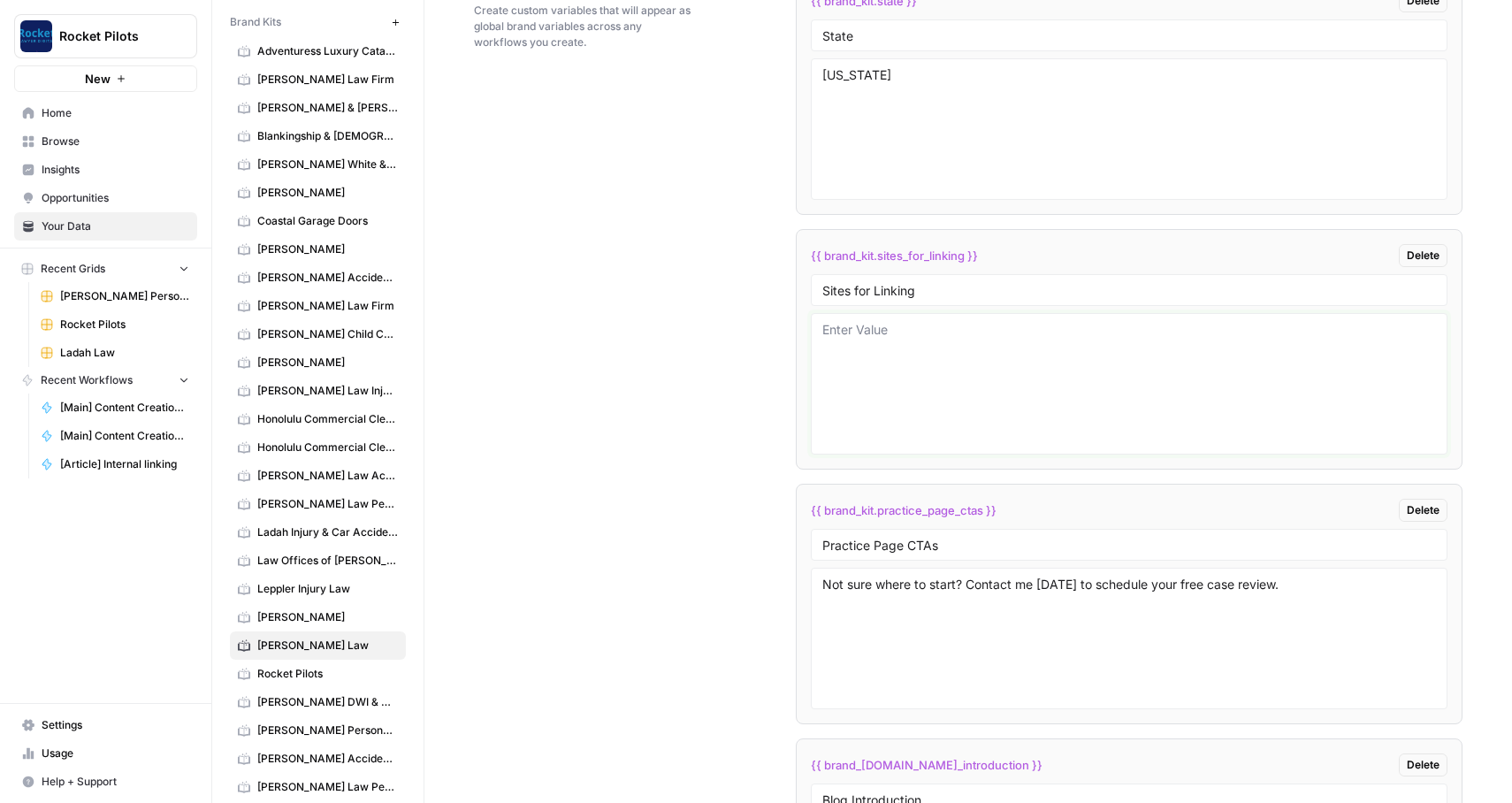
click at [860, 365] on textarea at bounding box center [1129, 385] width 614 height 126
paste textarea "[URL][DOMAIN_NAME][US_STATE] [URL][DOMAIN_NAME] [URL][DOMAIN_NAME] [URL][DOMAIN…"
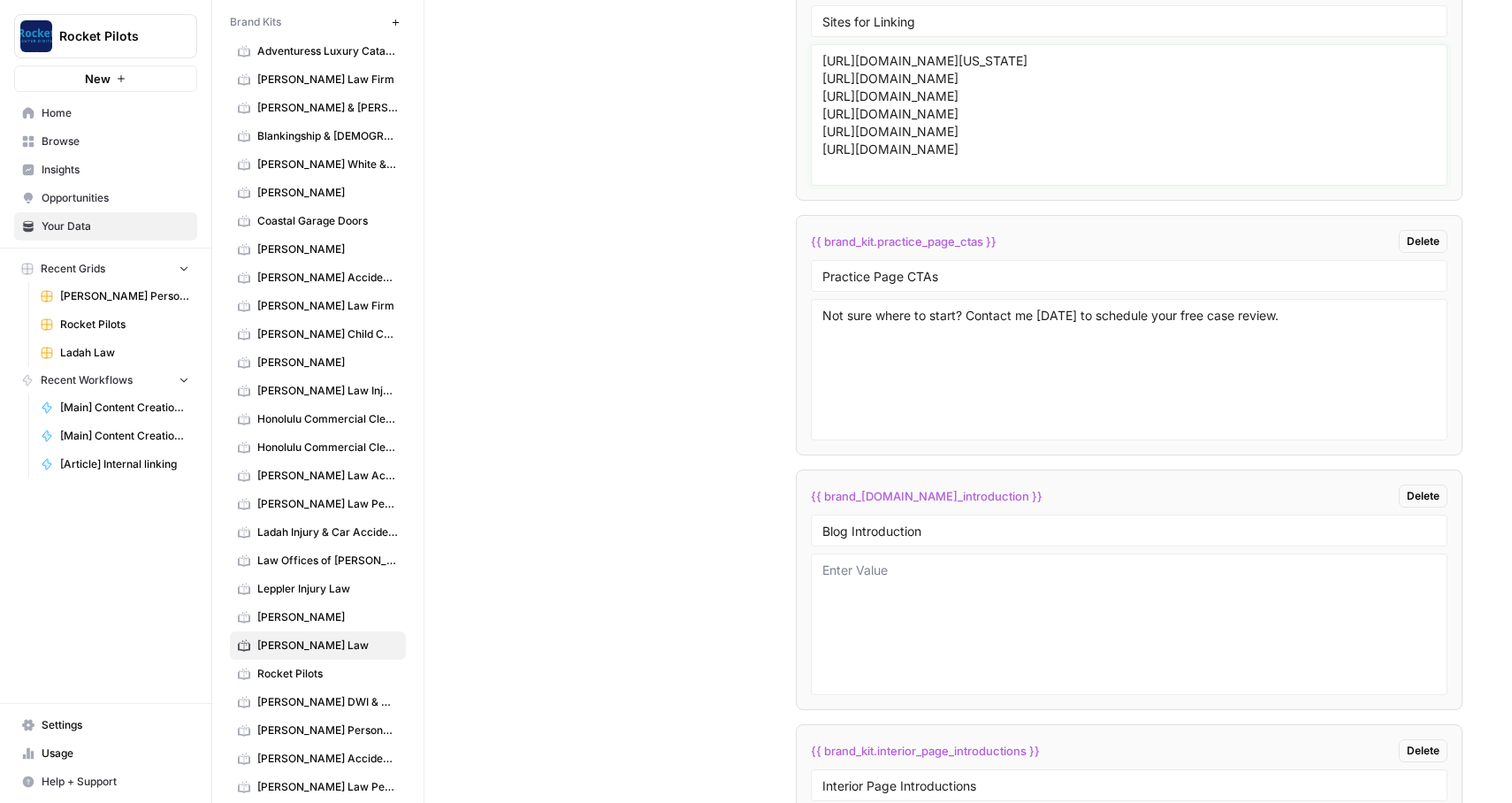
scroll to position [3431, 0]
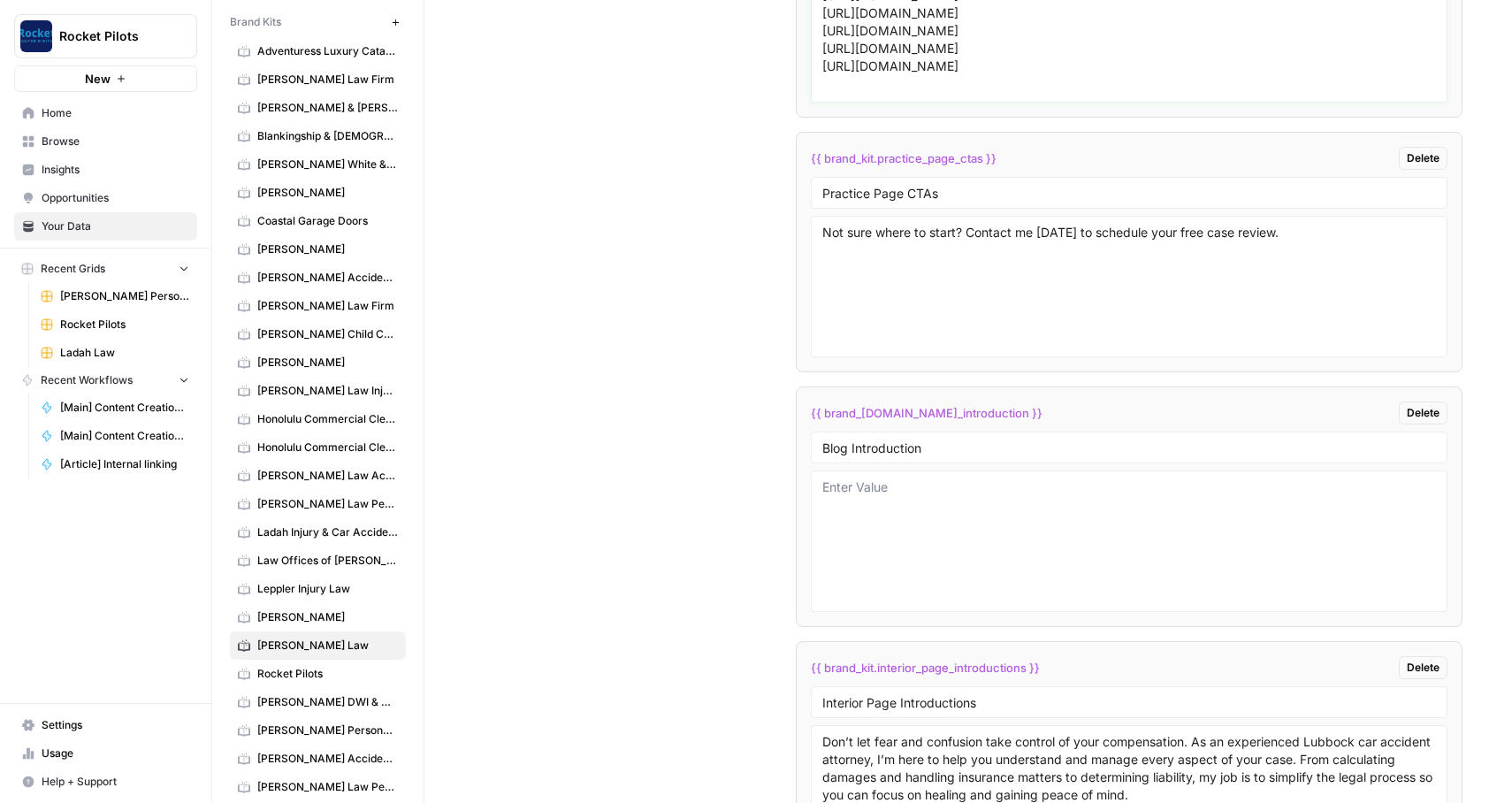
type textarea "[URL][DOMAIN_NAME][US_STATE] [URL][DOMAIN_NAME] [URL][DOMAIN_NAME] [URL][DOMAIN…"
click at [877, 514] on textarea at bounding box center [1129, 542] width 614 height 126
click at [1425, 407] on span "Delete" at bounding box center [1423, 413] width 33 height 16
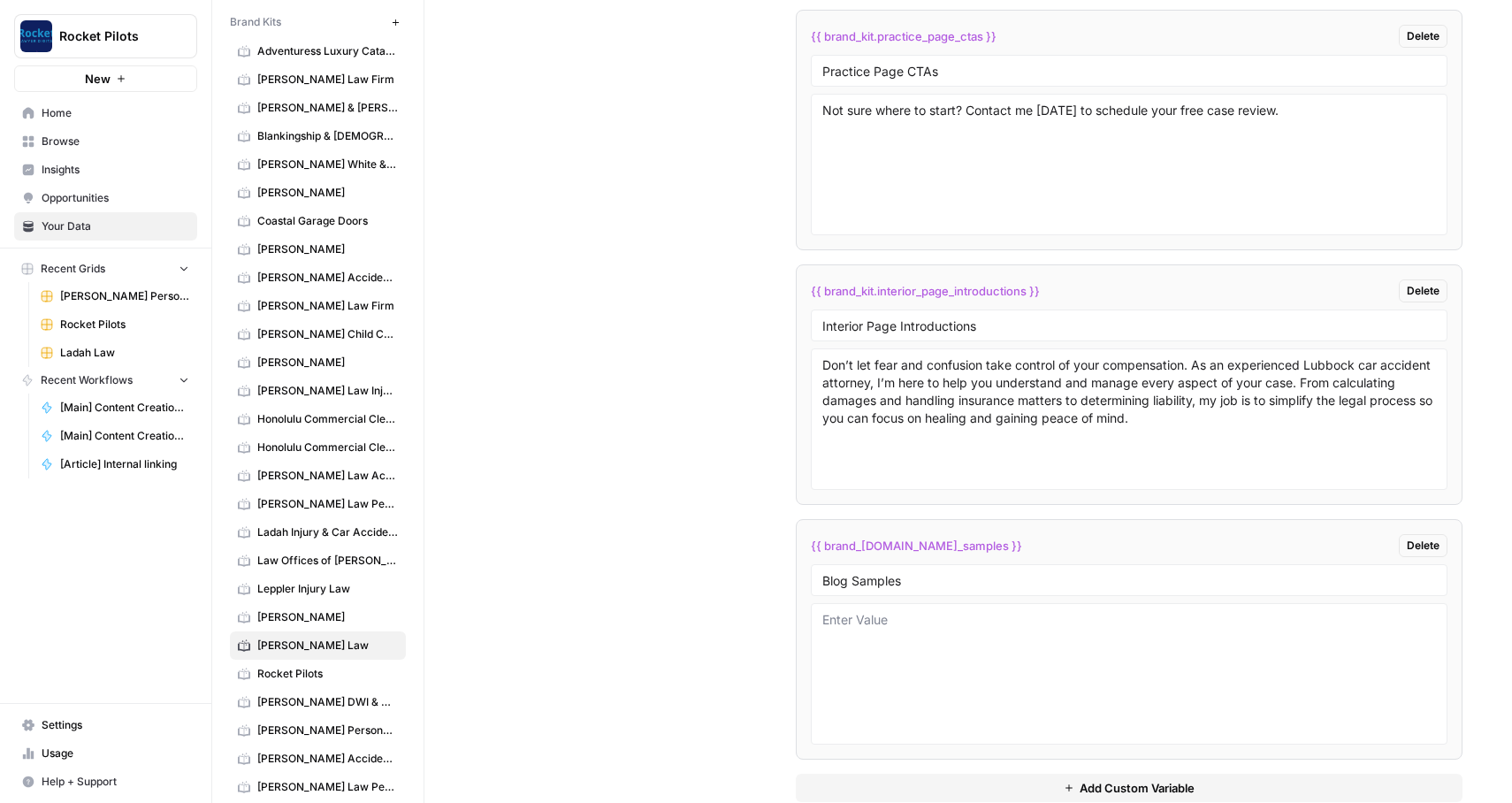
scroll to position [3588, 0]
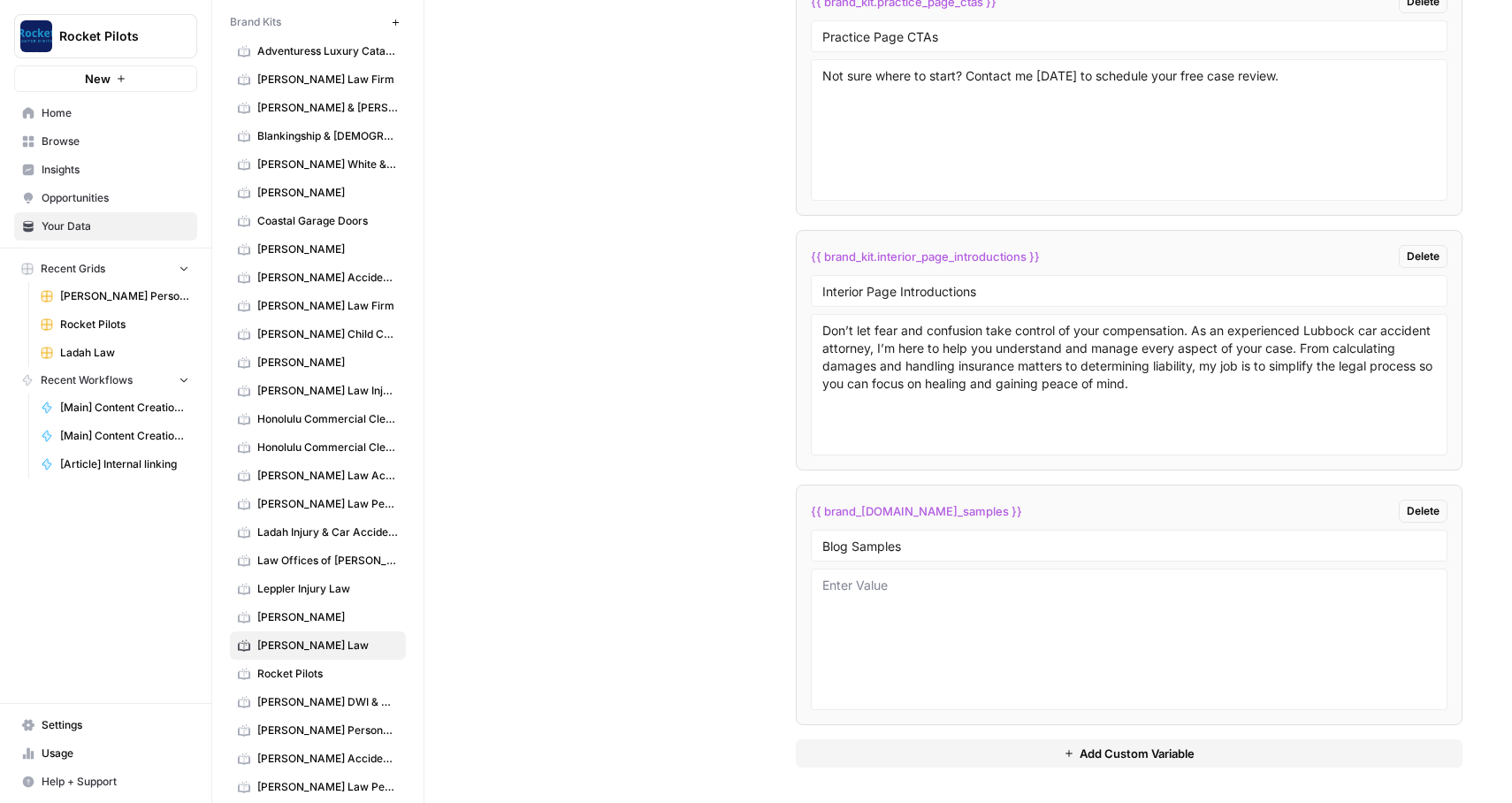
click at [1427, 508] on span "Delete" at bounding box center [1423, 511] width 33 height 16
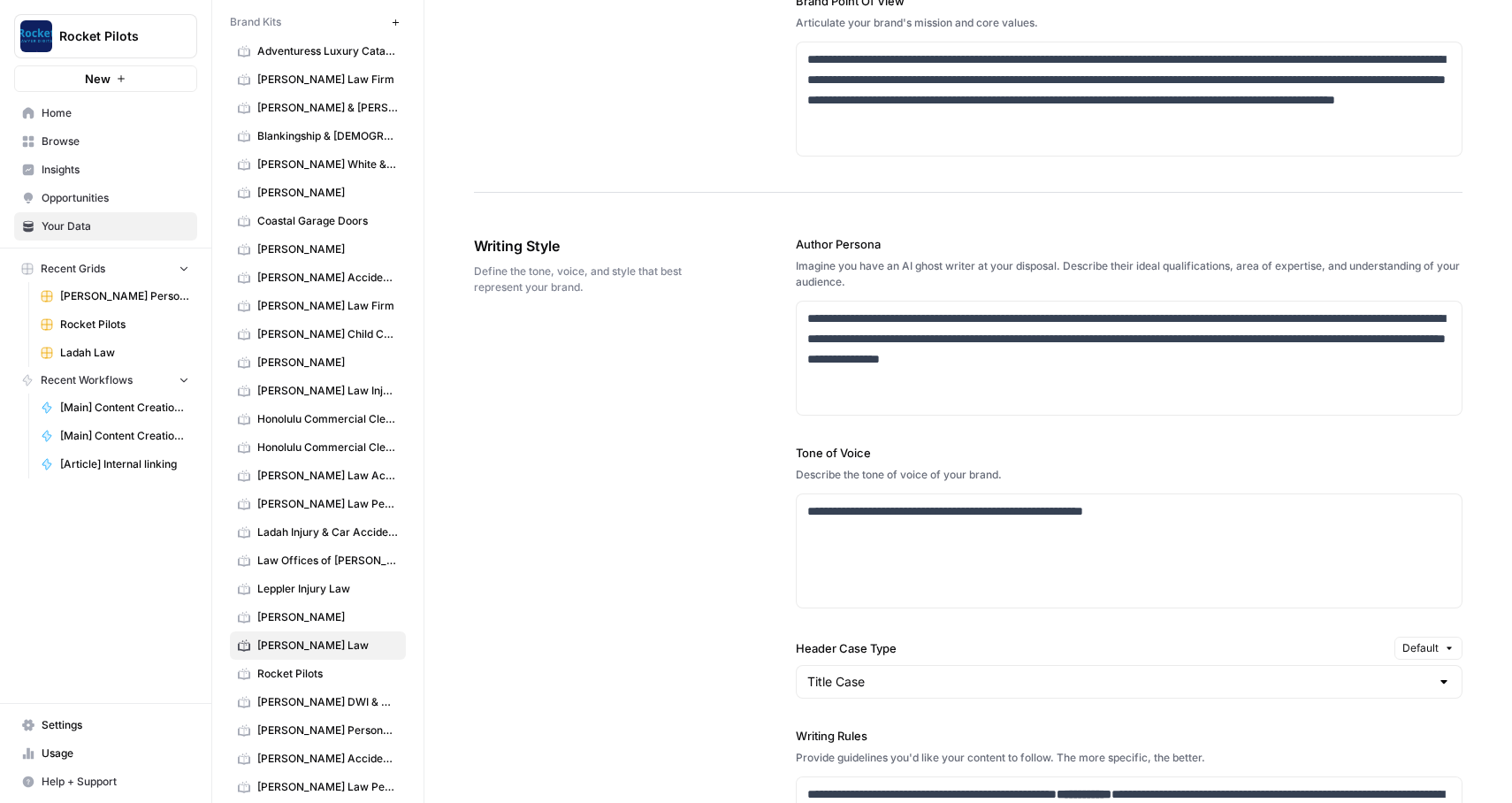
scroll to position [0, 0]
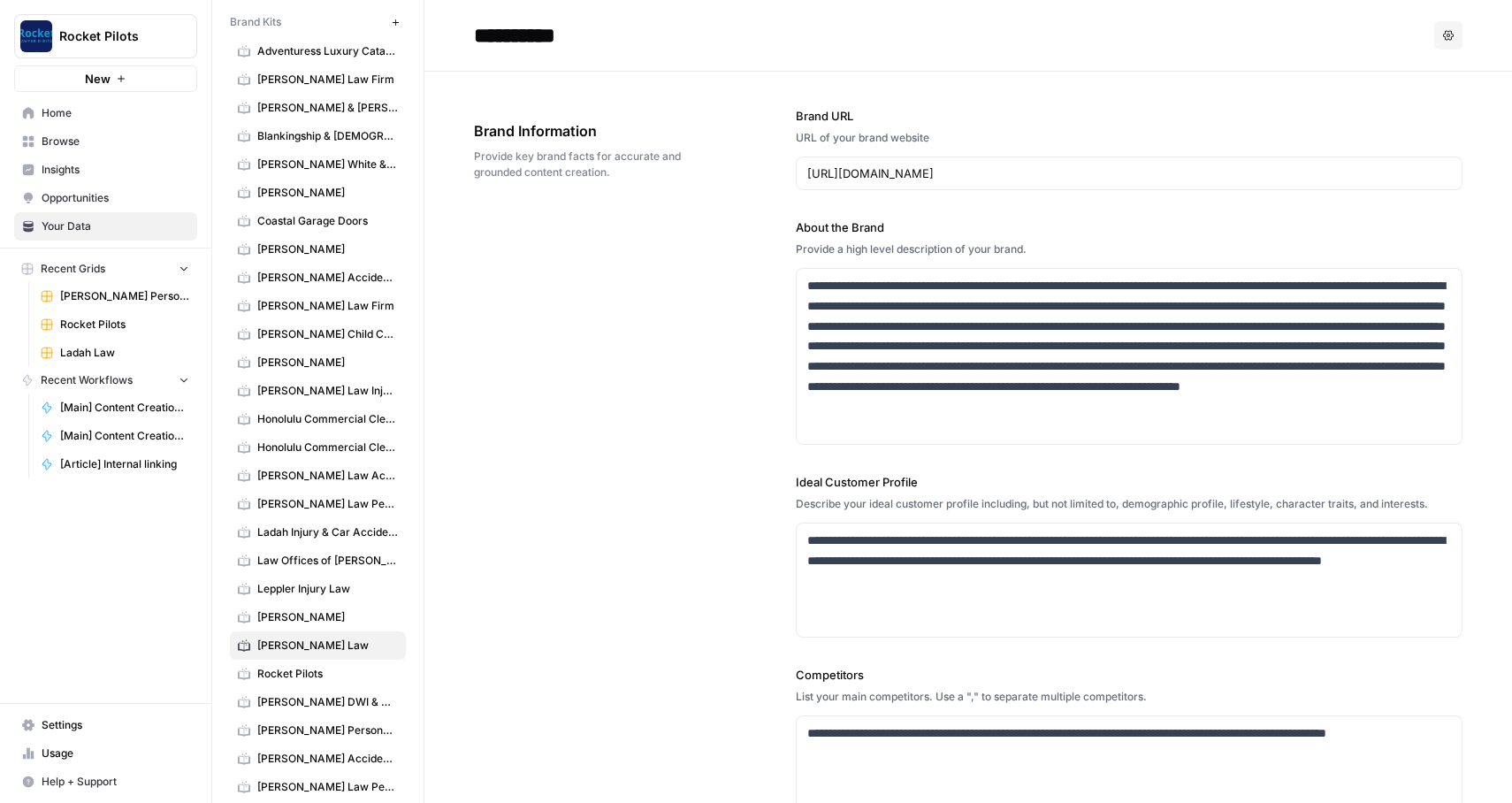
click at [646, 309] on div "**********" at bounding box center [968, 565] width 989 height 988
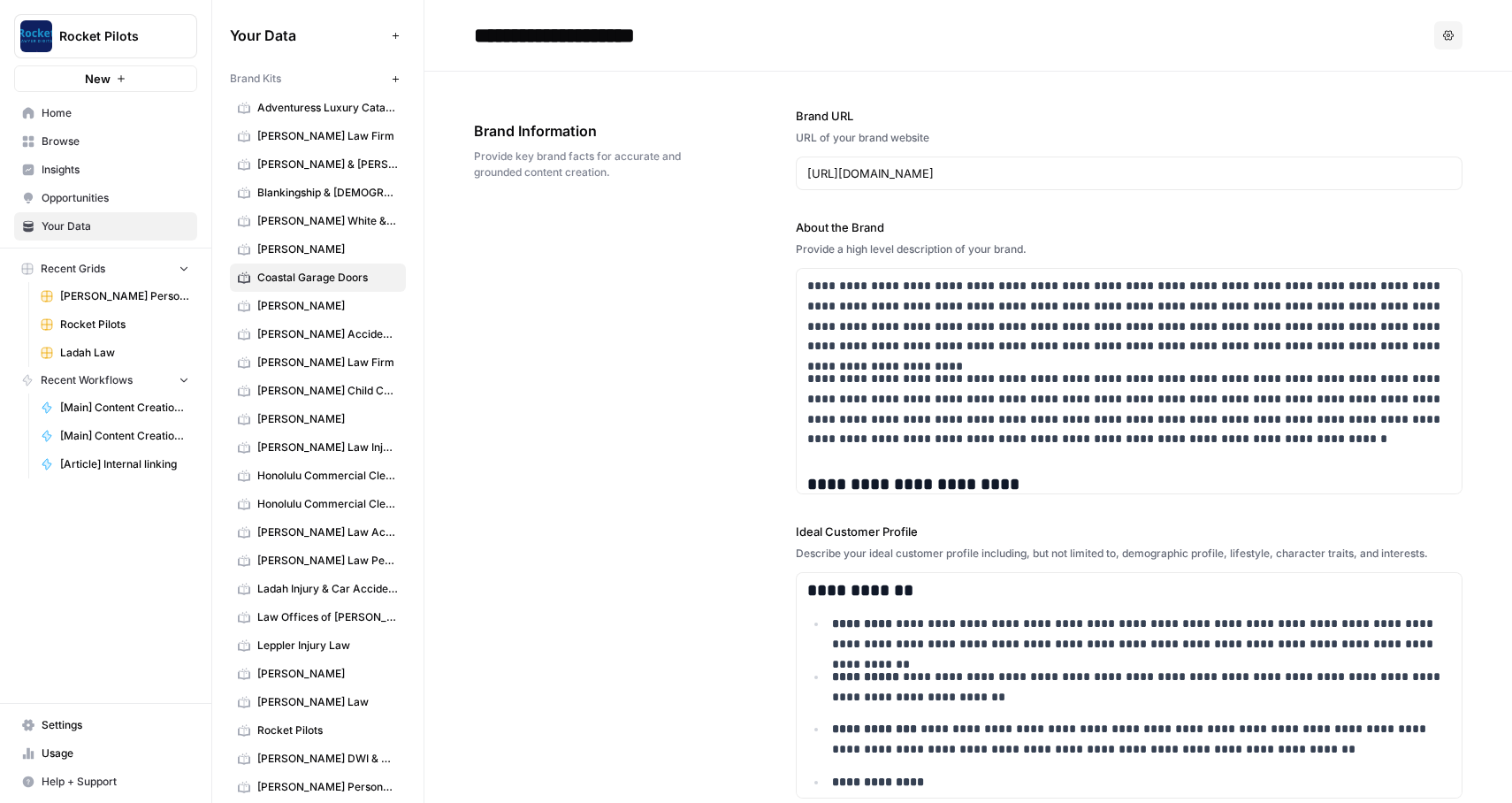
click at [309, 137] on span "[PERSON_NAME] Law Firm" at bounding box center [328, 135] width 141 height 16
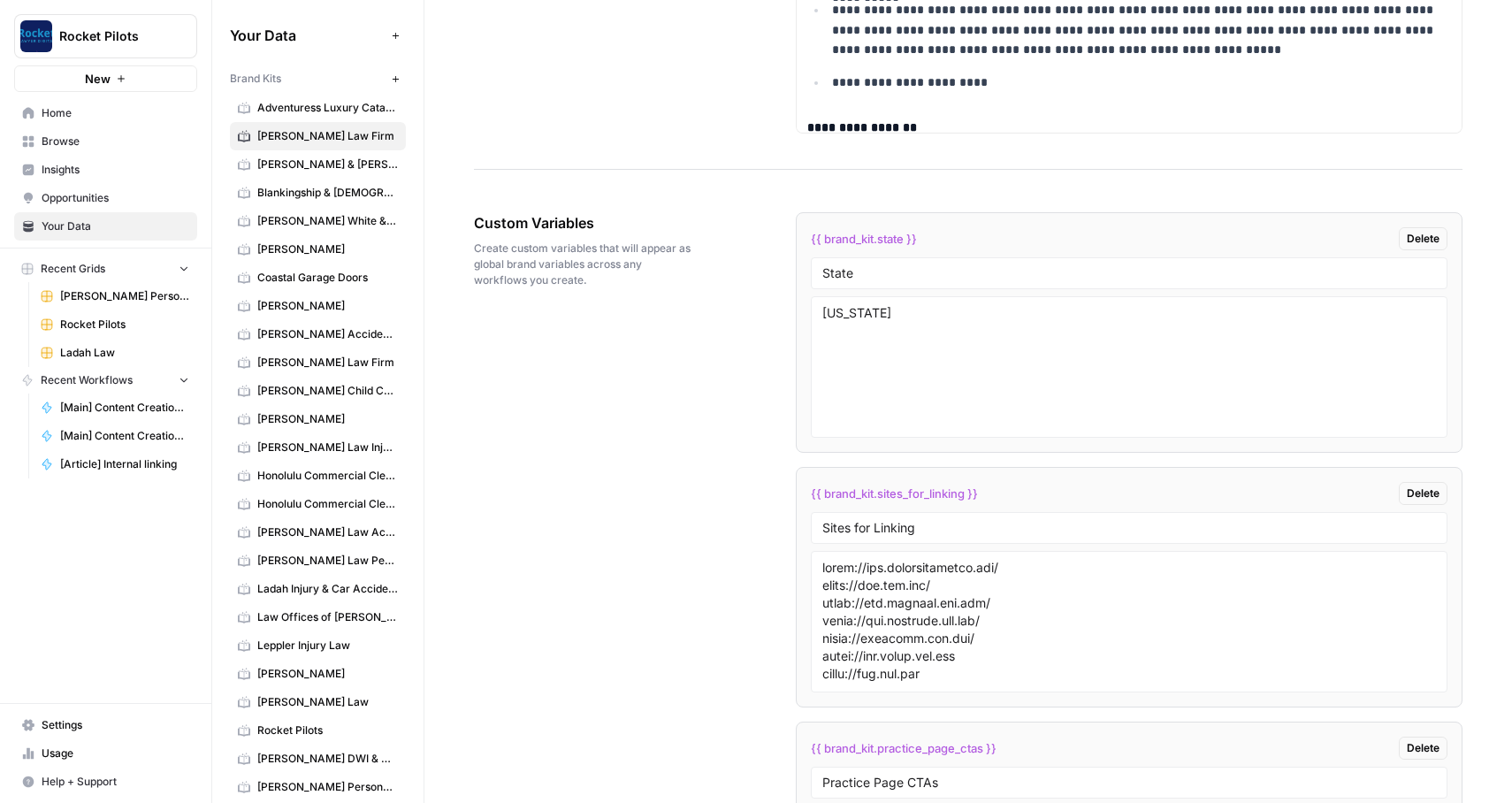
scroll to position [3258, 0]
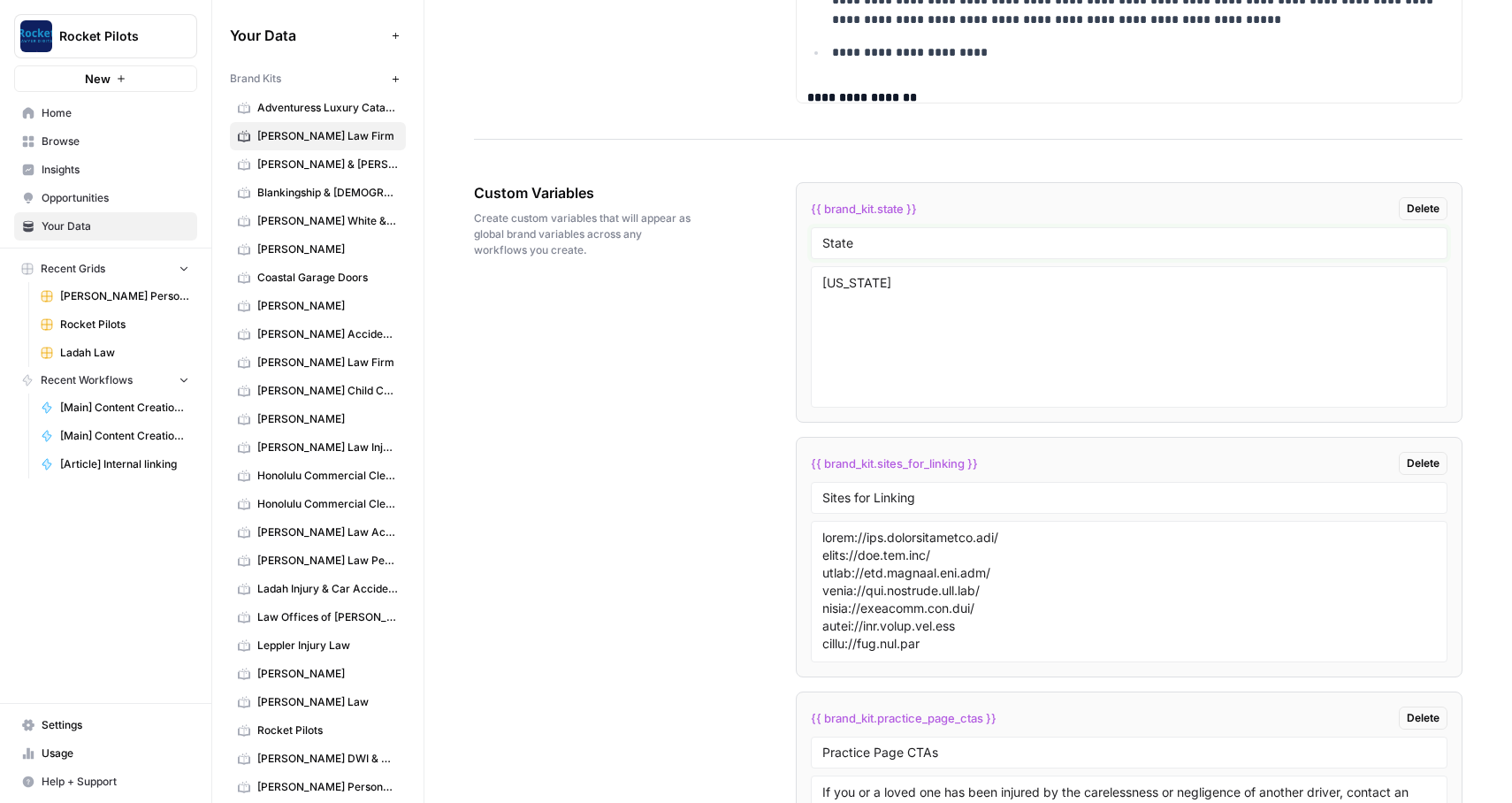
click at [881, 236] on input "State" at bounding box center [1129, 243] width 614 height 16
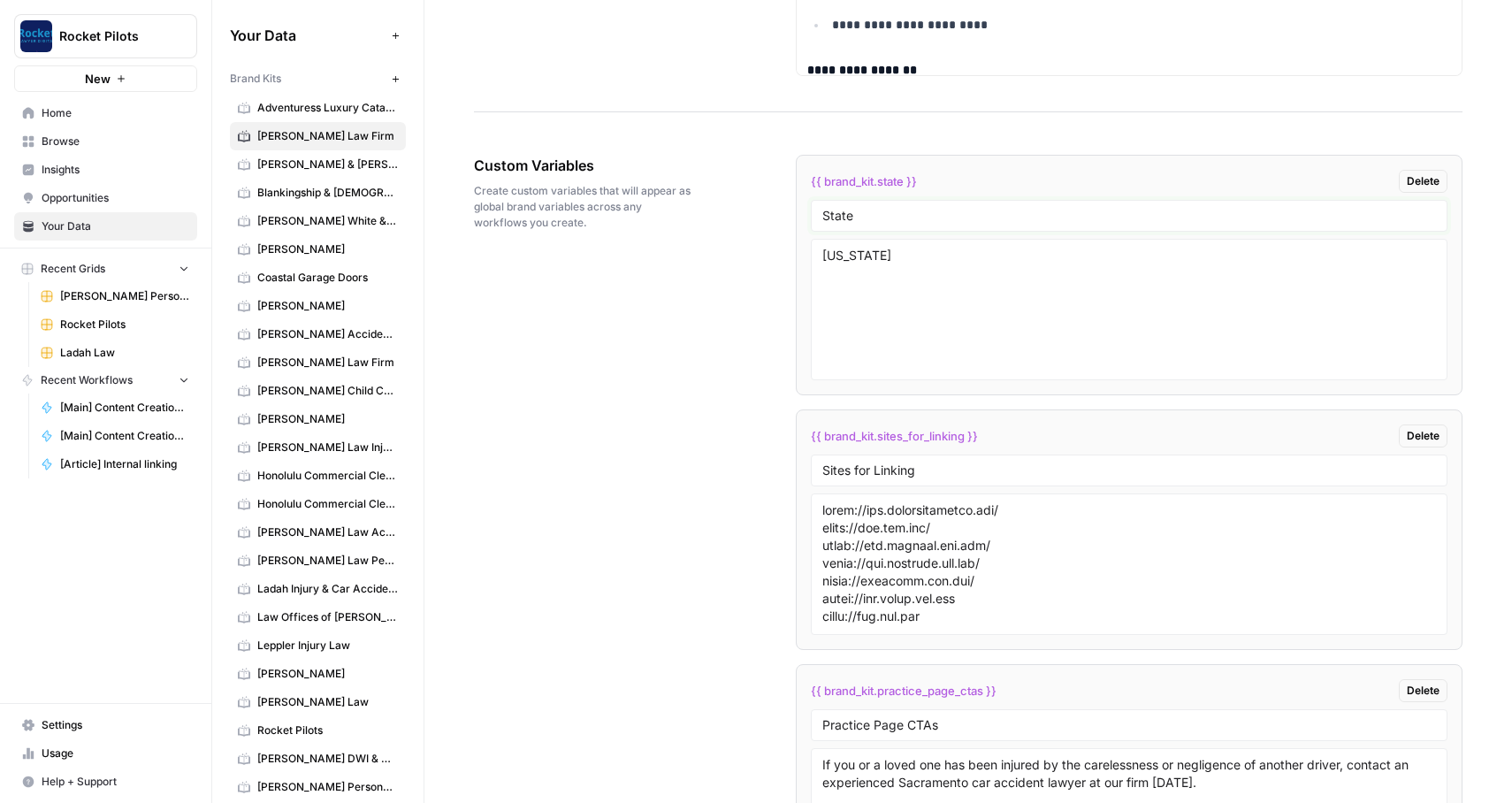
scroll to position [3291, 0]
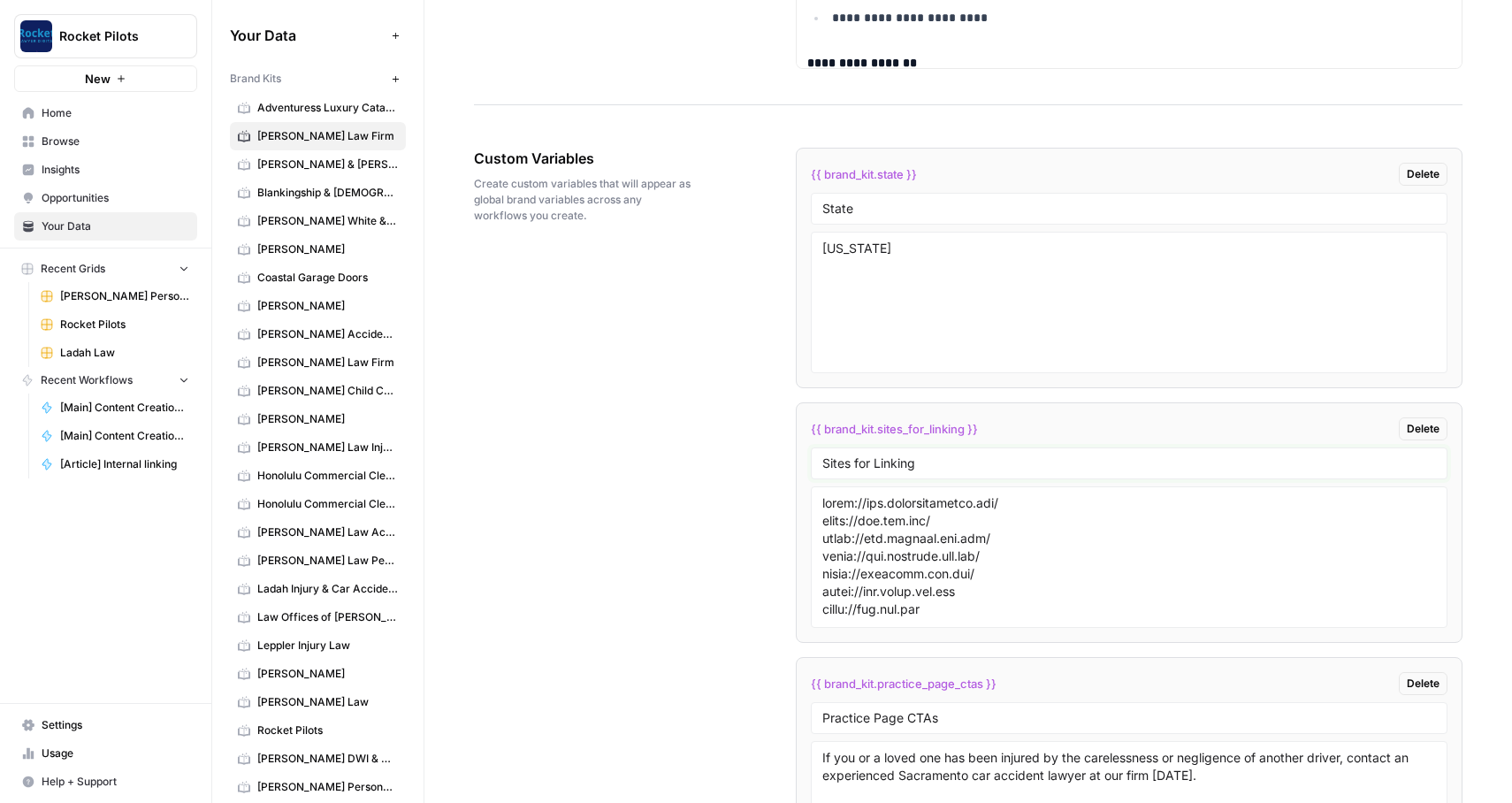
click at [917, 461] on input "Sites for Linking" at bounding box center [1129, 463] width 614 height 16
click at [917, 561] on textarea at bounding box center [1129, 557] width 614 height 126
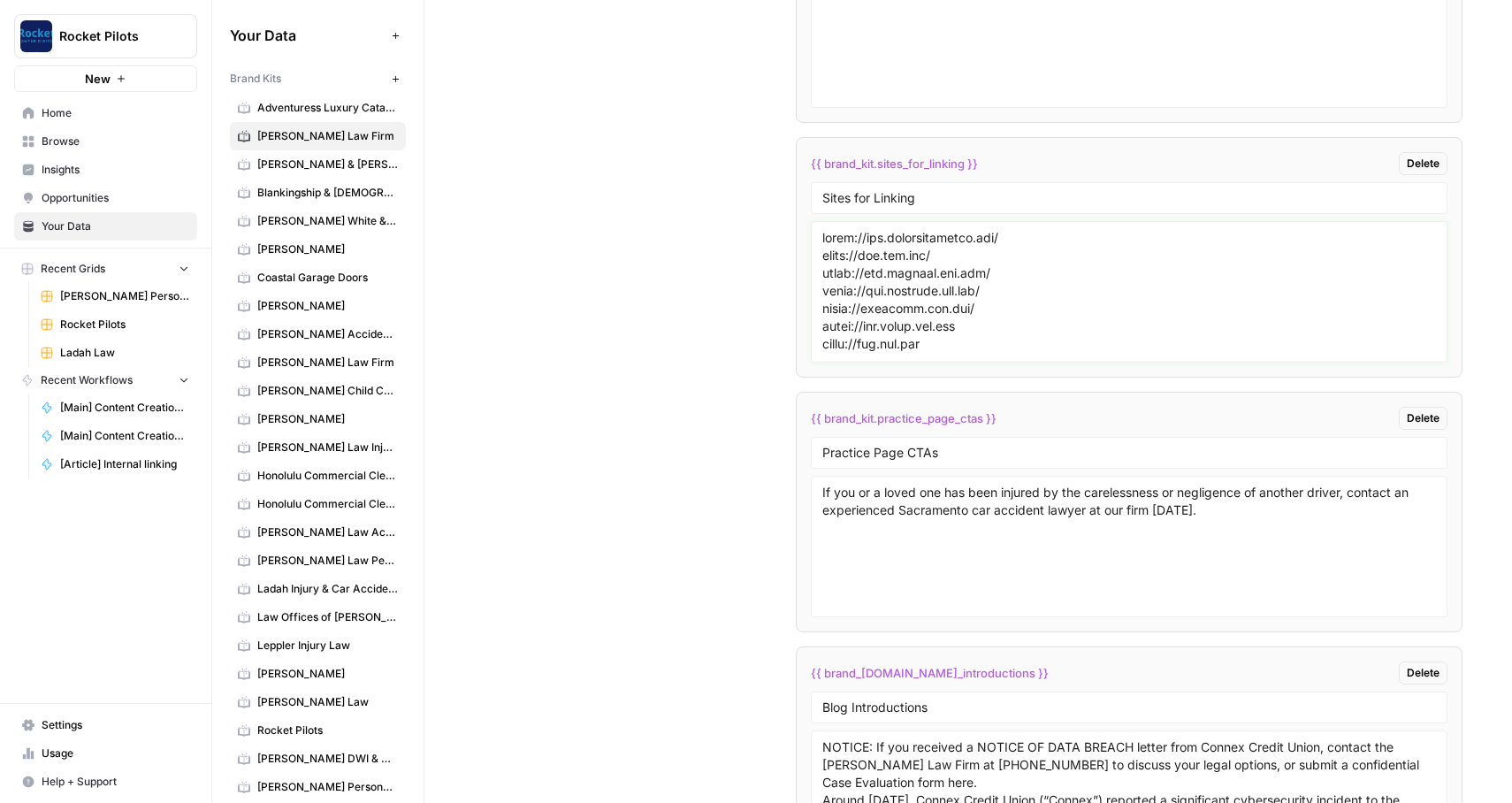
scroll to position [3603, 0]
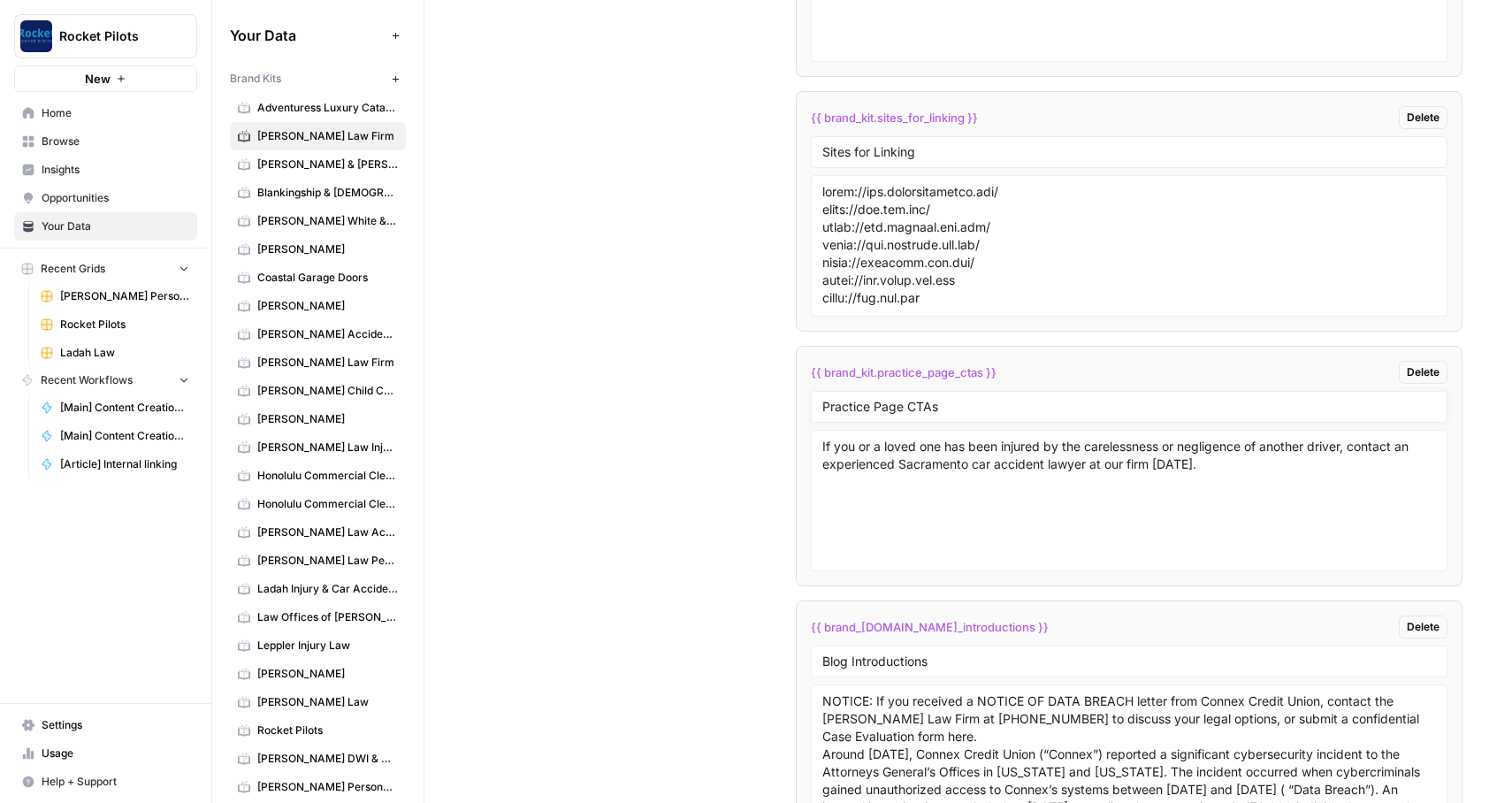
click at [887, 407] on input "Practice Page CTAs" at bounding box center [1129, 407] width 614 height 16
click at [907, 484] on textarea "If you or a loved one has been injured by the carelessness or negligence of ano…" at bounding box center [1129, 501] width 614 height 126
click at [688, 315] on div "Custom Variables Create custom variables that will appear as global brand varia…" at bounding box center [968, 742] width 989 height 1883
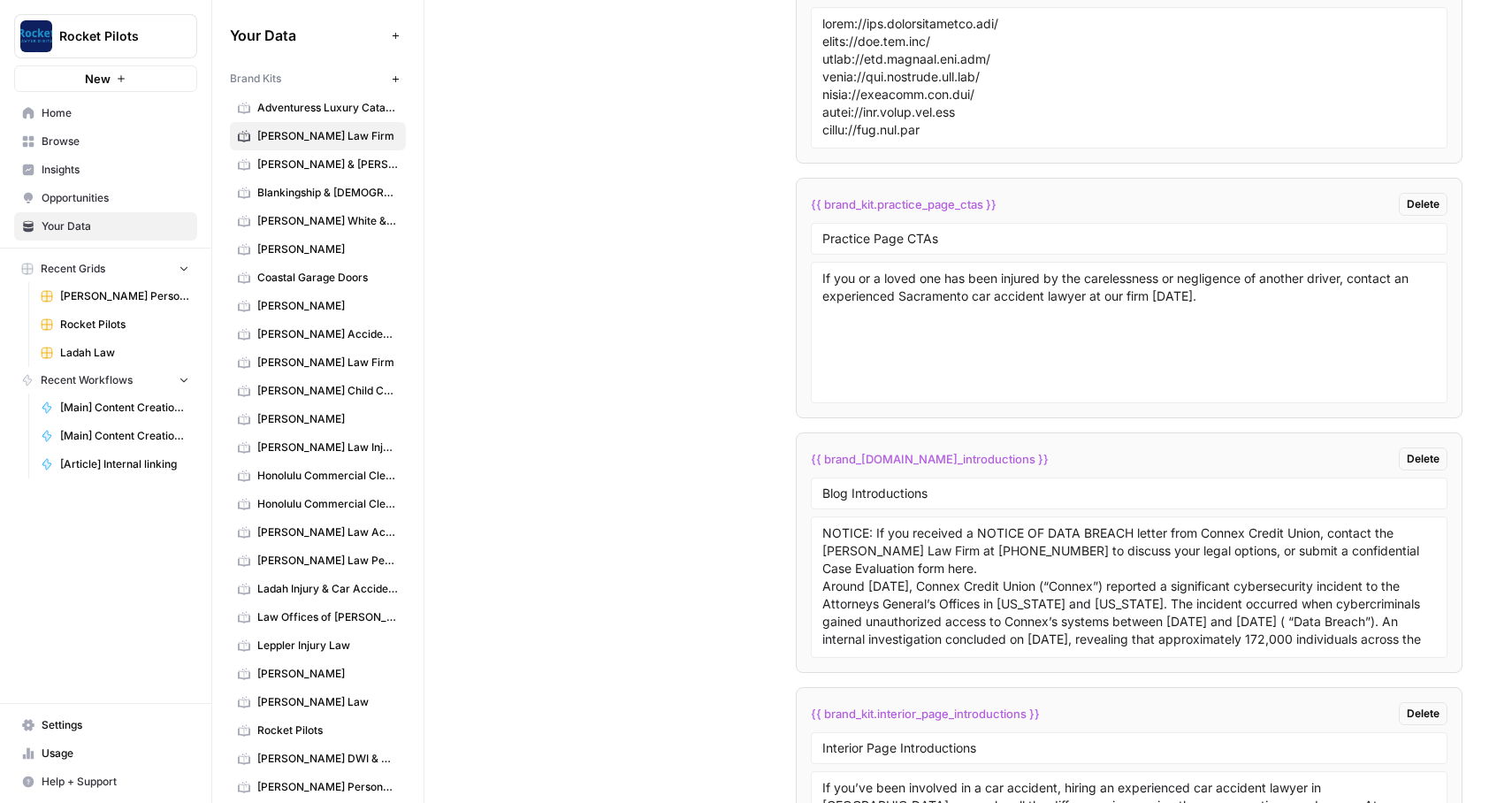
scroll to position [3853, 0]
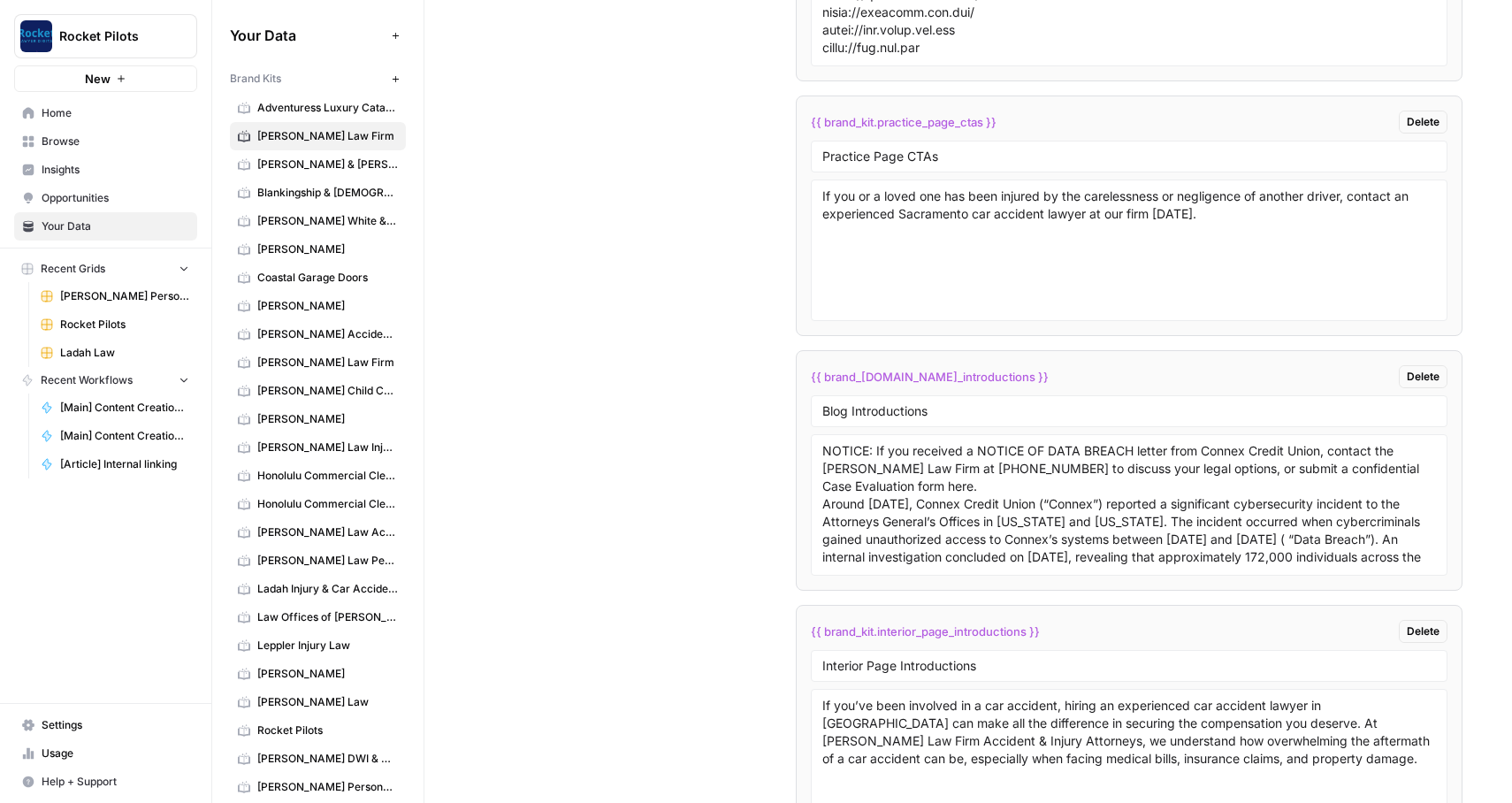
click at [914, 421] on div "Blog Introductions" at bounding box center [1129, 411] width 637 height 32
click at [907, 415] on input "Blog Introductions" at bounding box center [1129, 411] width 614 height 16
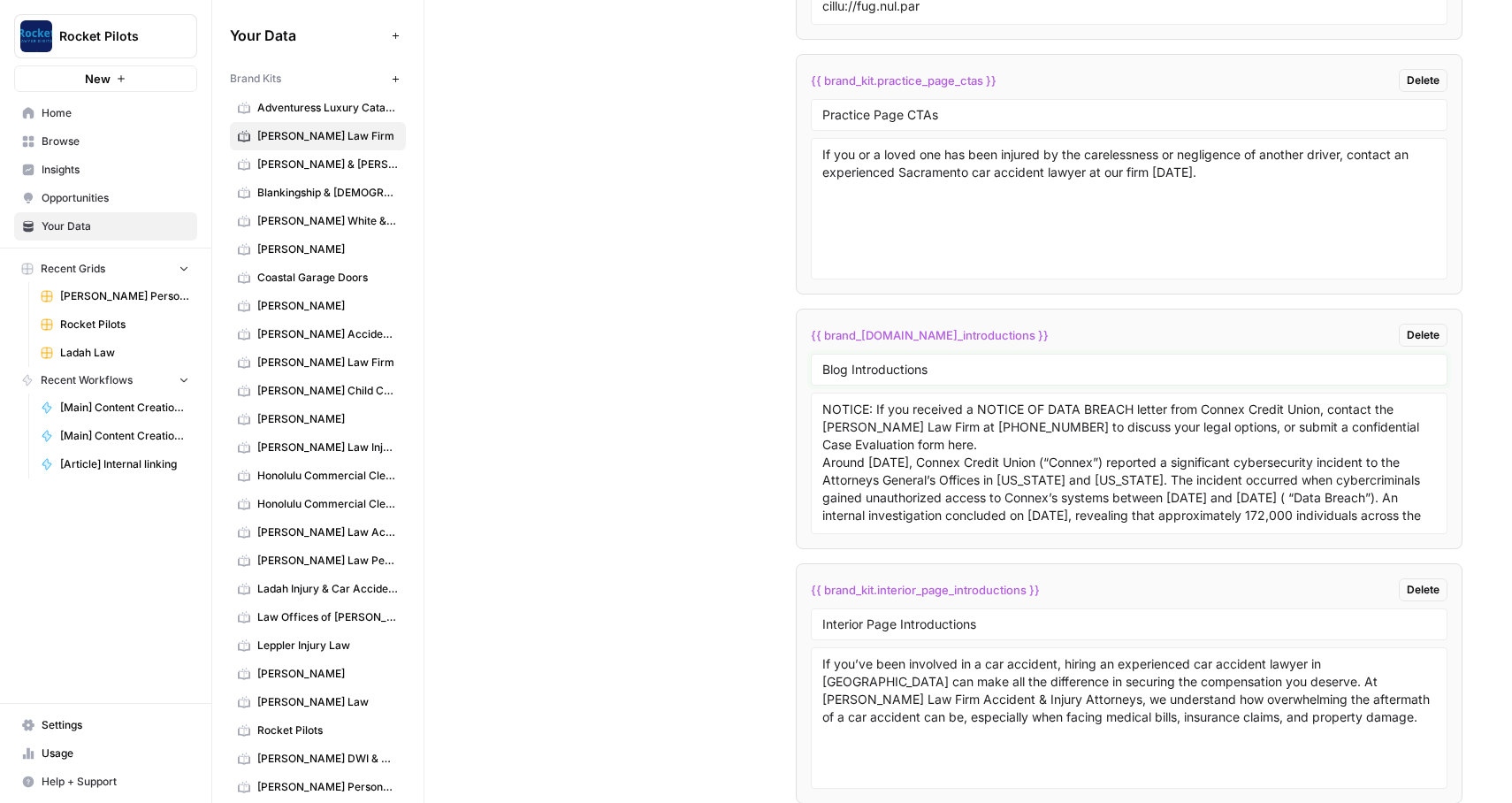
scroll to position [3898, 0]
click at [912, 612] on div "Interior Page Introductions" at bounding box center [1129, 621] width 637 height 32
click at [905, 621] on input "Interior Page Introductions" at bounding box center [1129, 621] width 614 height 16
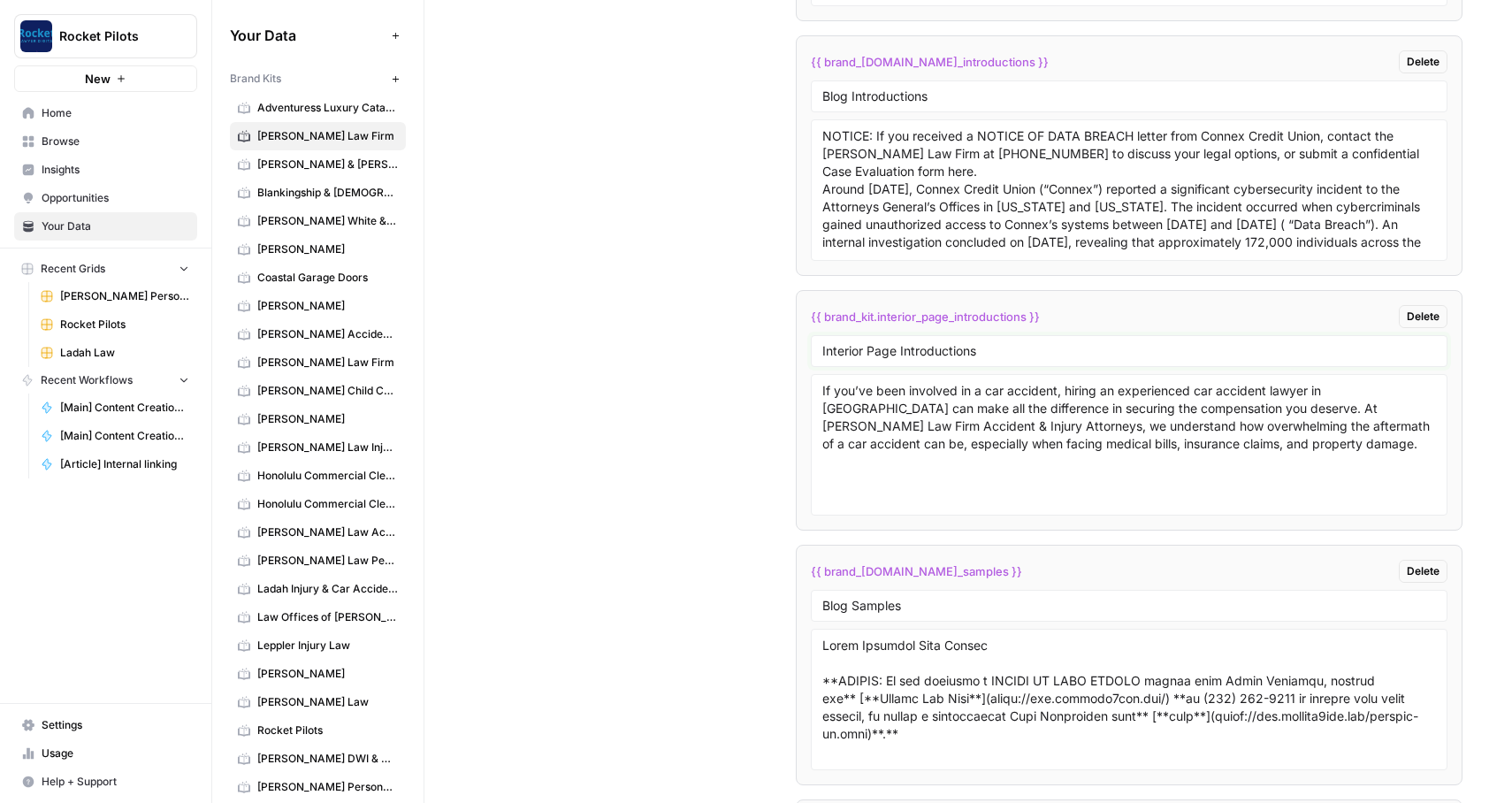
scroll to position [4178, 0]
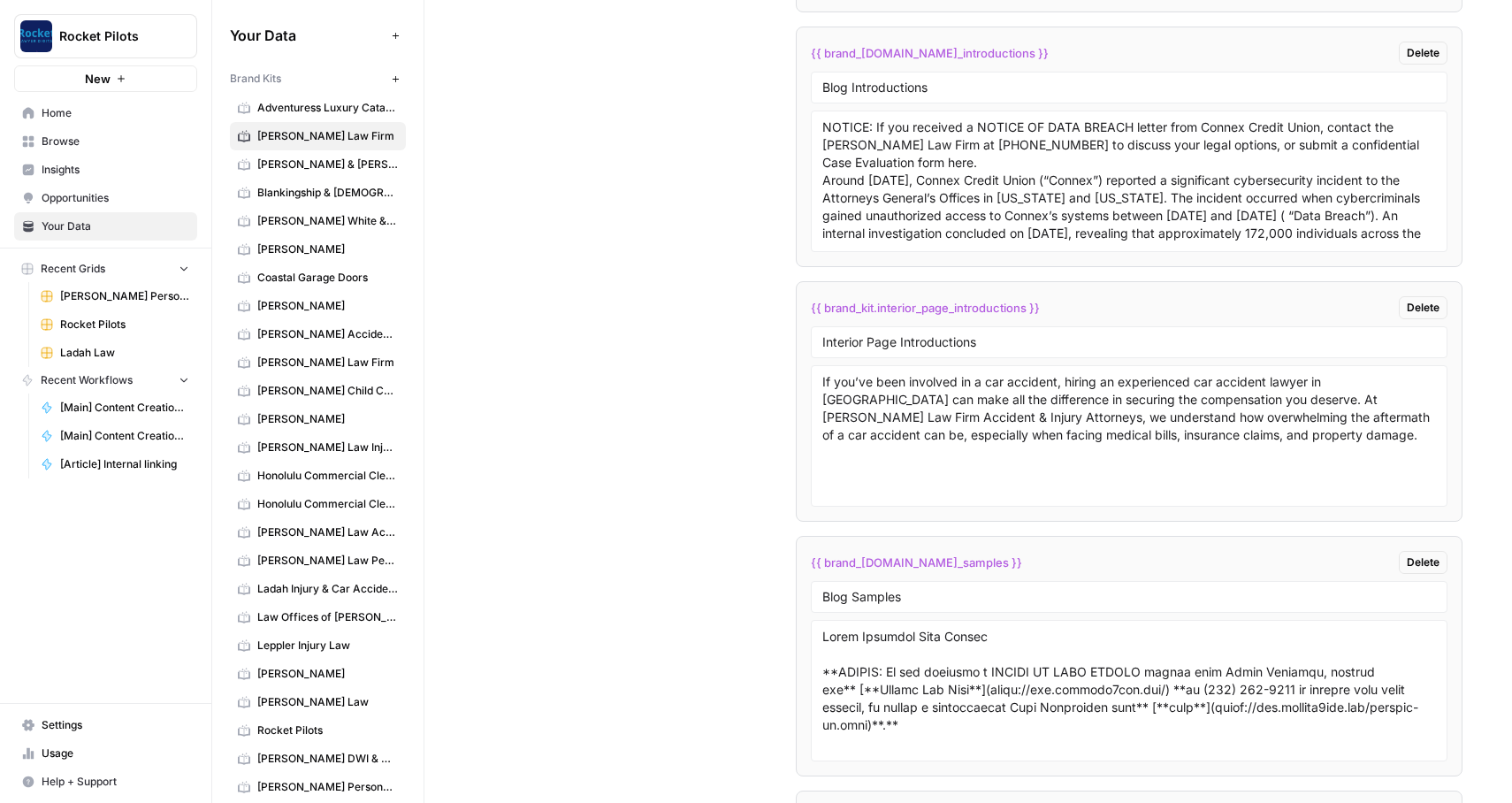
click at [855, 608] on div "Blog Samples" at bounding box center [1129, 597] width 637 height 32
click at [869, 601] on input "Blog Samples" at bounding box center [1129, 597] width 614 height 16
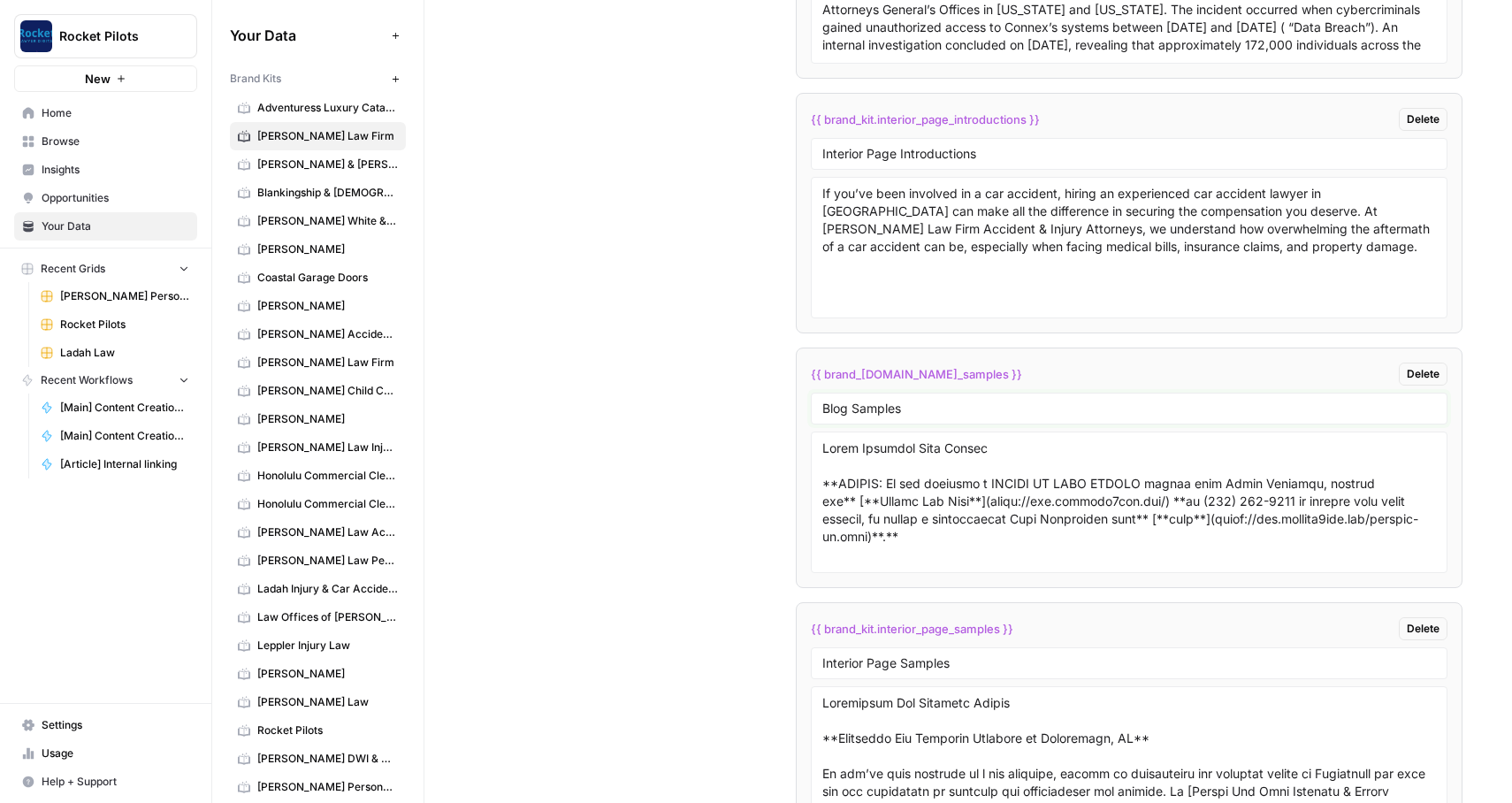
scroll to position [4484, 0]
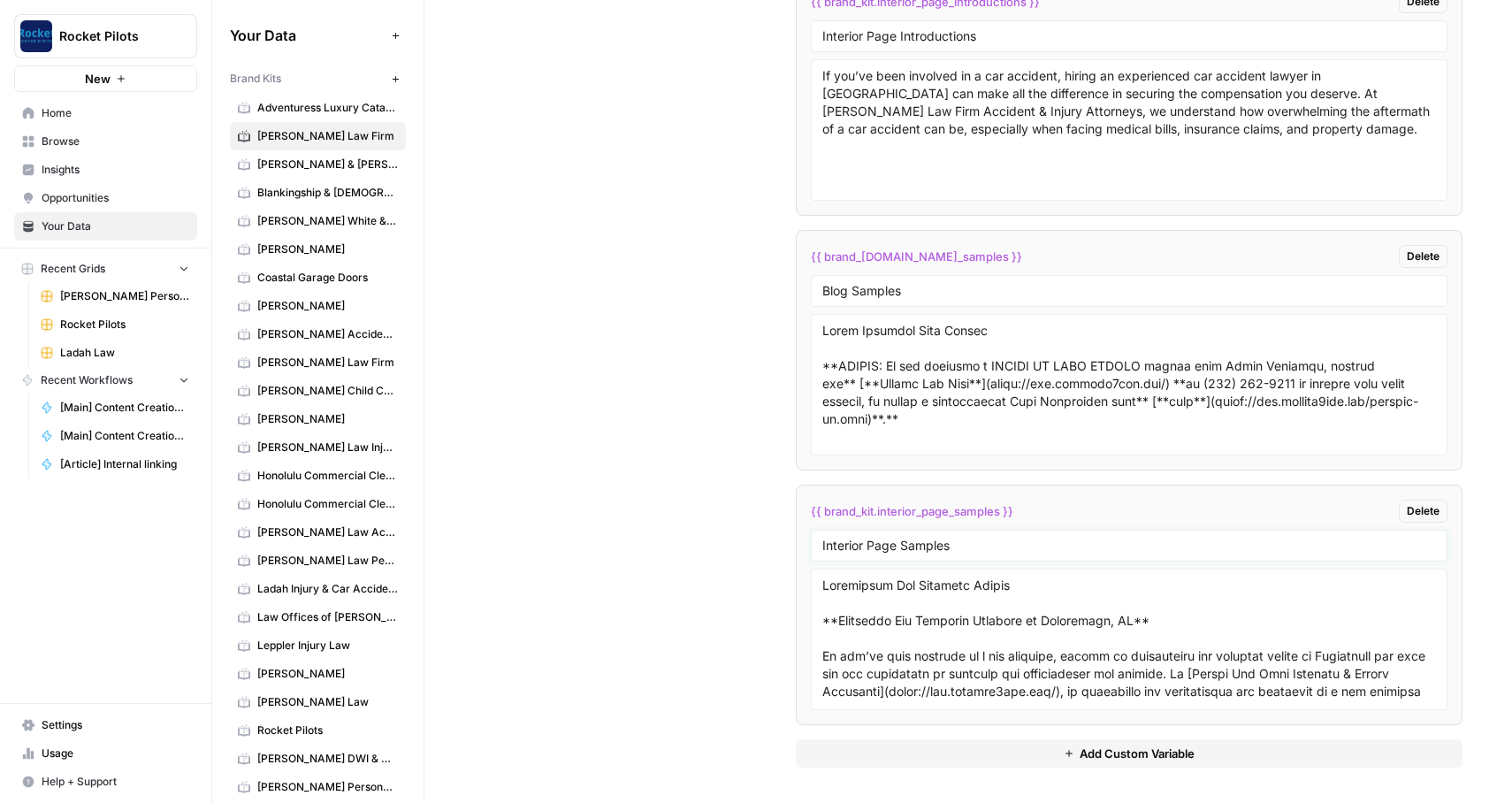
click at [914, 545] on input "Interior Page Samples" at bounding box center [1129, 545] width 614 height 16
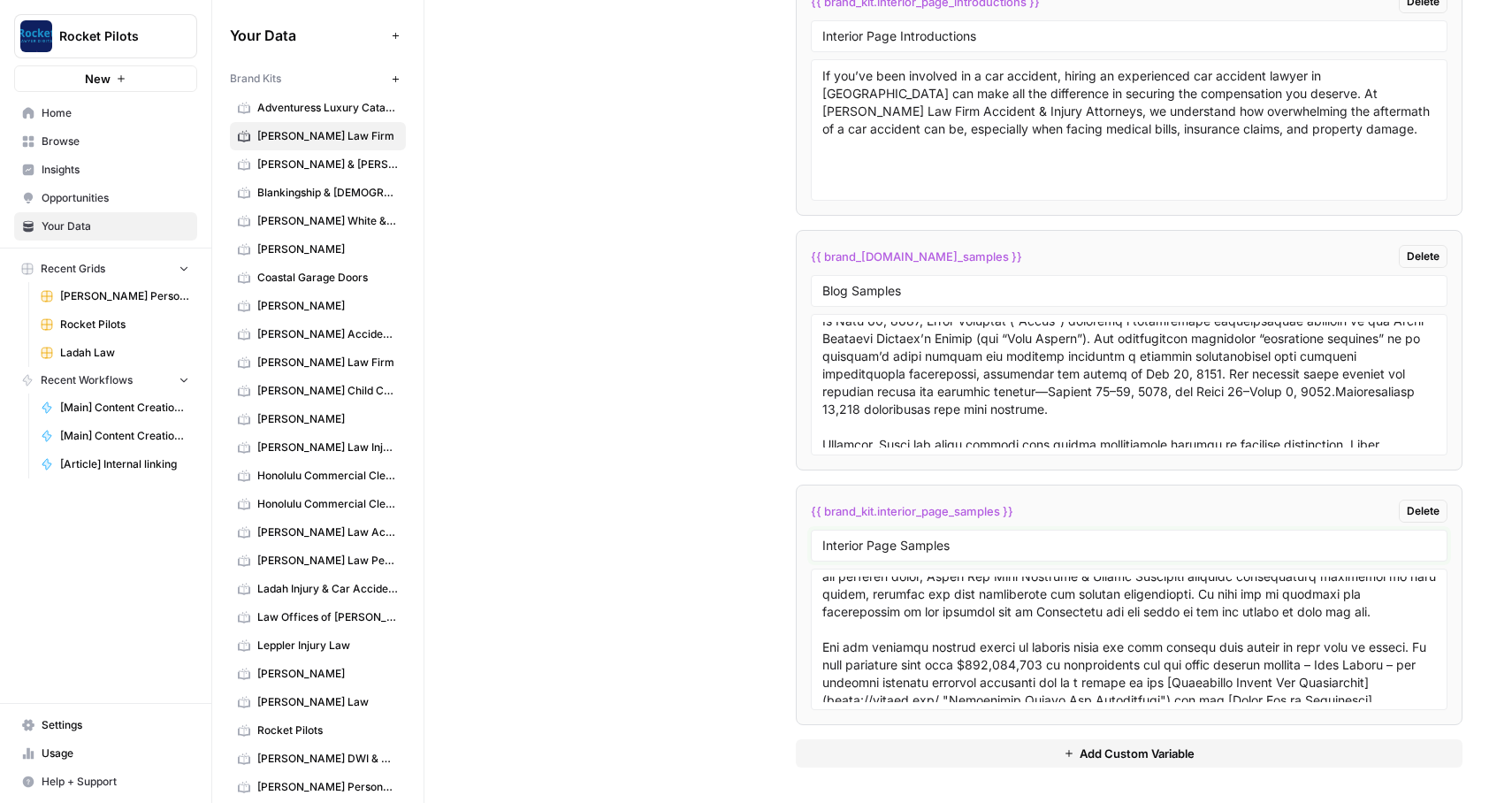
scroll to position [0, 0]
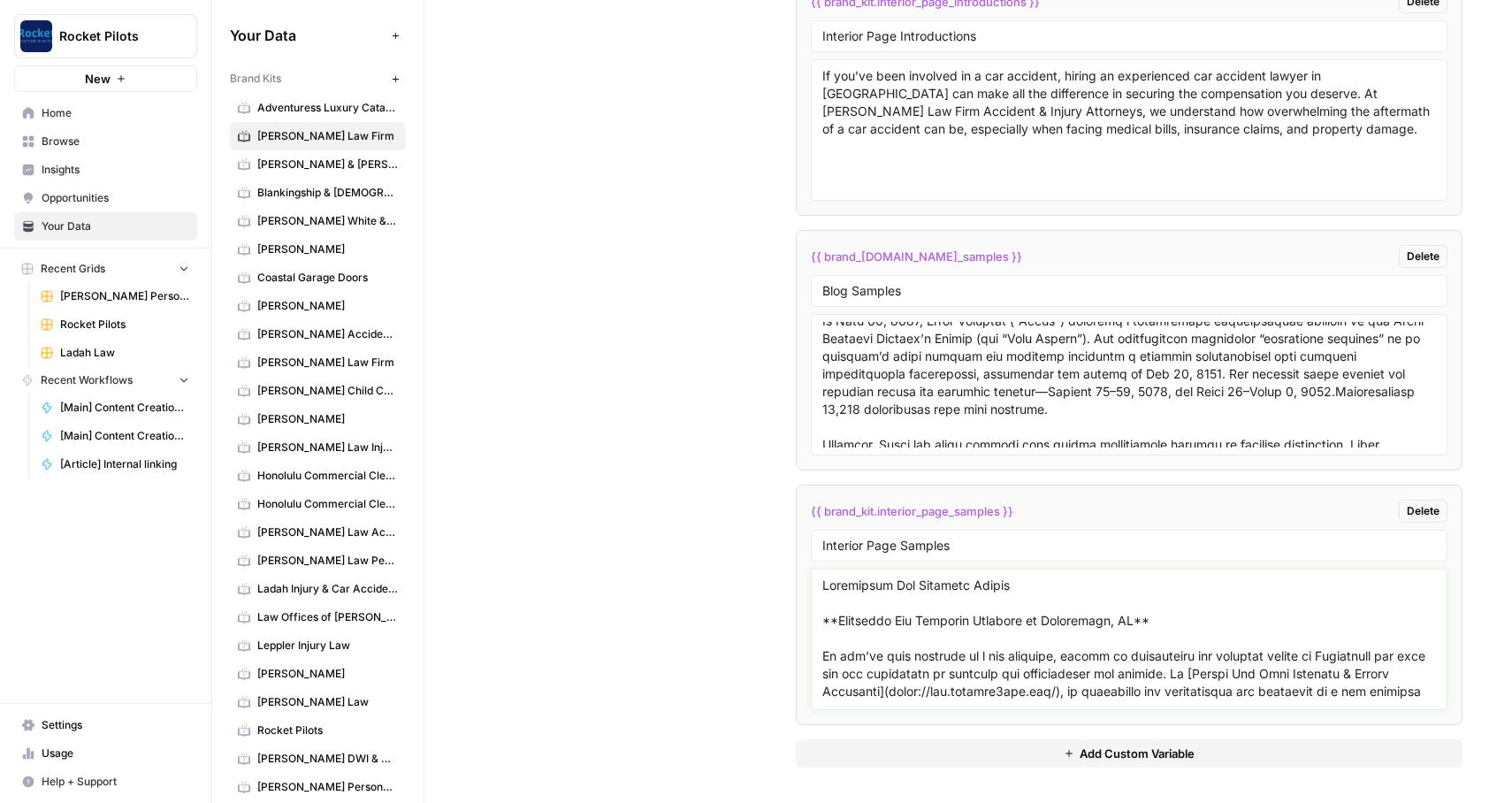
click at [1034, 651] on textarea at bounding box center [1129, 639] width 614 height 126
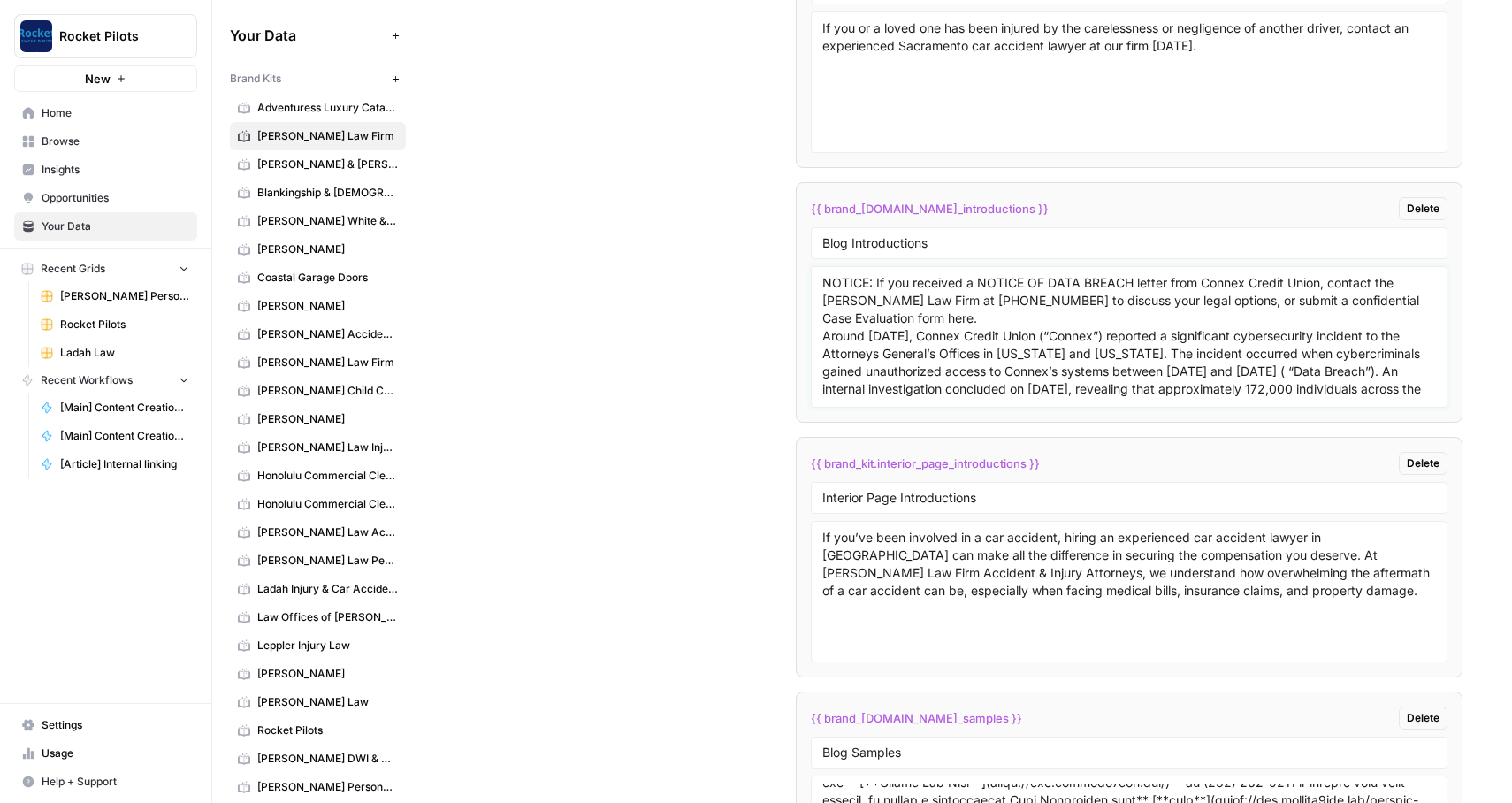
drag, startPoint x: 1051, startPoint y: 354, endPoint x: 1052, endPoint y: 258, distance: 96.0
click at [1052, 258] on li "{{ brand_kit.blog_introductions }} Delete Blog Introductions NOTICE: If you rec…" at bounding box center [1129, 301] width 667 height 240
click at [1011, 333] on textarea "NOTICE: If you received a NOTICE OF DATA BREACH letter from Connex Credit Union…" at bounding box center [1129, 337] width 614 height 126
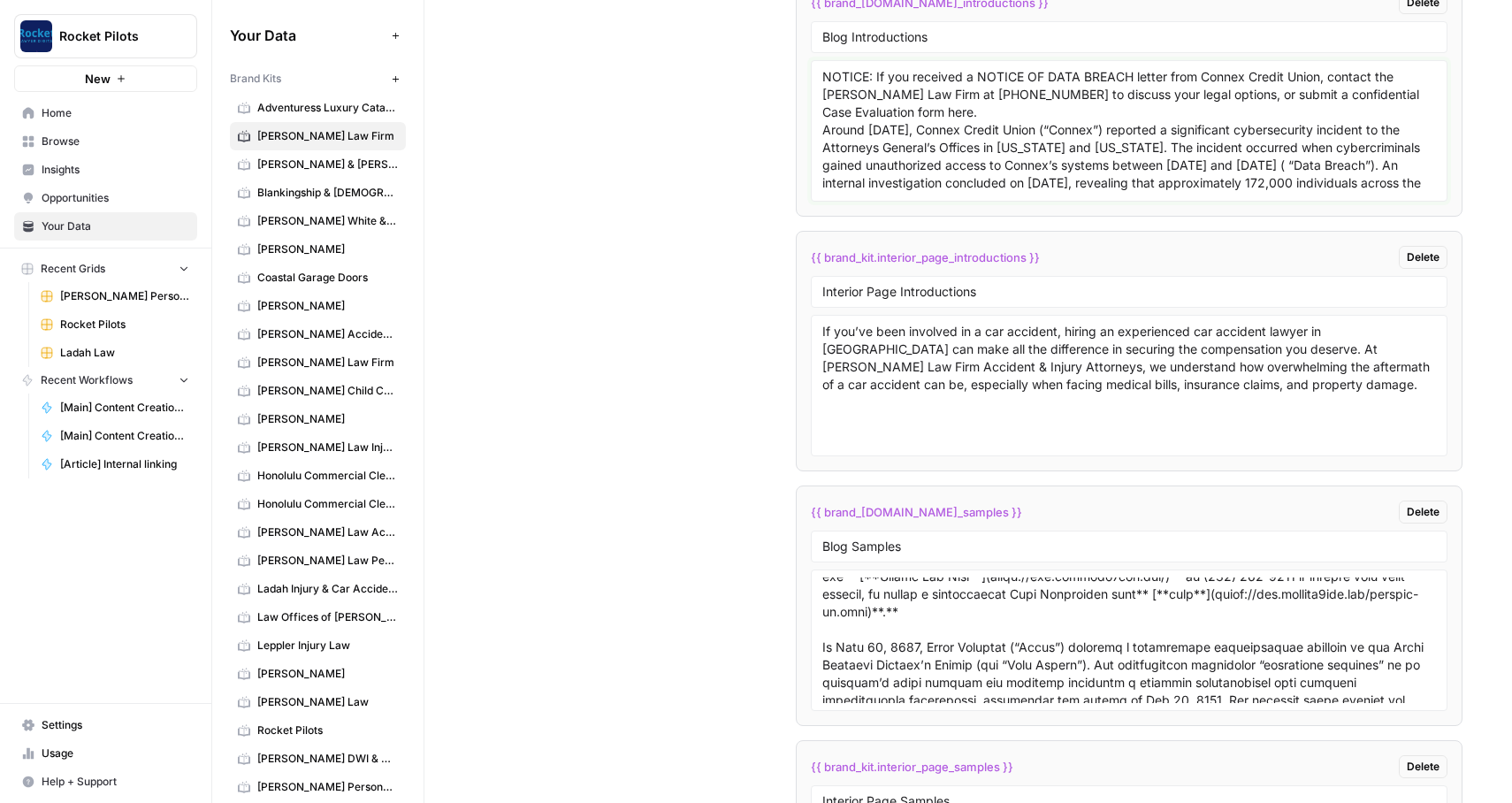
scroll to position [4309, 0]
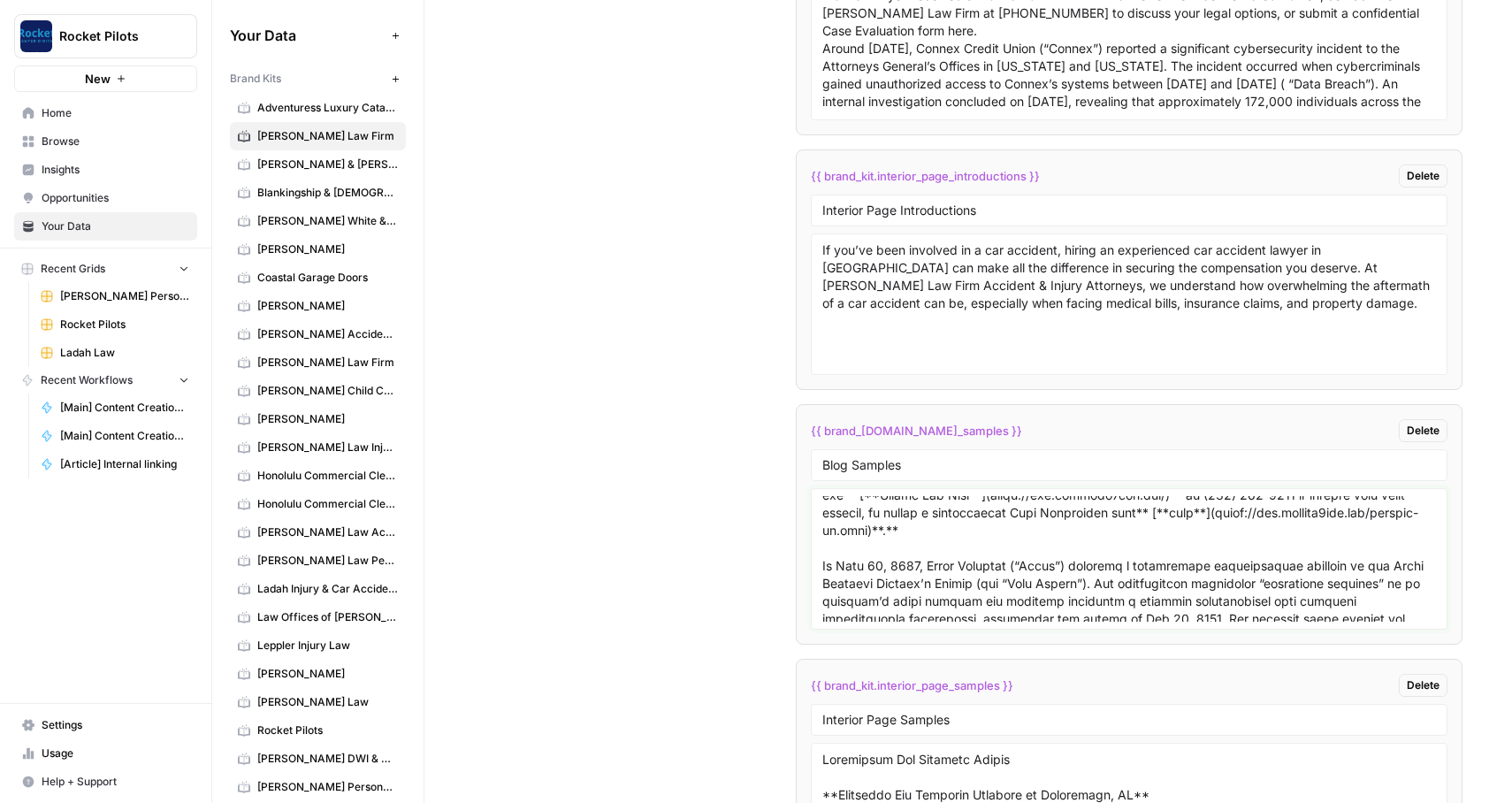
click at [914, 601] on textarea at bounding box center [1129, 559] width 614 height 126
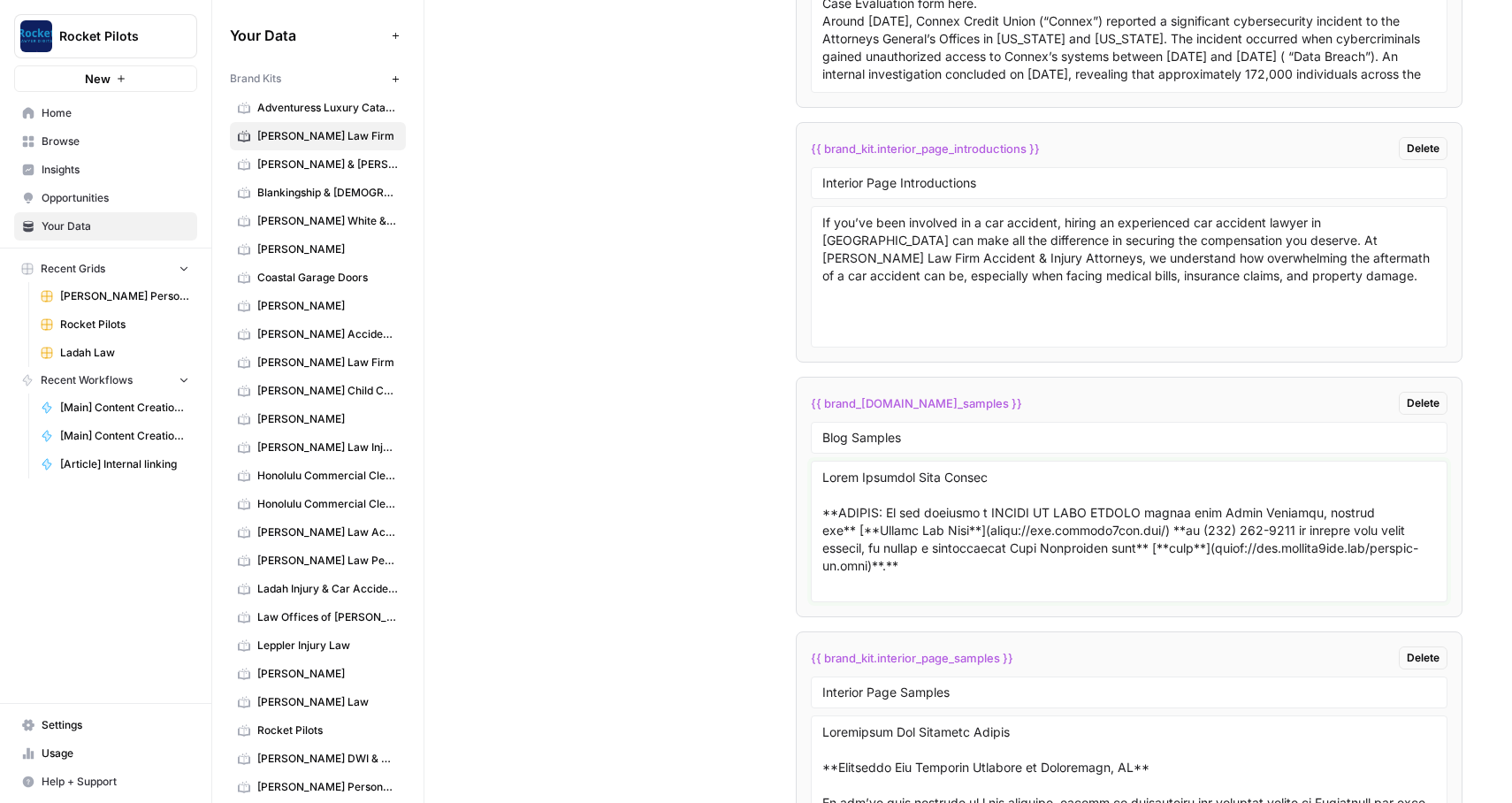
scroll to position [4411, 0]
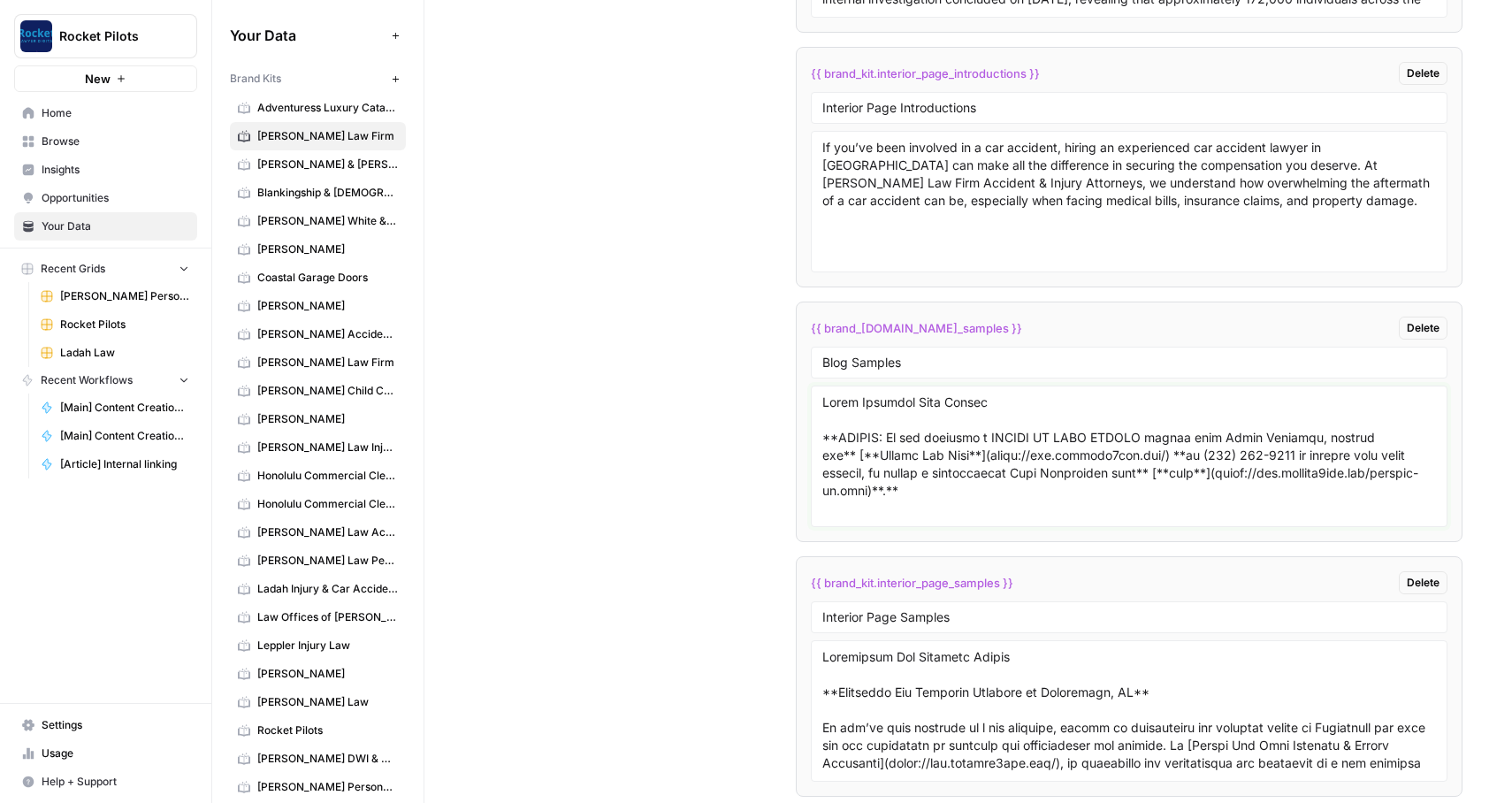
click at [865, 490] on textarea at bounding box center [1129, 457] width 614 height 126
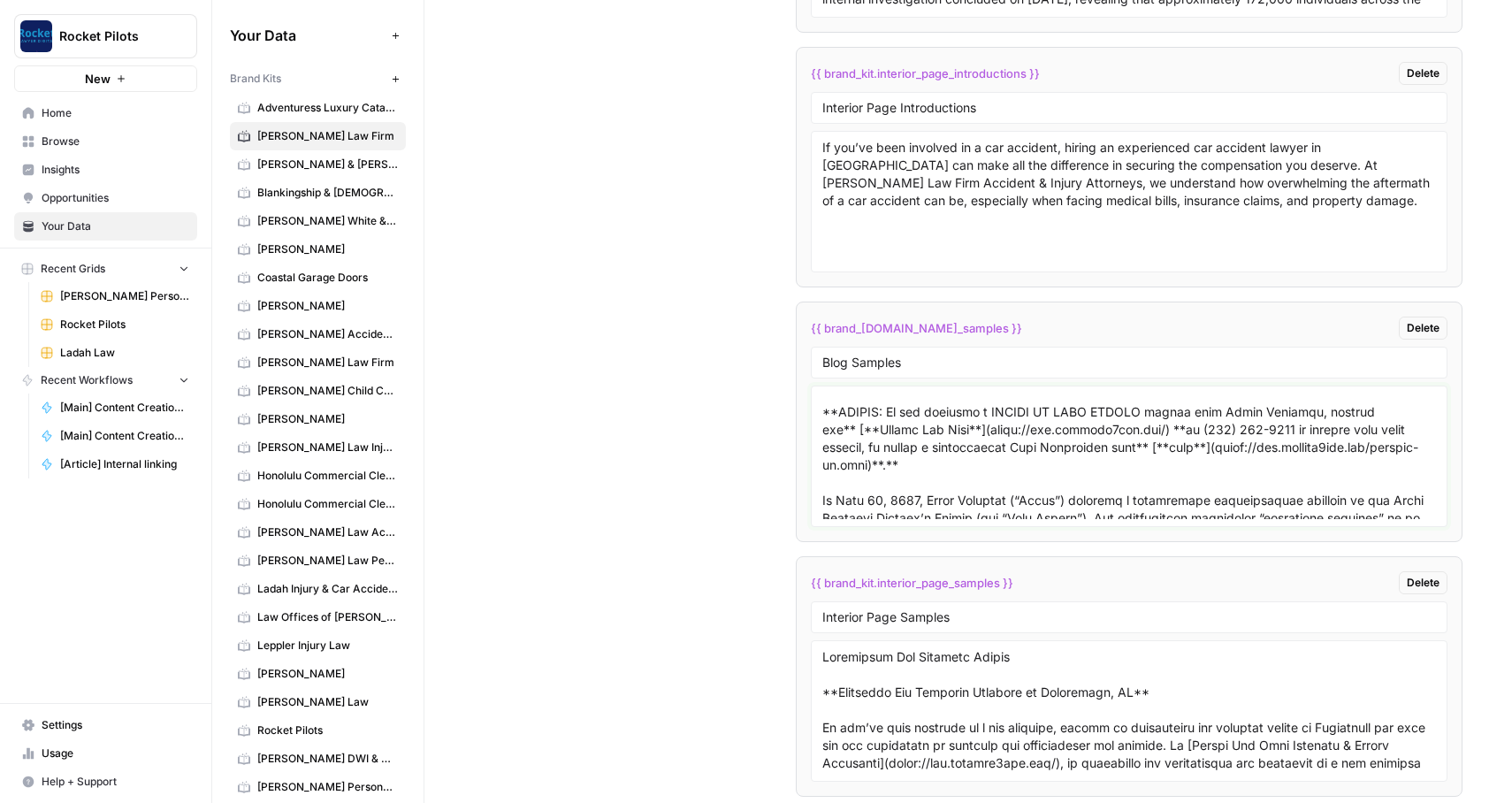
scroll to position [0, 0]
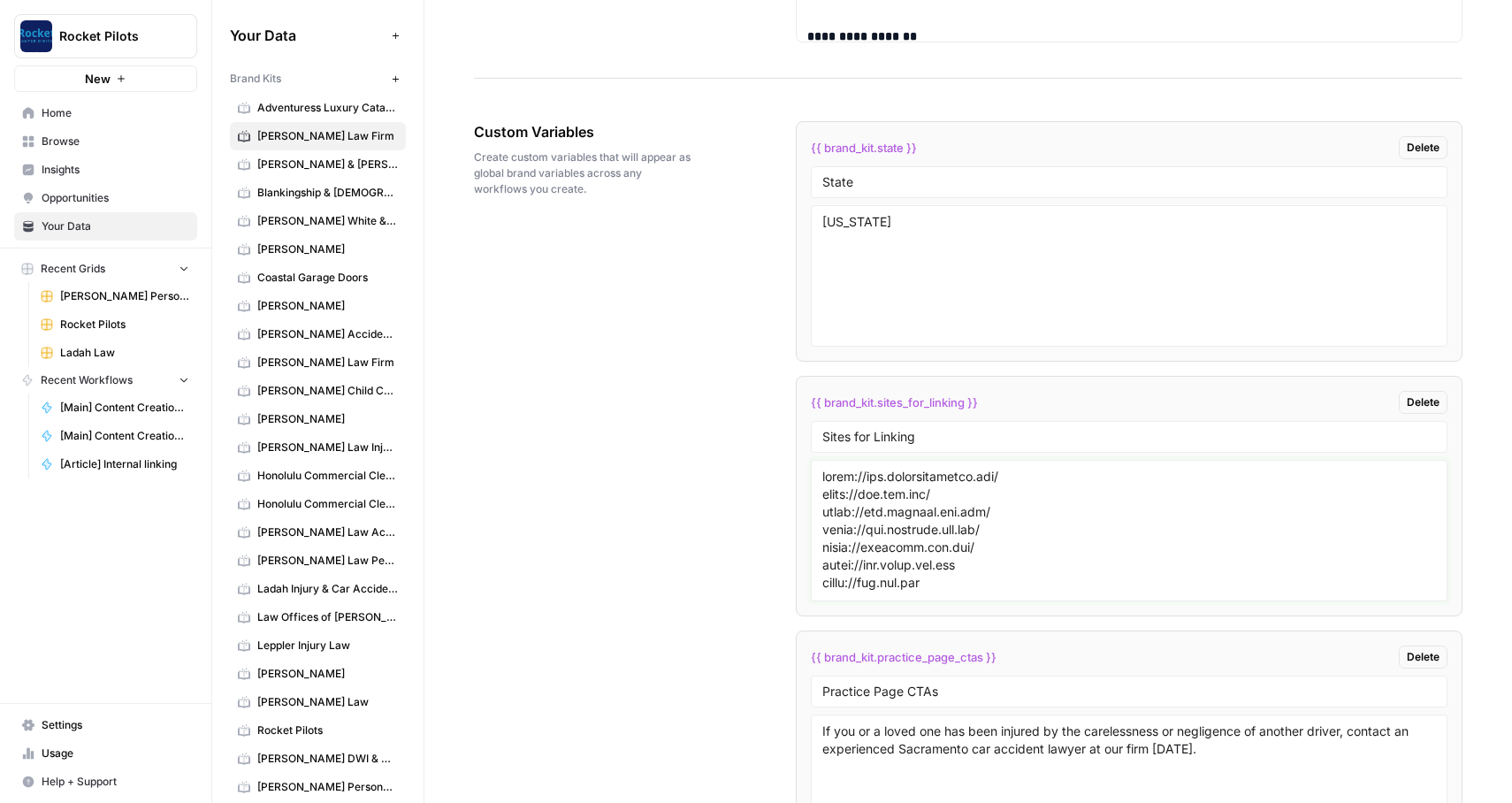
click at [990, 469] on textarea at bounding box center [1129, 531] width 614 height 126
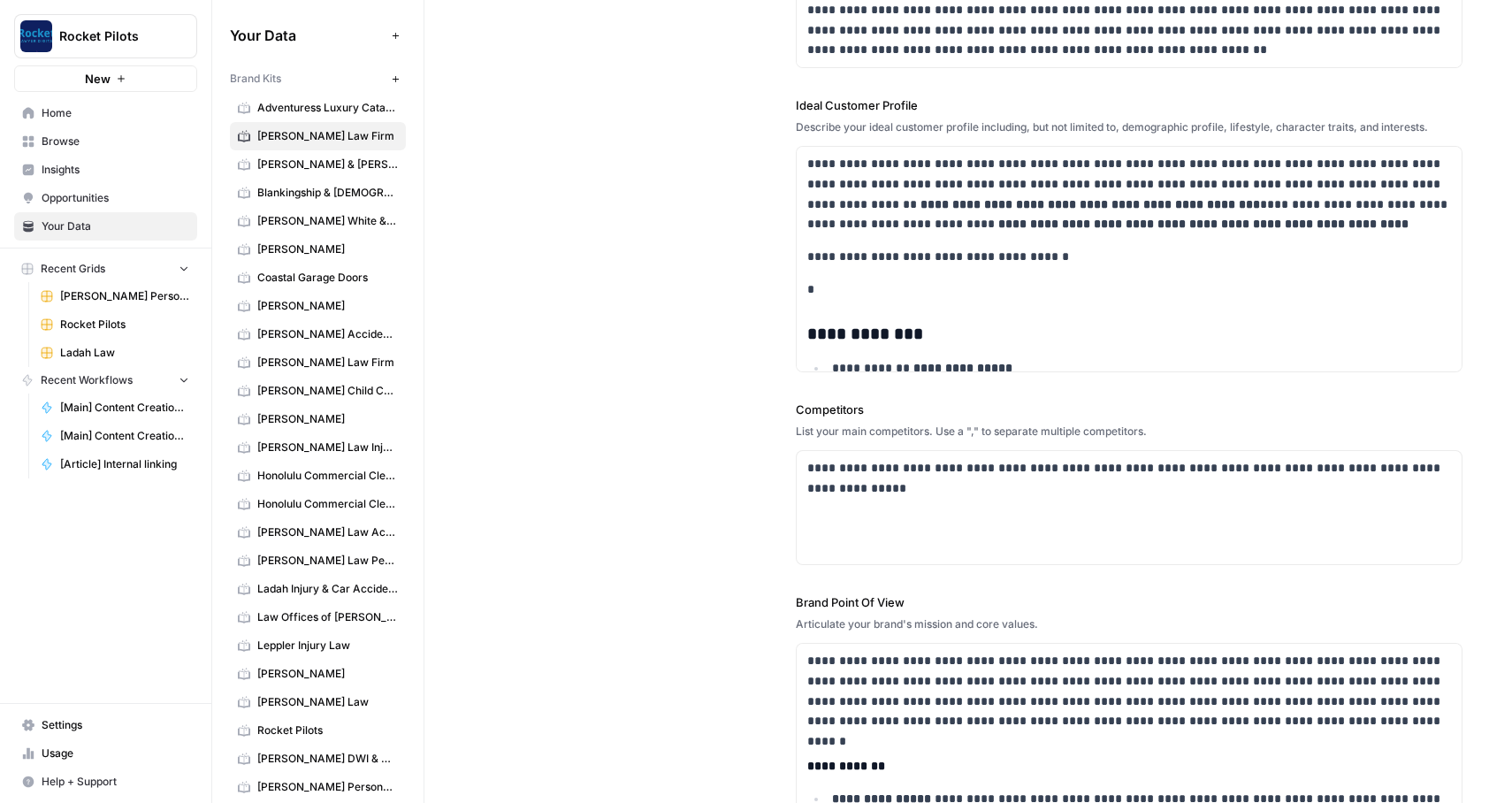
scroll to position [403, 0]
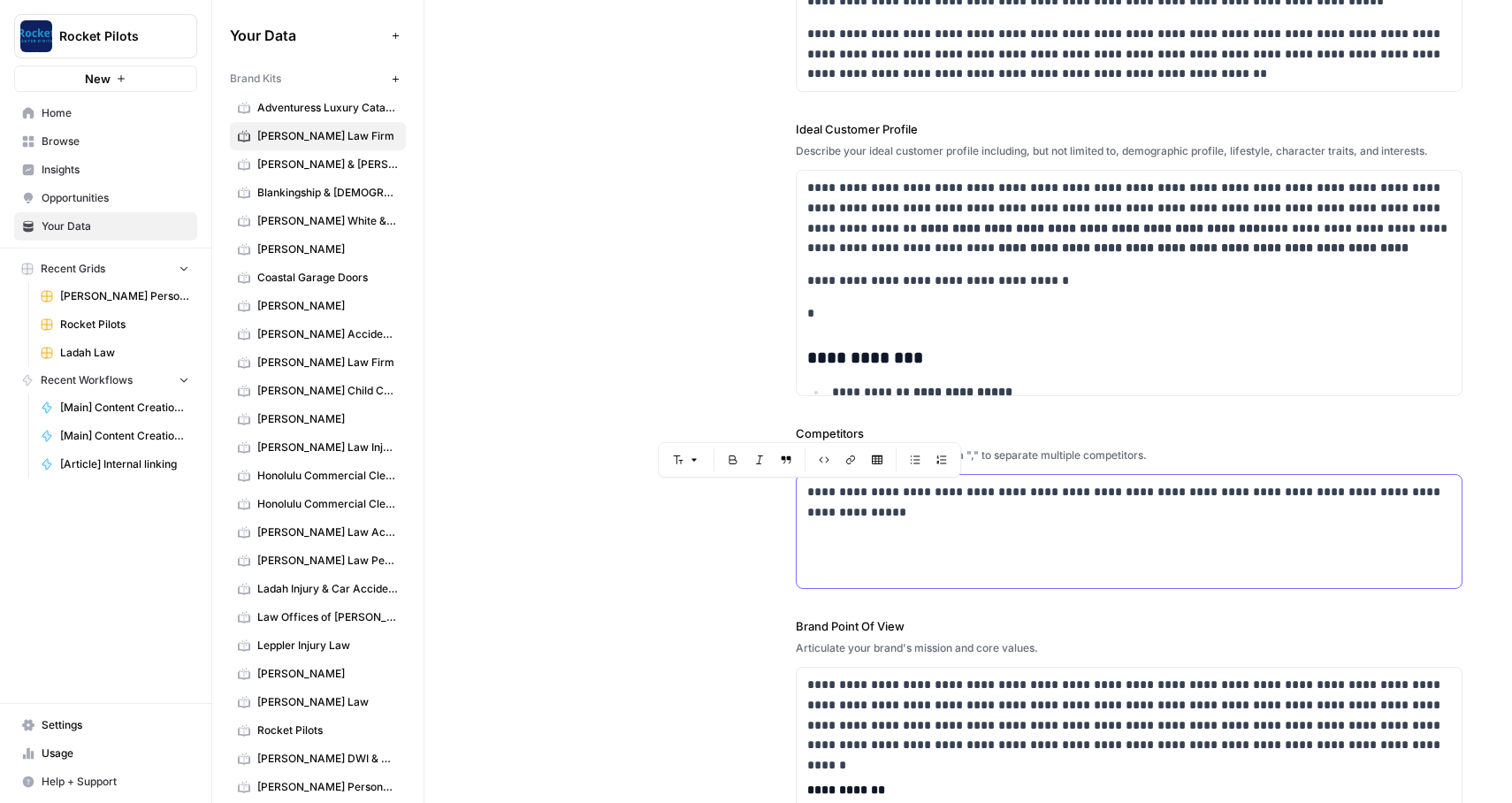
drag, startPoint x: 813, startPoint y: 490, endPoint x: 776, endPoint y: 490, distance: 37.0
click at [776, 489] on div "**********" at bounding box center [968, 300] width 989 height 1261
click at [1016, 494] on p "**********" at bounding box center [1129, 502] width 645 height 41
click at [1122, 490] on p "**********" at bounding box center [1129, 502] width 645 height 41
click at [1127, 490] on p "**********" at bounding box center [1129, 502] width 645 height 41
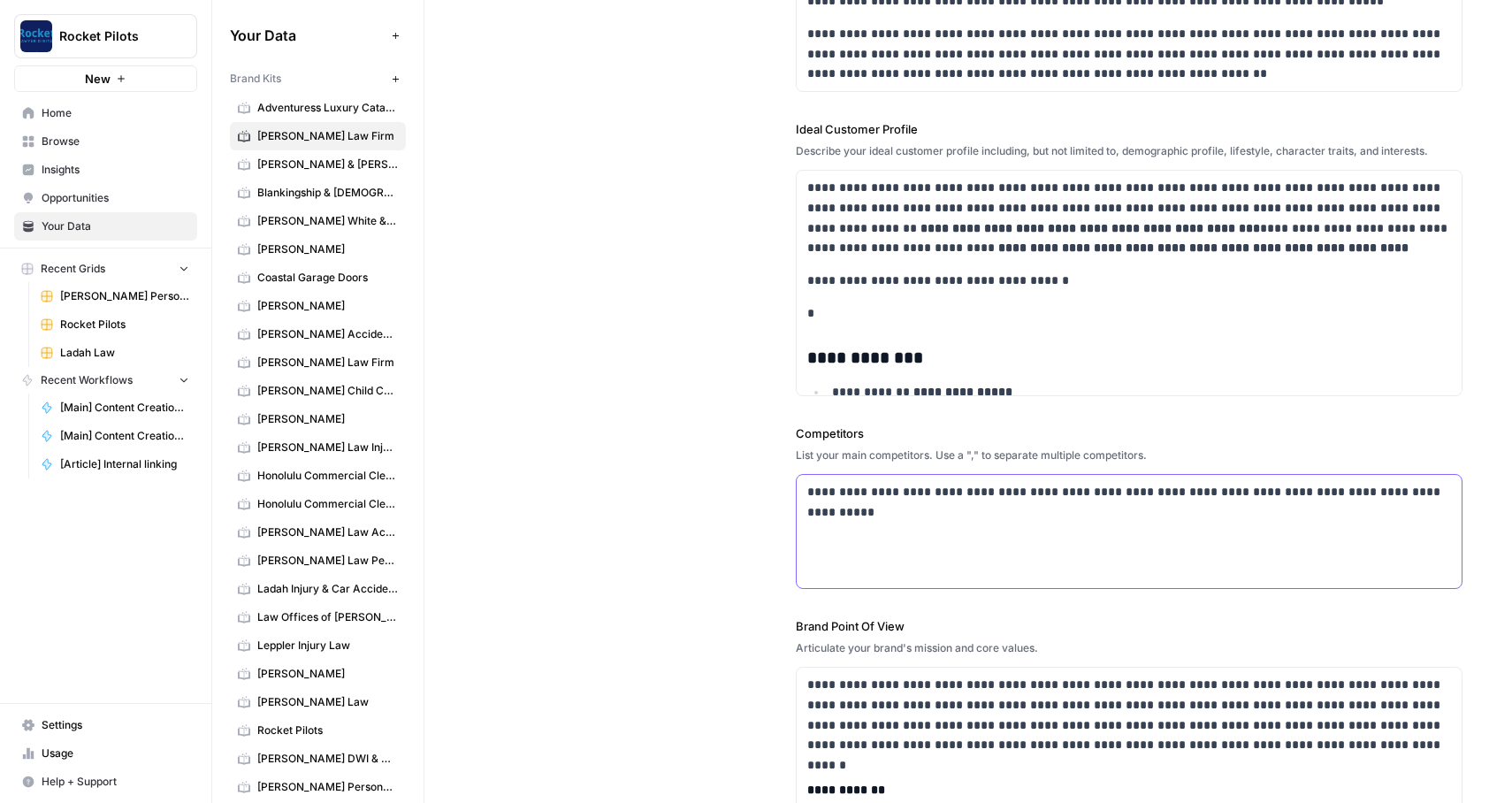
click at [1347, 489] on p "**********" at bounding box center [1129, 502] width 645 height 41
click at [1215, 511] on p "**********" at bounding box center [1129, 502] width 645 height 41
click at [666, 394] on div "**********" at bounding box center [968, 300] width 989 height 1261
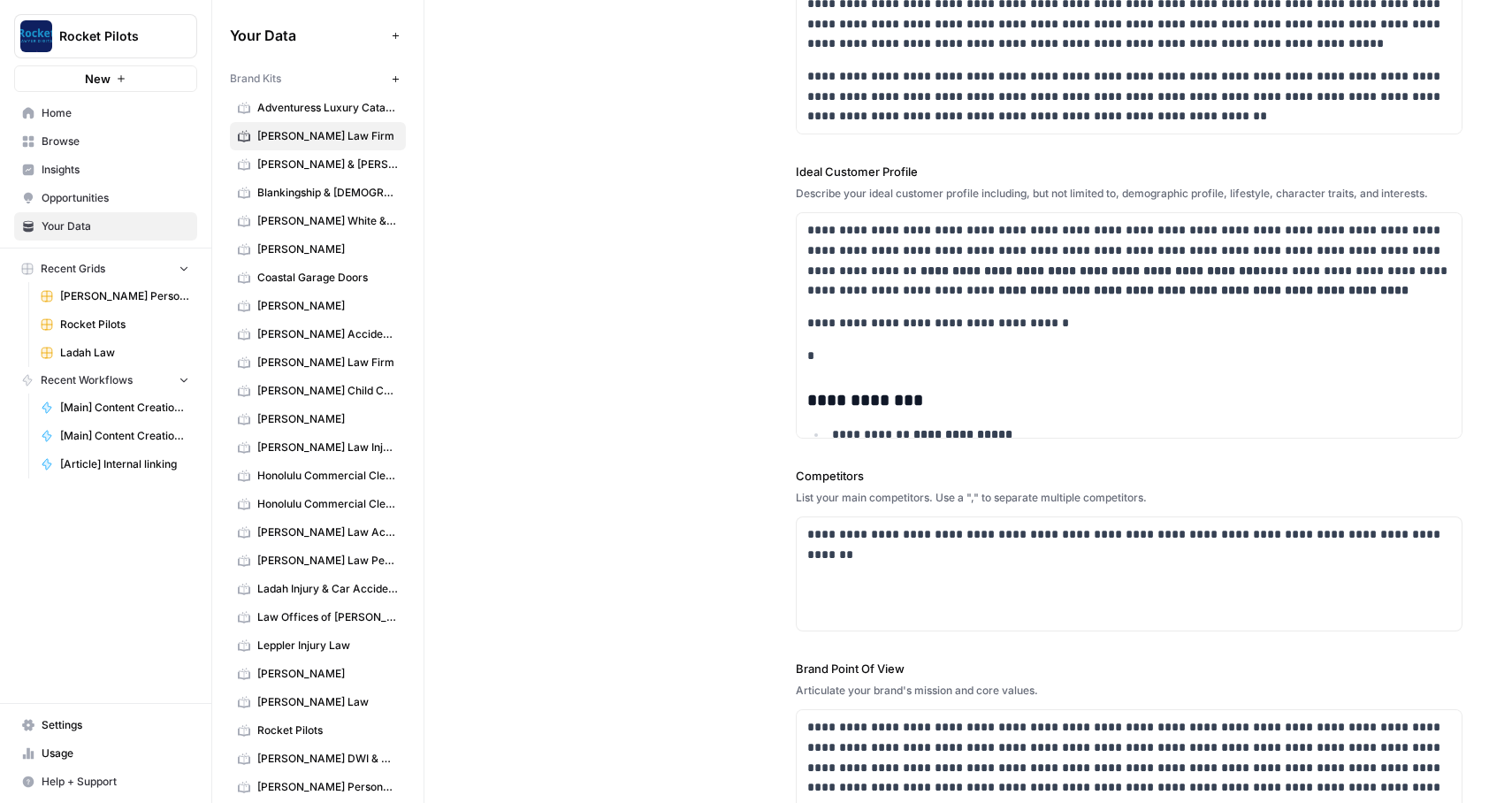
scroll to position [343, 0]
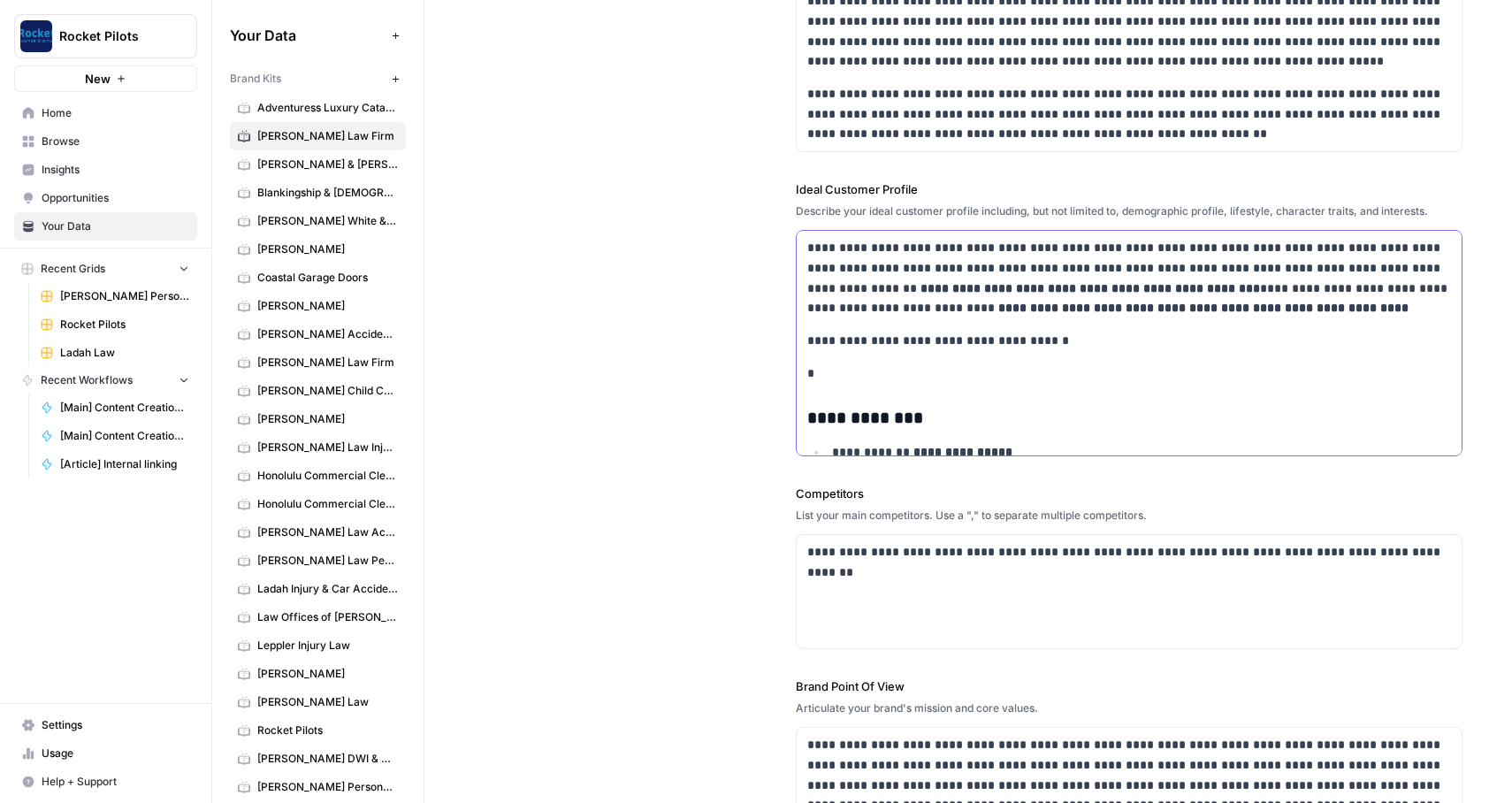
click at [926, 366] on p "*" at bounding box center [1129, 374] width 645 height 20
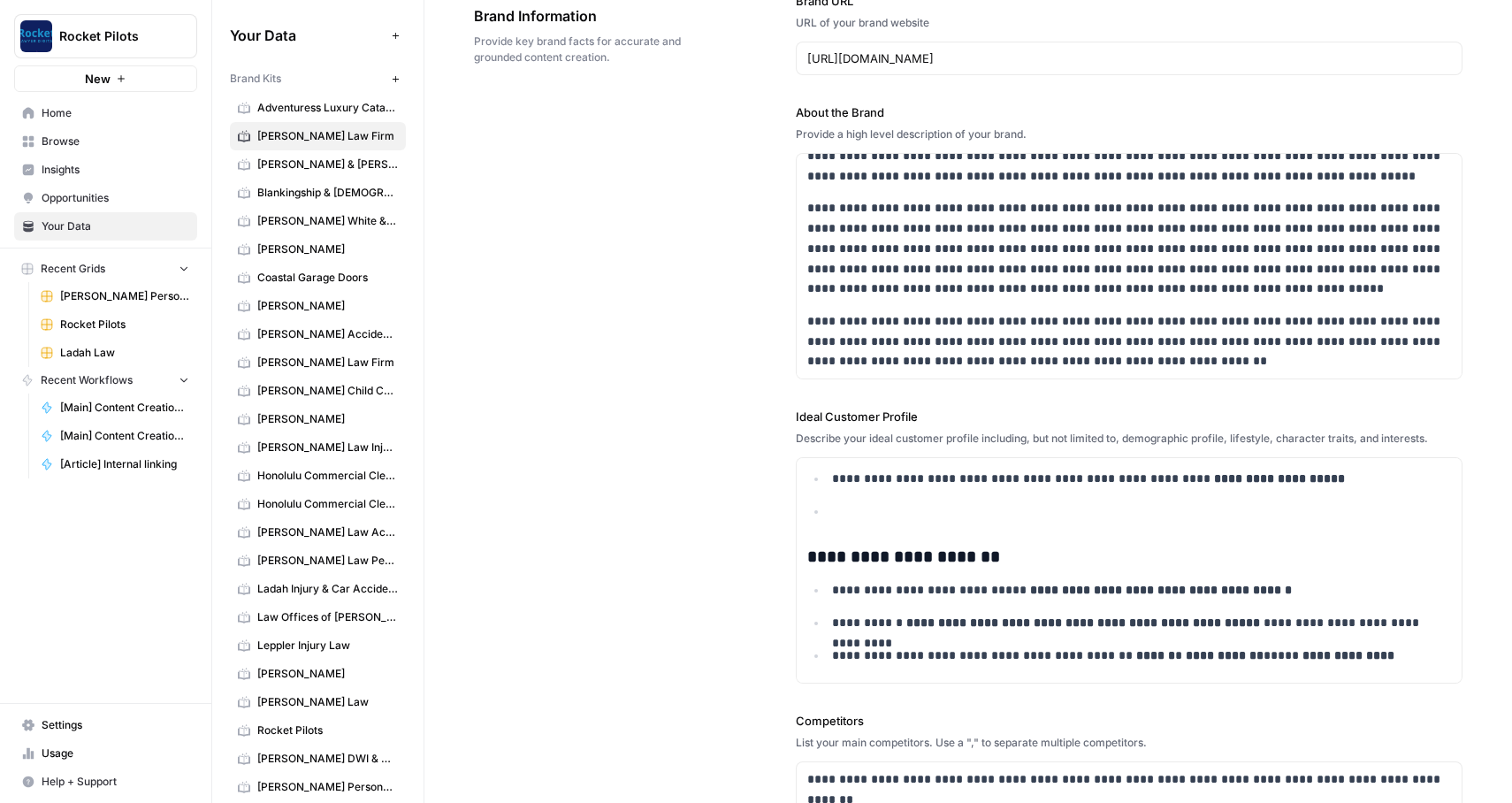
scroll to position [0, 0]
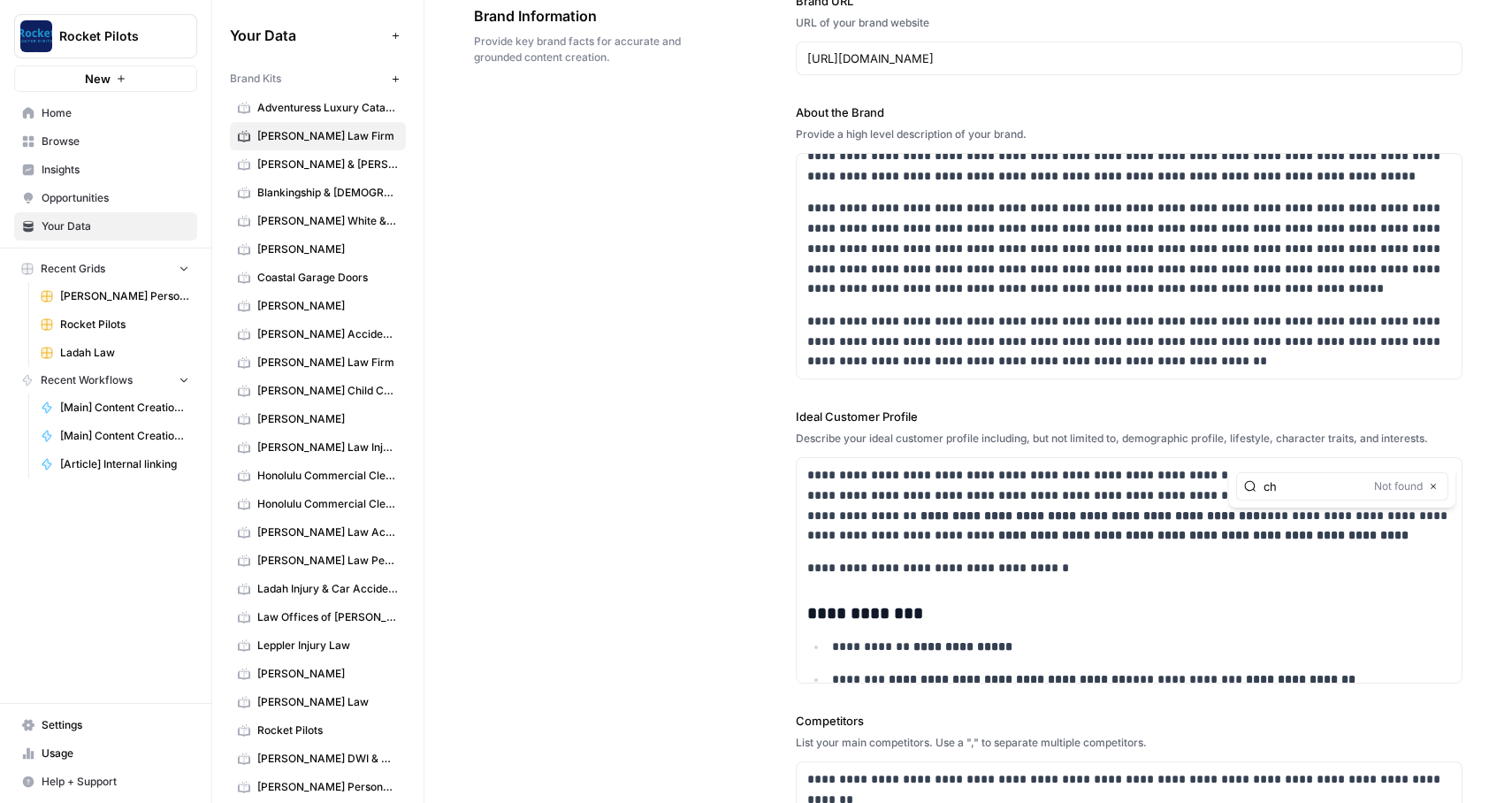
type input "che"
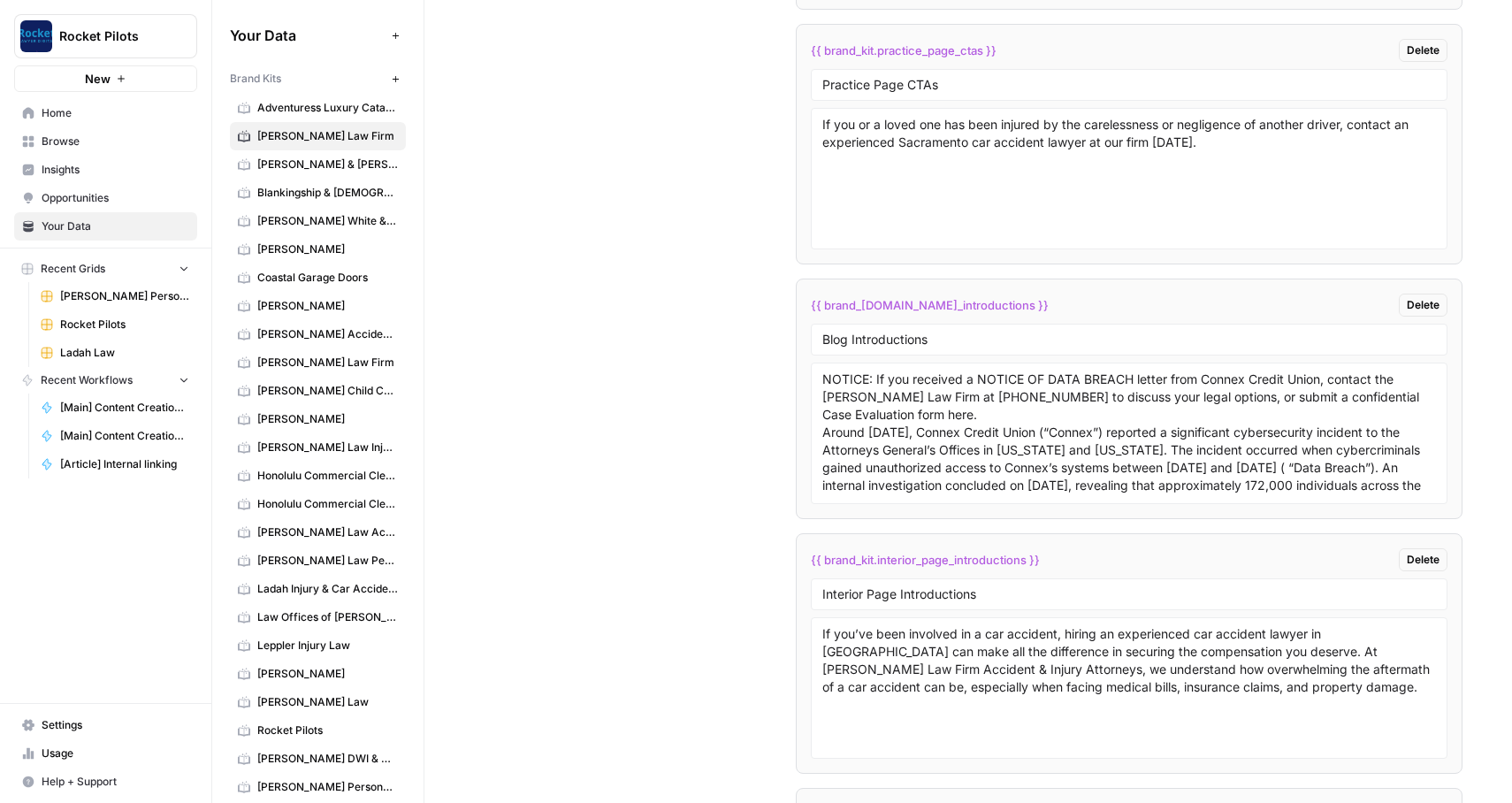
scroll to position [3878, 0]
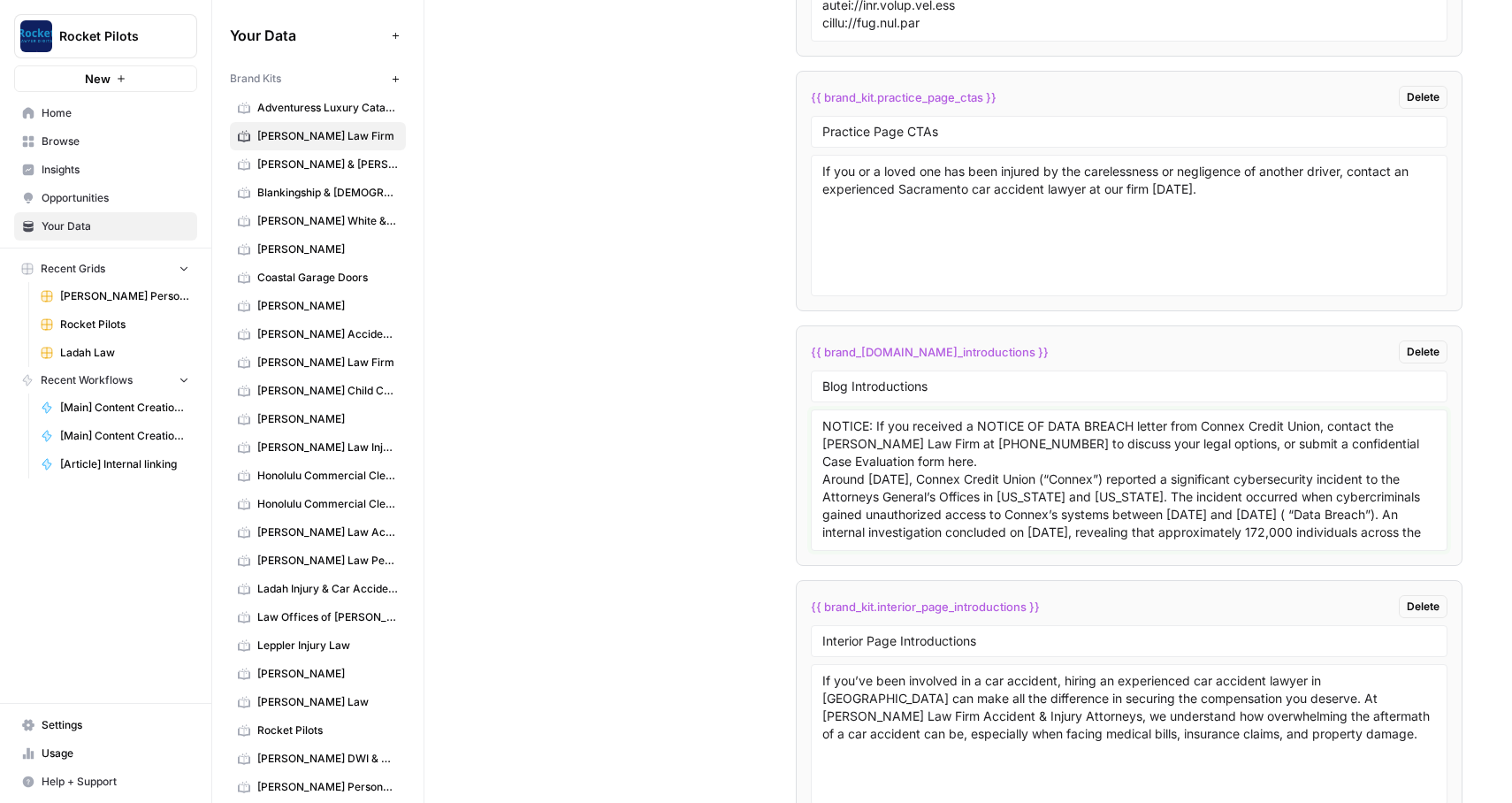
click at [892, 492] on textarea "NOTICE: If you received a NOTICE OF DATA BREACH letter from Connex Credit Union…" at bounding box center [1129, 481] width 614 height 126
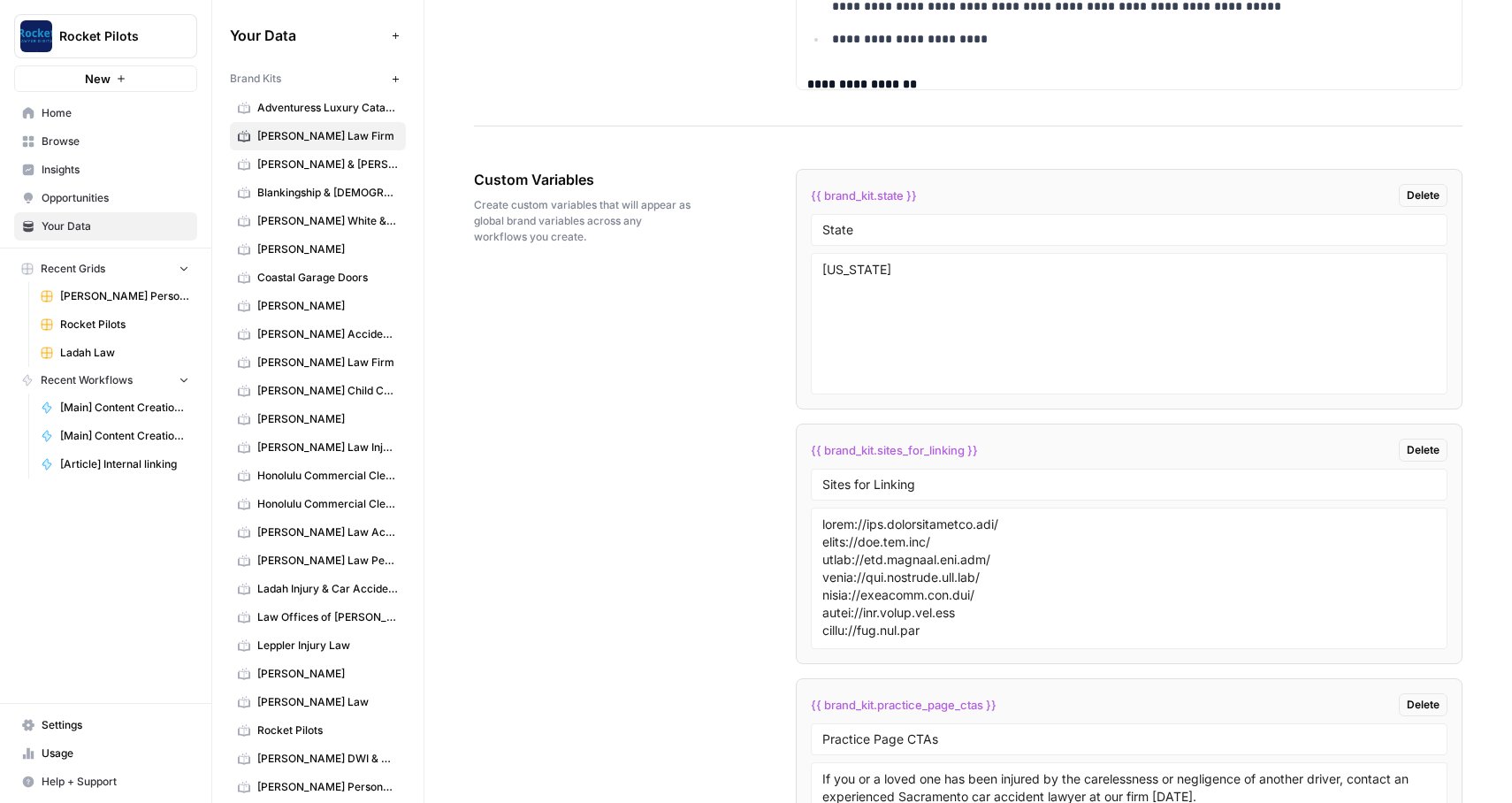
scroll to position [3414, 0]
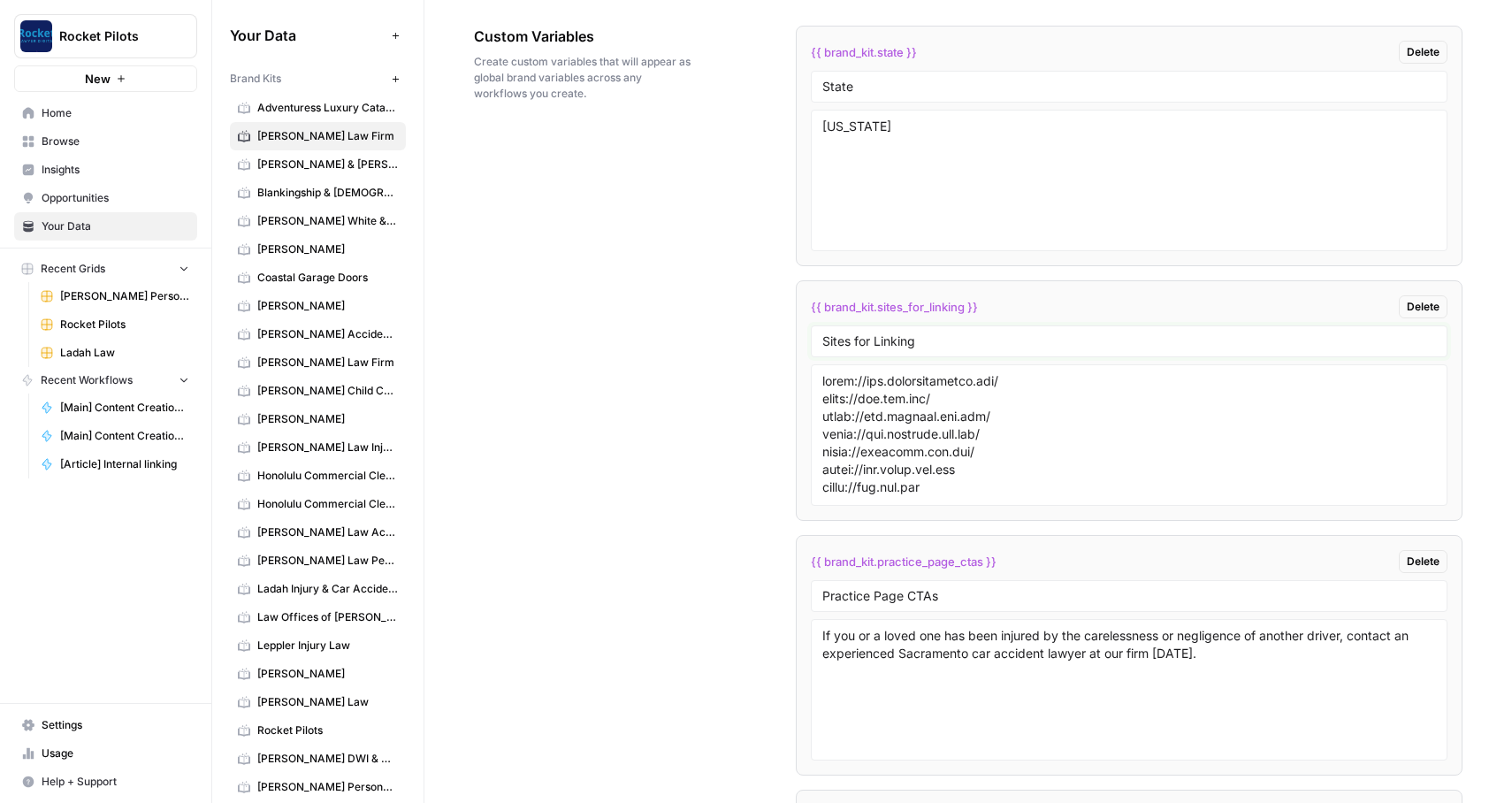
click at [908, 334] on input "Sites for Linking" at bounding box center [1129, 341] width 614 height 16
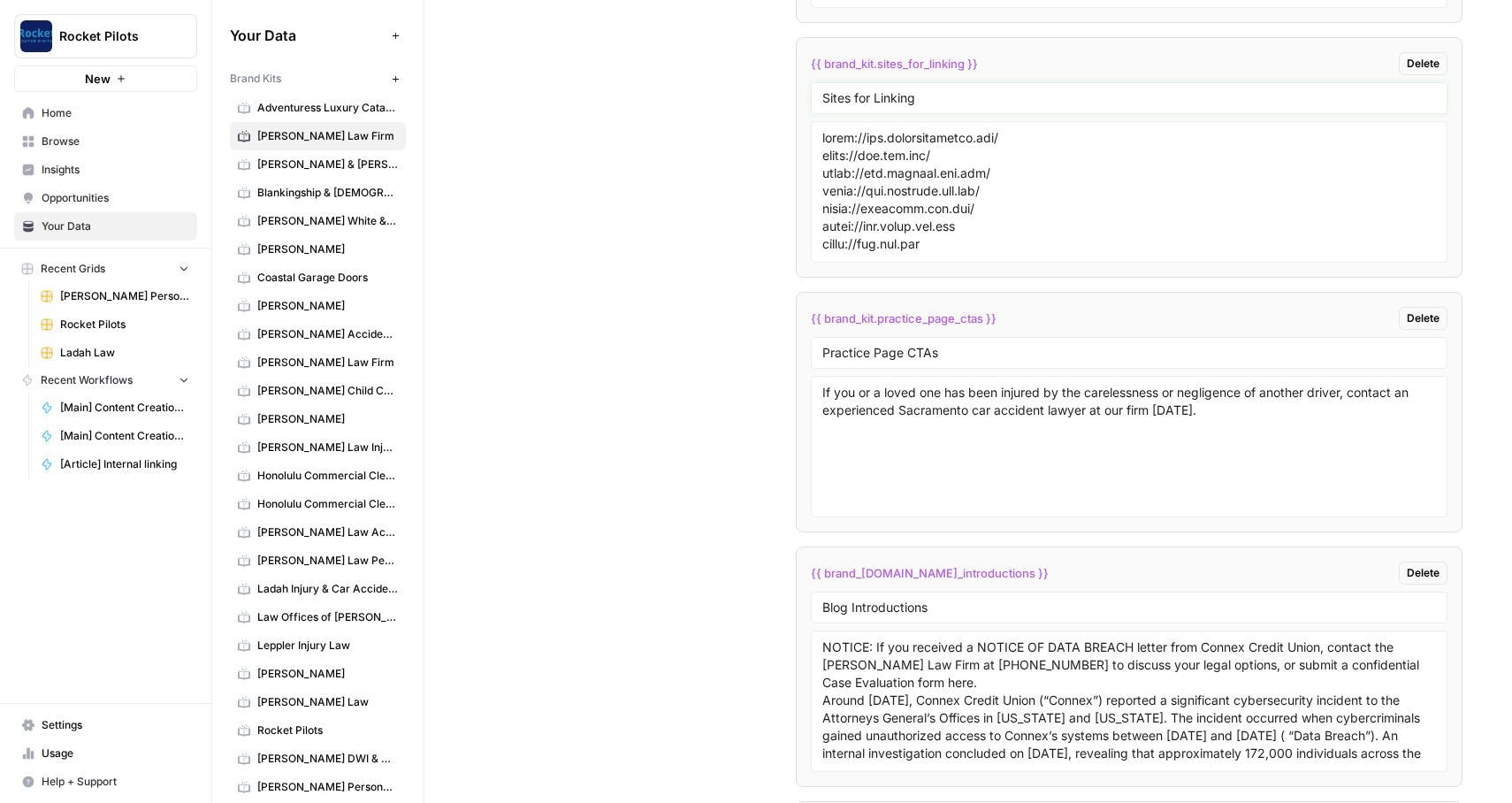
scroll to position [3727, 0]
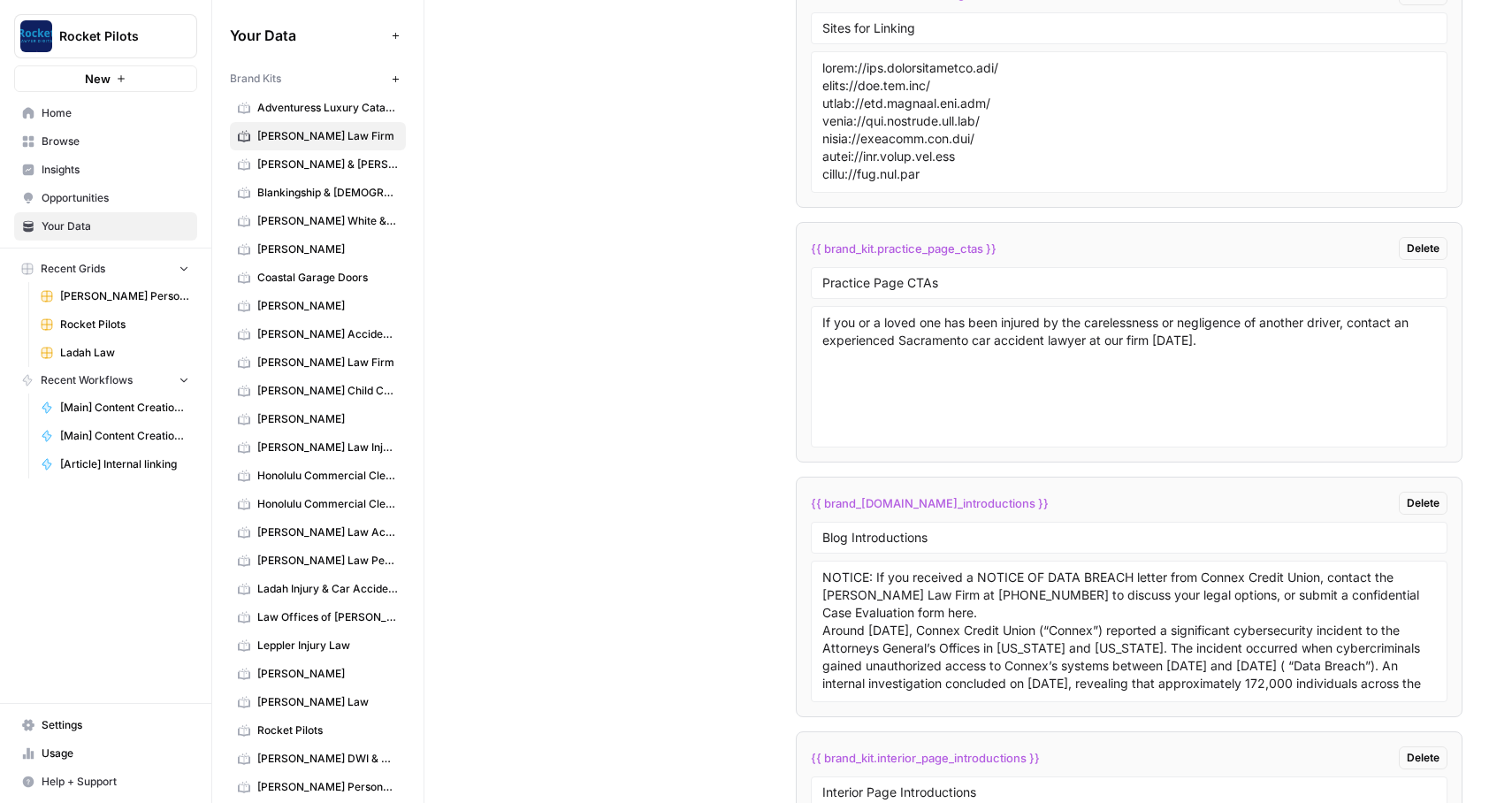
click at [933, 272] on div "Practice Page CTAs" at bounding box center [1129, 282] width 637 height 32
click at [898, 281] on input "Practice Page CTAs" at bounding box center [1129, 282] width 614 height 16
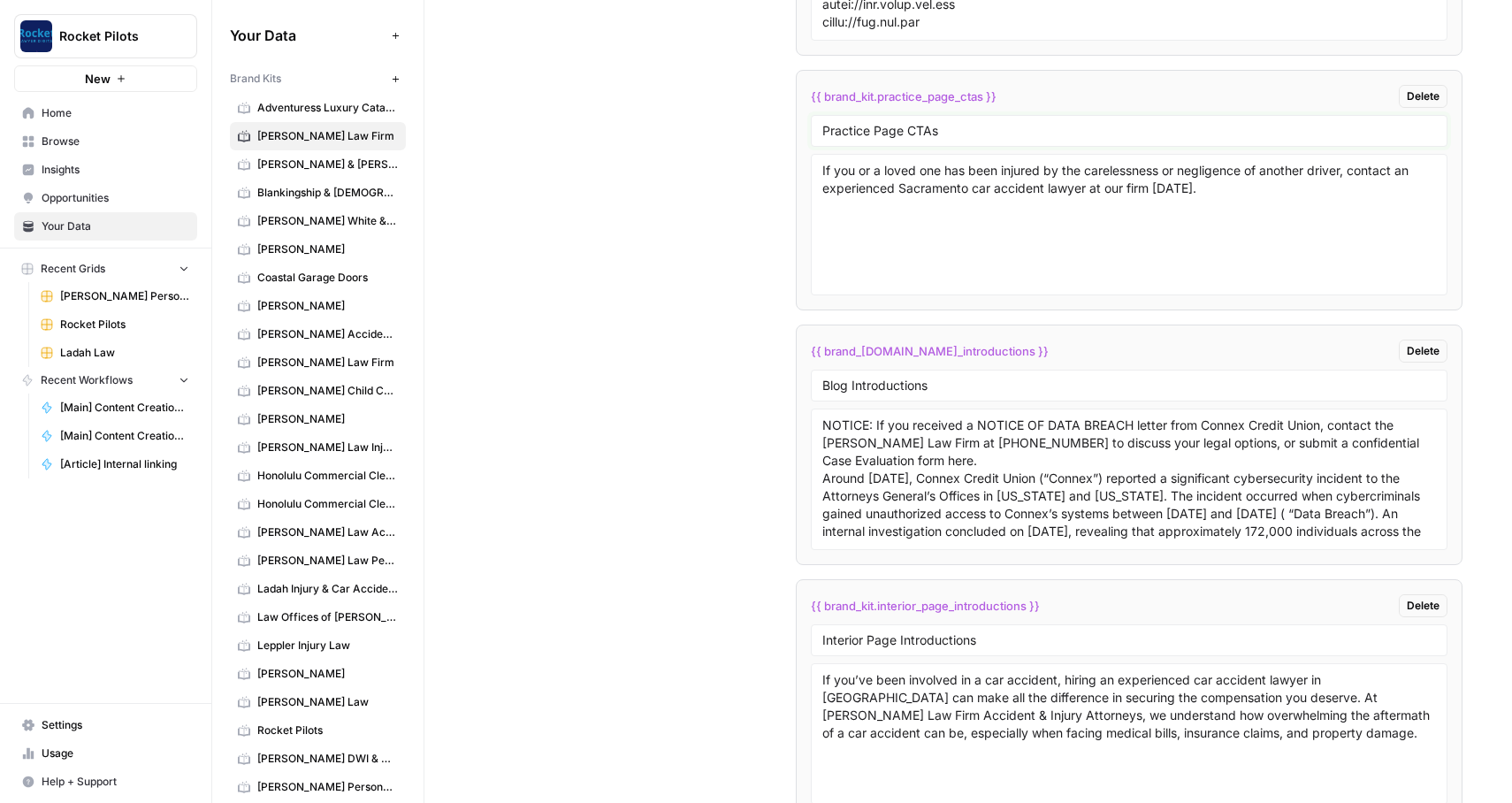
scroll to position [3925, 0]
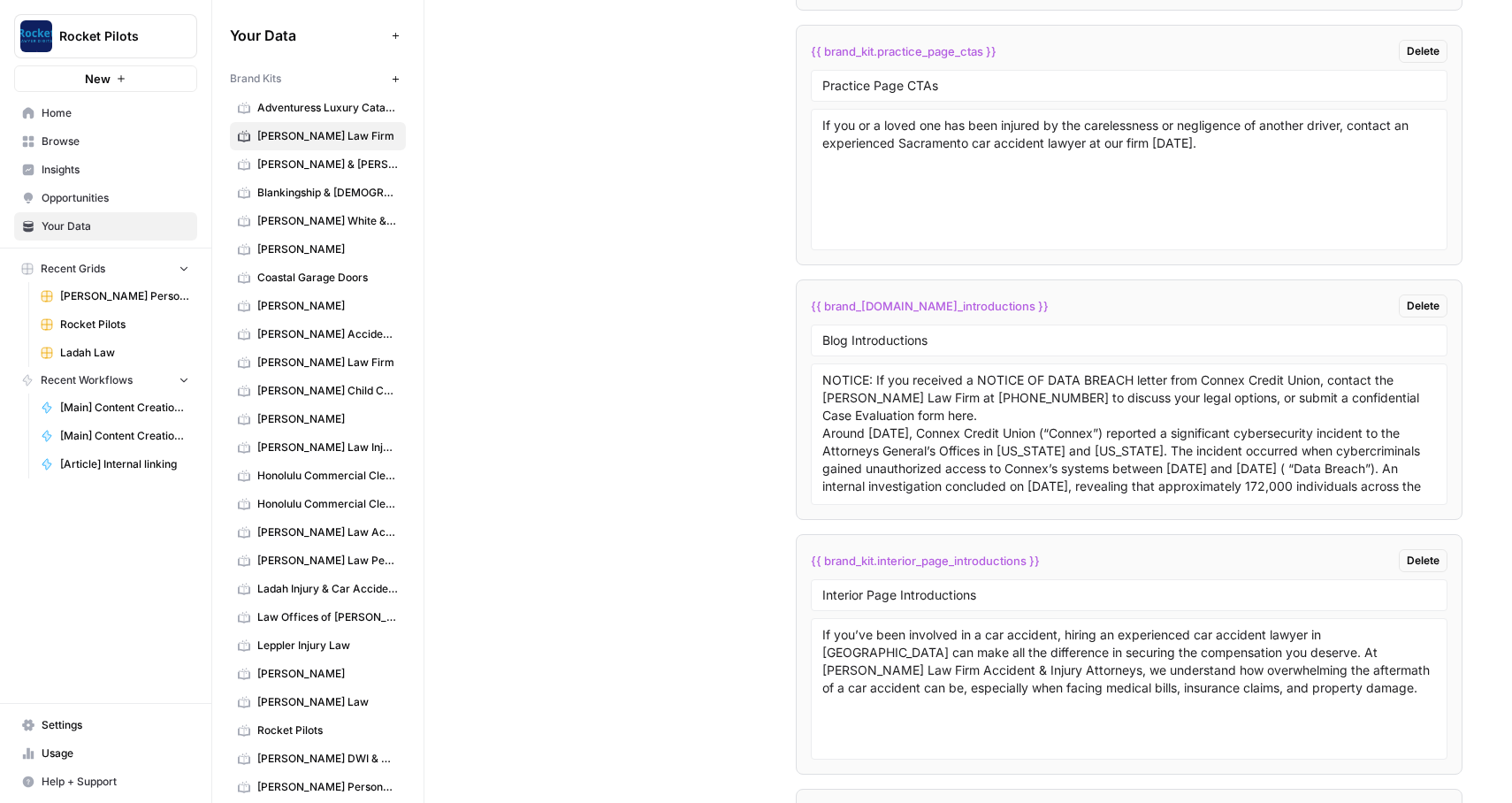
click at [923, 332] on div "Blog Introductions" at bounding box center [1129, 340] width 637 height 32
click at [740, 315] on div "Custom Variables Create custom variables that will appear as global brand varia…" at bounding box center [968, 421] width 989 height 1883
click at [854, 336] on input "Blog Introductions" at bounding box center [1129, 340] width 614 height 16
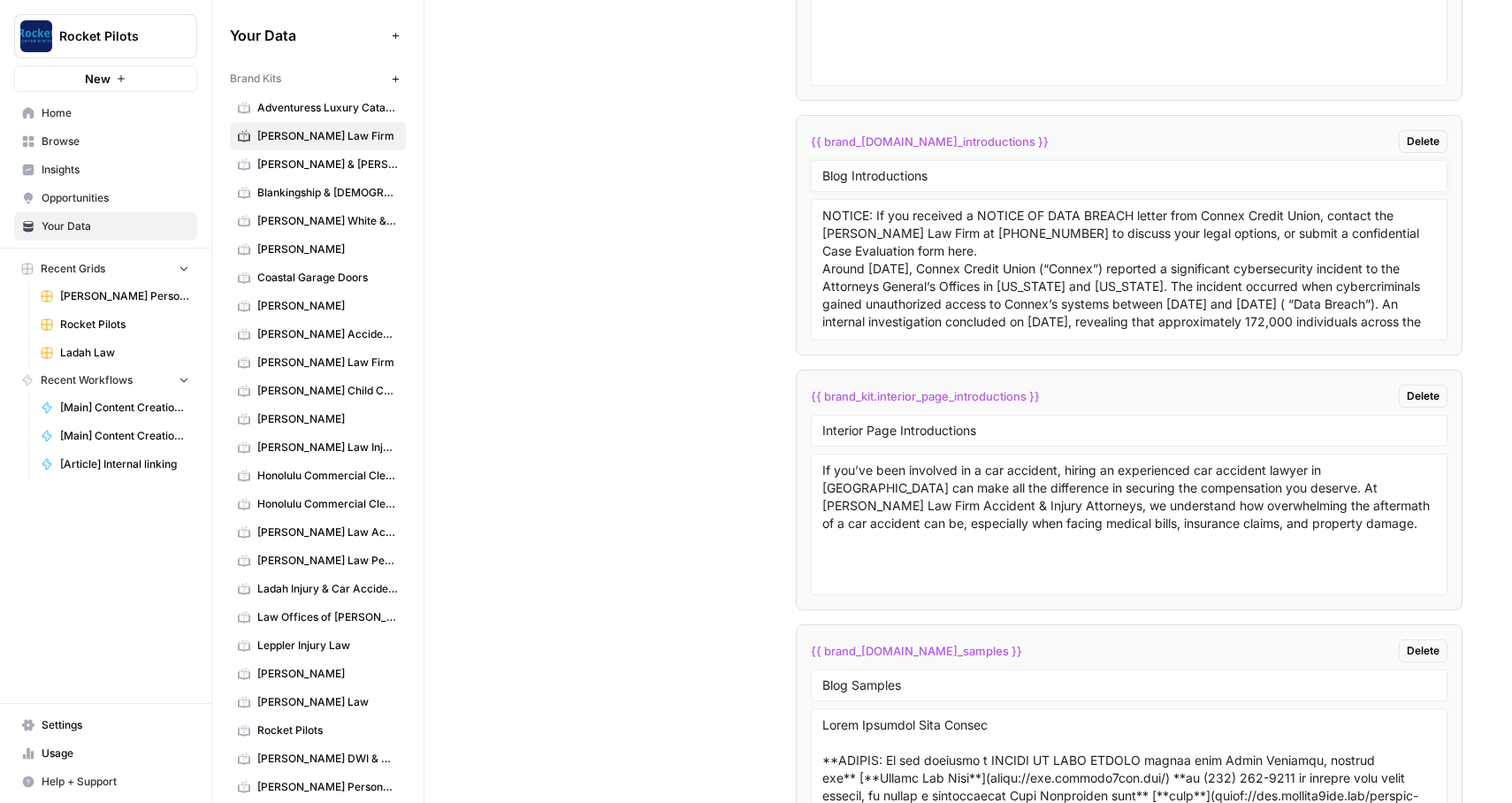
scroll to position [4113, 0]
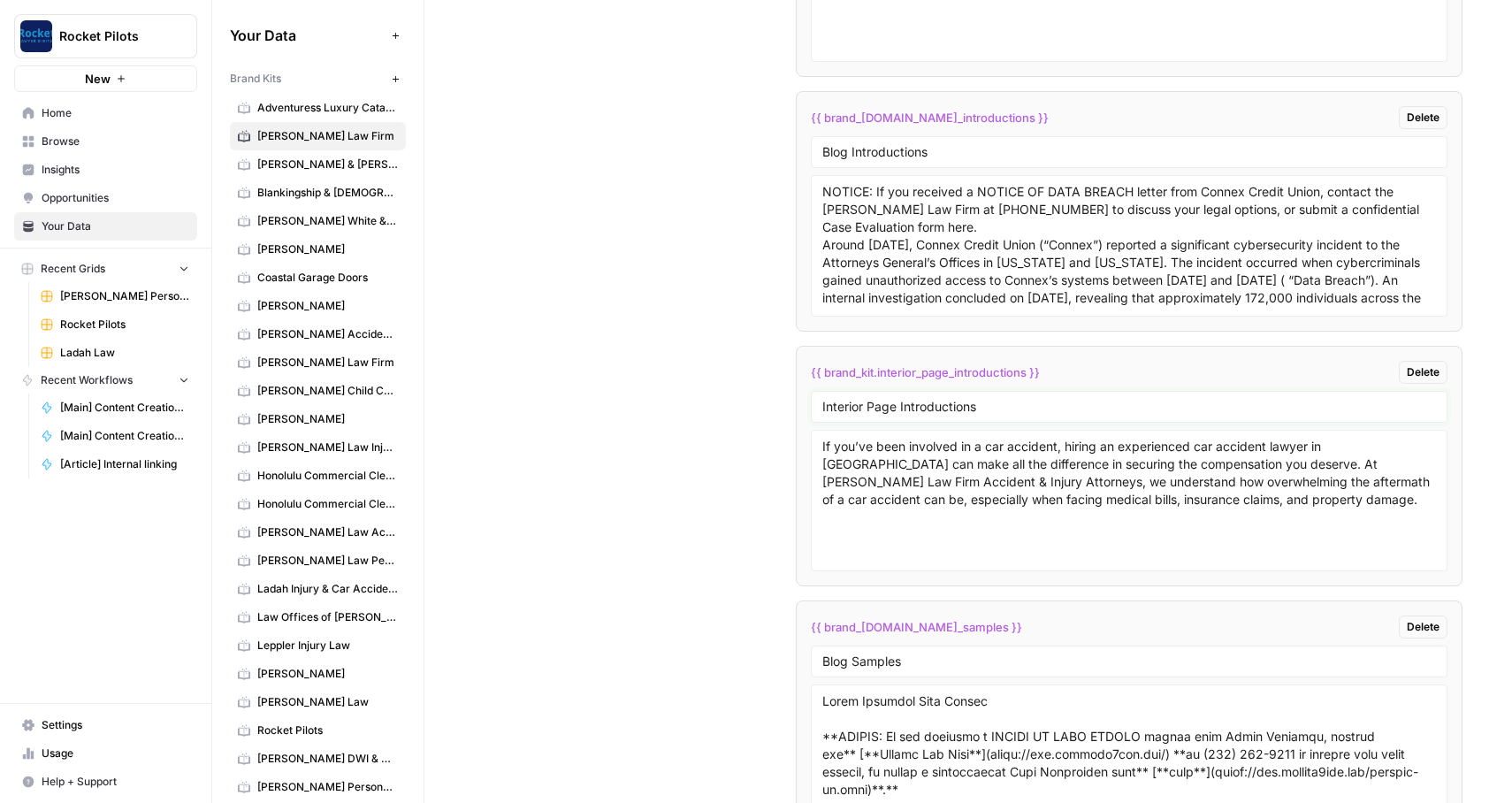
click at [895, 407] on input "Interior Page Introductions" at bounding box center [1129, 407] width 614 height 16
click at [878, 660] on input "Blog Samples" at bounding box center [1129, 661] width 614 height 16
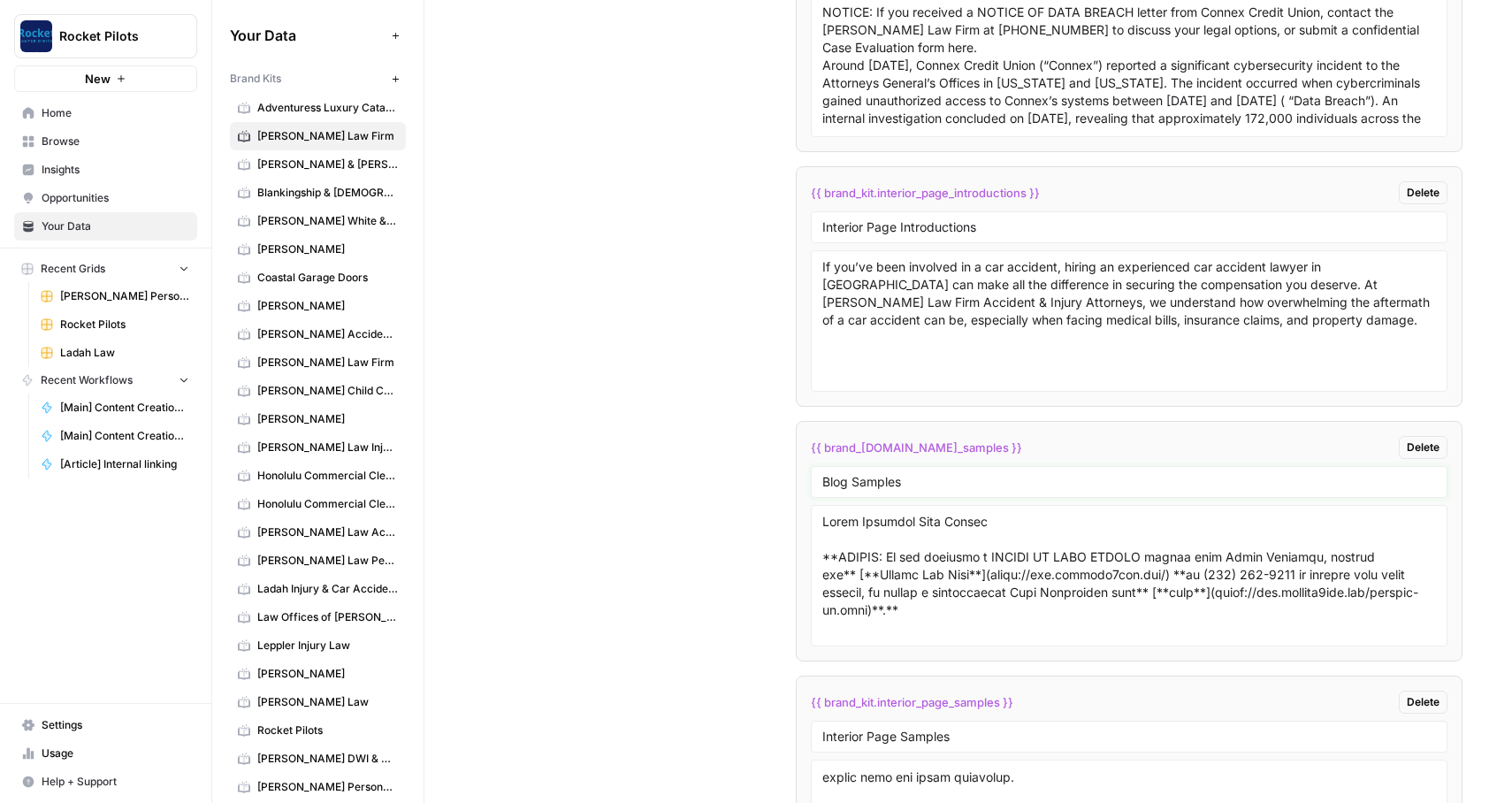
scroll to position [4401, 0]
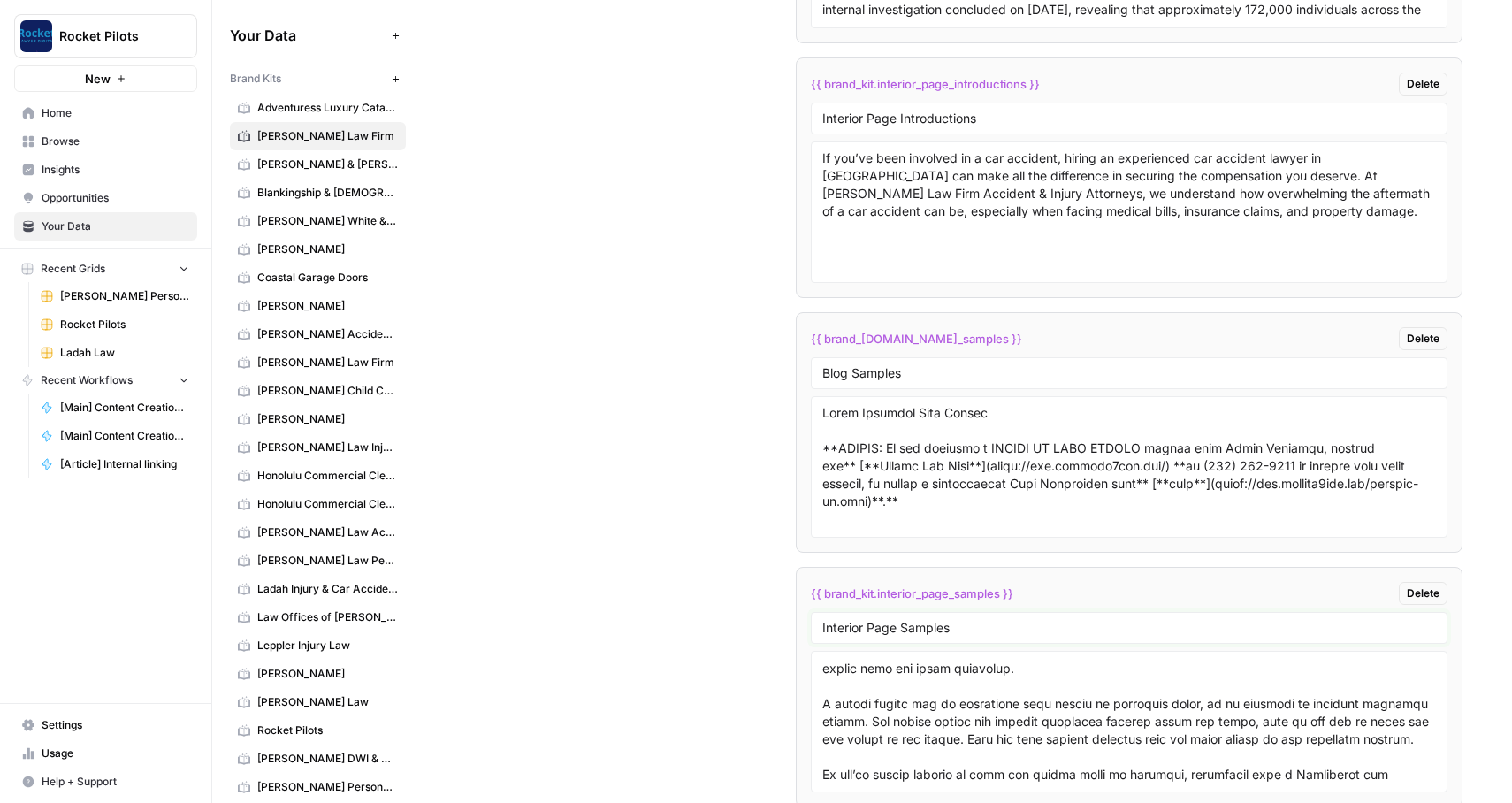
click at [899, 633] on input "Interior Page Samples" at bounding box center [1129, 628] width 614 height 16
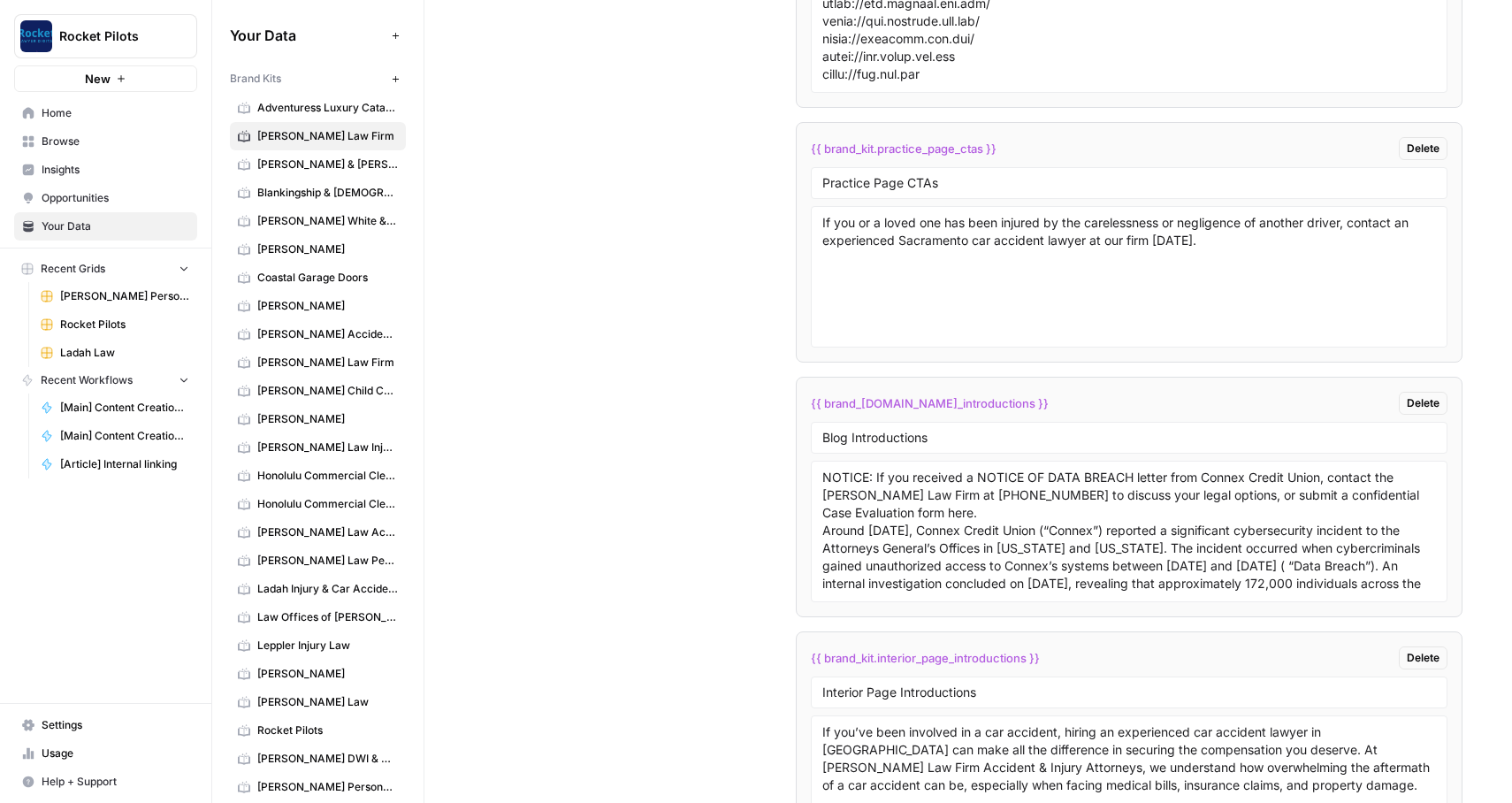
scroll to position [4484, 0]
